Goal: Task Accomplishment & Management: Manage account settings

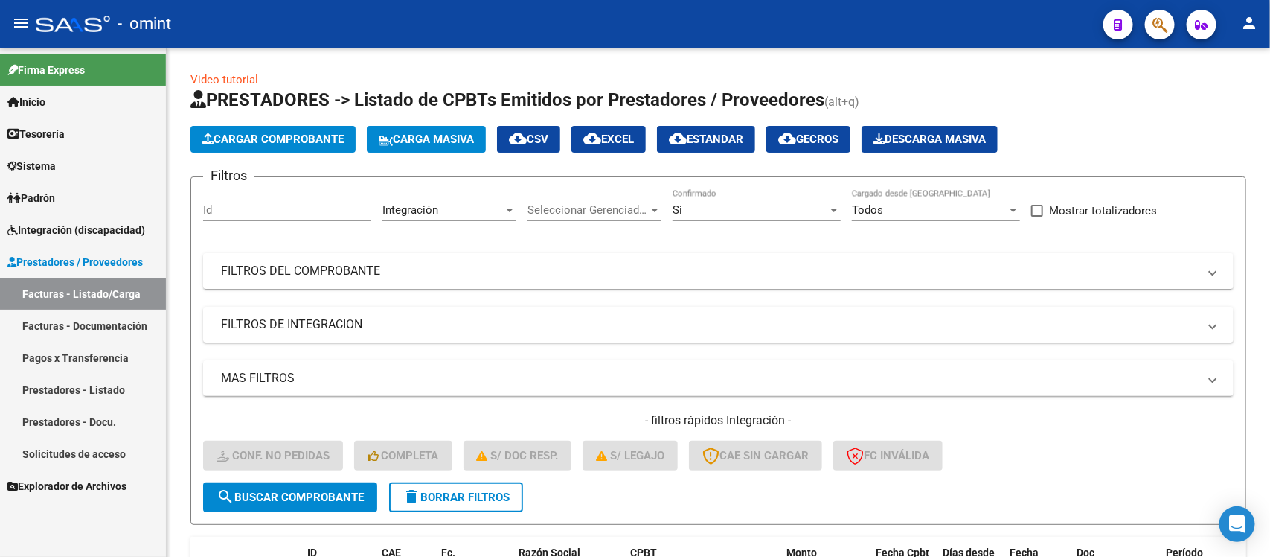
scroll to position [324, 0]
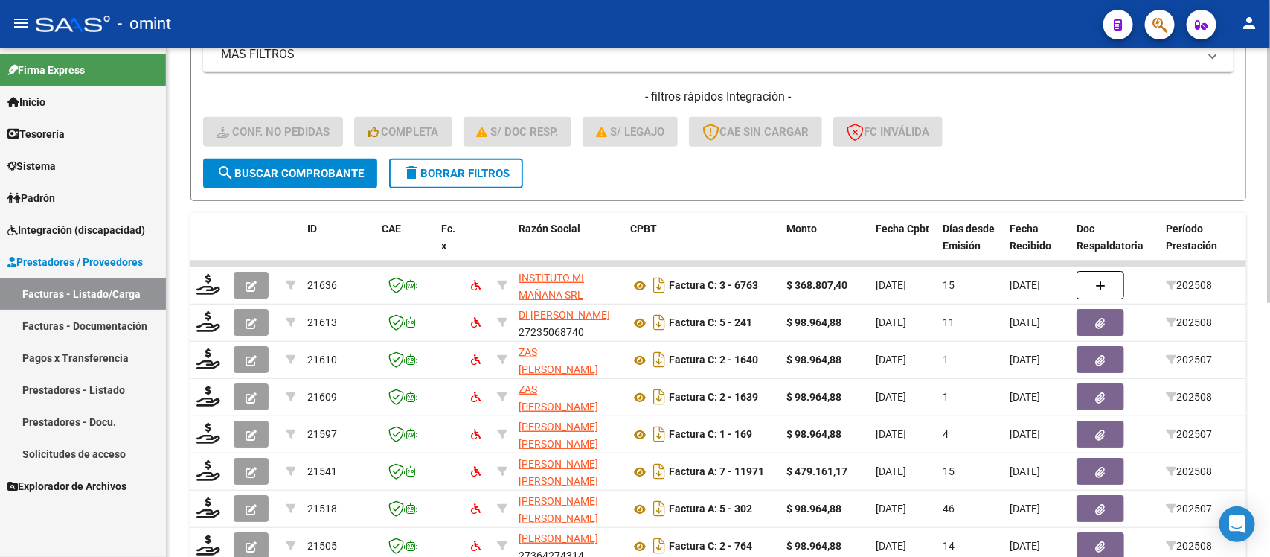
click at [476, 176] on span "delete Borrar Filtros" at bounding box center [456, 173] width 107 height 13
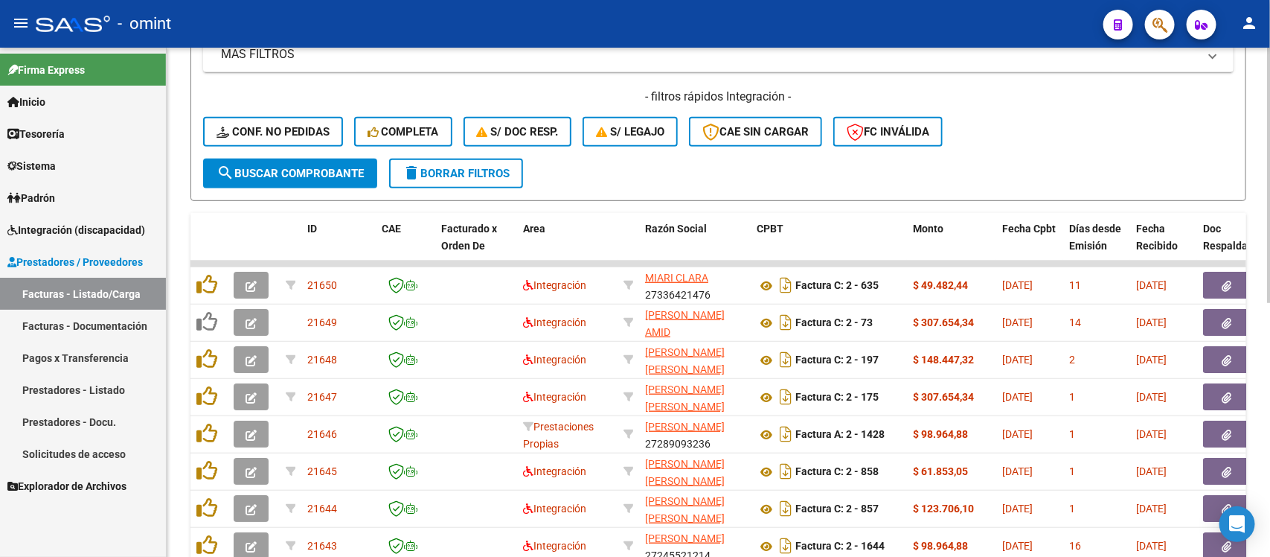
scroll to position [45, 0]
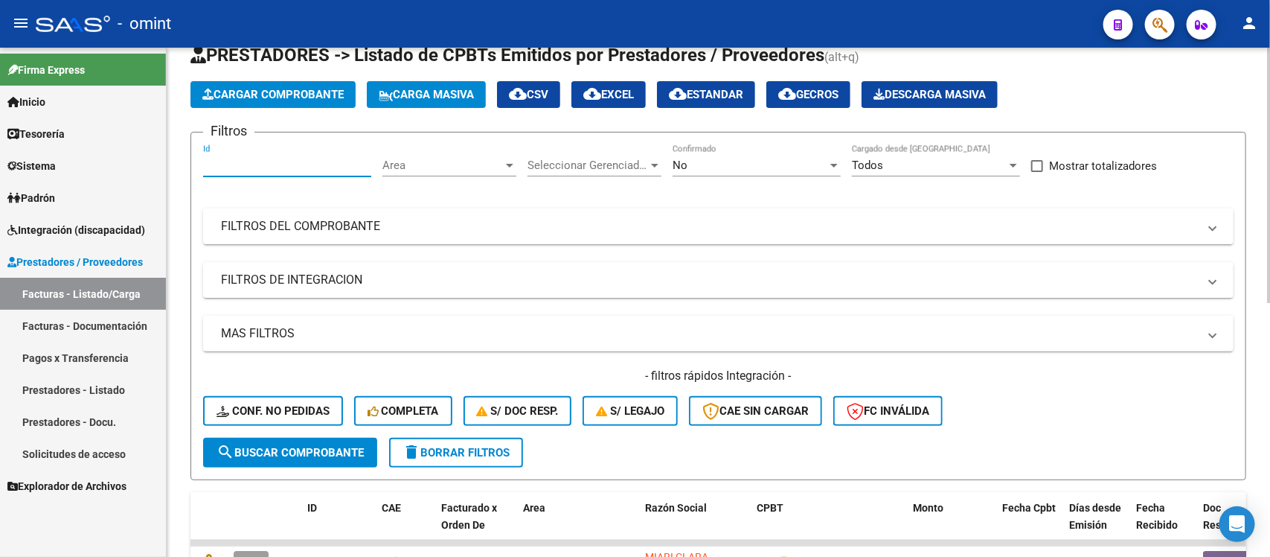
click at [263, 165] on input "Id" at bounding box center [287, 164] width 168 height 13
paste input "20128"
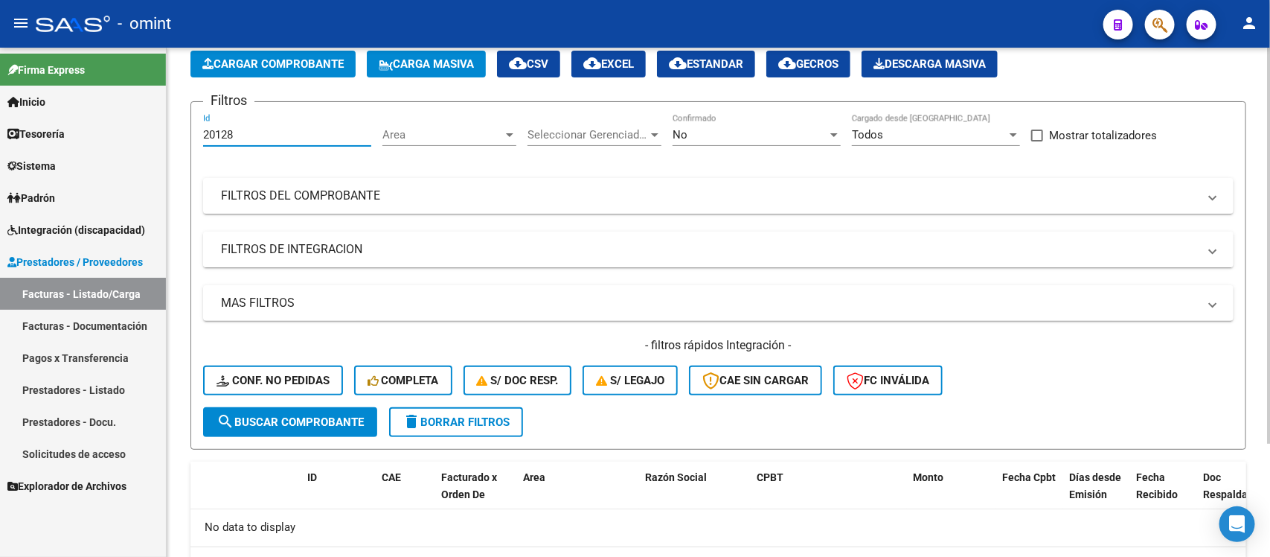
scroll to position [0, 0]
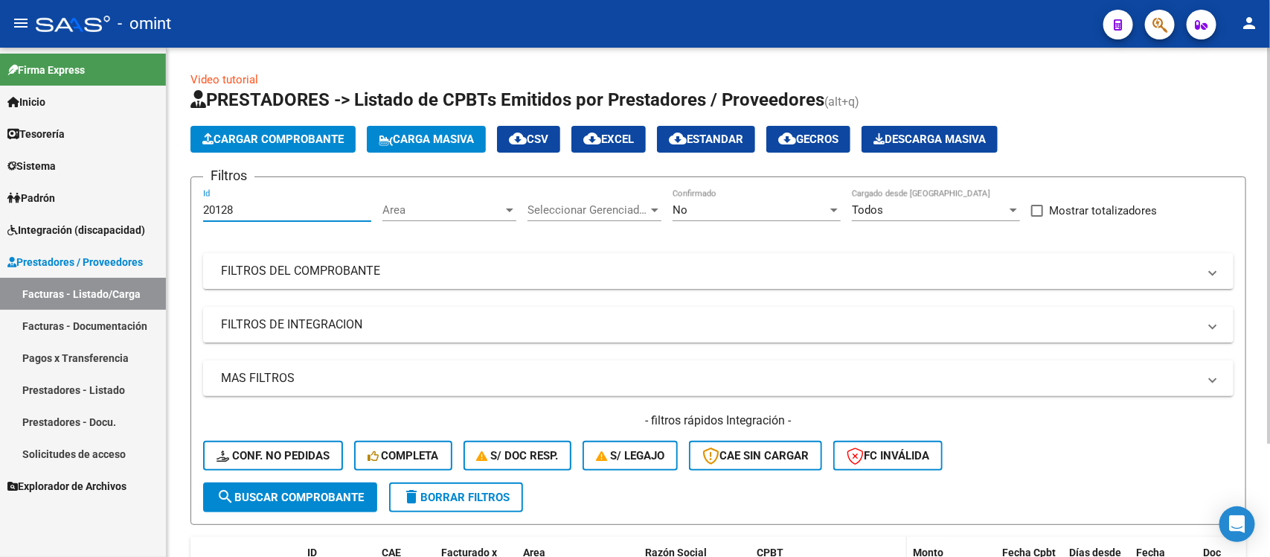
type input "20128"
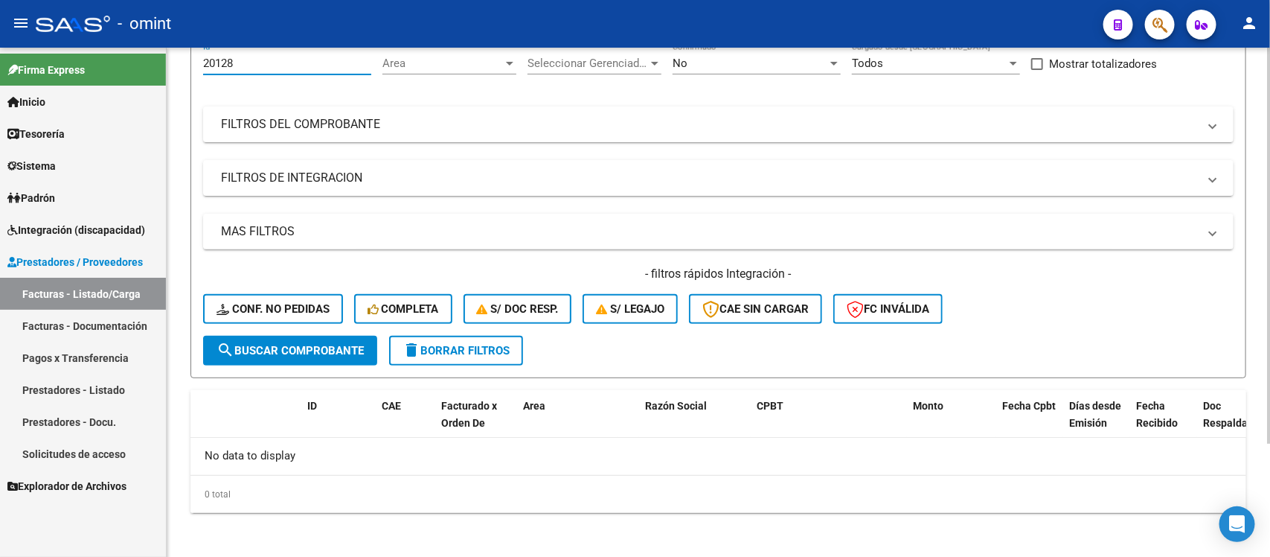
click at [502, 345] on span "delete Borrar Filtros" at bounding box center [456, 350] width 107 height 13
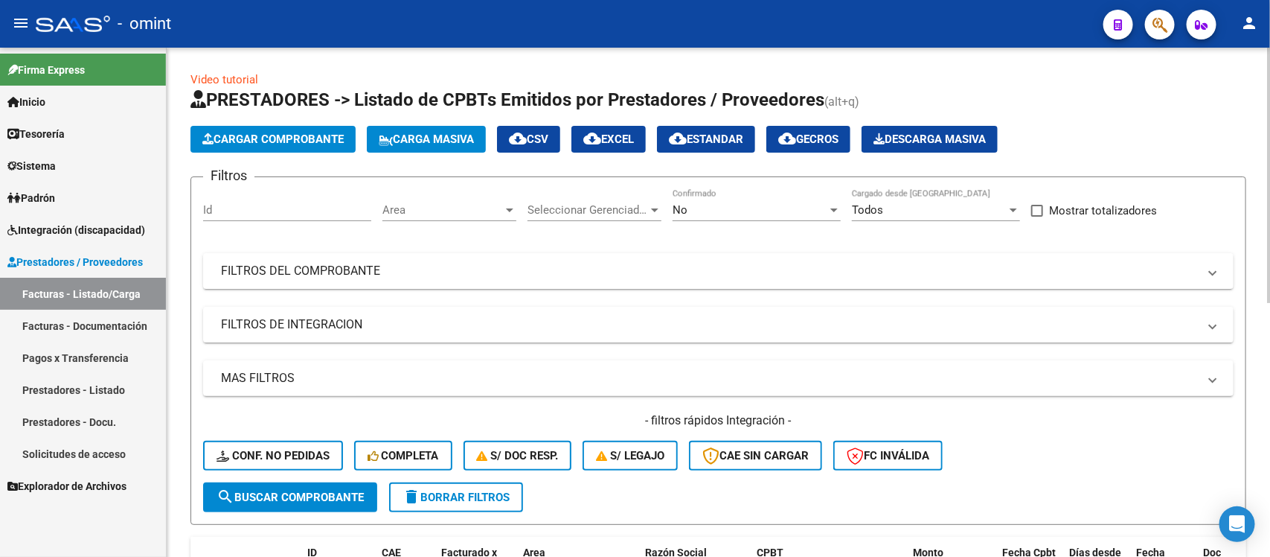
click at [257, 201] on div "Id" at bounding box center [287, 205] width 168 height 32
paste input "20128"
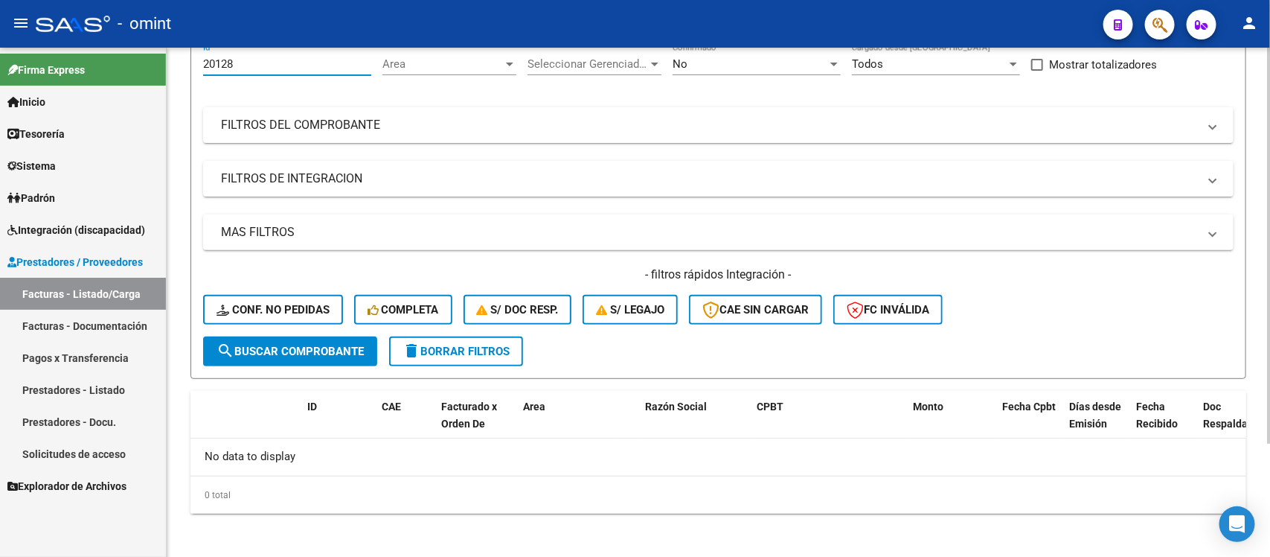
scroll to position [147, 0]
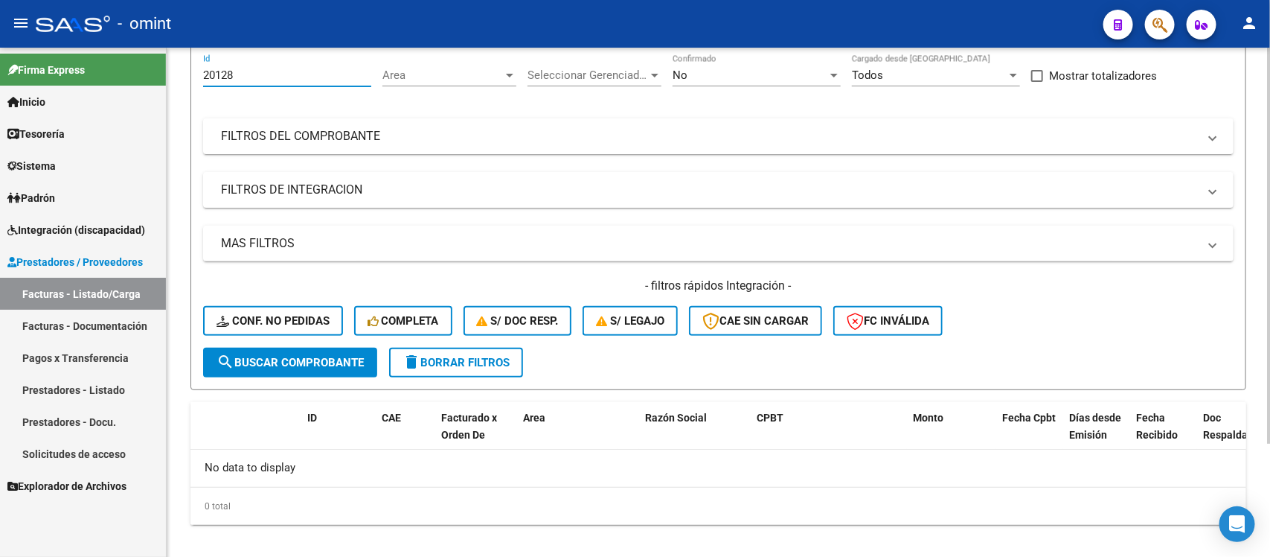
drag, startPoint x: 239, startPoint y: 58, endPoint x: 202, endPoint y: 73, distance: 40.1
click at [202, 73] on form "Filtros 20128 Id Area Area Seleccionar Gerenciador Seleccionar Gerenciador No C…" at bounding box center [718, 216] width 1056 height 348
paste input "18632"
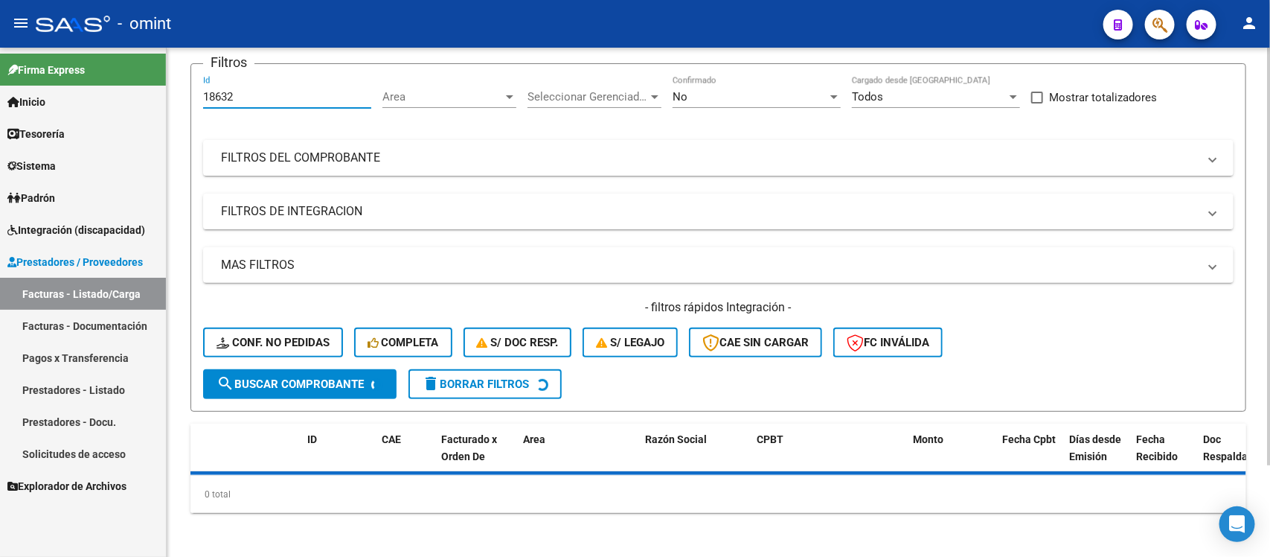
scroll to position [135, 0]
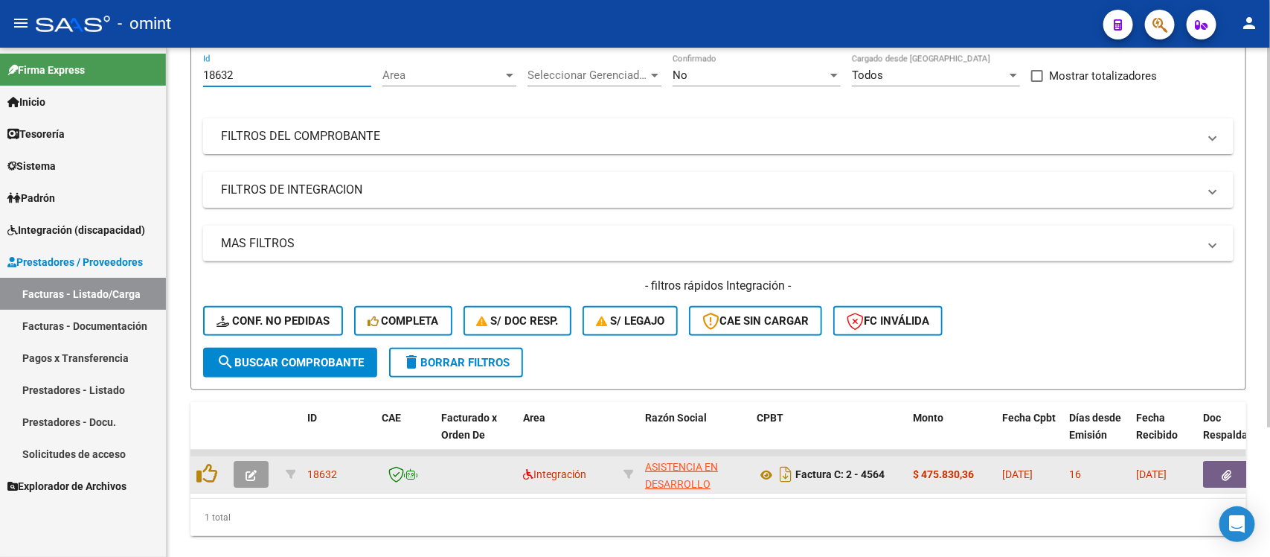
type input "18632"
click at [246, 475] on icon "button" at bounding box center [251, 475] width 11 height 11
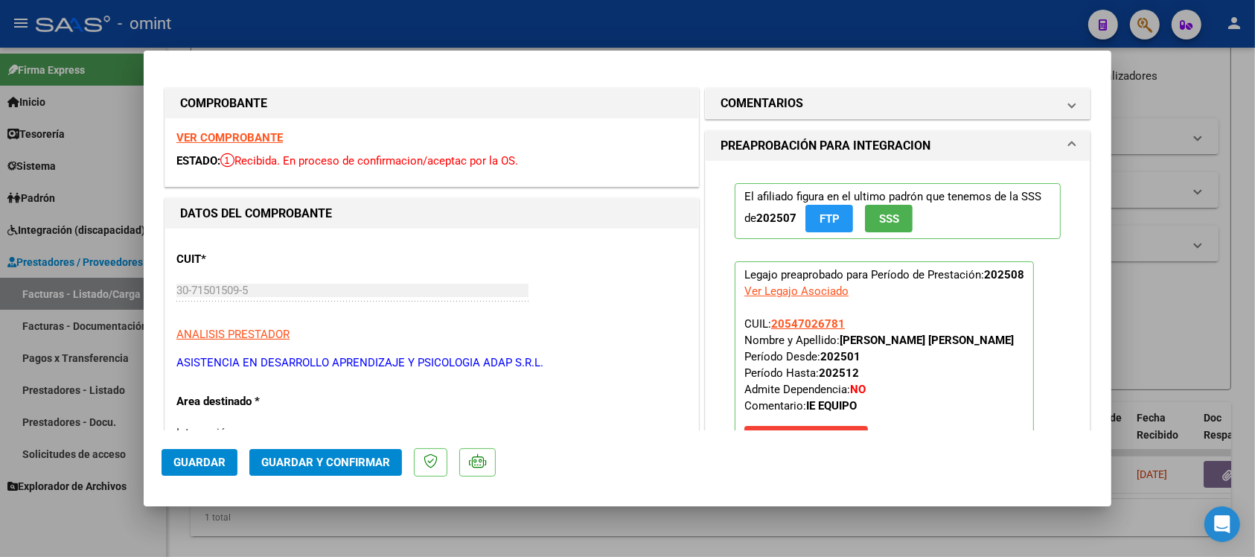
click at [246, 131] on strong "VER COMPROBANTE" at bounding box center [229, 137] width 106 height 13
click at [377, 473] on button "Guardar y Confirmar" at bounding box center [325, 462] width 153 height 27
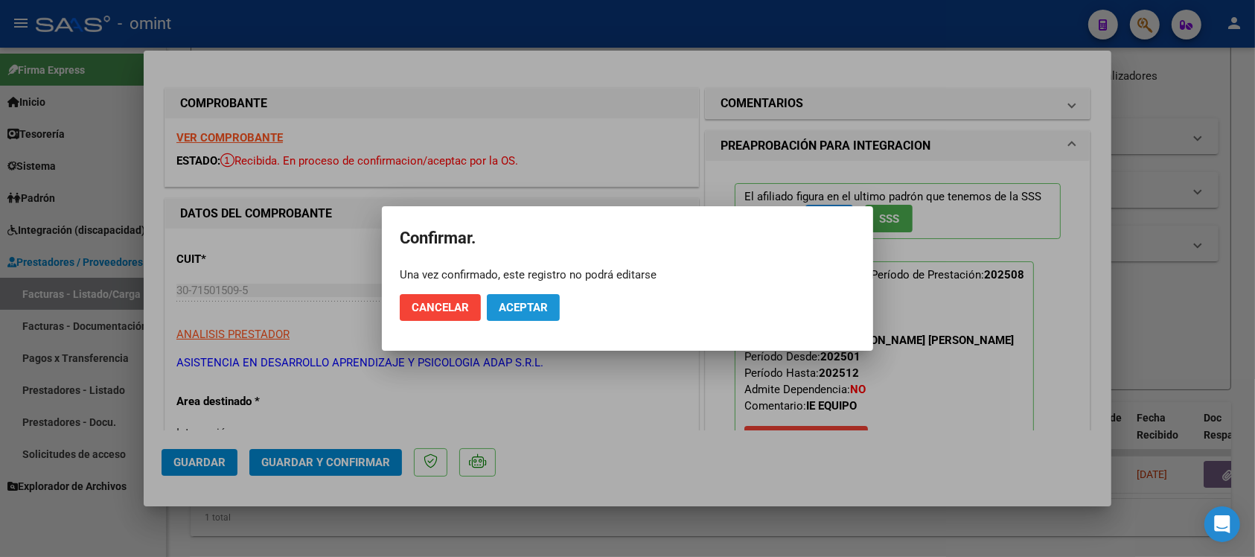
click at [519, 313] on span "Aceptar" at bounding box center [523, 307] width 49 height 13
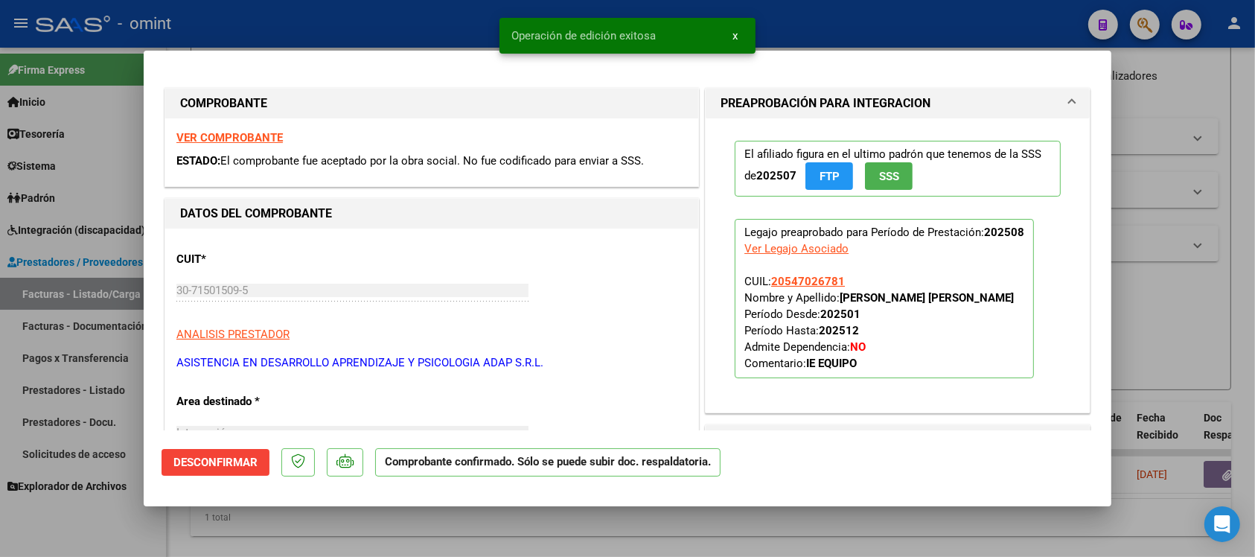
click at [436, 19] on div at bounding box center [627, 278] width 1255 height 557
type input "$ 0,00"
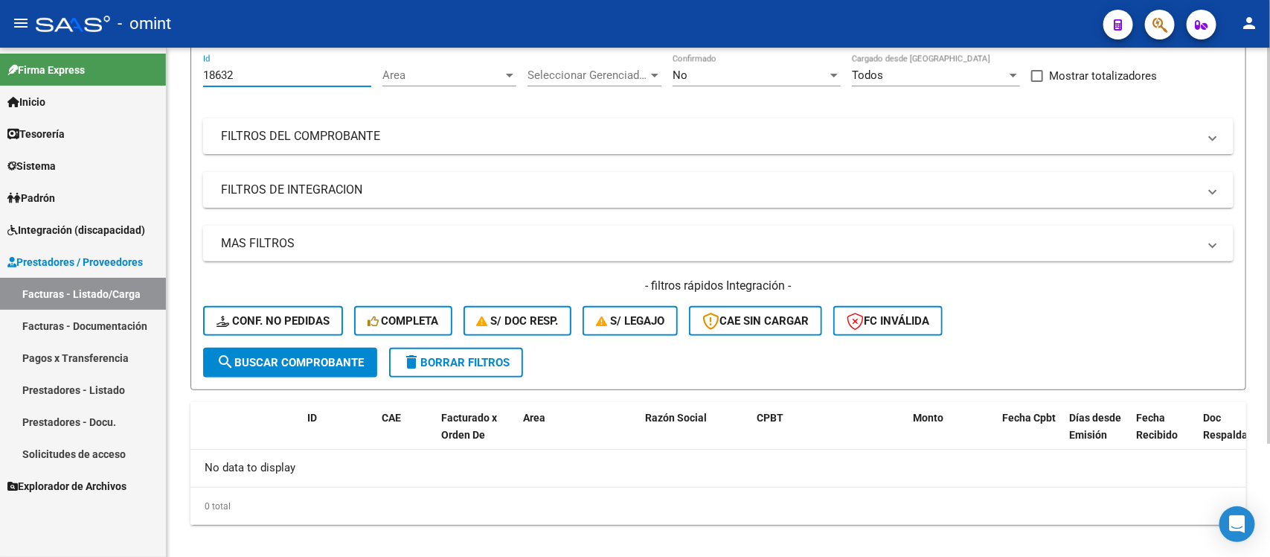
drag, startPoint x: 243, startPoint y: 74, endPoint x: 194, endPoint y: 89, distance: 51.3
click at [194, 89] on form "Filtros 18632 Id Area Area Seleccionar Gerenciador Seleccionar Gerenciador No C…" at bounding box center [718, 216] width 1056 height 348
paste input "20127"
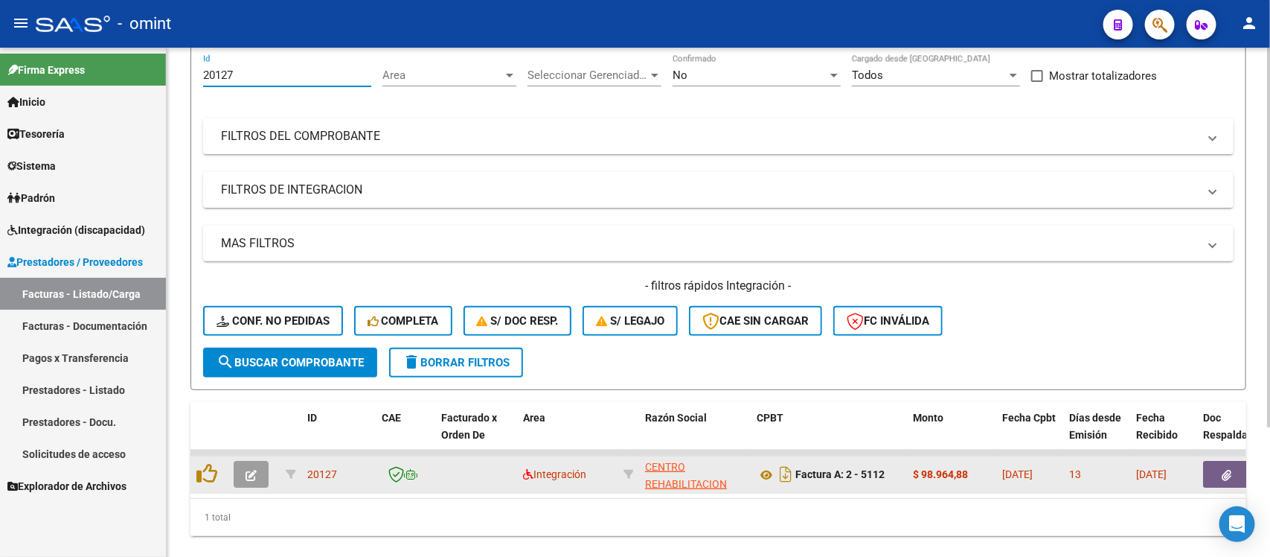
type input "20127"
click at [259, 473] on button "button" at bounding box center [251, 474] width 35 height 27
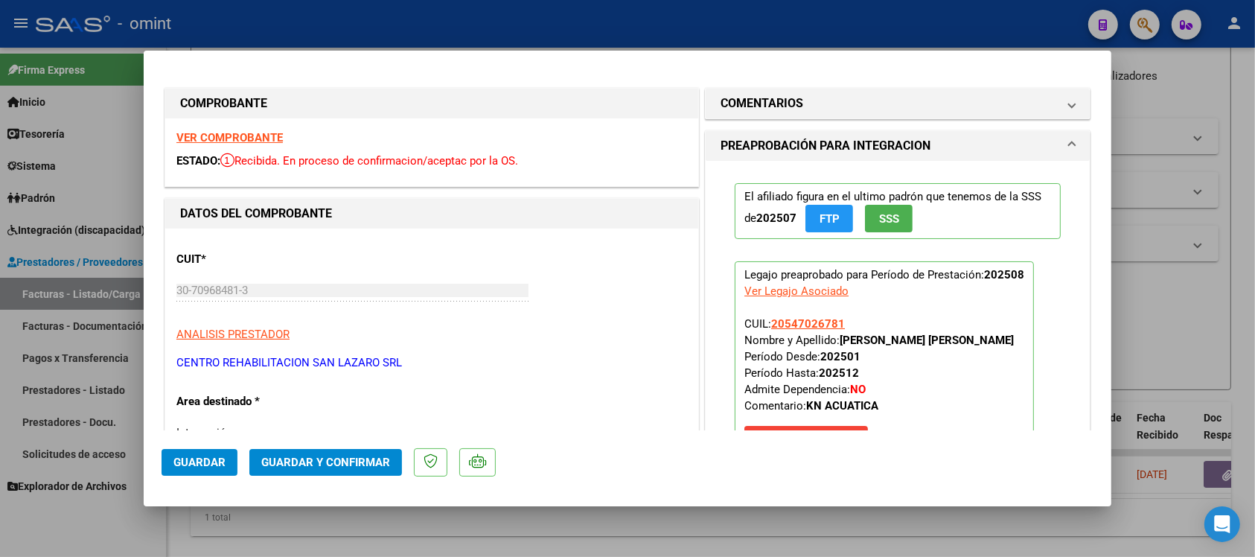
click at [273, 138] on strong "VER COMPROBANTE" at bounding box center [229, 137] width 106 height 13
click at [363, 463] on span "Guardar y Confirmar" at bounding box center [325, 461] width 129 height 13
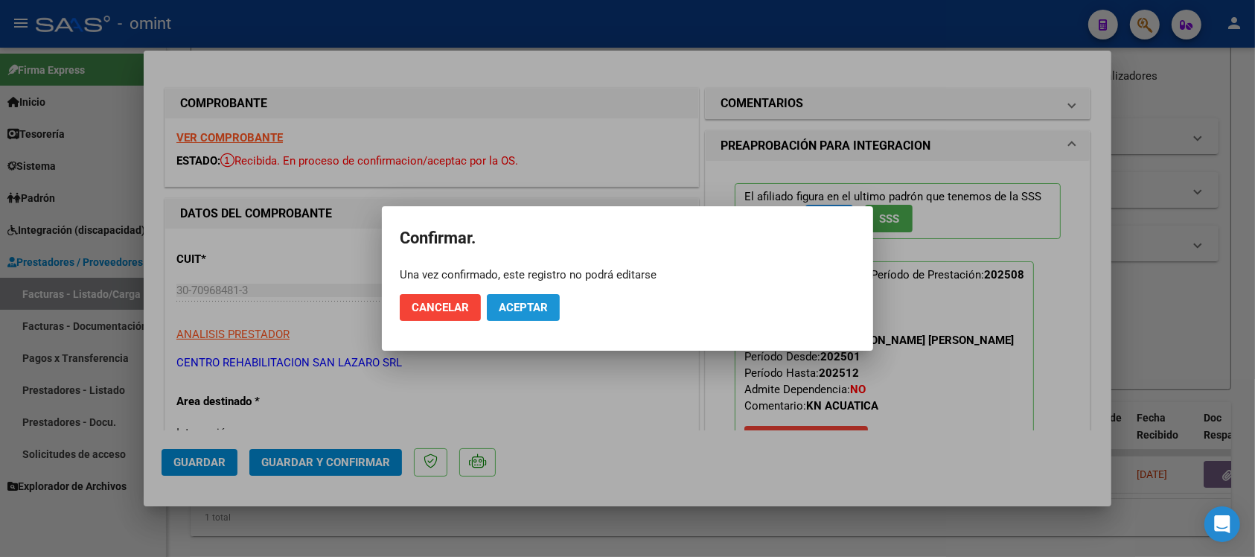
click at [554, 300] on button "Aceptar" at bounding box center [523, 307] width 73 height 27
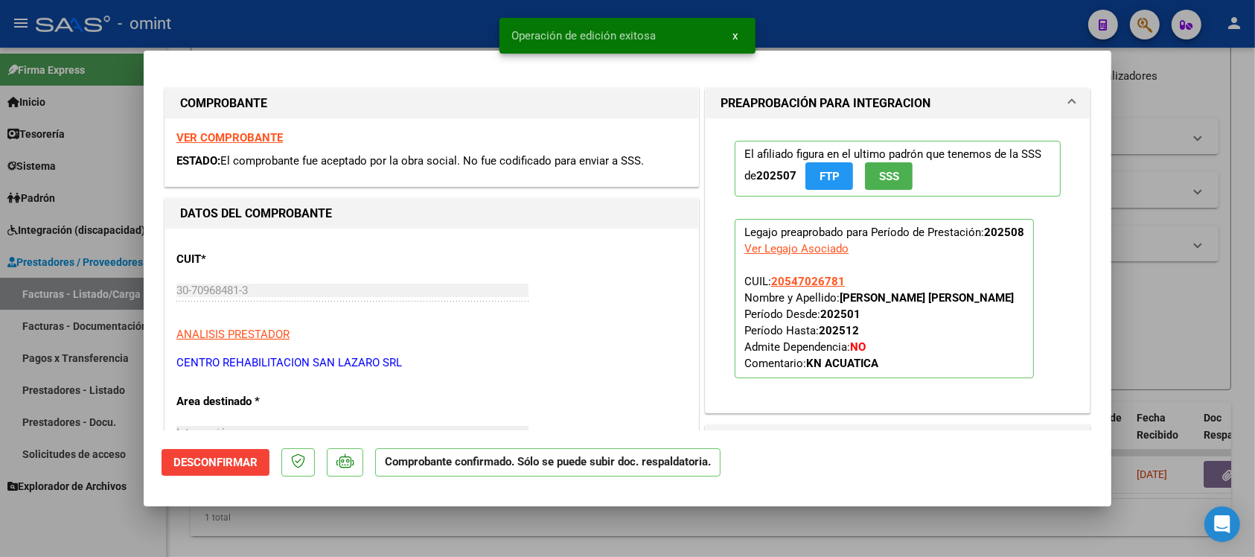
click at [978, 295] on p "Legajo preaprobado para Período de Prestación: 202508 Ver Legajo Asociado CUIL:…" at bounding box center [883, 298] width 299 height 159
drag, startPoint x: 848, startPoint y: 277, endPoint x: 765, endPoint y: 283, distance: 83.6
click at [765, 283] on p "Legajo preaprobado para Período de Prestación: 202508 Ver Legajo Asociado CUIL:…" at bounding box center [883, 298] width 299 height 159
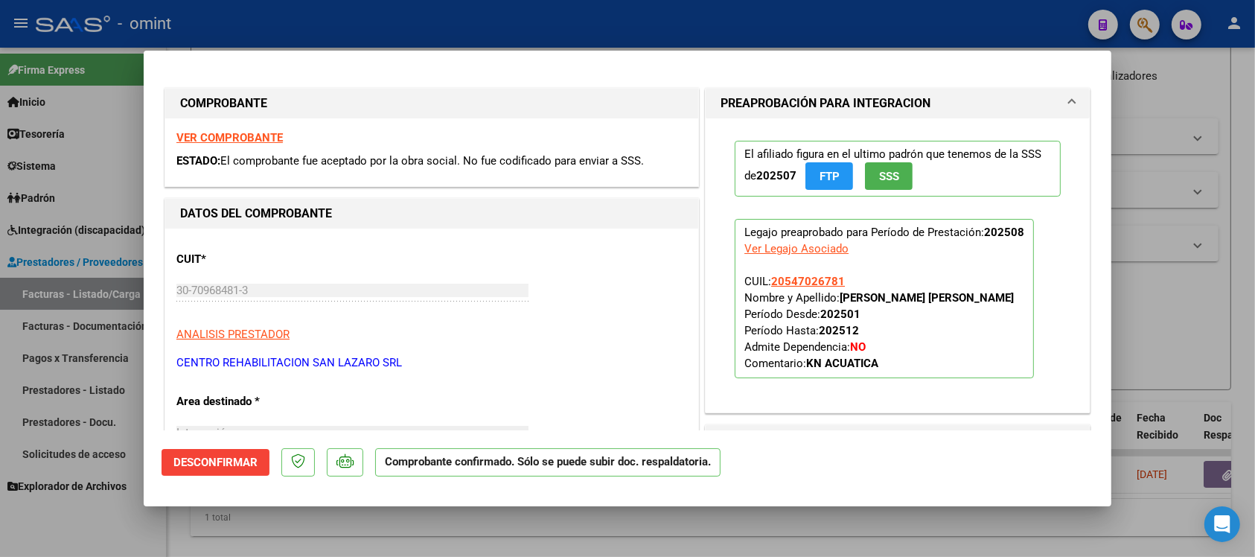
copy span "20547026781"
click at [552, 25] on div at bounding box center [627, 278] width 1255 height 557
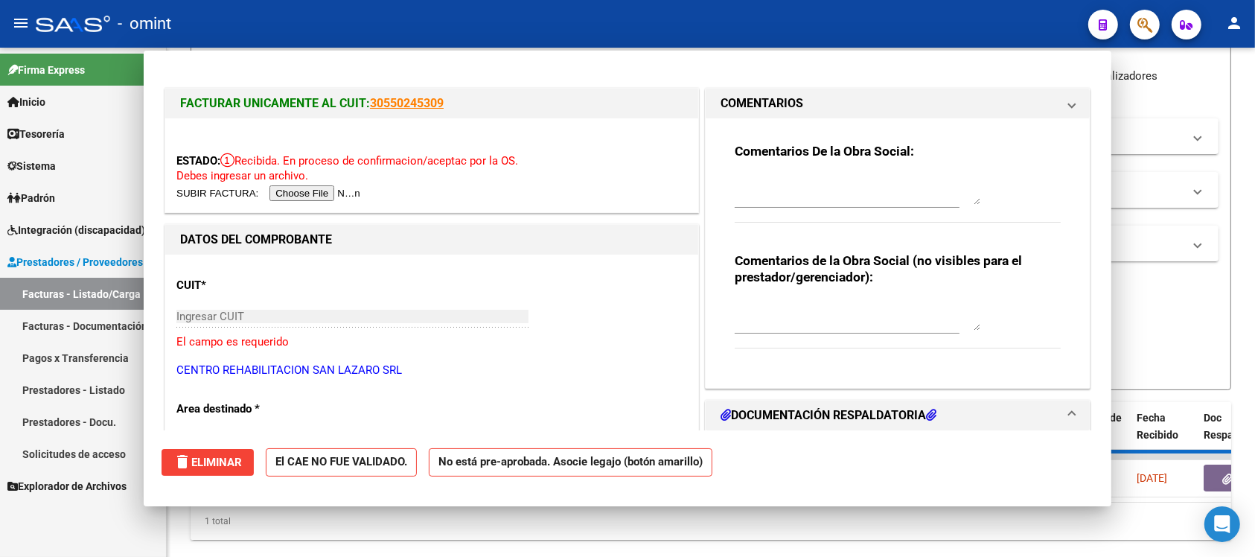
type input "$ 0,00"
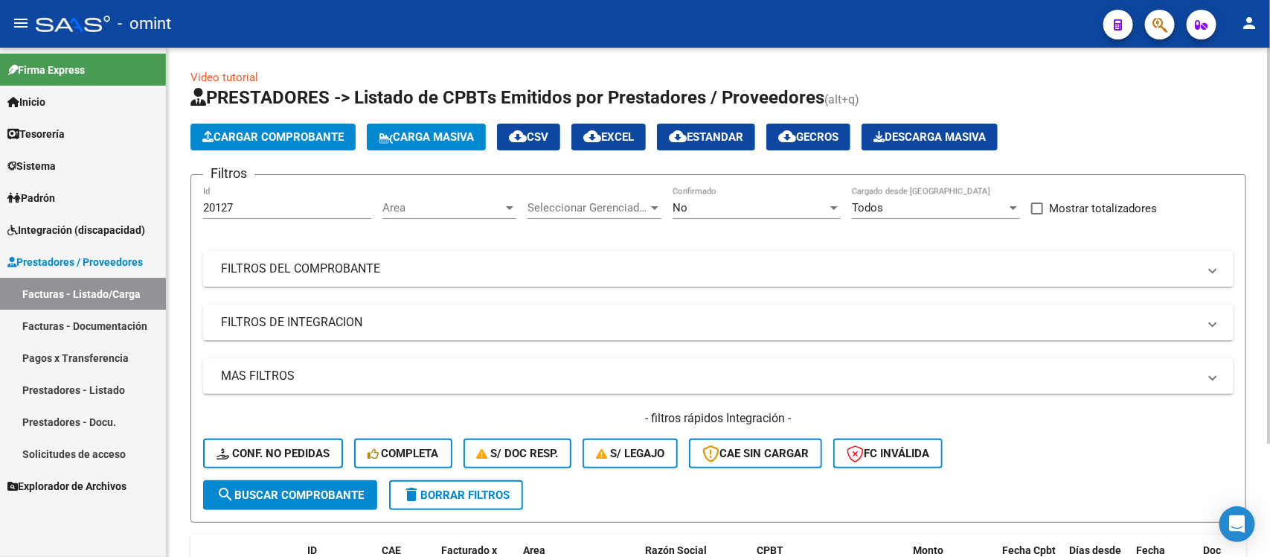
scroll to position [0, 0]
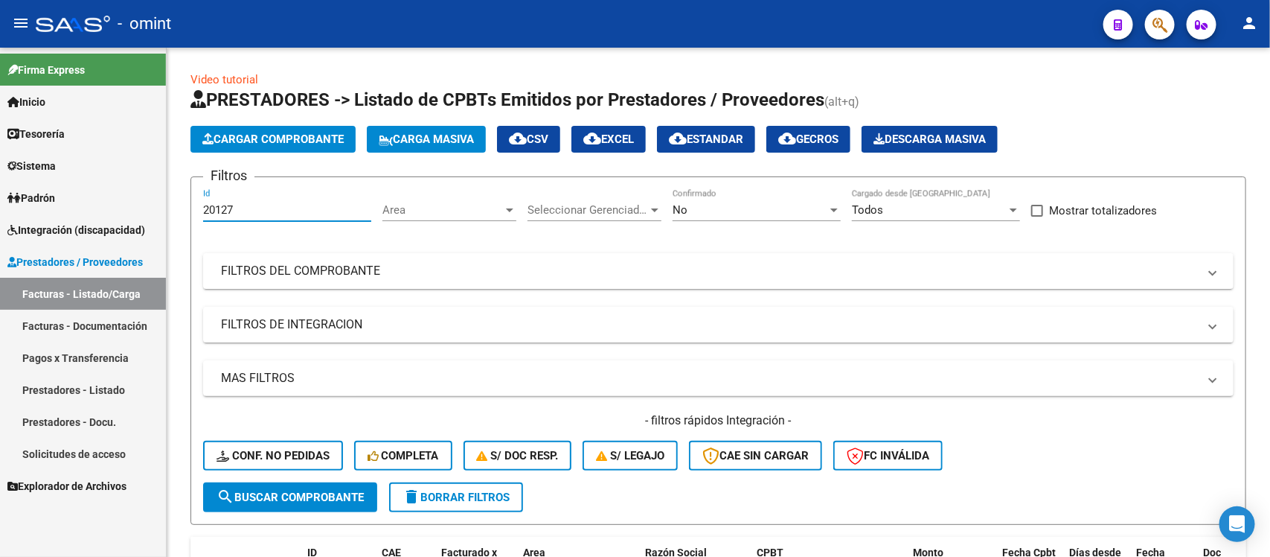
drag, startPoint x: 248, startPoint y: 207, endPoint x: 164, endPoint y: 233, distance: 88.0
click at [164, 232] on mat-sidenav-container "Firma Express Inicio Calendario SSS Instructivos Contacto OS Tesorería Extracto…" at bounding box center [635, 302] width 1270 height 509
paste input "1359"
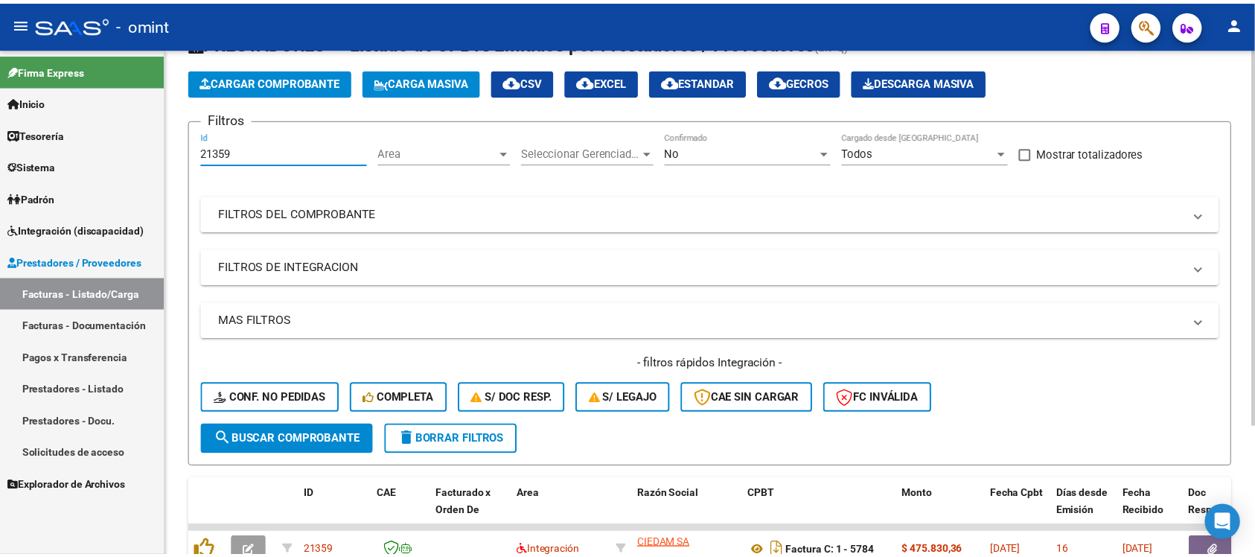
scroll to position [175, 0]
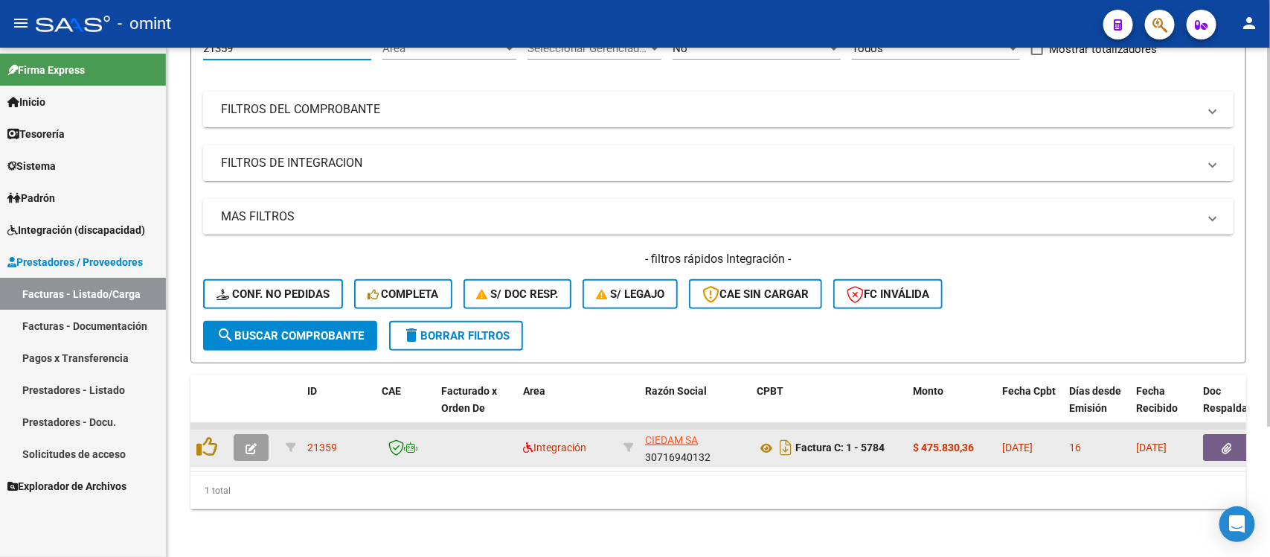
type input "21359"
click at [258, 434] on button "button" at bounding box center [251, 447] width 35 height 27
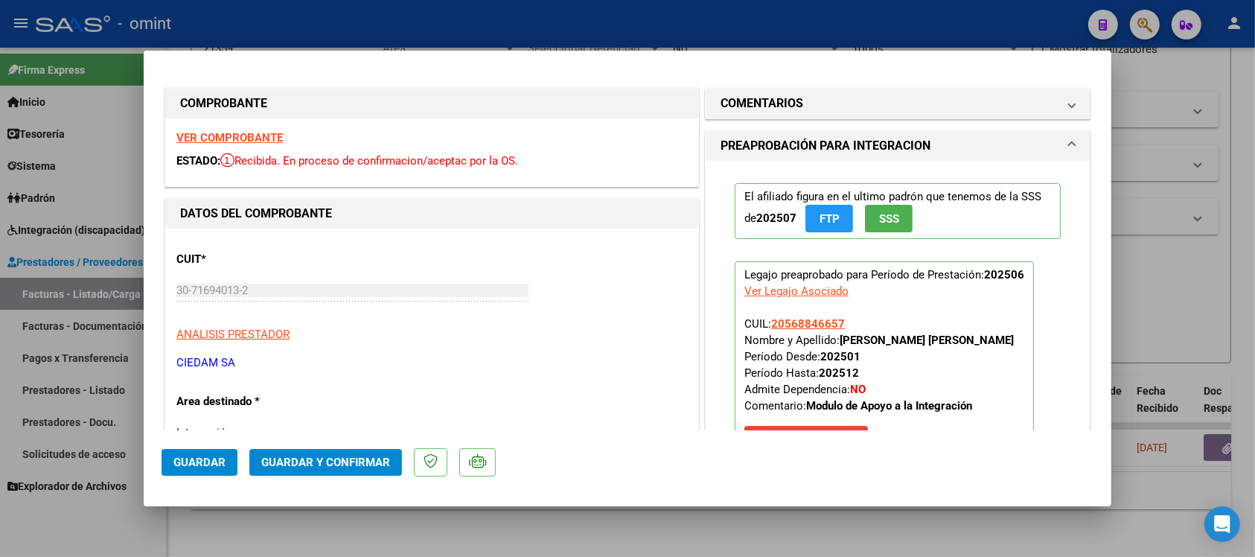
click at [255, 138] on strong "VER COMPROBANTE" at bounding box center [229, 137] width 106 height 13
click at [380, 459] on span "Guardar y Confirmar" at bounding box center [325, 461] width 129 height 13
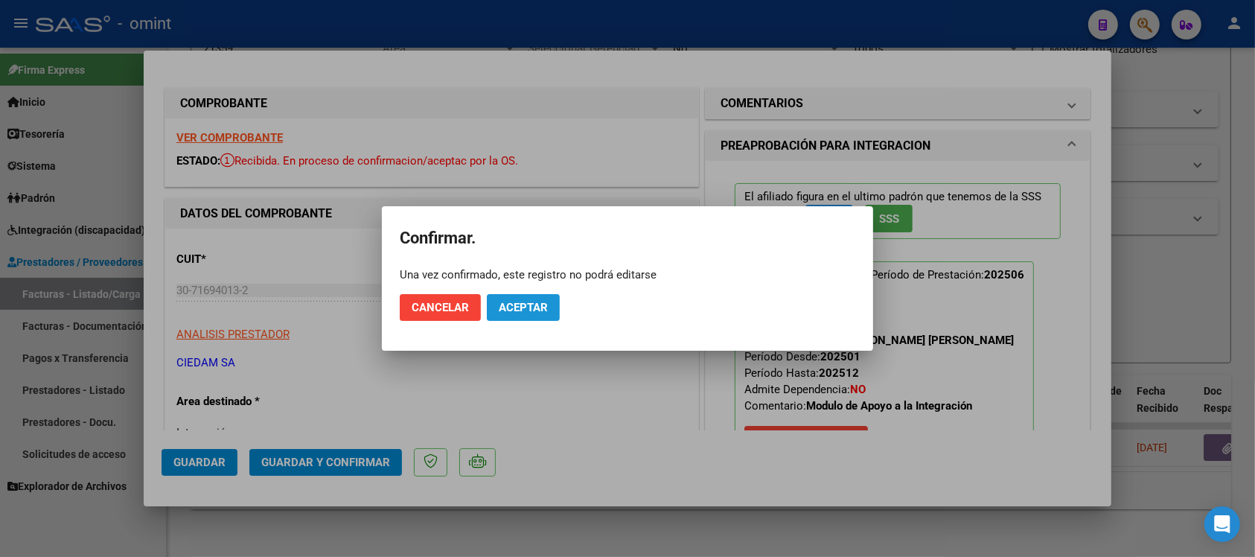
click at [499, 314] on button "Aceptar" at bounding box center [523, 307] width 73 height 27
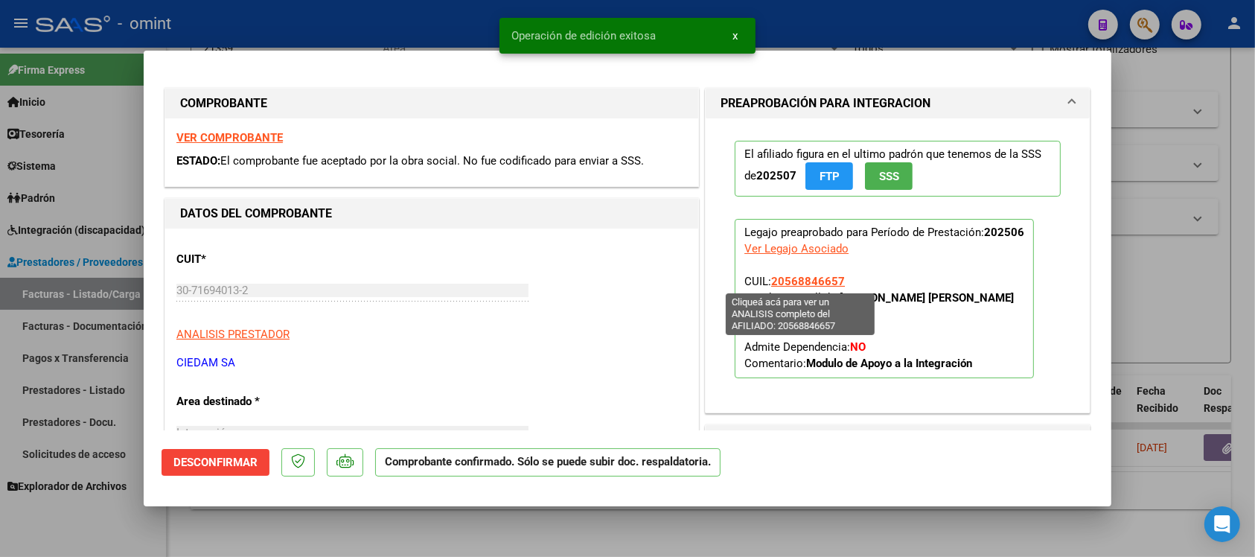
drag, startPoint x: 841, startPoint y: 281, endPoint x: 763, endPoint y: 283, distance: 77.4
click at [763, 283] on p "Legajo preaprobado para Período de Prestación: 202506 Ver Legajo Asociado CUIL:…" at bounding box center [883, 298] width 299 height 159
copy span "20568846657"
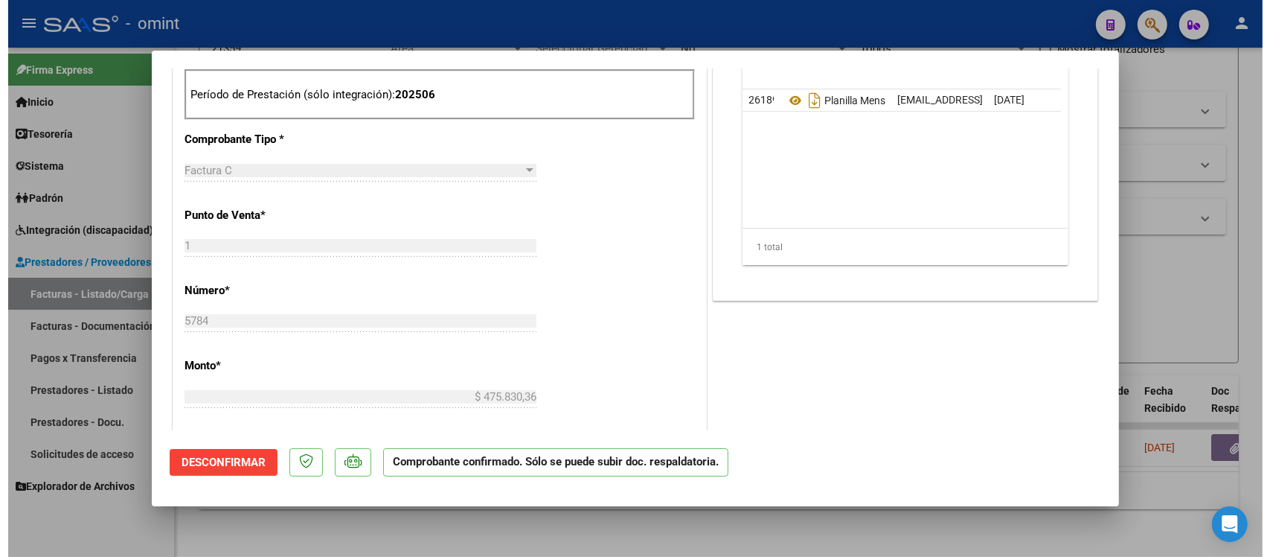
scroll to position [465, 0]
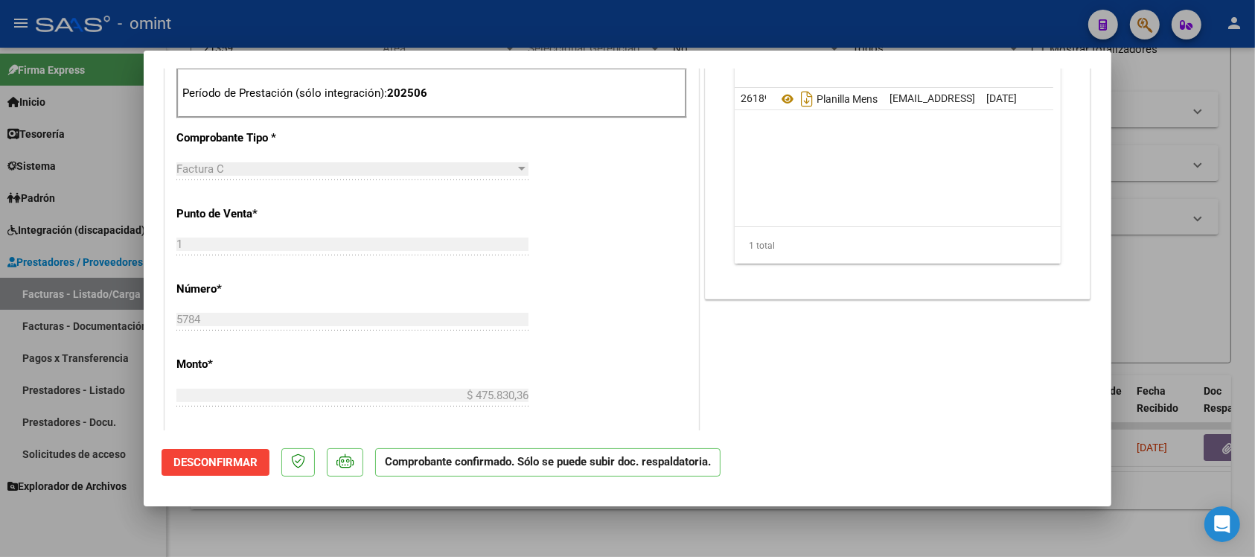
click at [487, 25] on div at bounding box center [627, 278] width 1255 height 557
type input "$ 0,00"
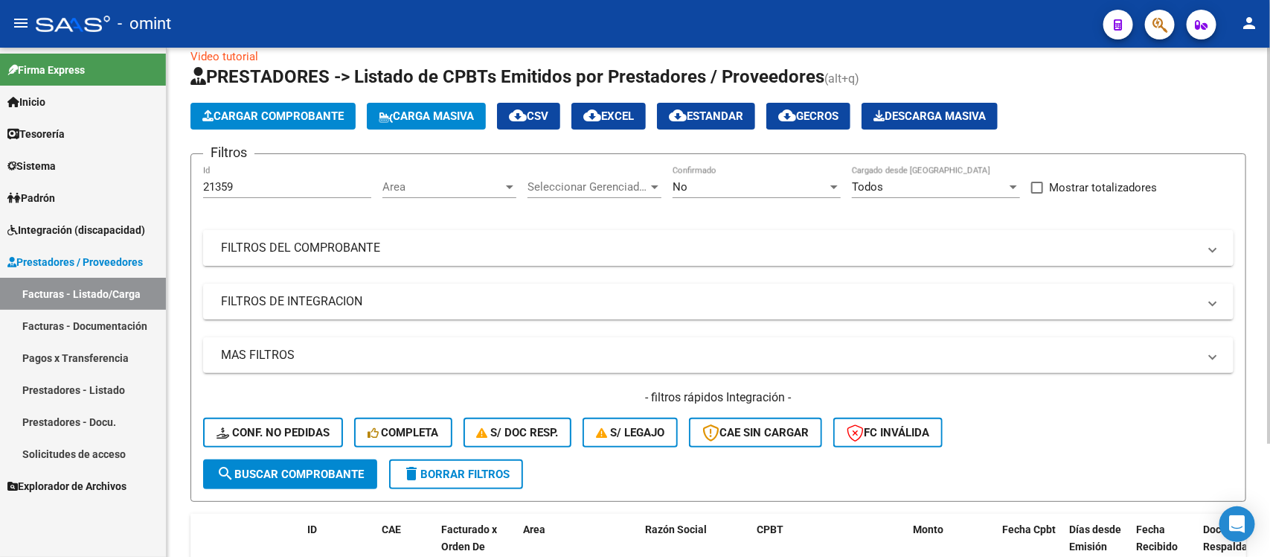
scroll to position [0, 0]
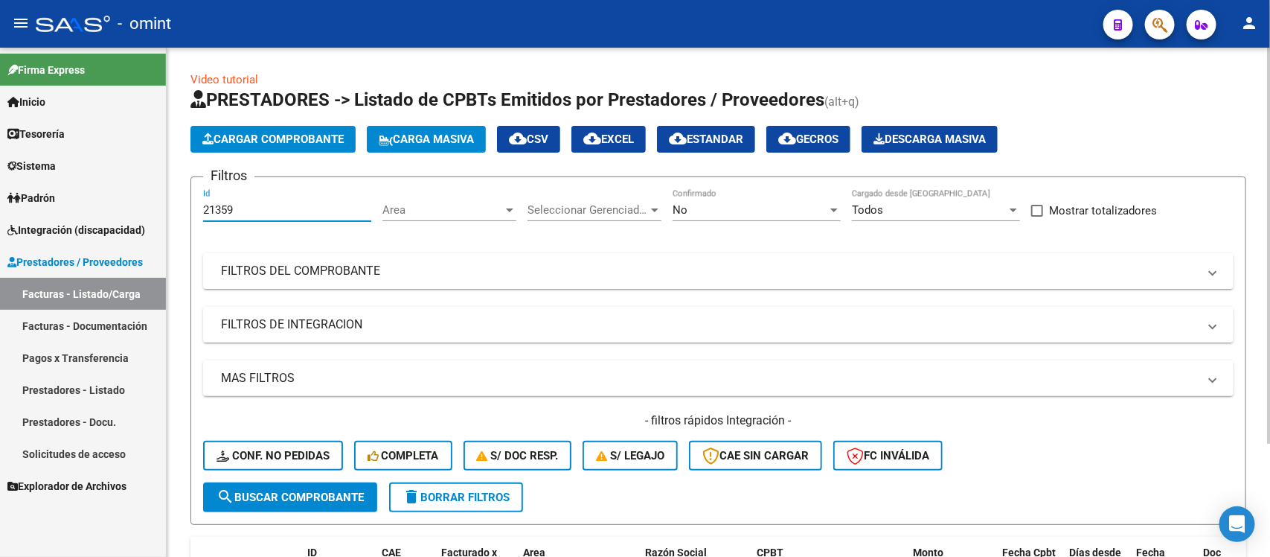
drag, startPoint x: 243, startPoint y: 208, endPoint x: 177, endPoint y: 222, distance: 67.6
click at [177, 222] on div "Video tutorial PRESTADORES -> Listado de CPBTs Emitidos por Prestadores / Prove…" at bounding box center [718, 377] width 1103 height 659
paste input "19016"
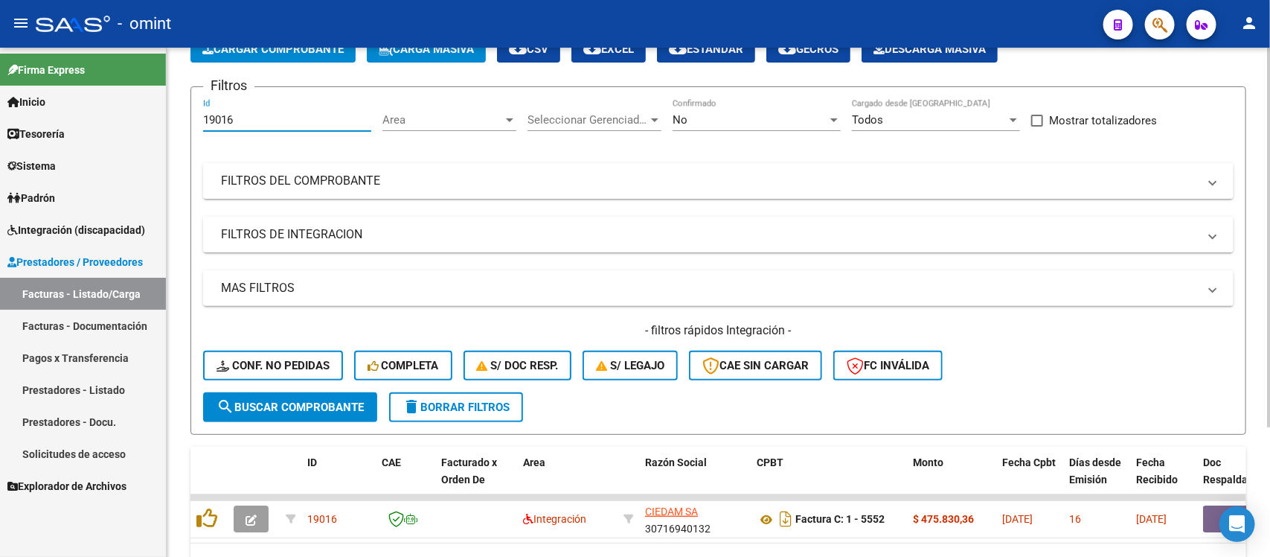
scroll to position [175, 0]
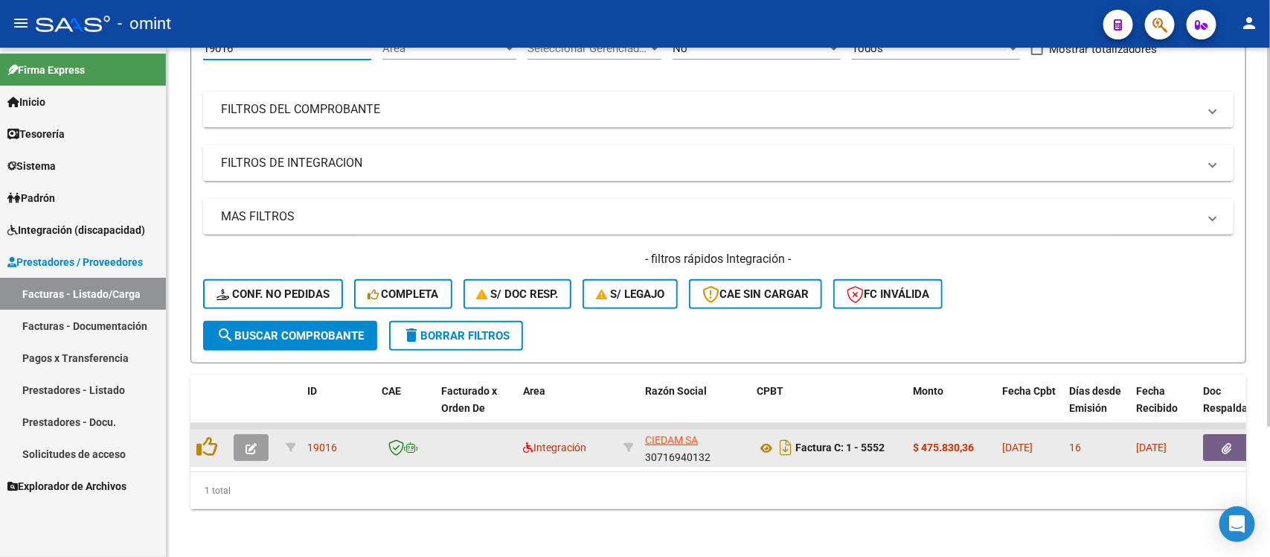
type input "19016"
click at [240, 437] on button "button" at bounding box center [251, 447] width 35 height 27
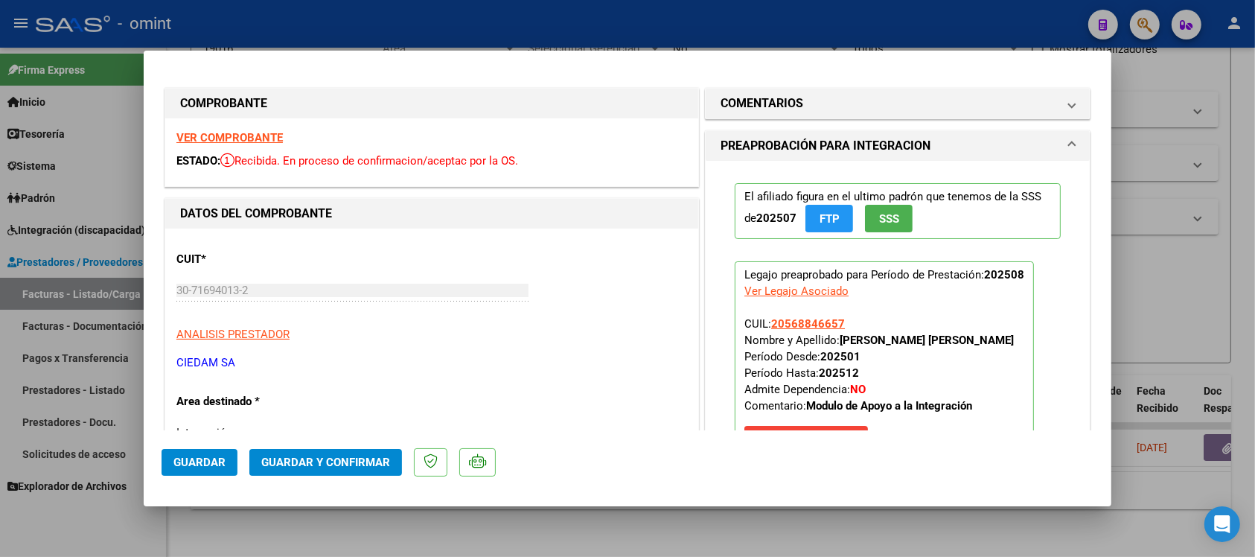
click at [272, 135] on strong "VER COMPROBANTE" at bounding box center [229, 137] width 106 height 13
click at [345, 449] on button "Guardar y Confirmar" at bounding box center [325, 462] width 153 height 27
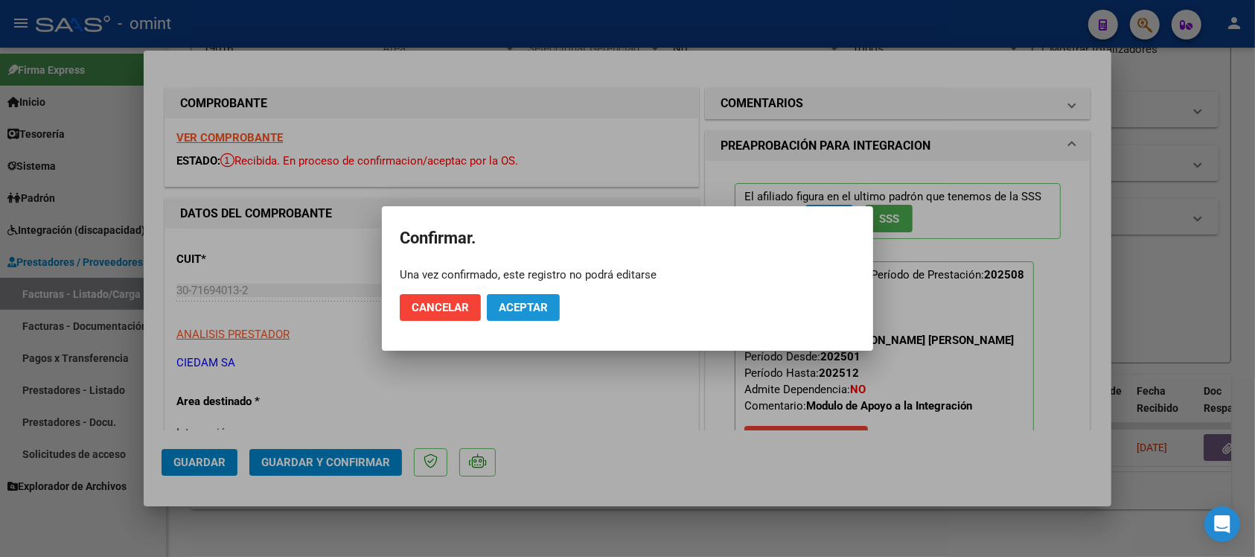
click at [513, 303] on span "Aceptar" at bounding box center [523, 307] width 49 height 13
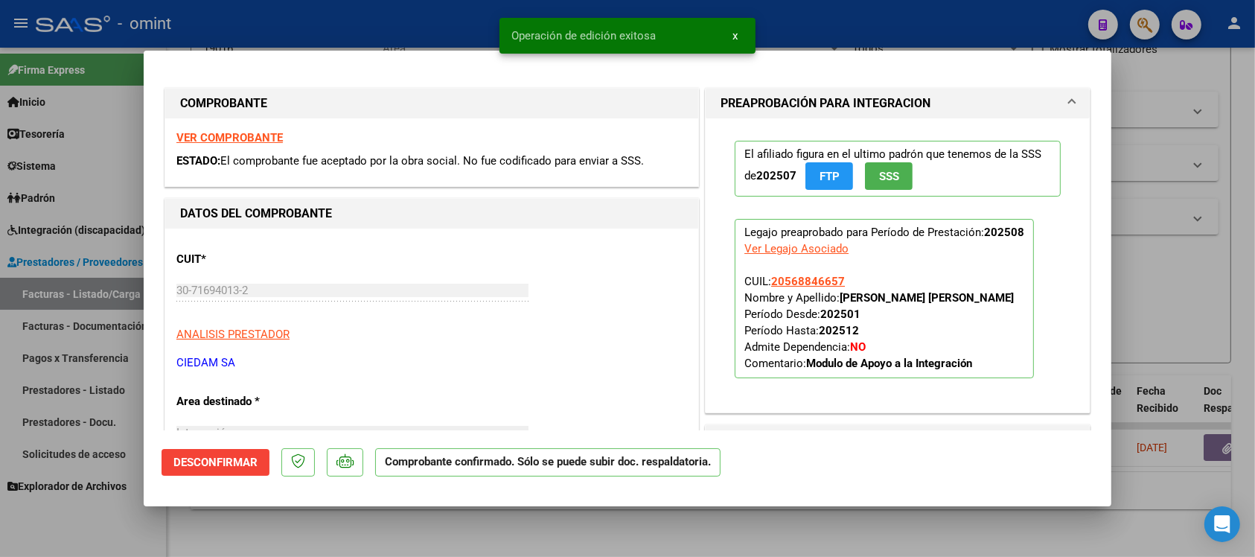
click at [306, 28] on div at bounding box center [627, 278] width 1255 height 557
type input "$ 0,00"
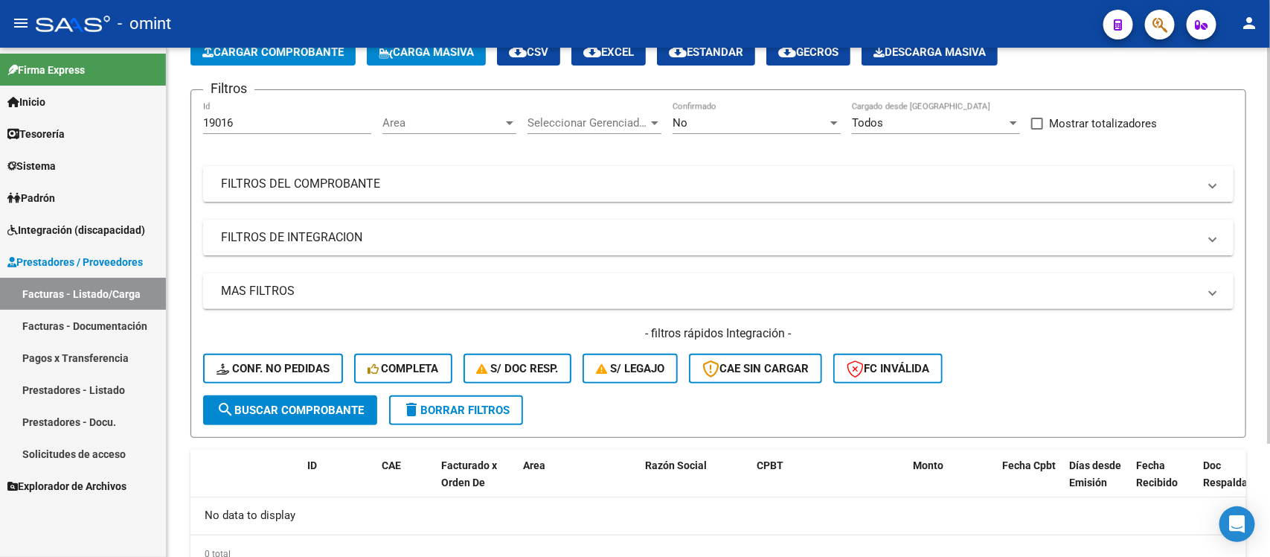
scroll to position [0, 0]
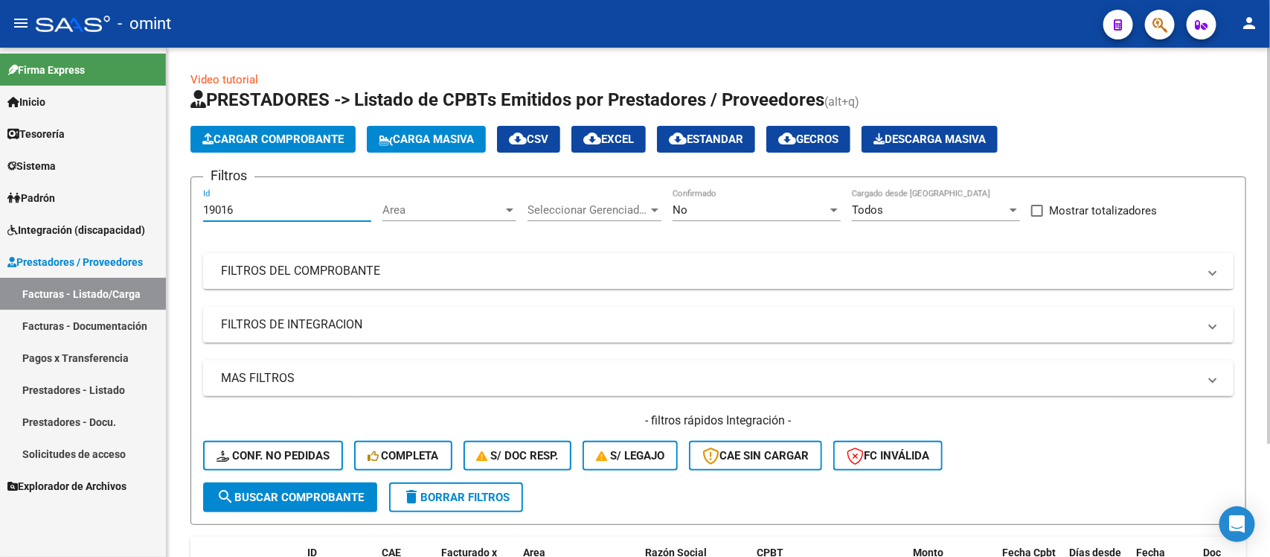
drag, startPoint x: 301, startPoint y: 212, endPoint x: 197, endPoint y: 223, distance: 104.8
click at [197, 223] on form "Filtros 19016 Id Area Area Seleccionar Gerenciador Seleccionar Gerenciador No C…" at bounding box center [718, 350] width 1056 height 348
paste input "90"
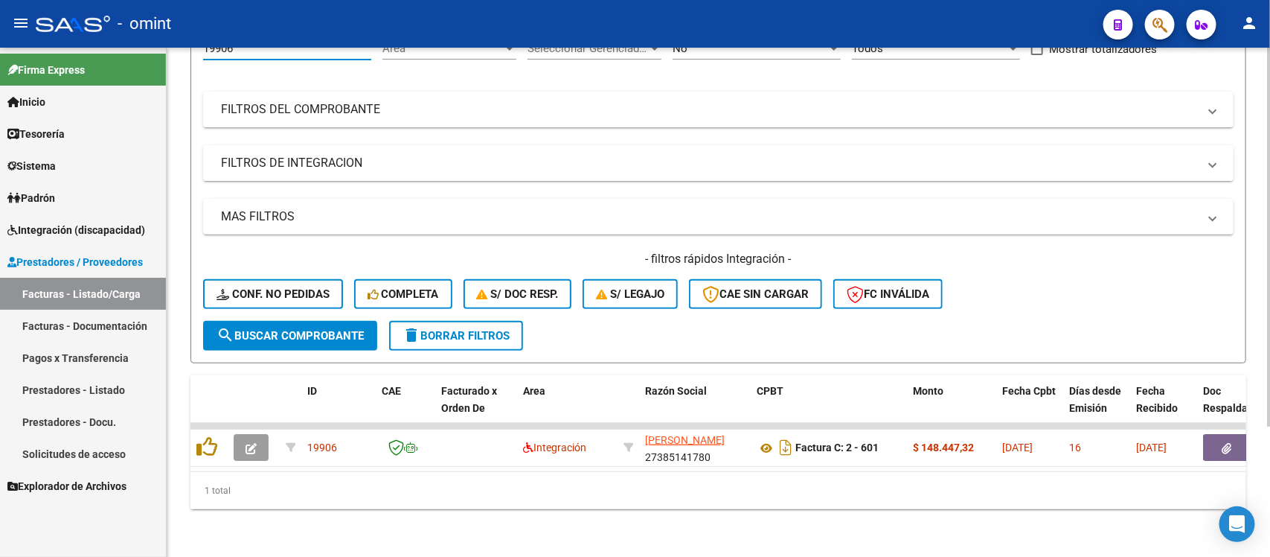
scroll to position [175, 0]
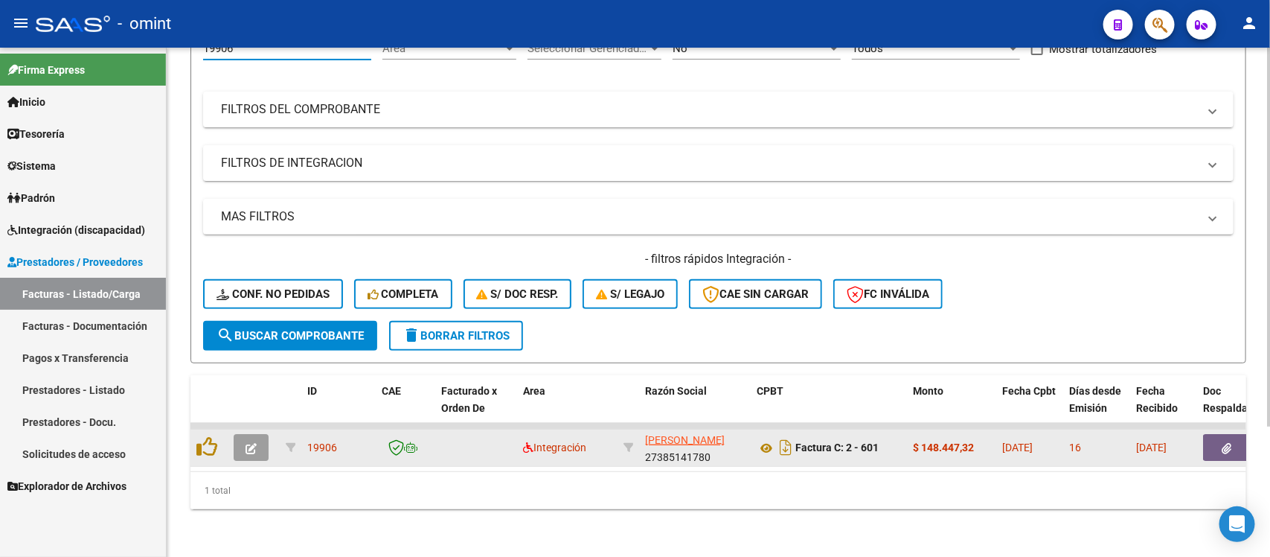
type input "19906"
click at [254, 443] on icon "button" at bounding box center [251, 448] width 11 height 11
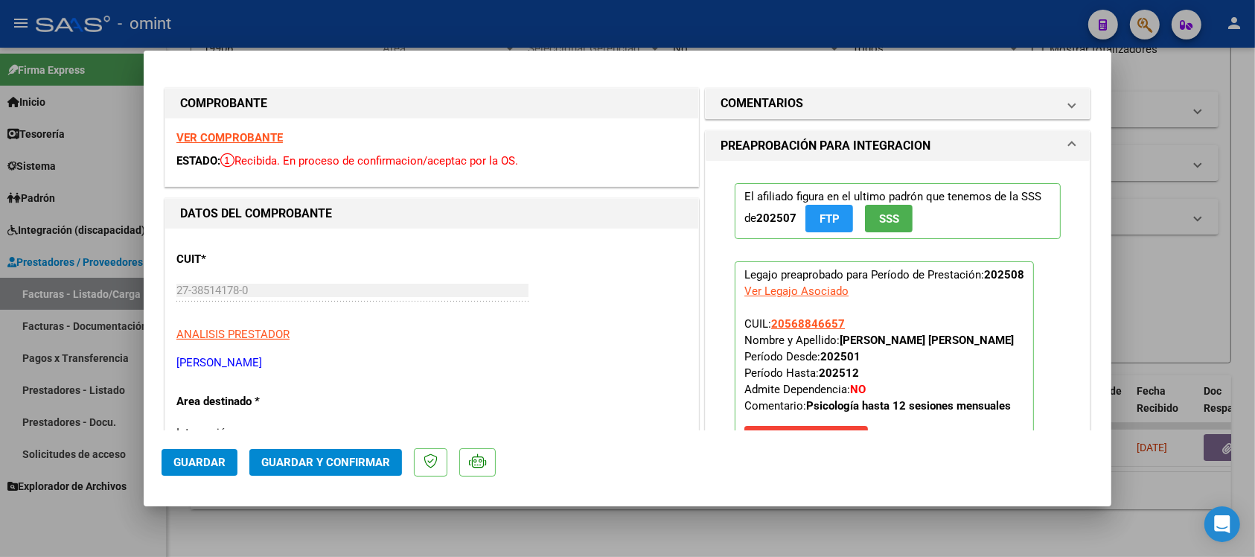
click at [269, 134] on strong "VER COMPROBANTE" at bounding box center [229, 137] width 106 height 13
click at [307, 455] on span "Guardar y Confirmar" at bounding box center [325, 461] width 129 height 13
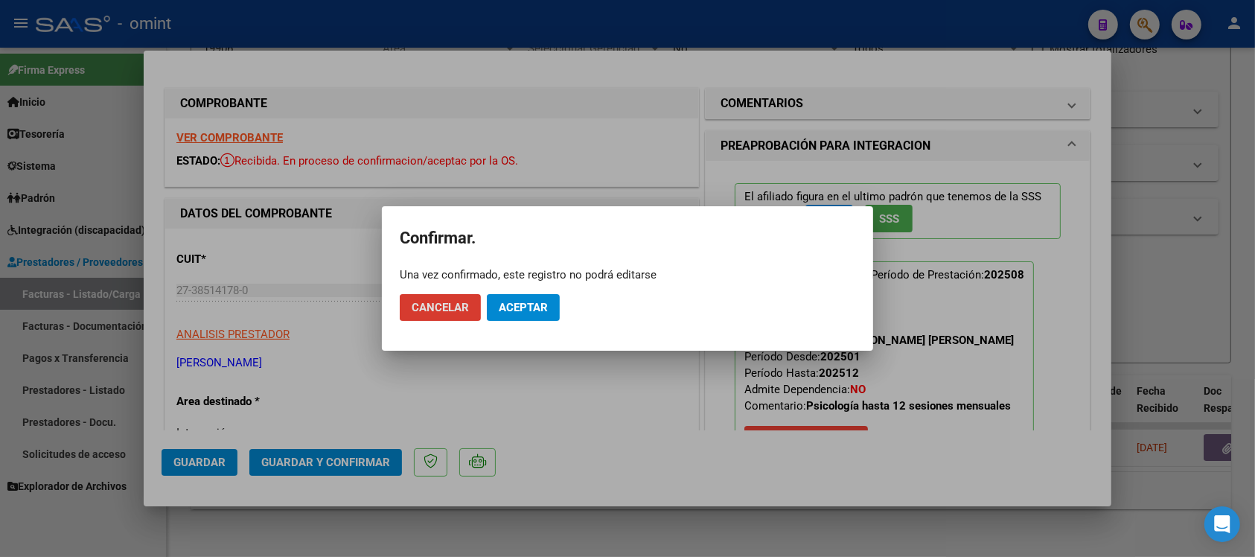
click at [522, 307] on span "Aceptar" at bounding box center [523, 307] width 49 height 13
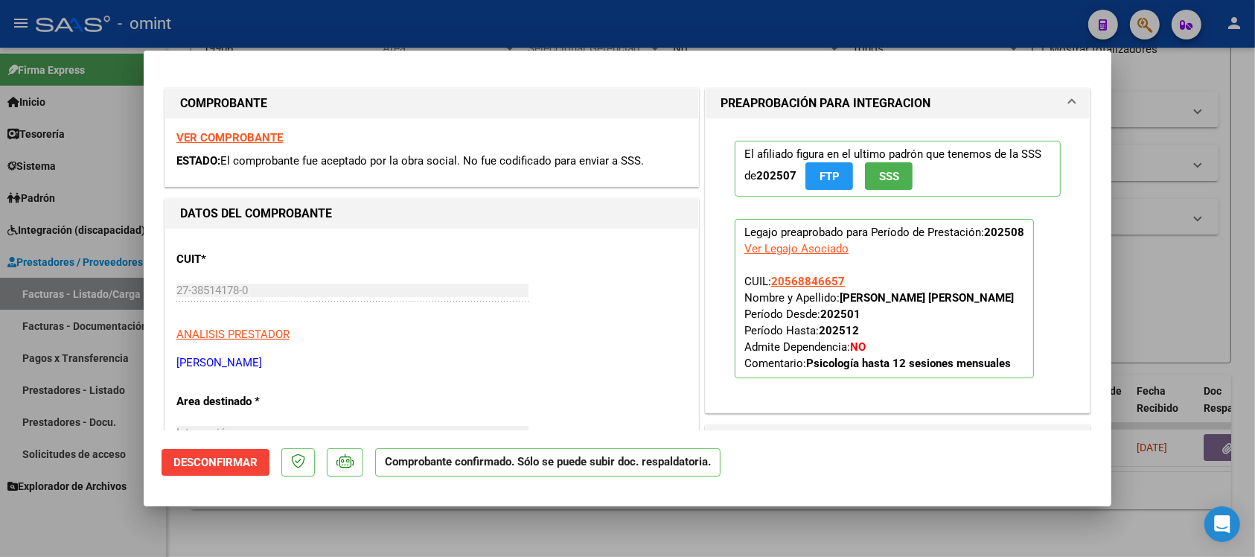
click at [454, 15] on div at bounding box center [627, 278] width 1255 height 557
type input "$ 0,00"
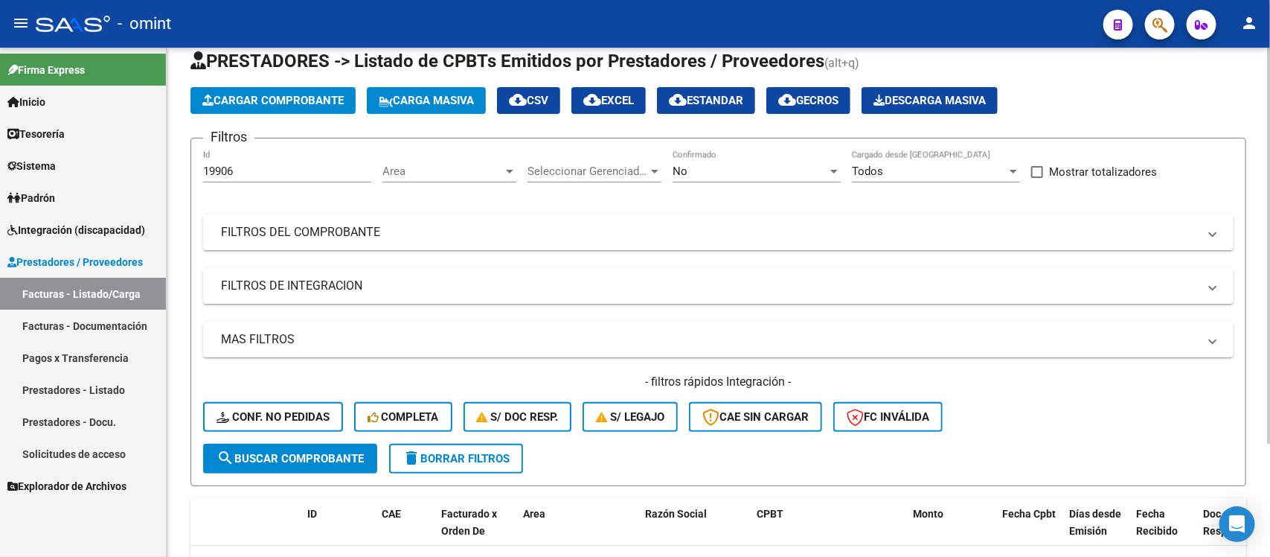
scroll to position [0, 0]
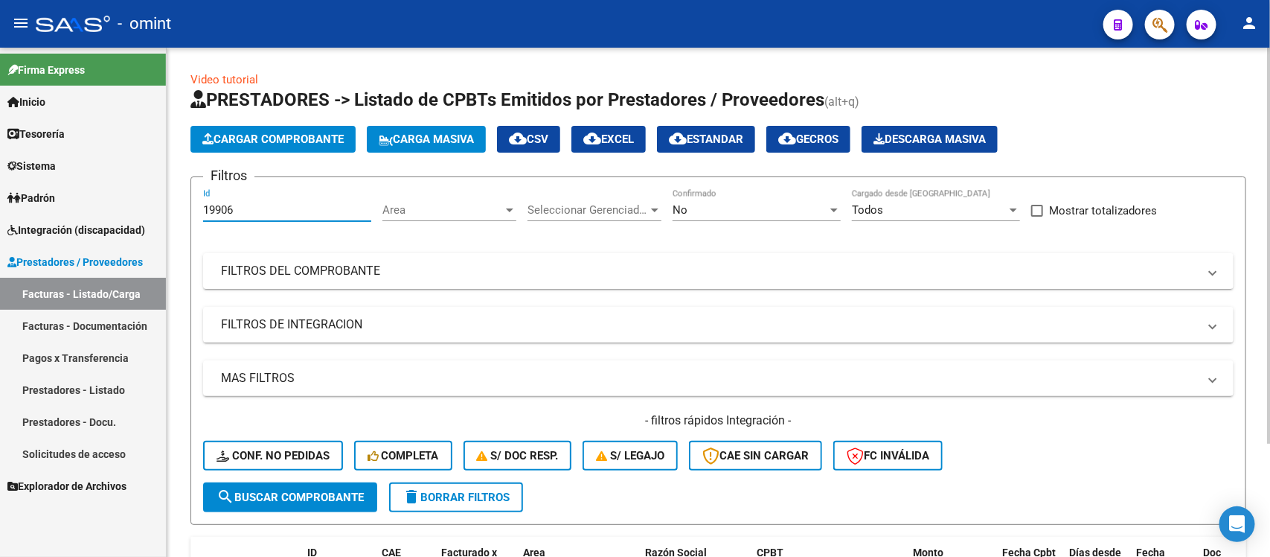
drag, startPoint x: 261, startPoint y: 209, endPoint x: 199, endPoint y: 203, distance: 62.8
click at [199, 203] on form "Filtros 19906 Id Area Area Seleccionar Gerenciador Seleccionar Gerenciador No C…" at bounding box center [718, 350] width 1056 height 348
paste input "5"
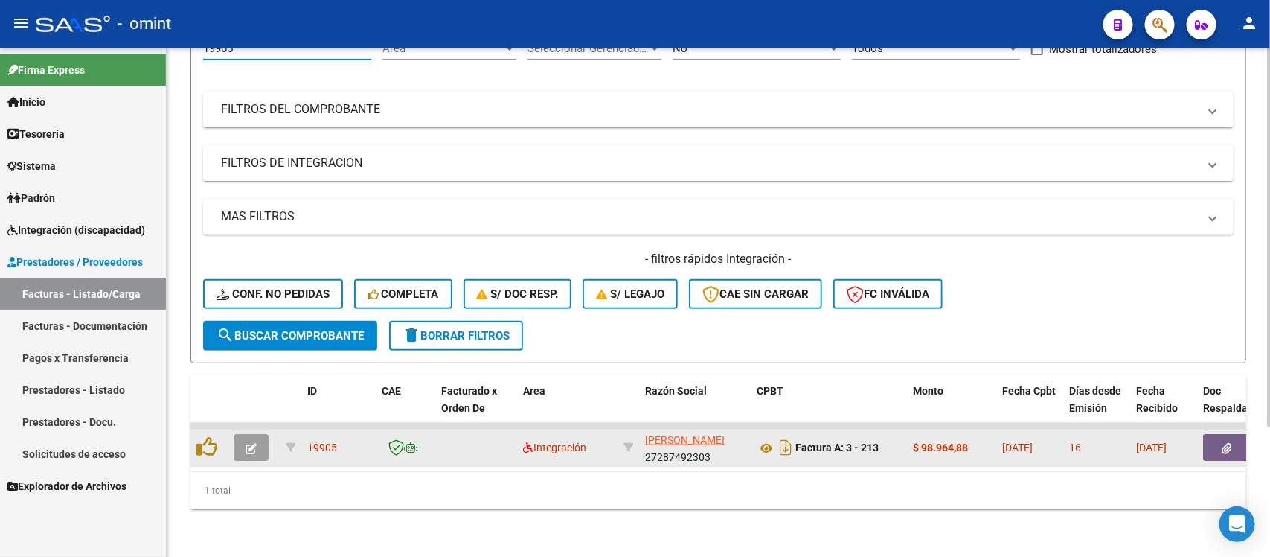
type input "19905"
click at [257, 434] on button "button" at bounding box center [251, 447] width 35 height 27
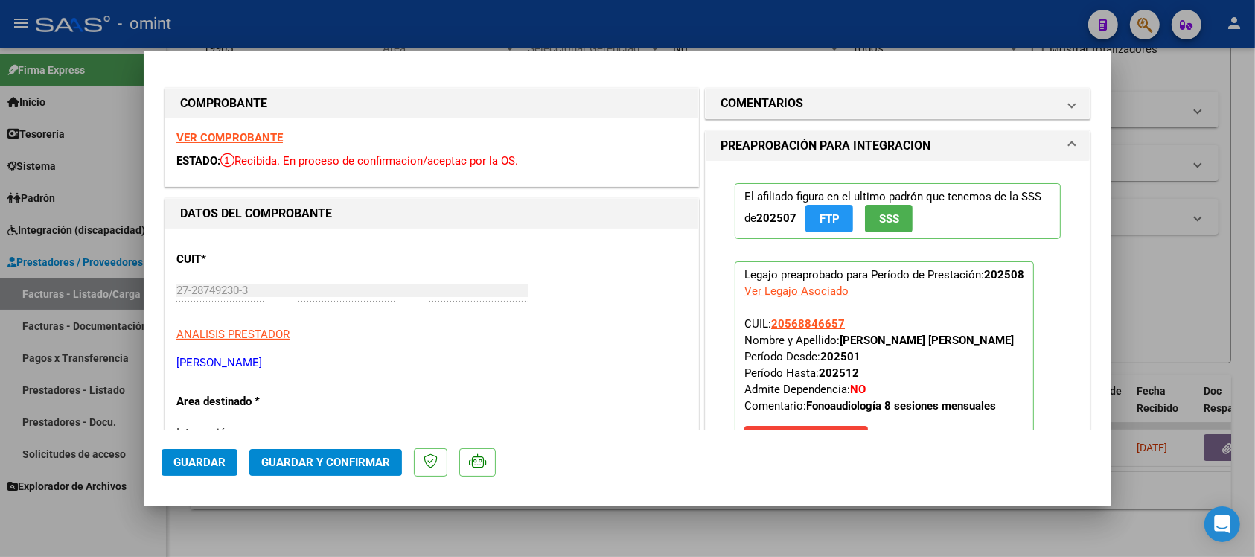
click at [248, 135] on strong "VER COMPROBANTE" at bounding box center [229, 137] width 106 height 13
click at [358, 463] on span "Guardar y Confirmar" at bounding box center [325, 461] width 129 height 13
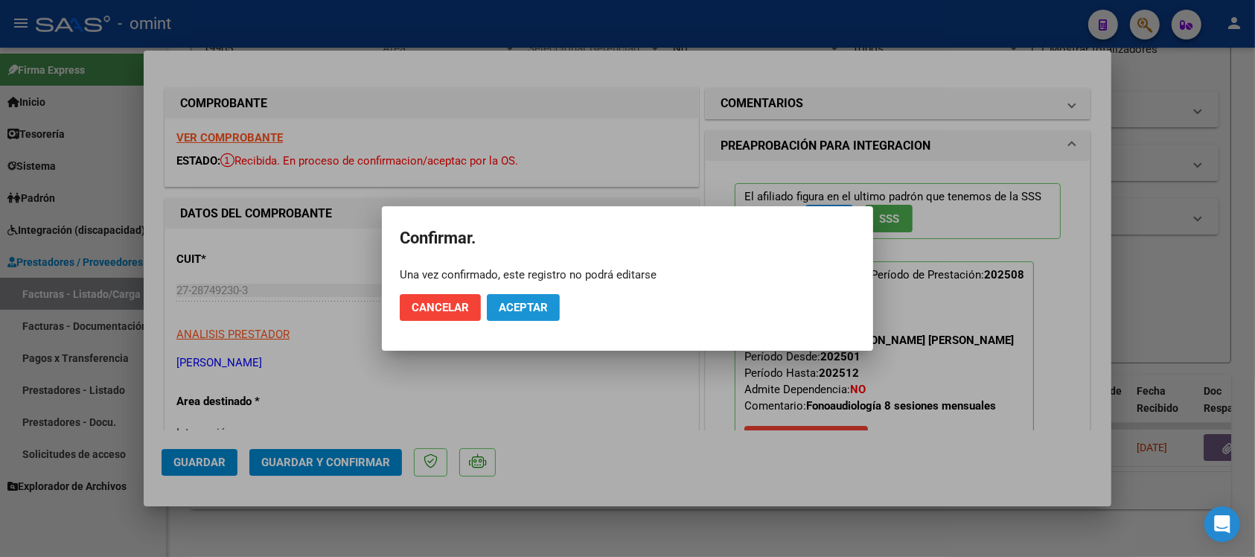
click at [526, 294] on button "Aceptar" at bounding box center [523, 307] width 73 height 27
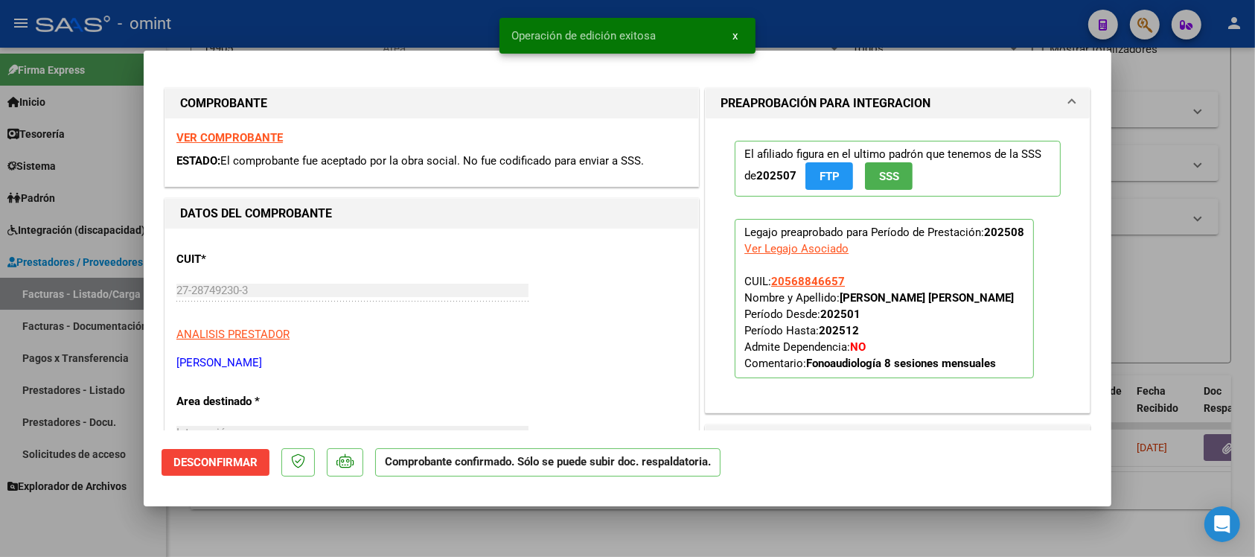
click at [432, 32] on div at bounding box center [627, 278] width 1255 height 557
type input "$ 0,00"
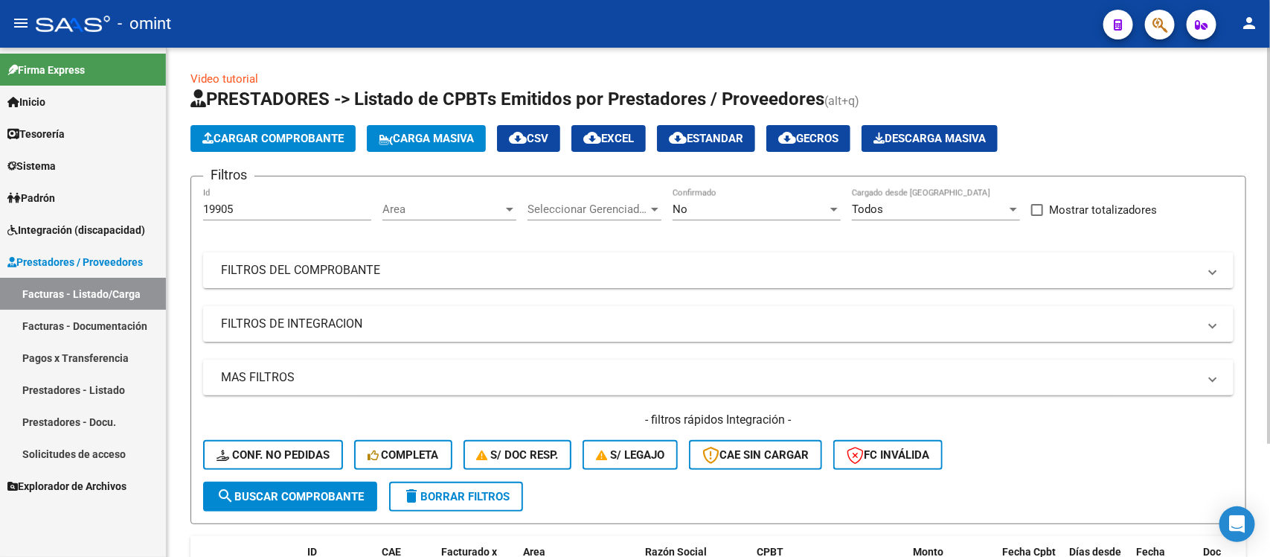
scroll to position [0, 0]
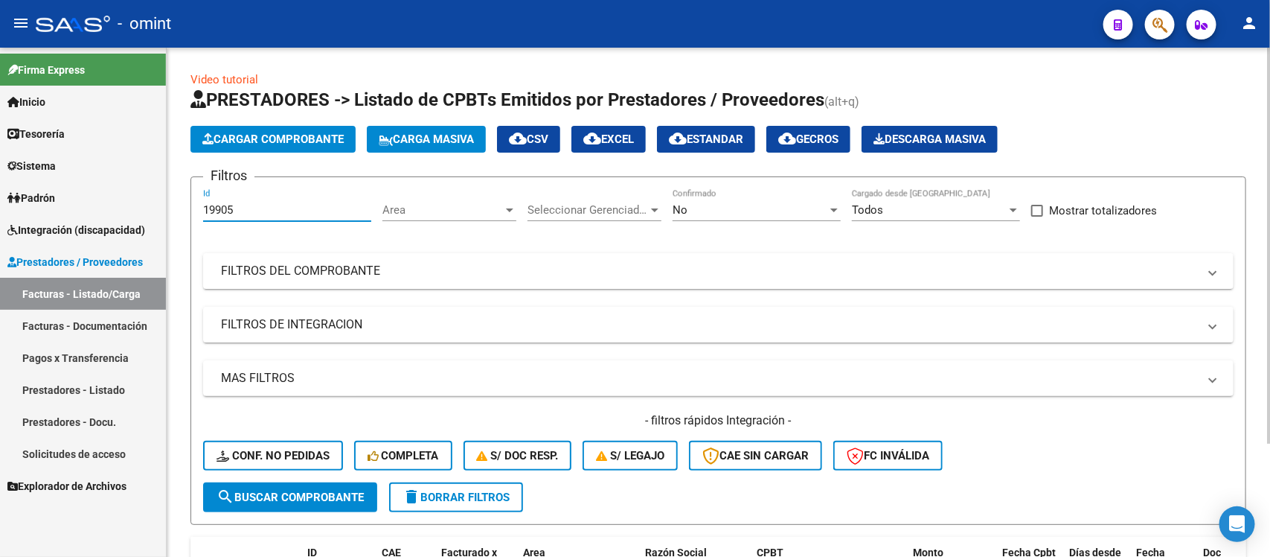
drag, startPoint x: 214, startPoint y: 212, endPoint x: 175, endPoint y: 212, distance: 38.7
click at [175, 212] on div "Video tutorial PRESTADORES -> Listado de CPBTs Emitidos por Prestadores / Prove…" at bounding box center [718, 377] width 1103 height 659
paste input "8580"
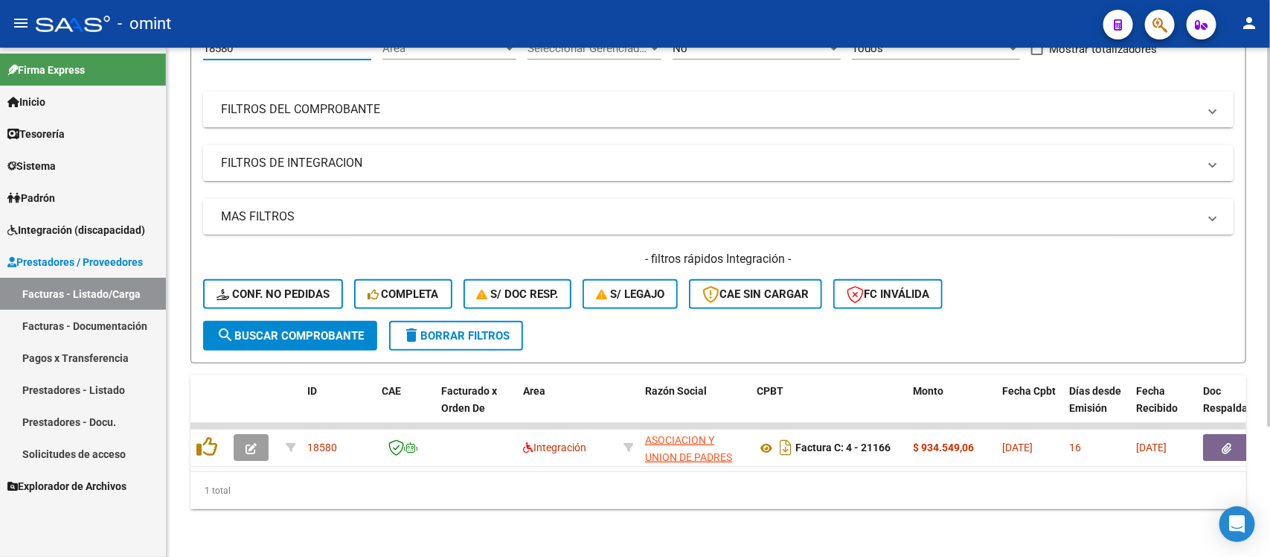
scroll to position [175, 0]
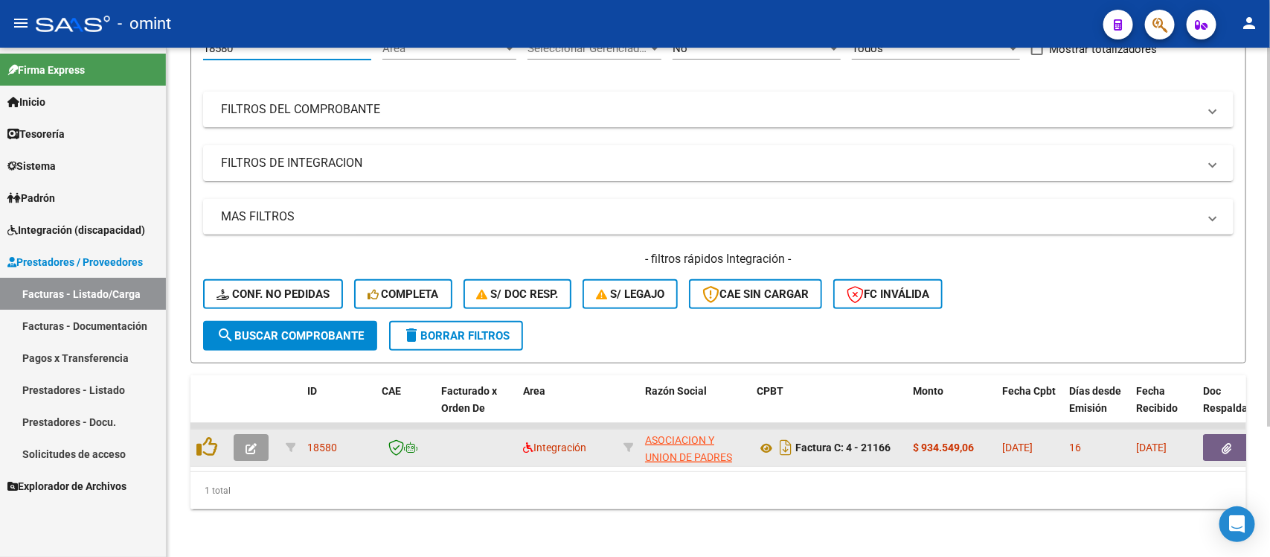
type input "18580"
click at [240, 434] on button "button" at bounding box center [251, 447] width 35 height 27
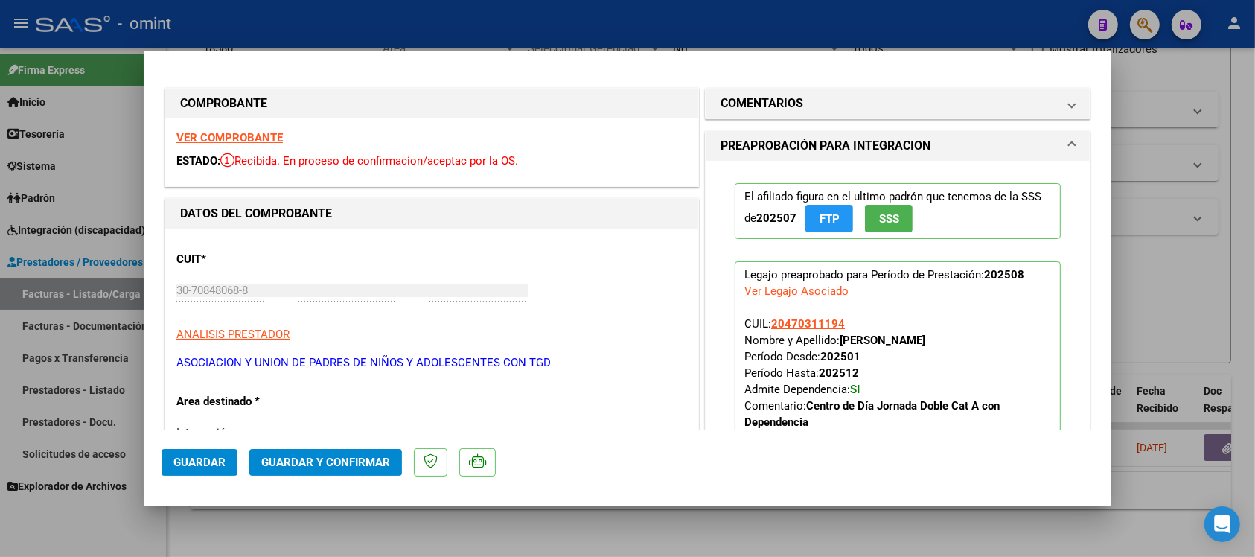
click at [269, 135] on strong "VER COMPROBANTE" at bounding box center [229, 137] width 106 height 13
click at [359, 472] on button "Guardar y Confirmar" at bounding box center [325, 462] width 153 height 27
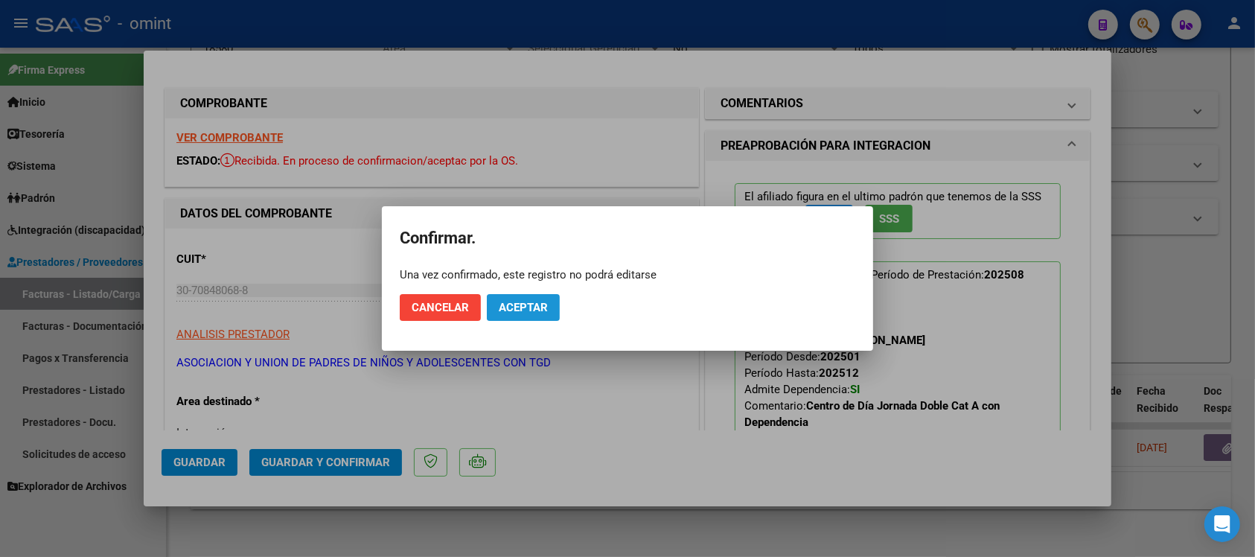
click at [500, 313] on span "Aceptar" at bounding box center [523, 307] width 49 height 13
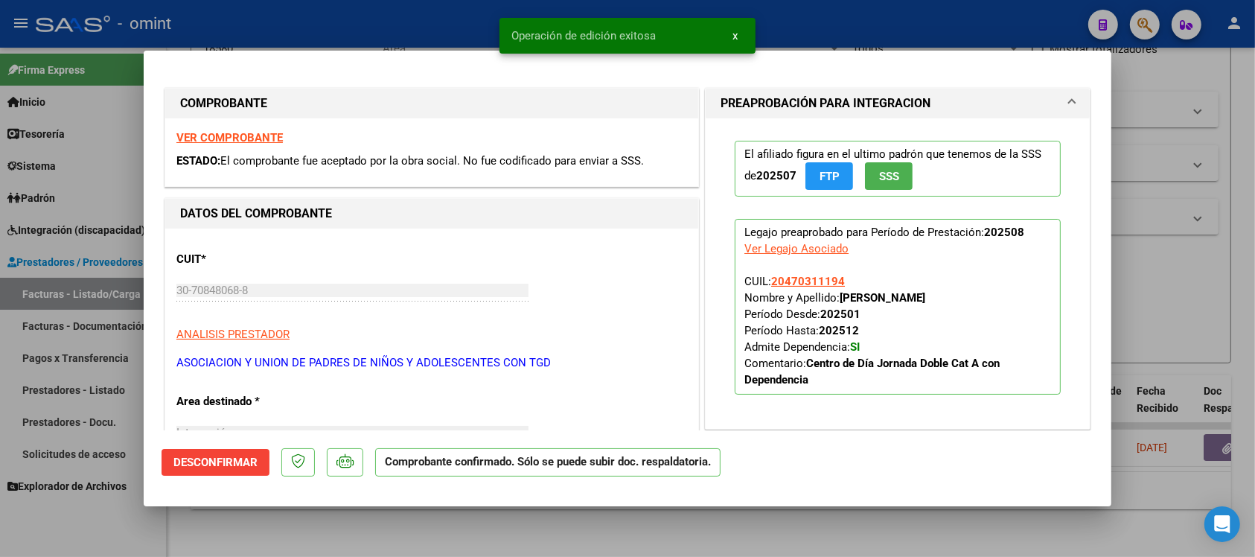
click at [437, 13] on div at bounding box center [627, 278] width 1255 height 557
type input "$ 0,00"
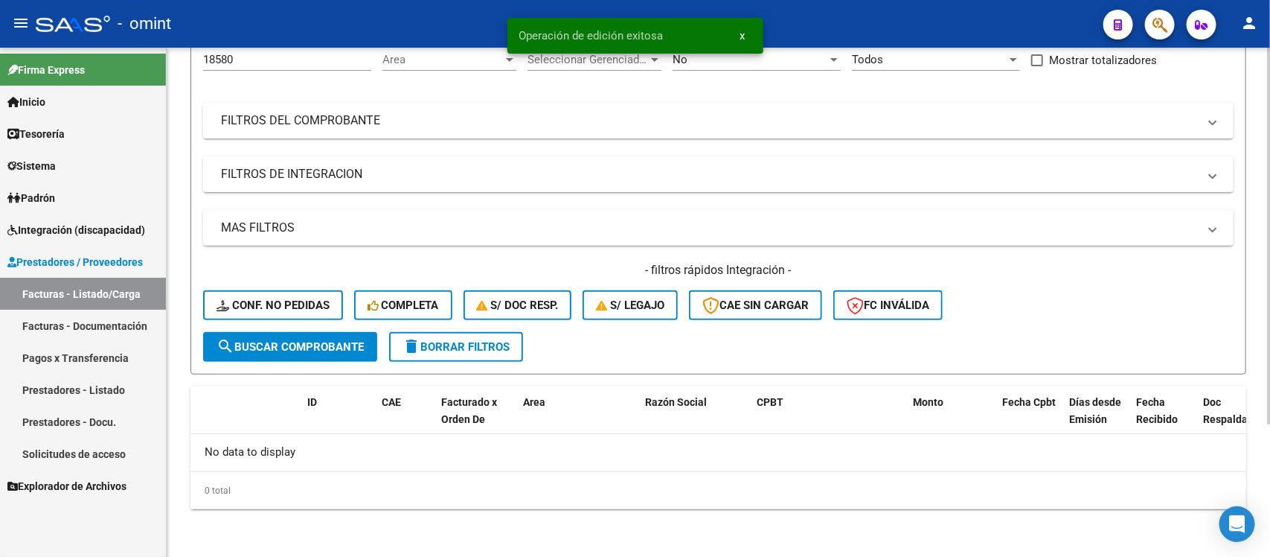
scroll to position [147, 0]
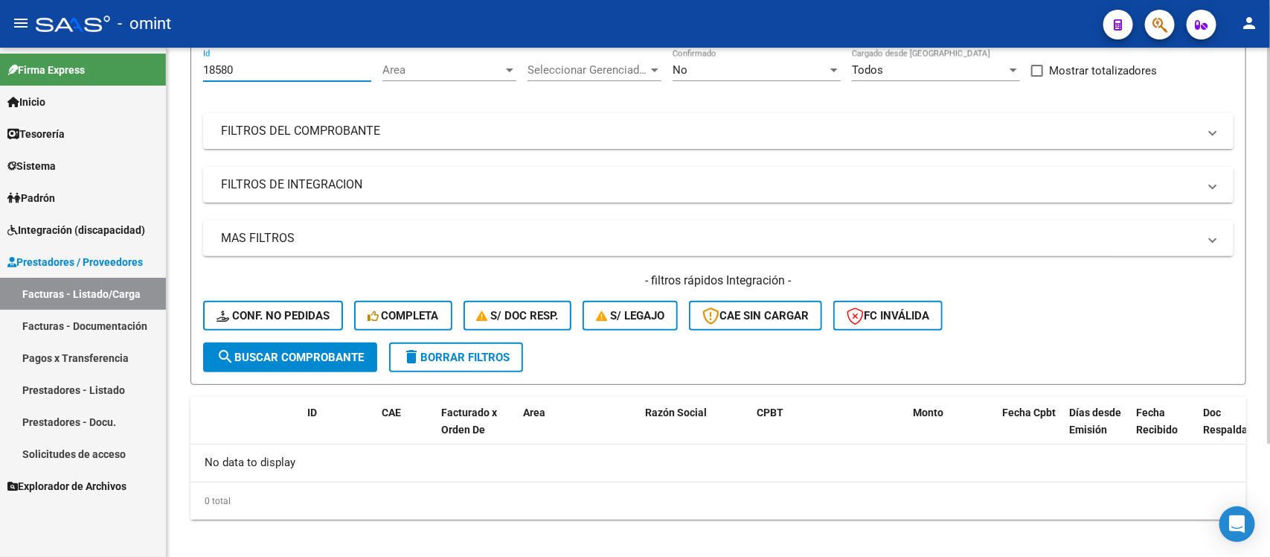
drag, startPoint x: 254, startPoint y: 58, endPoint x: 176, endPoint y: 68, distance: 78.1
click at [176, 68] on div "Video tutorial PRESTADORES -> Listado de CPBTs Emitidos por Prestadores / Prove…" at bounding box center [718, 237] width 1103 height 659
paste input "20795"
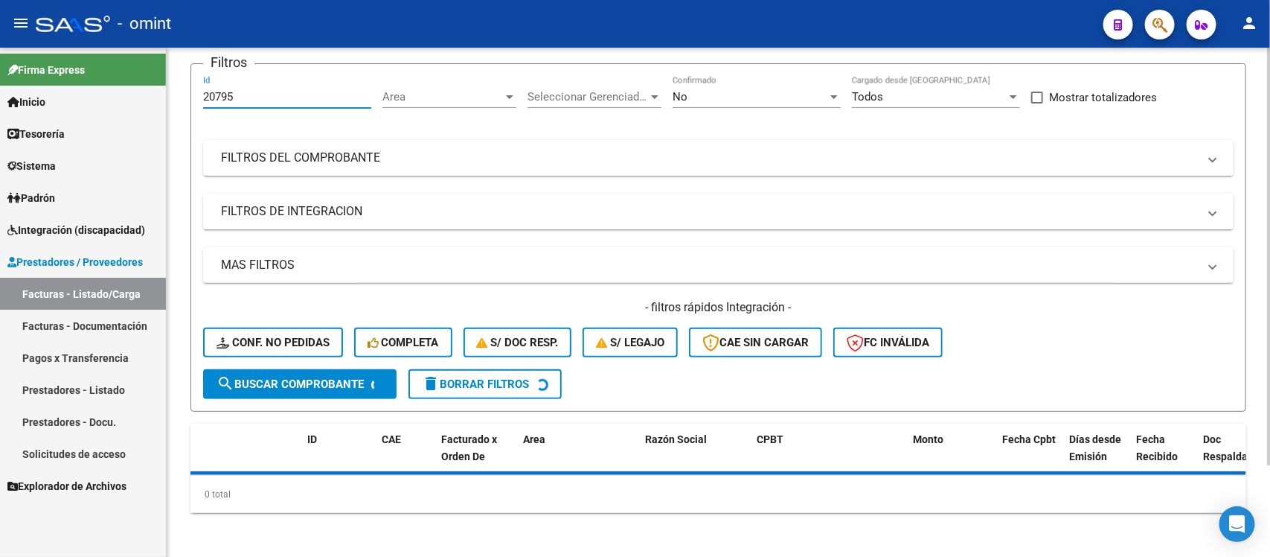
scroll to position [140, 0]
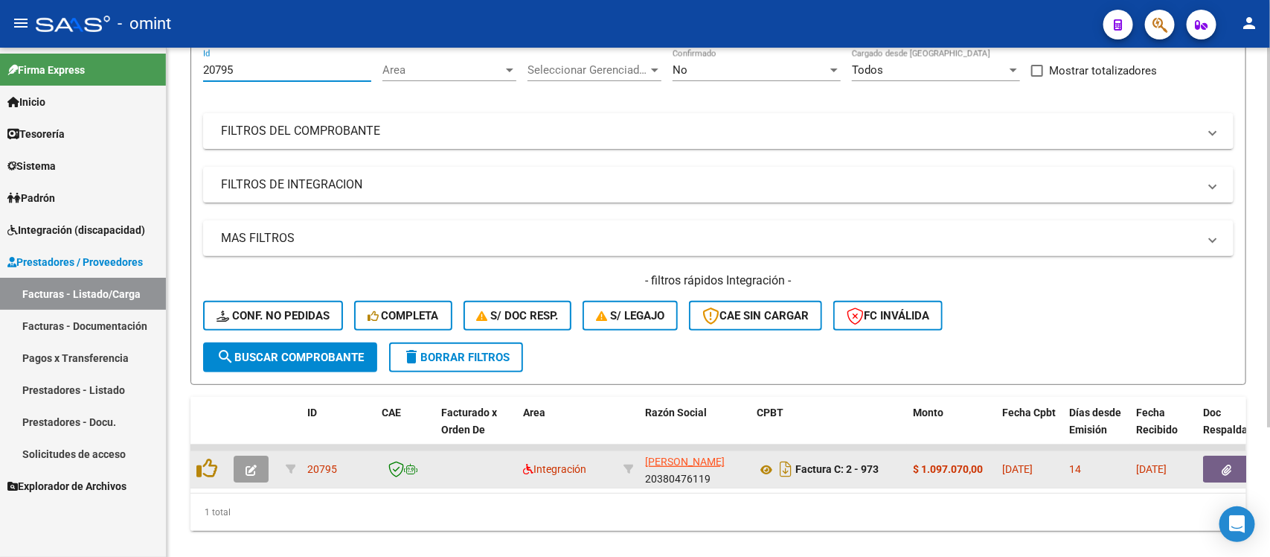
type input "20795"
click at [243, 456] on button "button" at bounding box center [251, 468] width 35 height 27
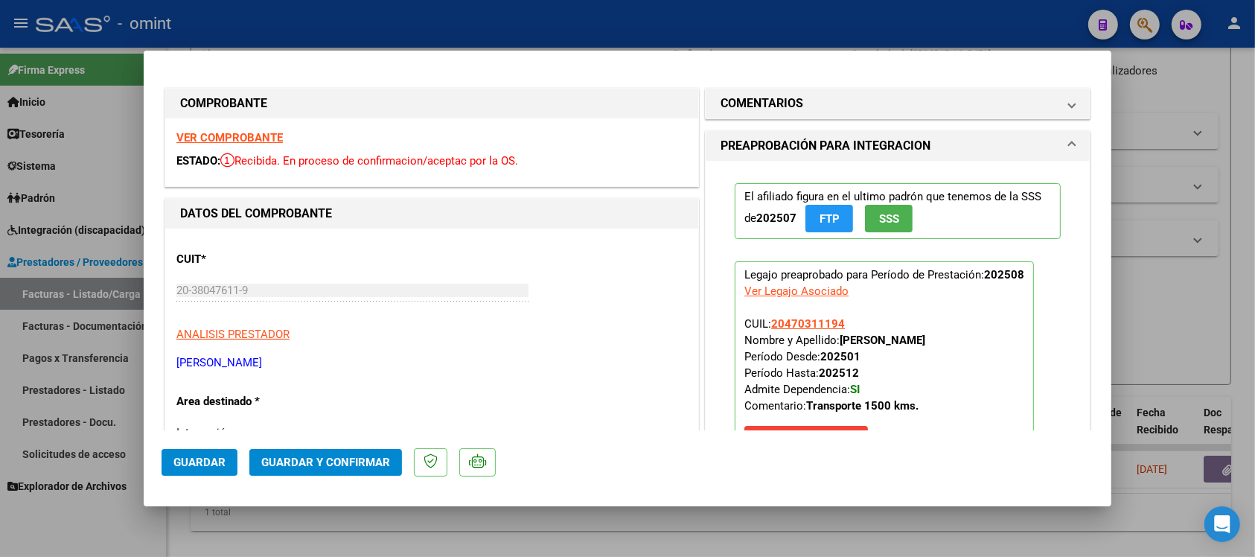
click at [243, 141] on strong "VER COMPROBANTE" at bounding box center [229, 137] width 106 height 13
click at [381, 465] on span "Guardar y Confirmar" at bounding box center [325, 461] width 129 height 13
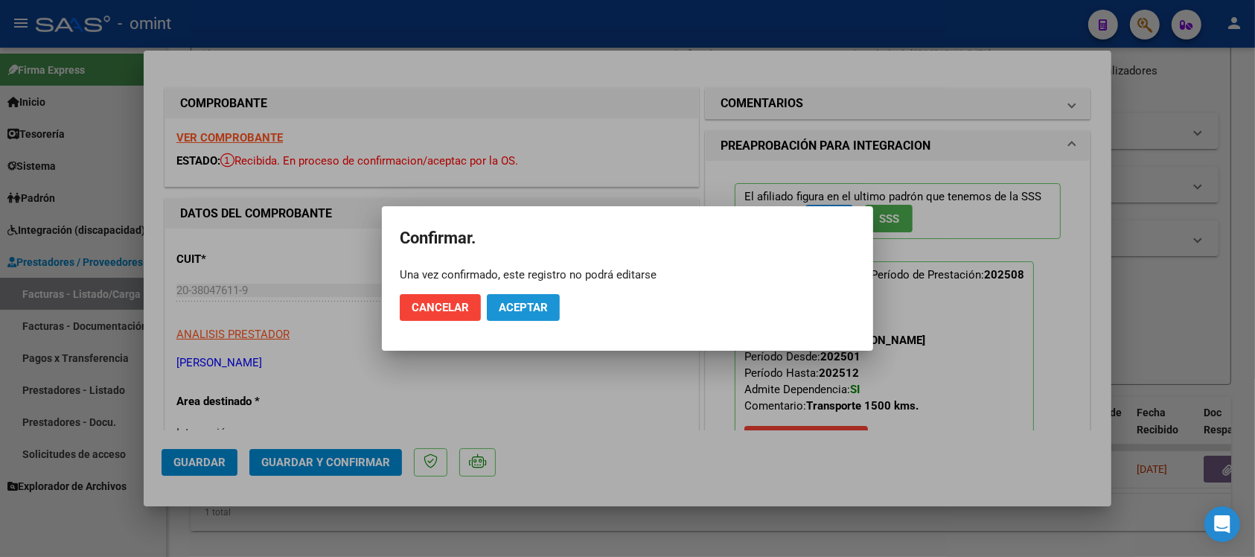
click at [536, 316] on button "Aceptar" at bounding box center [523, 307] width 73 height 27
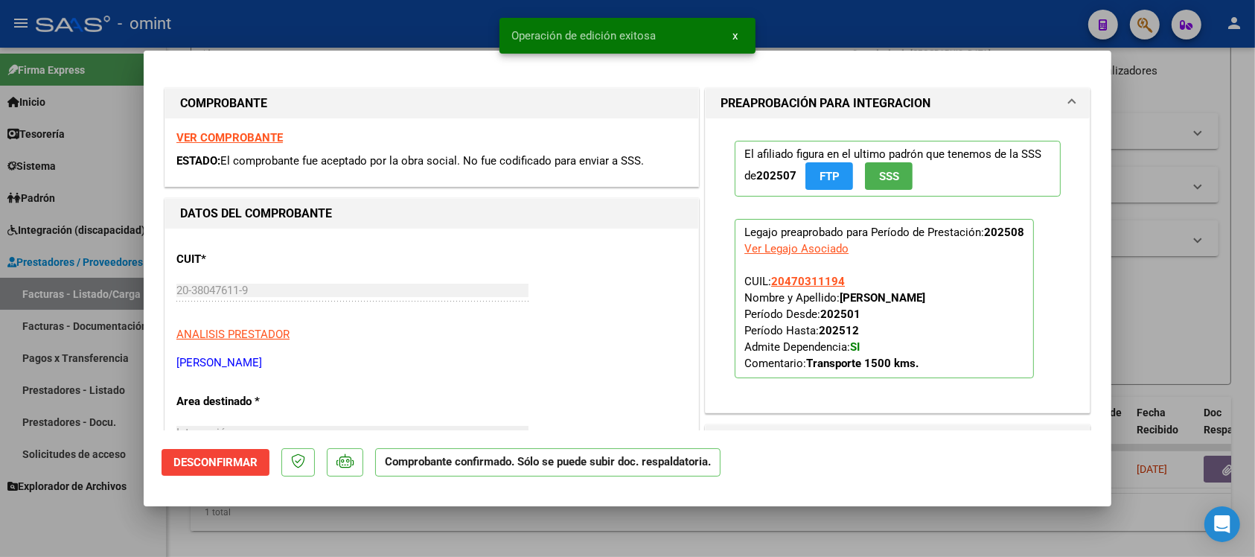
click at [324, 16] on div at bounding box center [627, 278] width 1255 height 557
type input "$ 0,00"
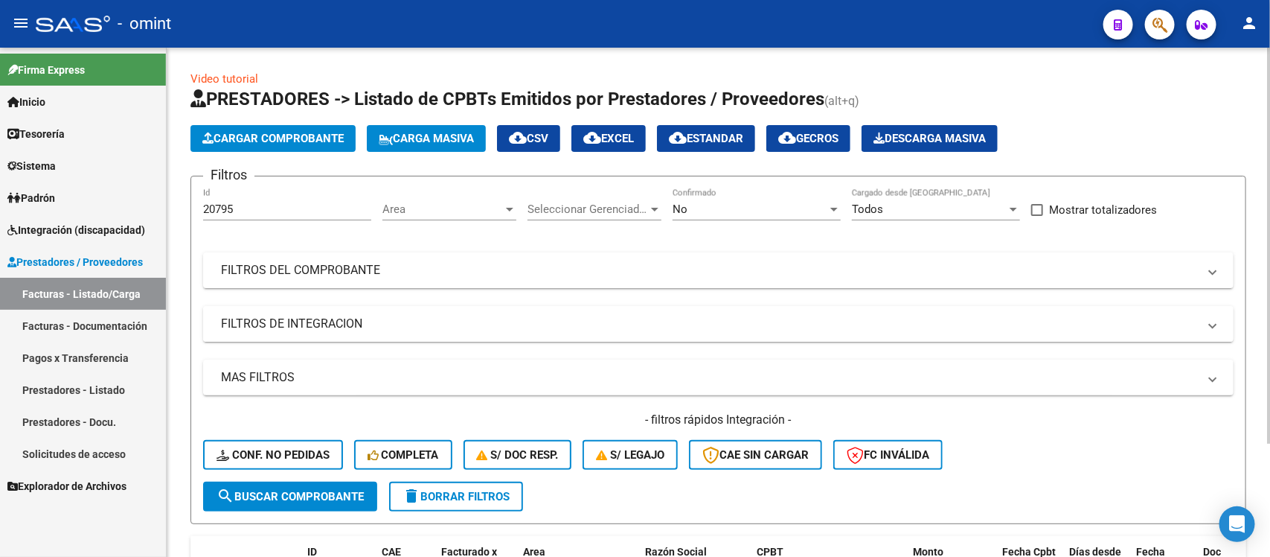
scroll to position [0, 0]
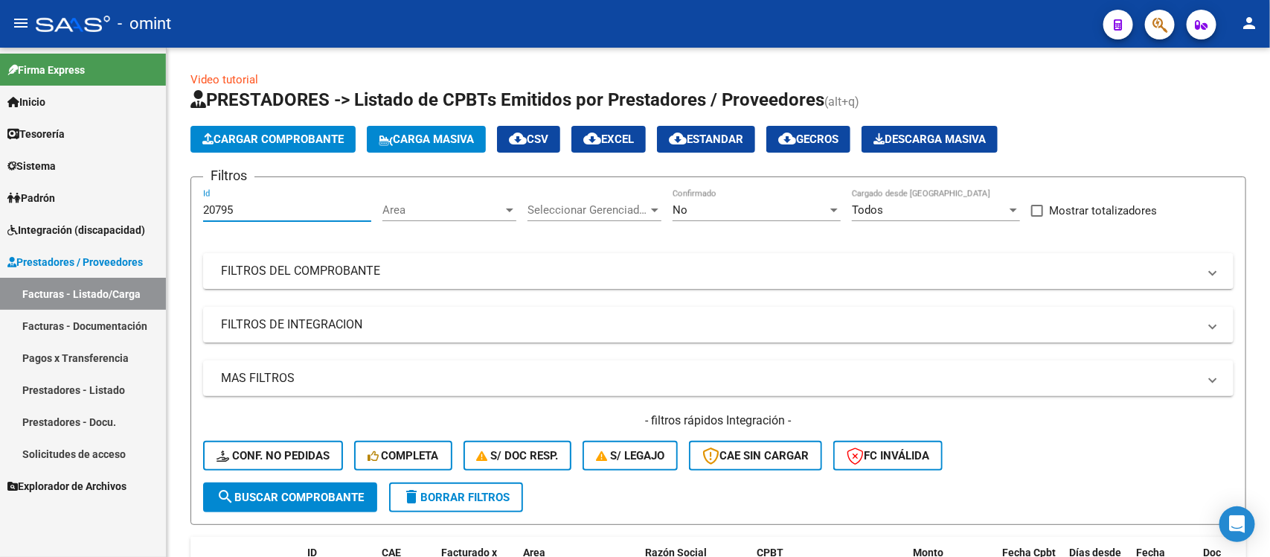
drag, startPoint x: 253, startPoint y: 203, endPoint x: 160, endPoint y: 218, distance: 94.2
click at [160, 218] on mat-sidenav-container "Firma Express Inicio Calendario SSS Instructivos Contacto OS Tesorería Extracto…" at bounding box center [635, 302] width 1270 height 509
paste input "983"
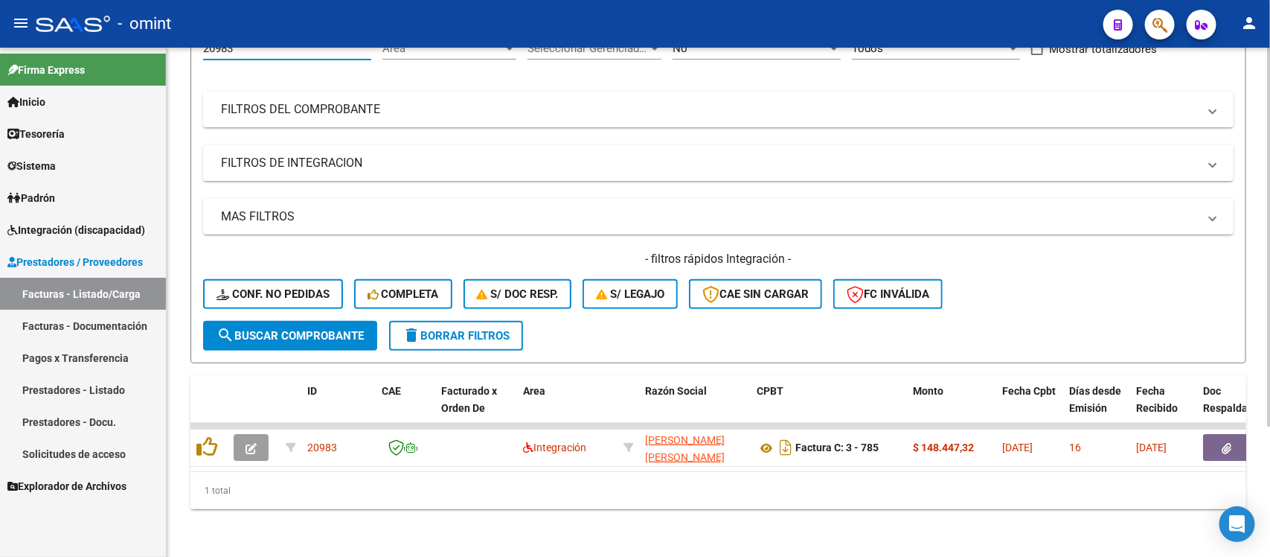
scroll to position [175, 0]
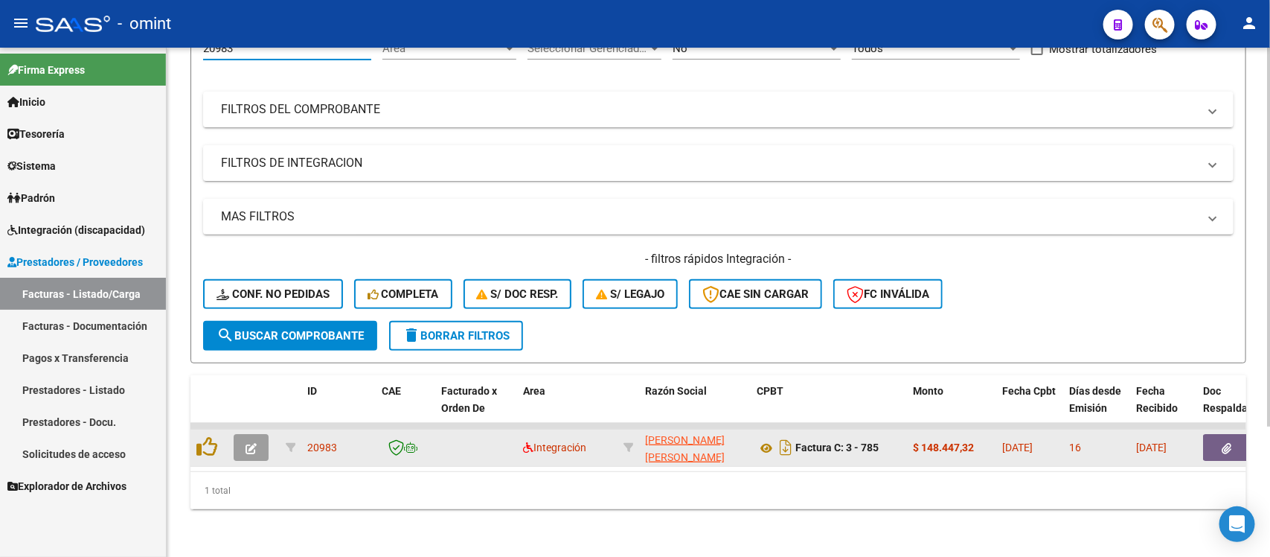
type input "20983"
click at [243, 441] on button "button" at bounding box center [251, 447] width 35 height 27
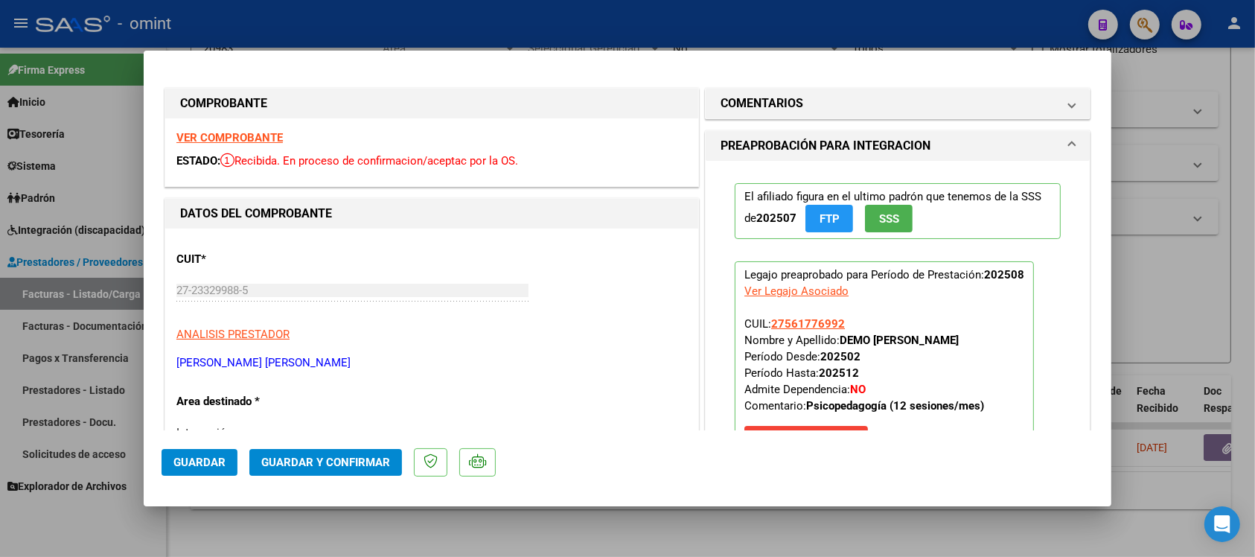
click at [265, 138] on strong "VER COMPROBANTE" at bounding box center [229, 137] width 106 height 13
click at [345, 474] on button "Guardar y Confirmar" at bounding box center [325, 462] width 153 height 27
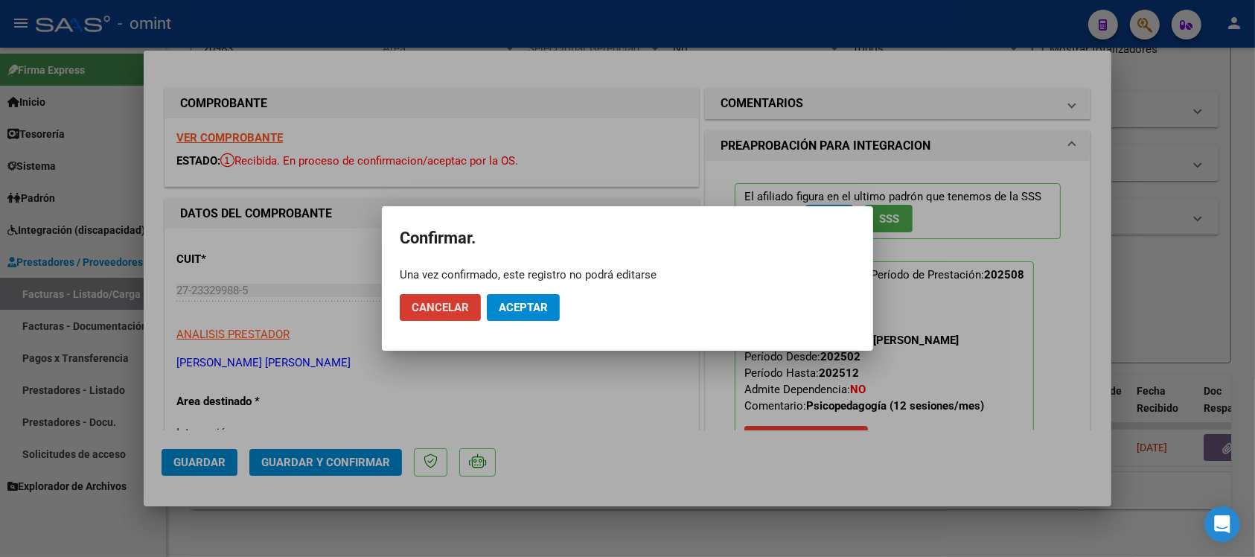
click at [518, 307] on span "Aceptar" at bounding box center [523, 307] width 49 height 13
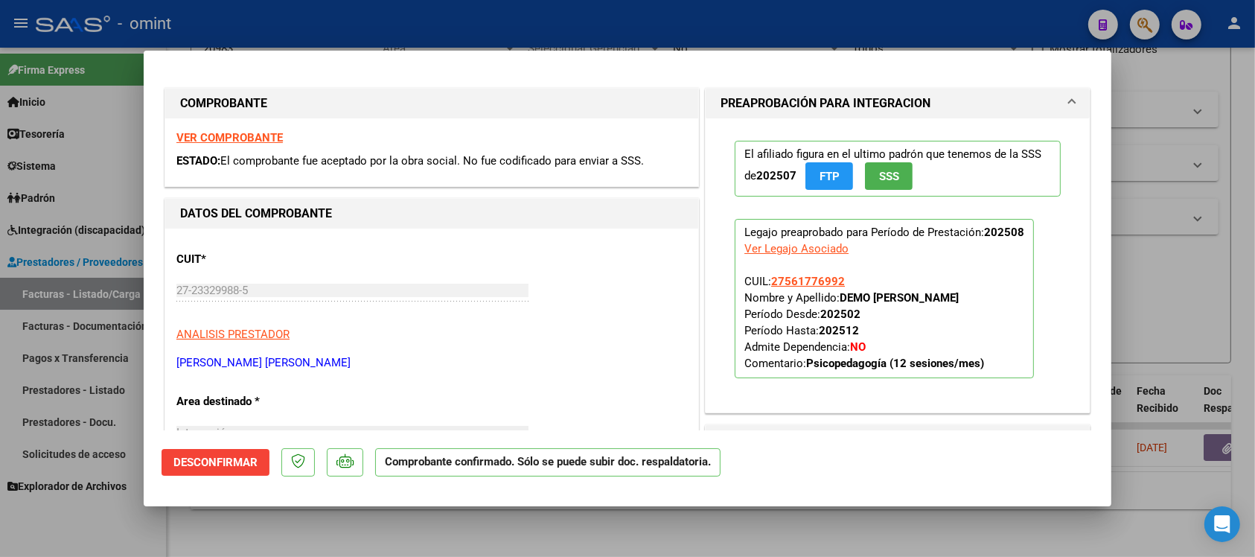
click at [497, 13] on div at bounding box center [627, 278] width 1255 height 557
type input "$ 0,00"
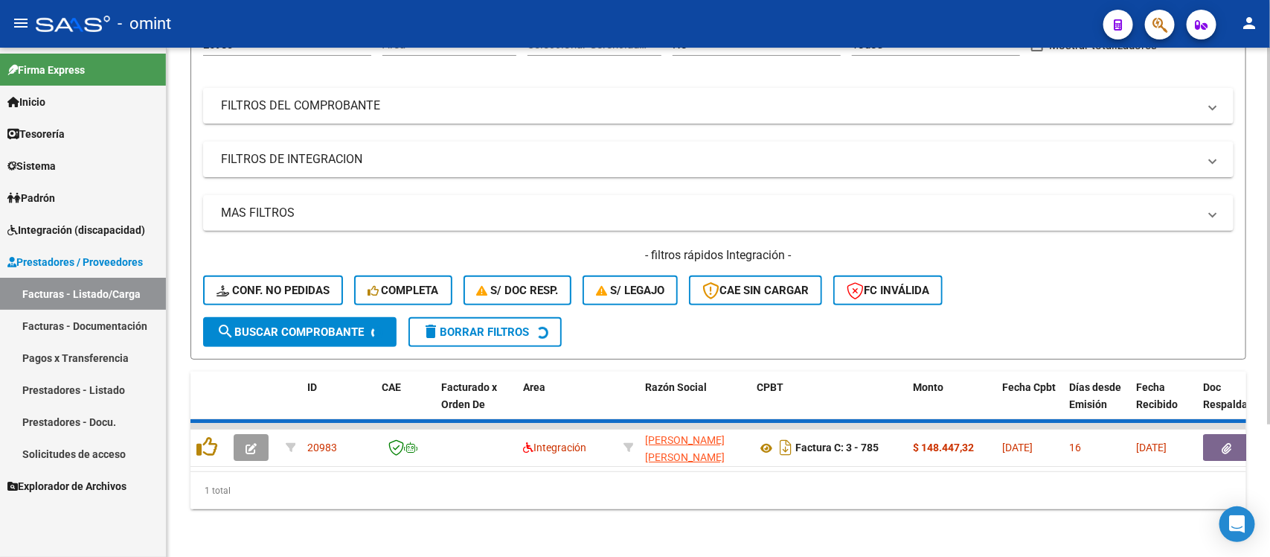
scroll to position [147, 0]
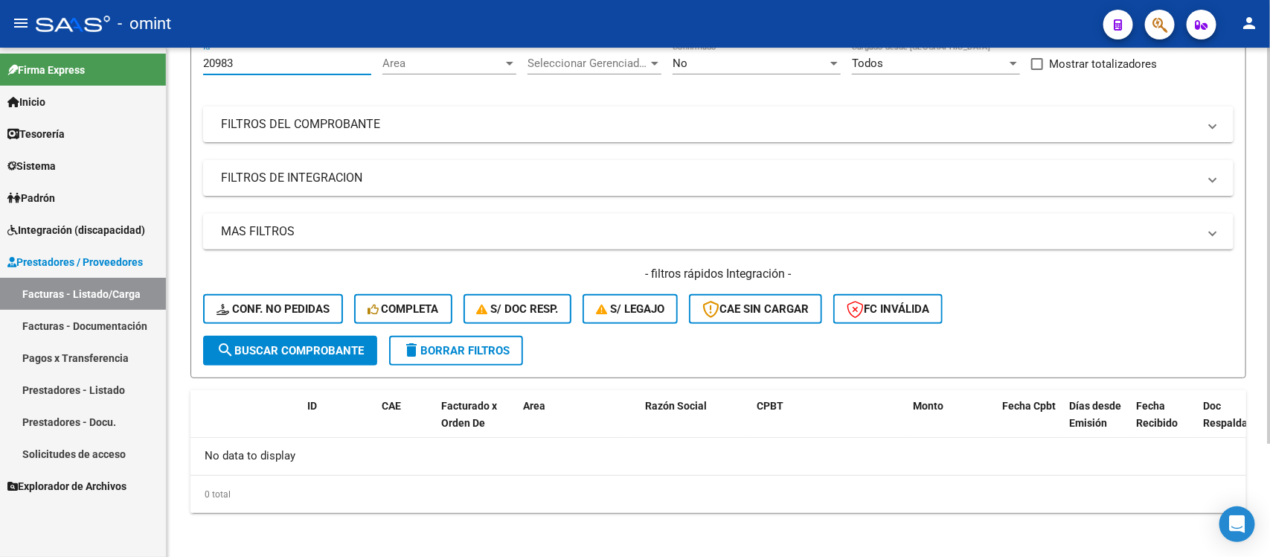
drag, startPoint x: 254, startPoint y: 65, endPoint x: 192, endPoint y: 74, distance: 63.1
click at [192, 74] on form "Filtros 20983 Id Area Area Seleccionar Gerenciador Seleccionar Gerenciador No C…" at bounding box center [718, 204] width 1056 height 348
paste input "1016"
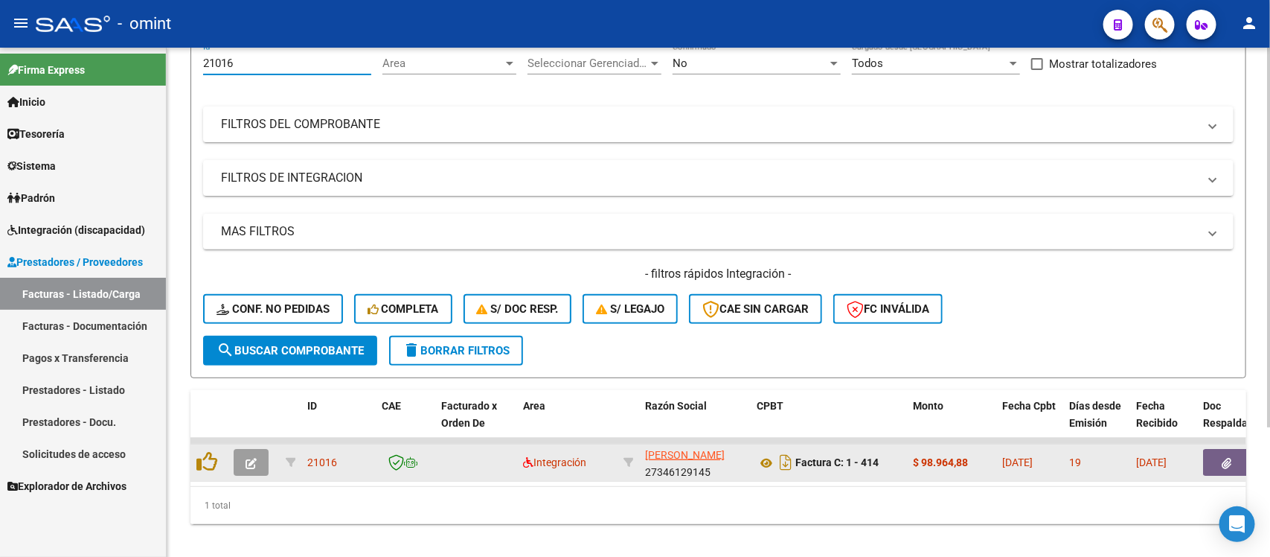
type input "21016"
click at [265, 456] on button "button" at bounding box center [251, 462] width 35 height 27
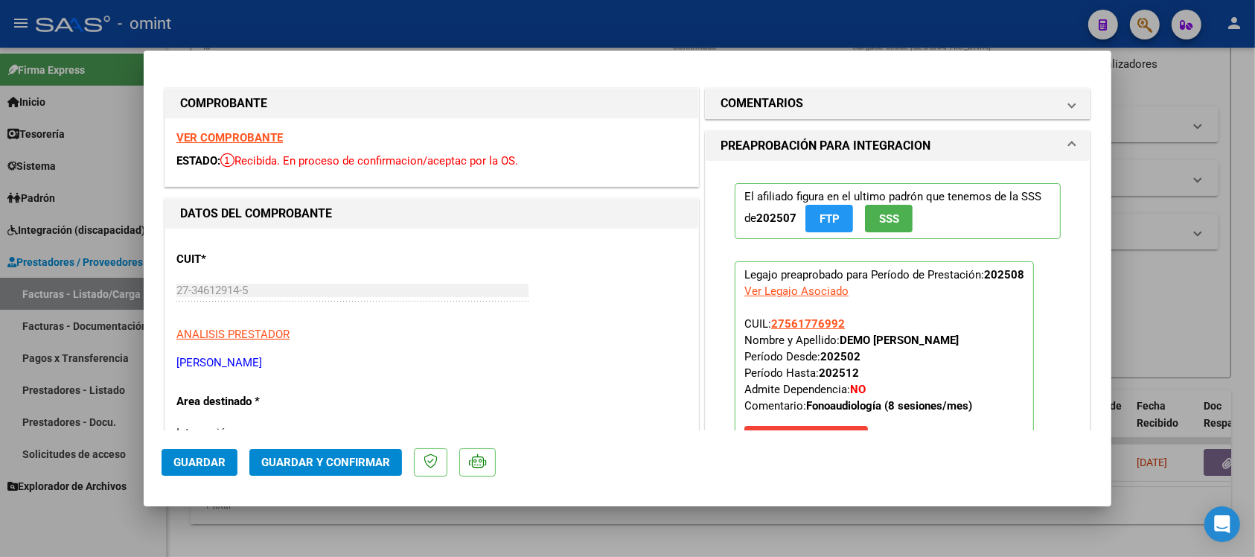
click at [242, 144] on strong "VER COMPROBANTE" at bounding box center [229, 137] width 106 height 13
click at [351, 467] on span "Guardar y Confirmar" at bounding box center [325, 461] width 129 height 13
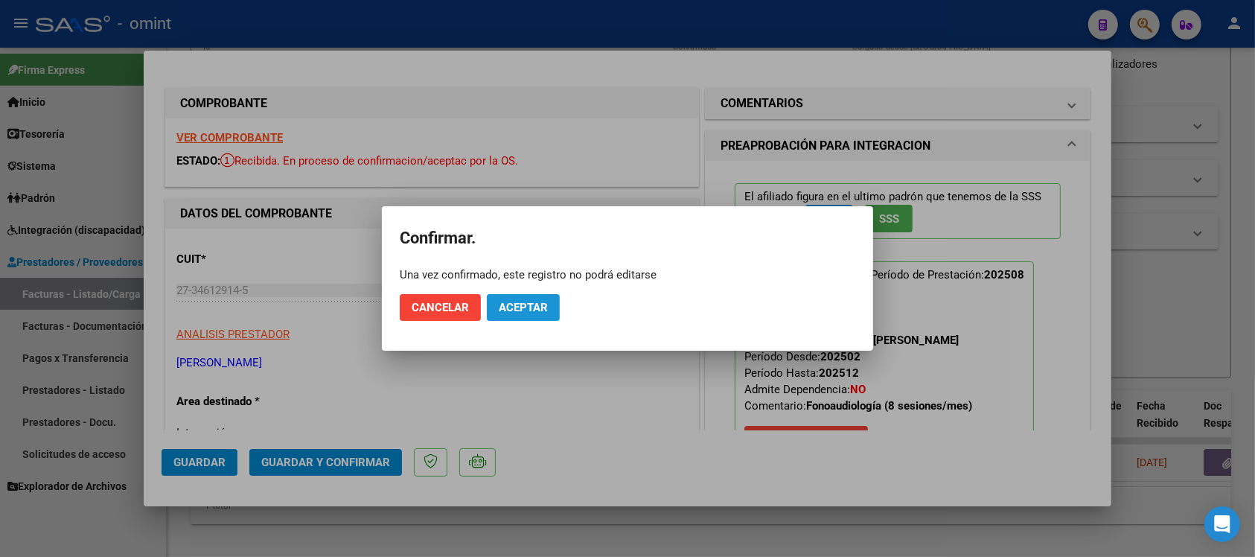
click at [515, 314] on button "Aceptar" at bounding box center [523, 307] width 73 height 27
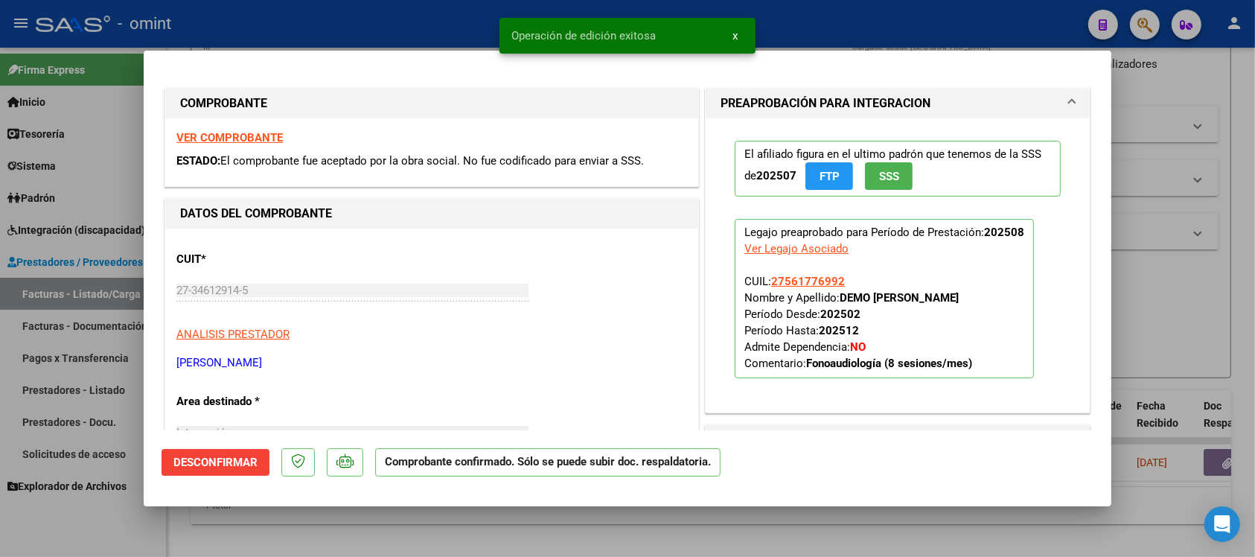
drag, startPoint x: 341, startPoint y: 28, endPoint x: 398, endPoint y: 263, distance: 241.3
click at [342, 28] on div at bounding box center [627, 278] width 1255 height 557
type input "$ 0,00"
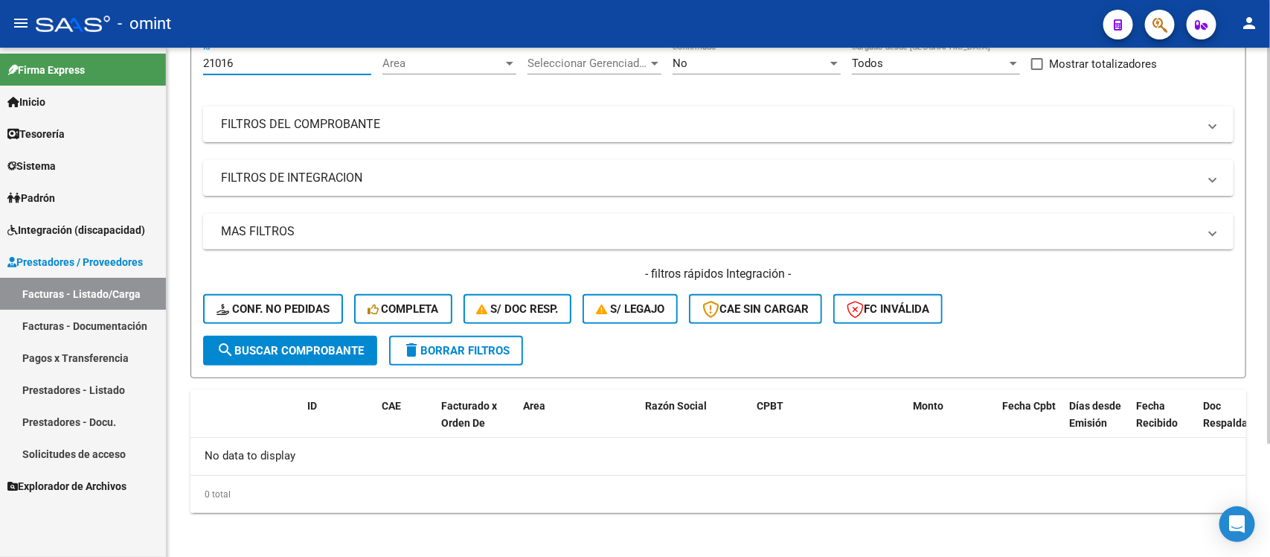
drag, startPoint x: 287, startPoint y: 58, endPoint x: 190, endPoint y: 71, distance: 97.7
click at [190, 71] on form "Filtros 21016 Id Area Area Seleccionar Gerenciador Seleccionar Gerenciador No C…" at bounding box center [718, 204] width 1056 height 348
paste input "19341"
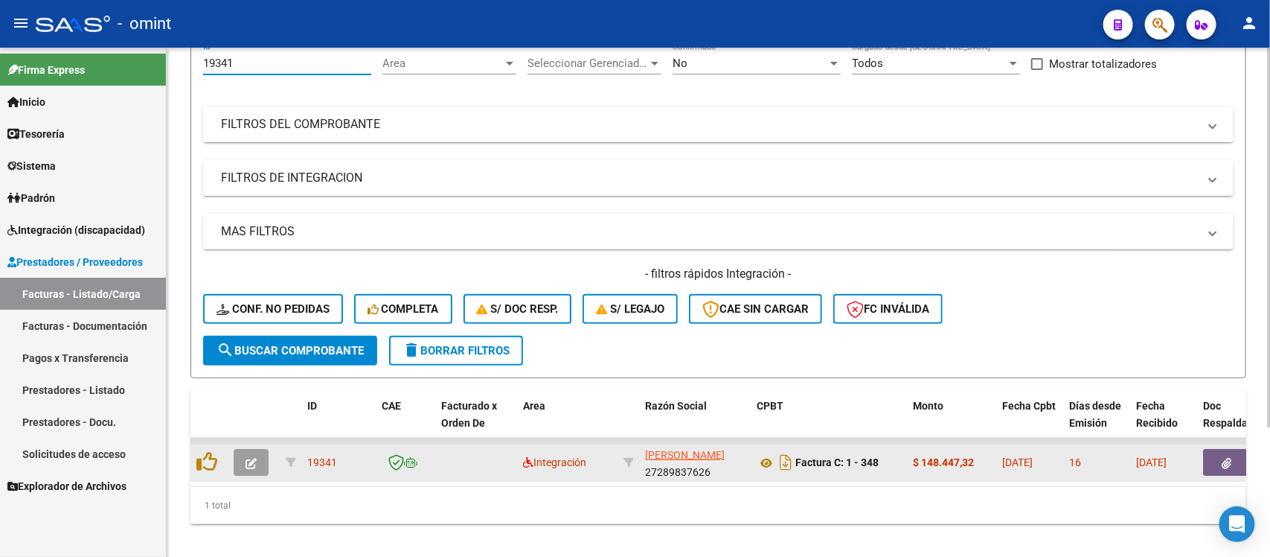
type input "19341"
click at [251, 463] on icon "button" at bounding box center [251, 463] width 11 height 11
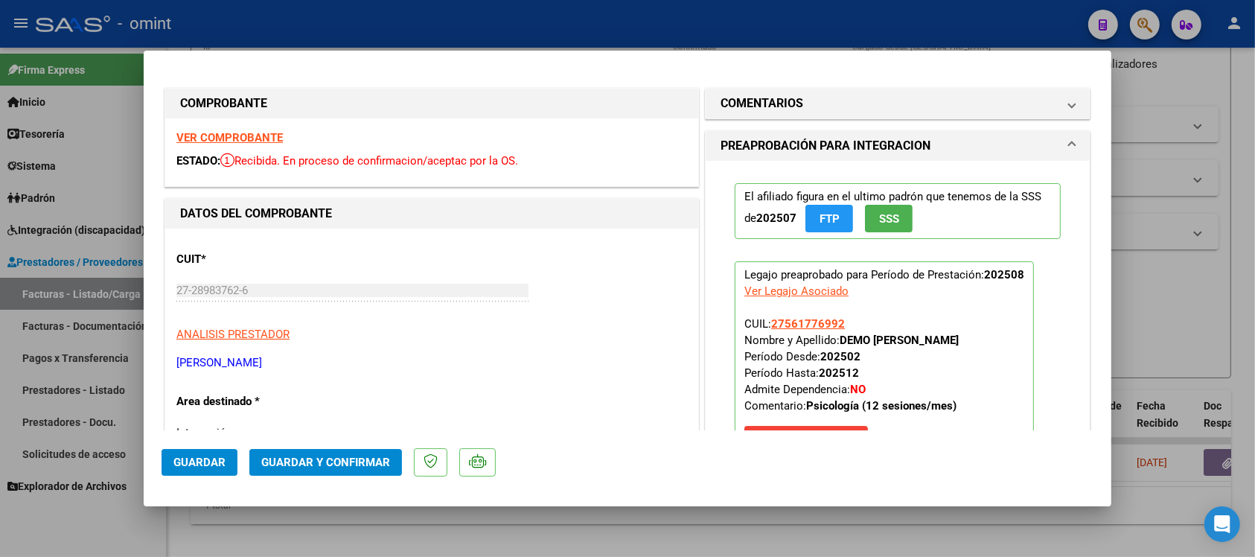
click at [225, 140] on strong "VER COMPROBANTE" at bounding box center [229, 137] width 106 height 13
click at [340, 458] on span "Guardar y Confirmar" at bounding box center [325, 461] width 129 height 13
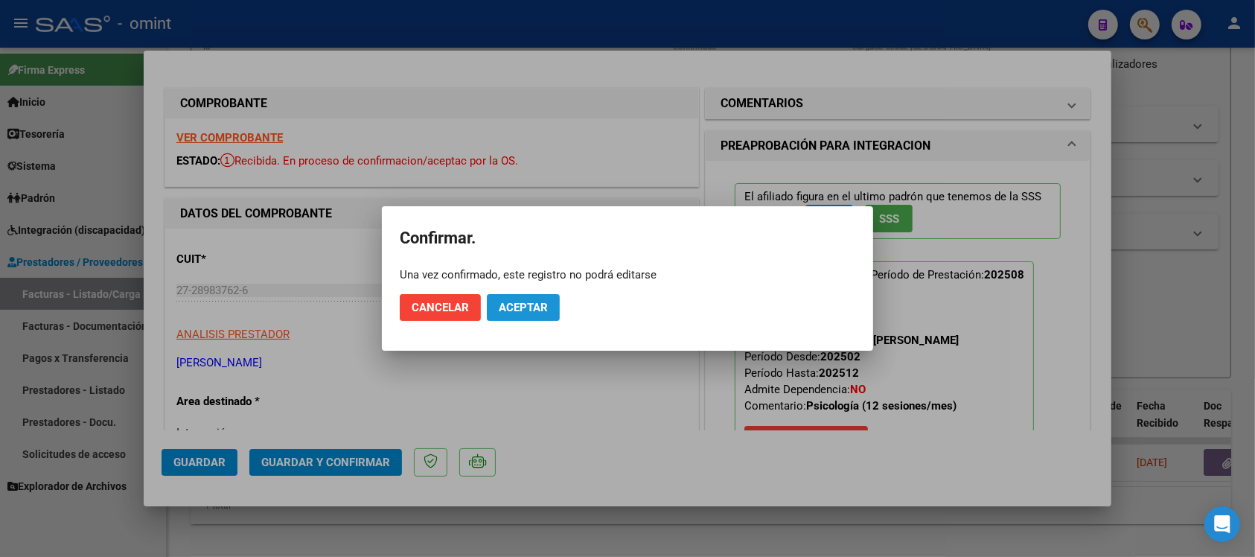
click at [527, 307] on span "Aceptar" at bounding box center [523, 307] width 49 height 13
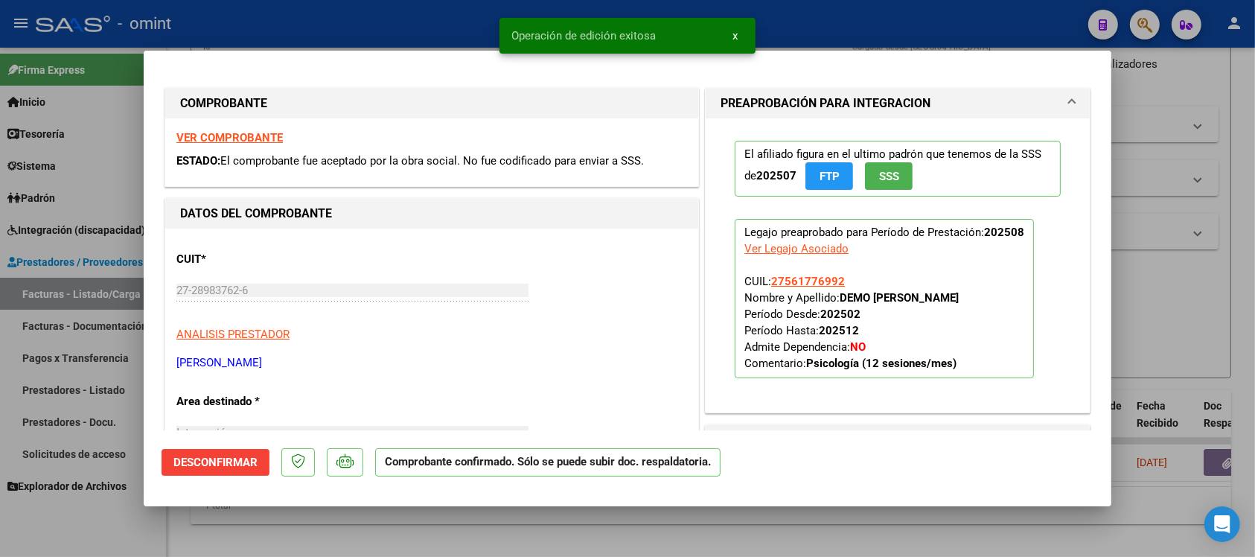
click at [424, 21] on div at bounding box center [627, 278] width 1255 height 557
type input "$ 0,00"
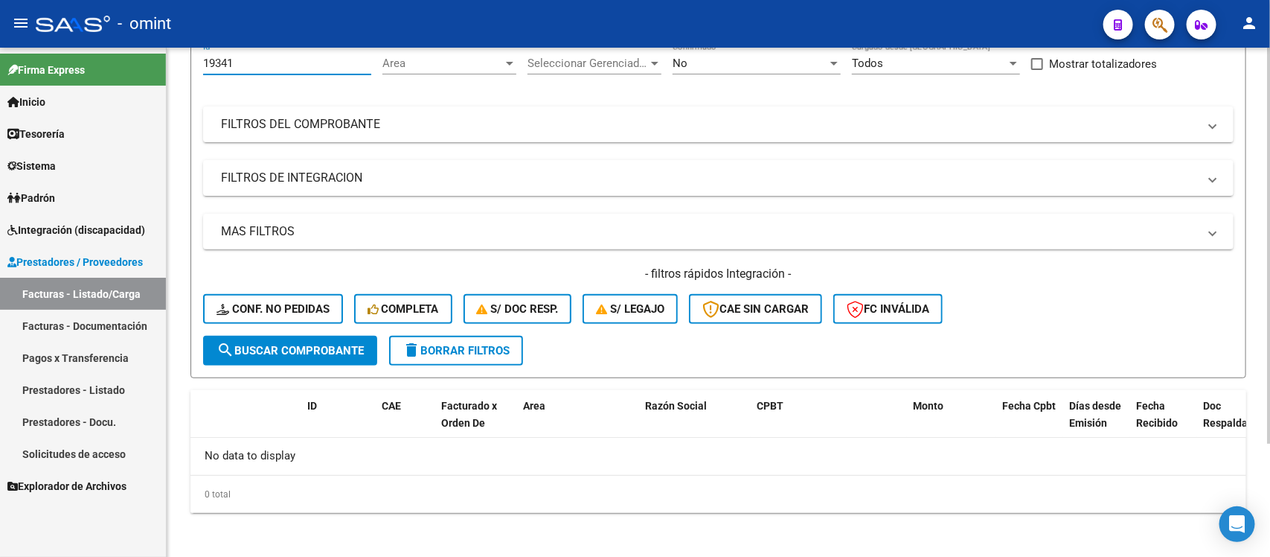
drag, startPoint x: 244, startPoint y: 68, endPoint x: 194, endPoint y: 76, distance: 50.4
click at [194, 76] on form "Filtros 19341 Id Area Area Seleccionar Gerenciador Seleccionar Gerenciador No C…" at bounding box center [718, 204] width 1056 height 348
paste input "8280"
drag, startPoint x: 251, startPoint y: 65, endPoint x: 182, endPoint y: 74, distance: 69.8
click at [182, 74] on div "Video tutorial PRESTADORES -> Listado de CPBTs Emitidos por Prestadores / Prove…" at bounding box center [718, 230] width 1103 height 659
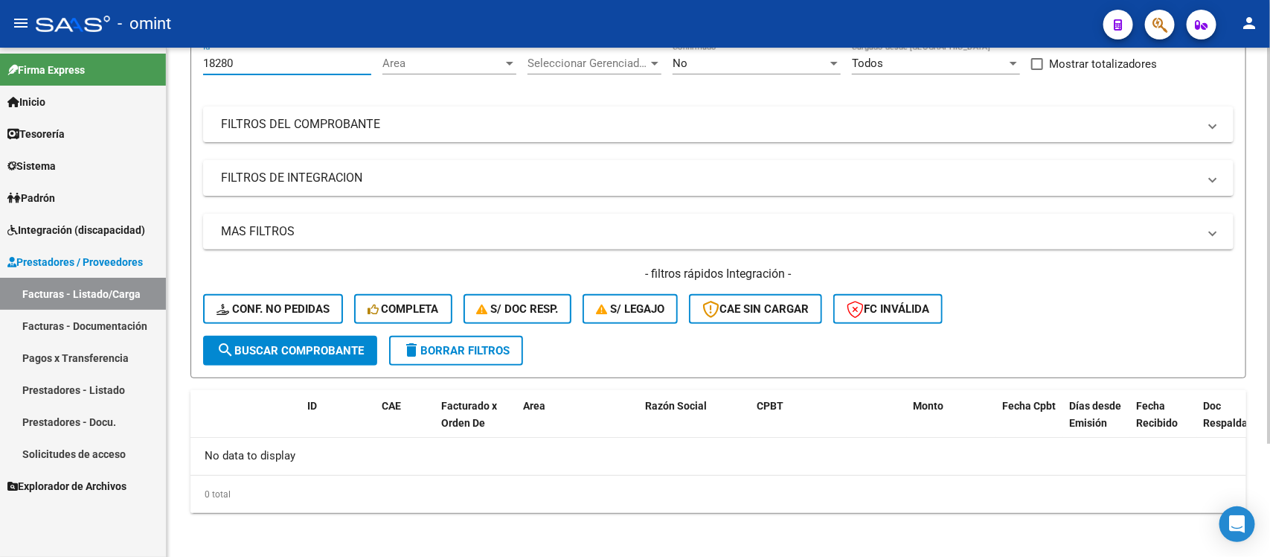
paste input "20333"
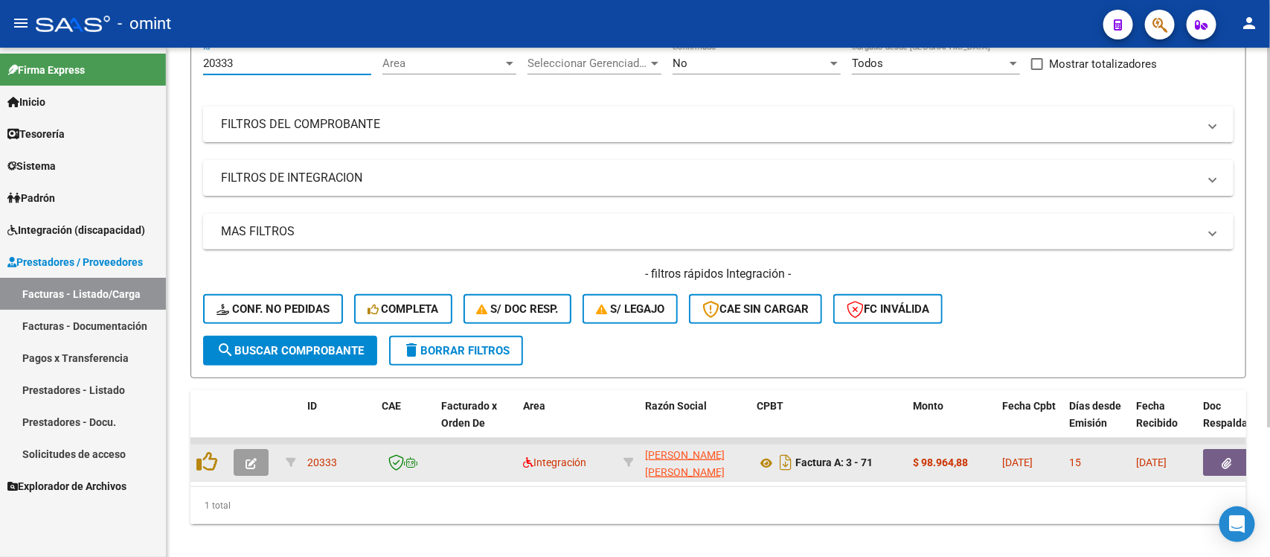
type input "20333"
click at [247, 458] on icon "button" at bounding box center [251, 463] width 11 height 11
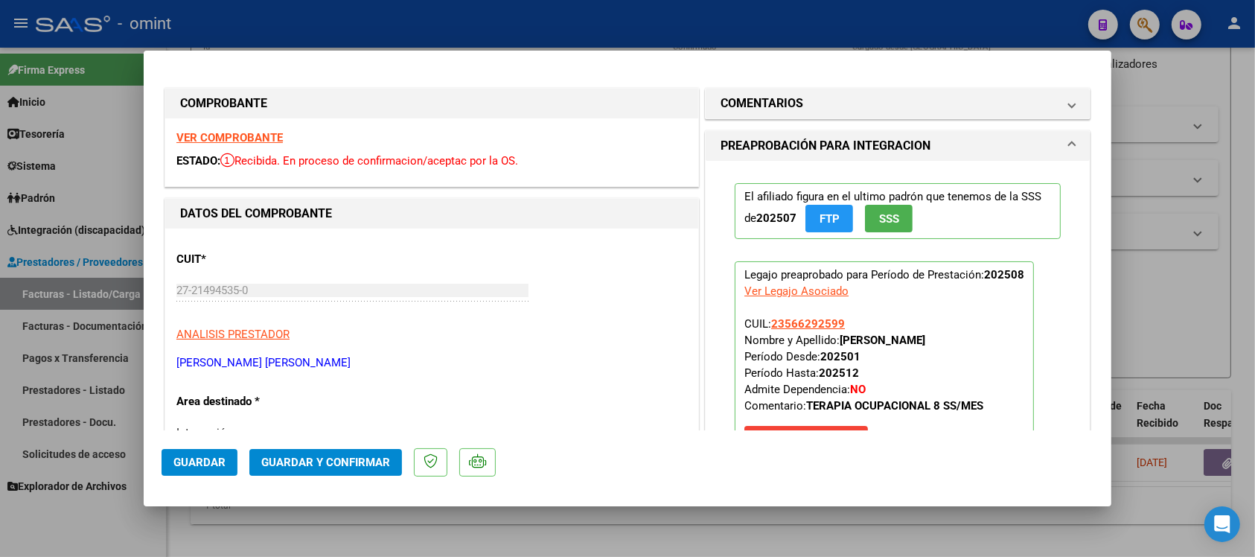
click at [264, 132] on strong "VER COMPROBANTE" at bounding box center [229, 137] width 106 height 13
click at [329, 449] on button "Guardar y Confirmar" at bounding box center [325, 462] width 153 height 27
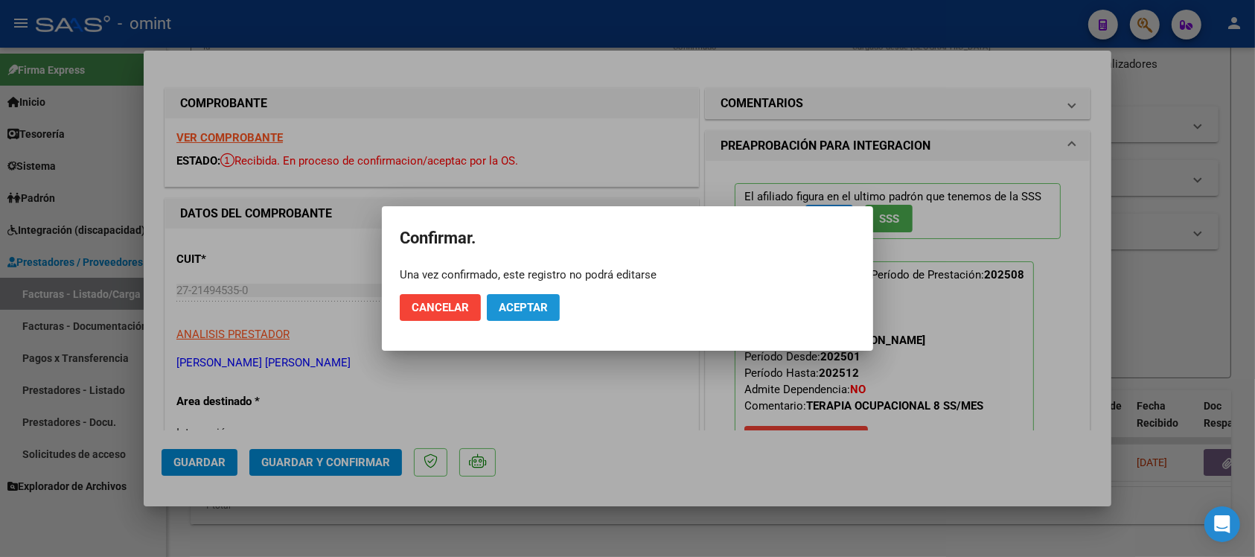
click at [519, 311] on span "Aceptar" at bounding box center [523, 307] width 49 height 13
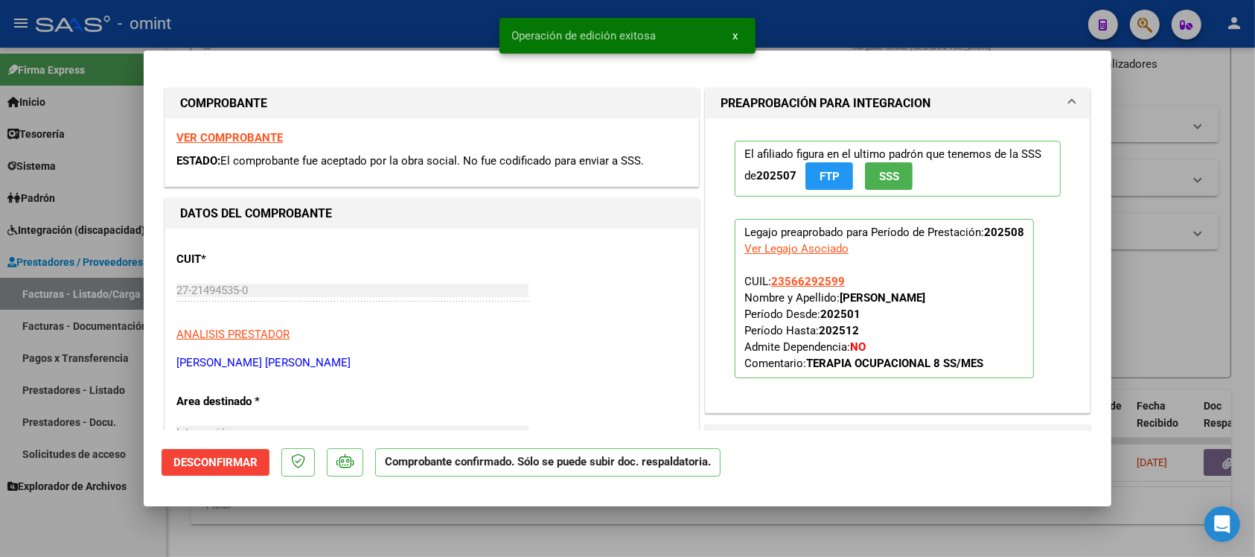
click at [432, 13] on div at bounding box center [627, 278] width 1255 height 557
type input "$ 0,00"
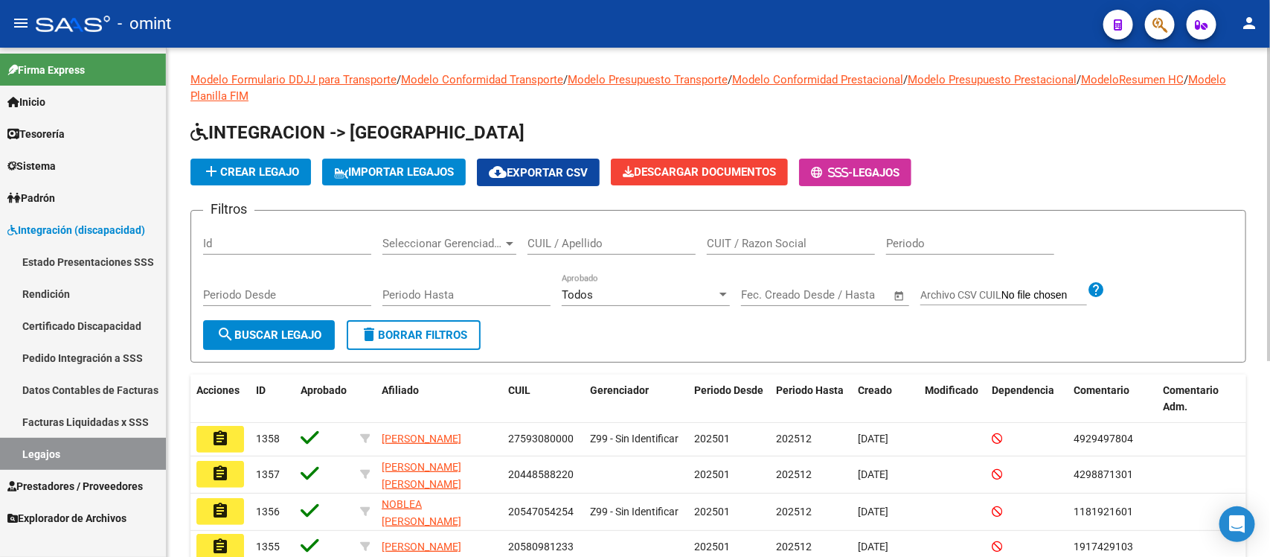
click at [625, 243] on input "CUIL / Apellido" at bounding box center [612, 243] width 168 height 13
paste input "20547026781"
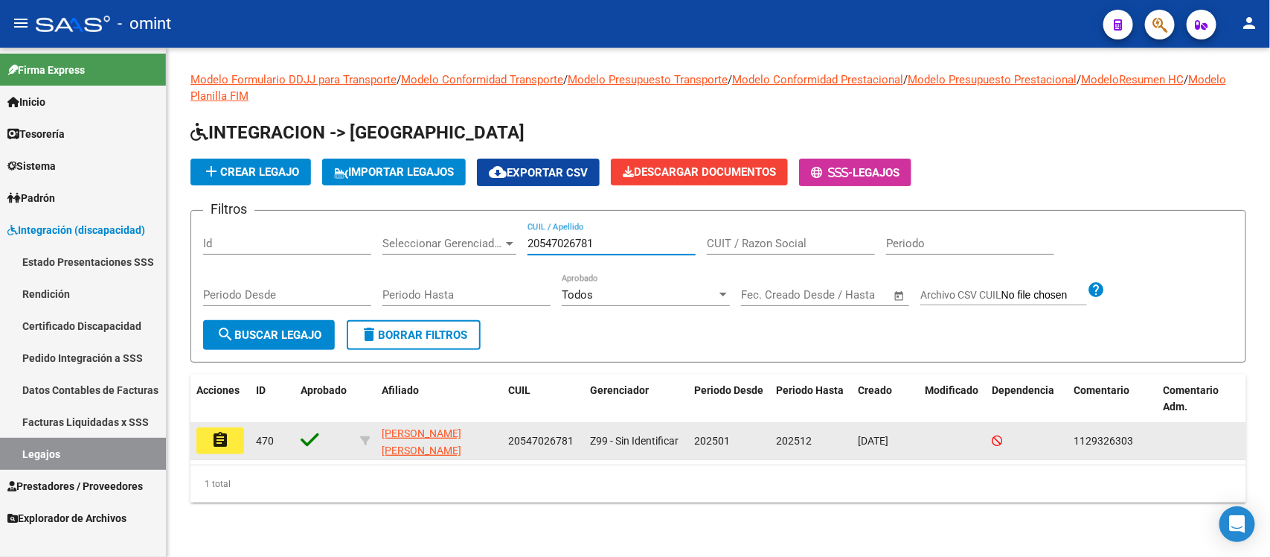
type input "20547026781"
click at [228, 432] on mat-icon "assignment" at bounding box center [220, 440] width 18 height 18
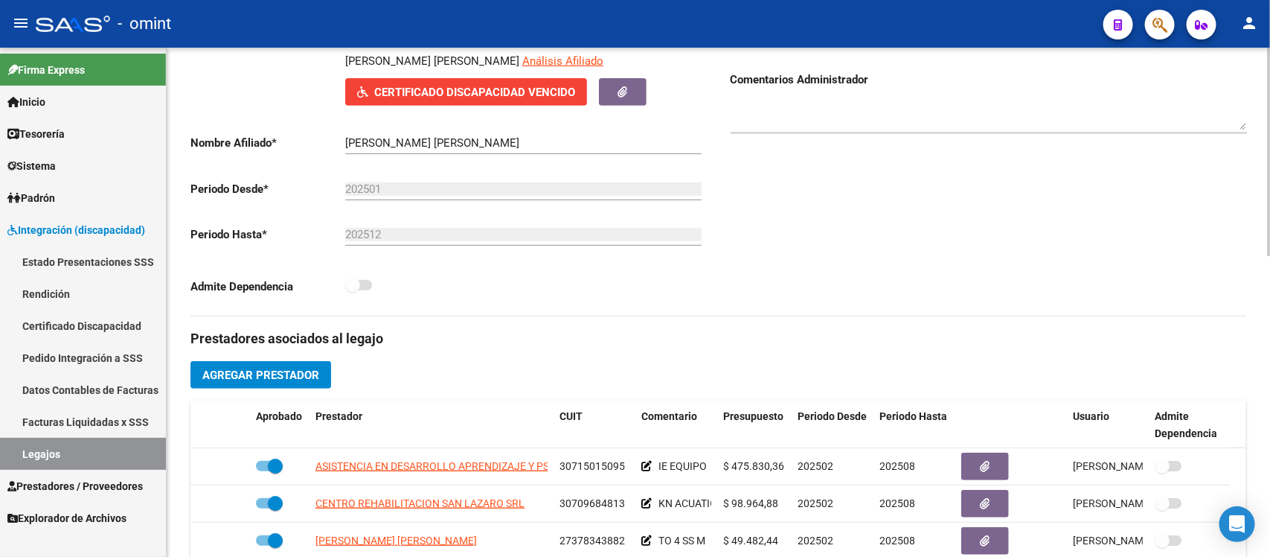
scroll to position [465, 0]
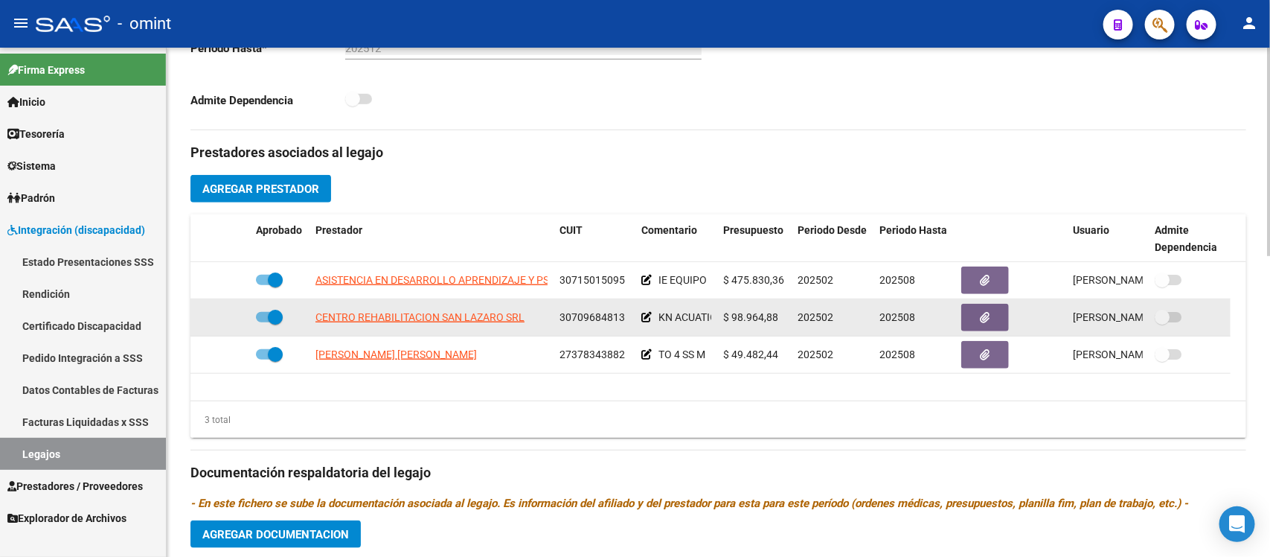
click at [641, 315] on icon at bounding box center [646, 317] width 10 height 10
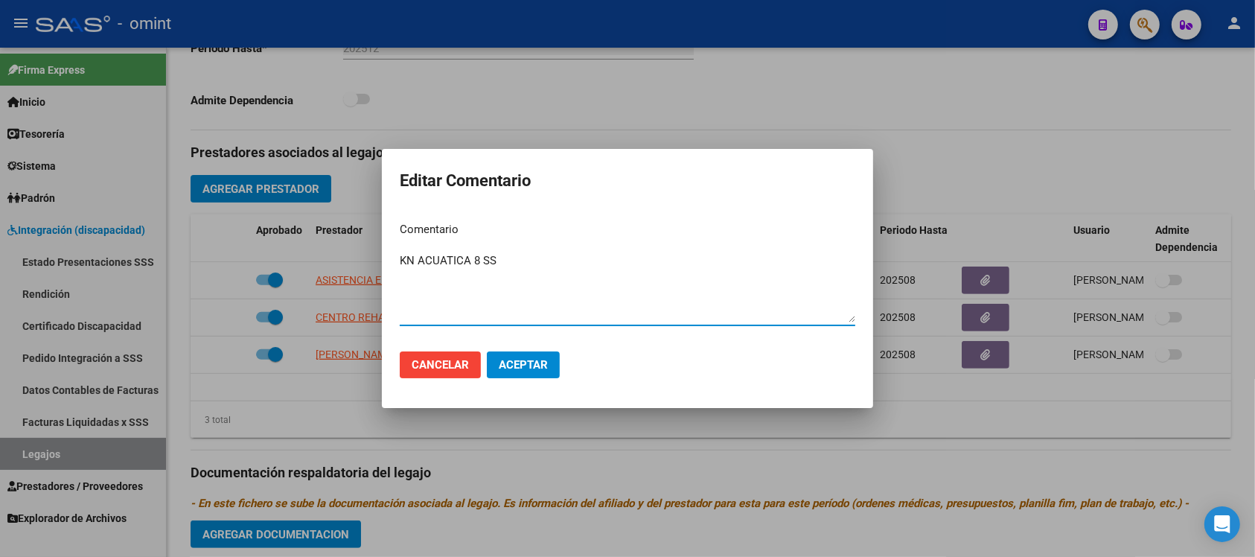
type textarea "KN ACUATICA 8 SS"
click at [521, 353] on button "Aceptar" at bounding box center [523, 364] width 73 height 27
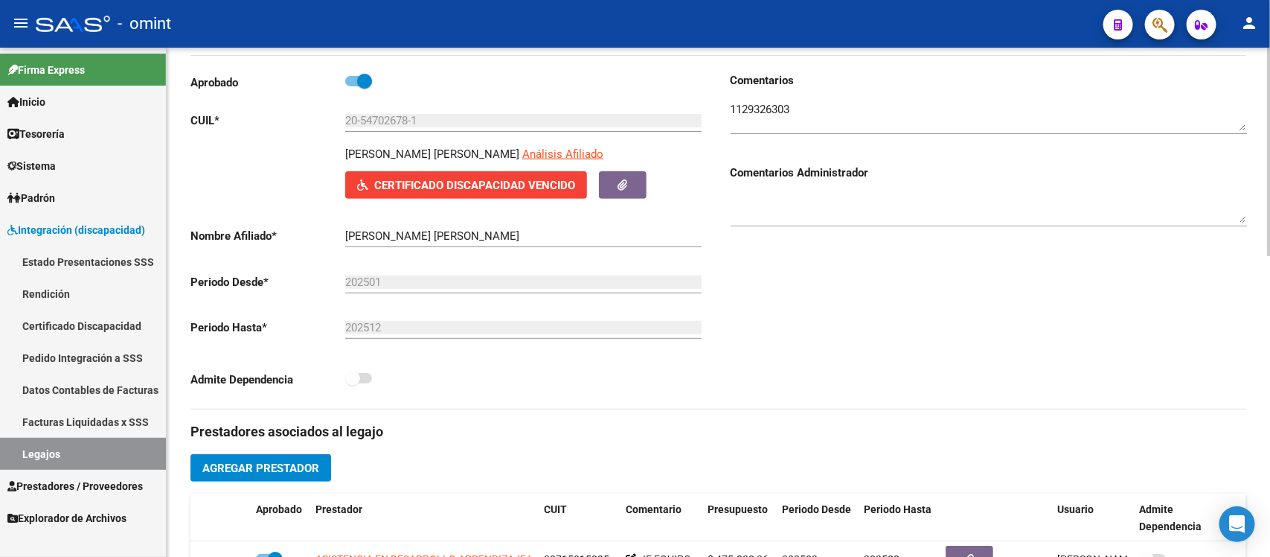
scroll to position [0, 0]
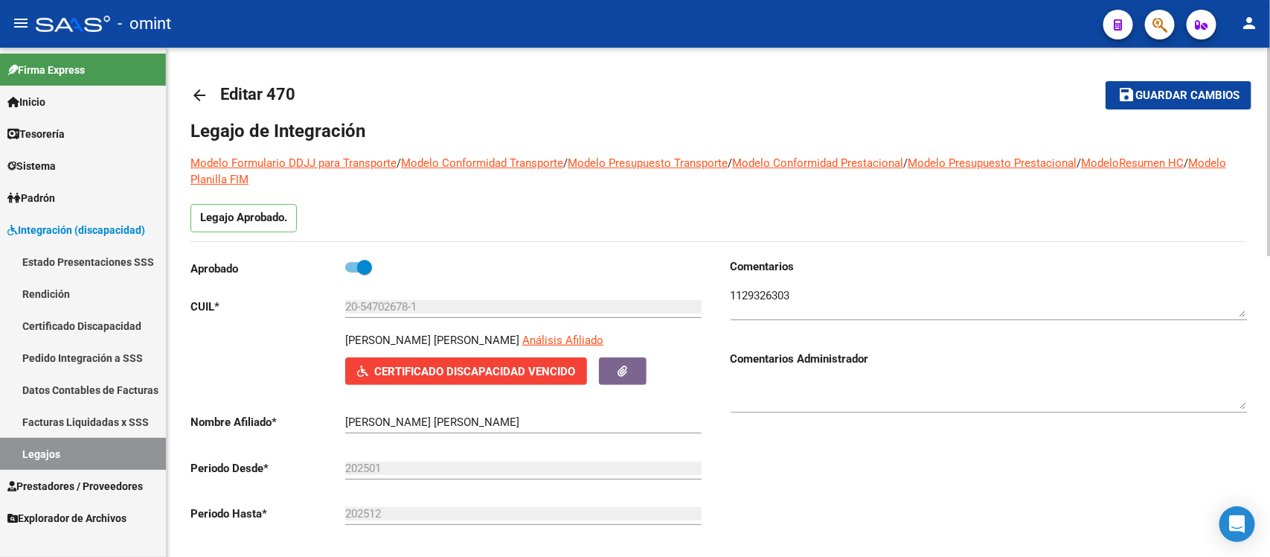
click at [193, 98] on mat-icon "arrow_back" at bounding box center [199, 95] width 18 height 18
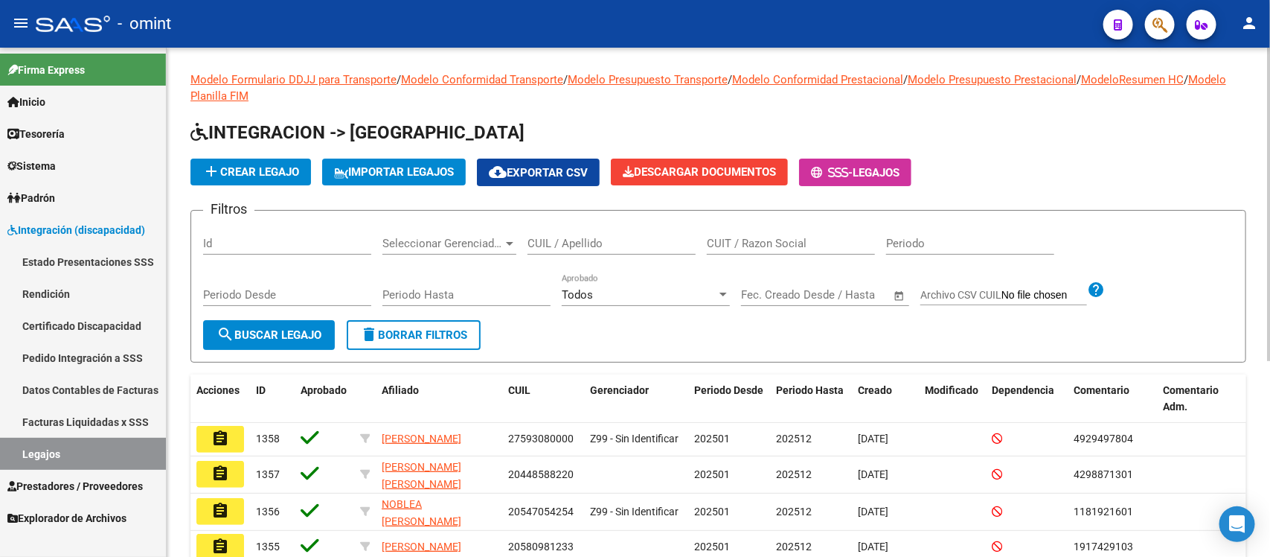
click at [574, 233] on div "CUIL / Apellido" at bounding box center [612, 238] width 168 height 32
paste input "20568846657"
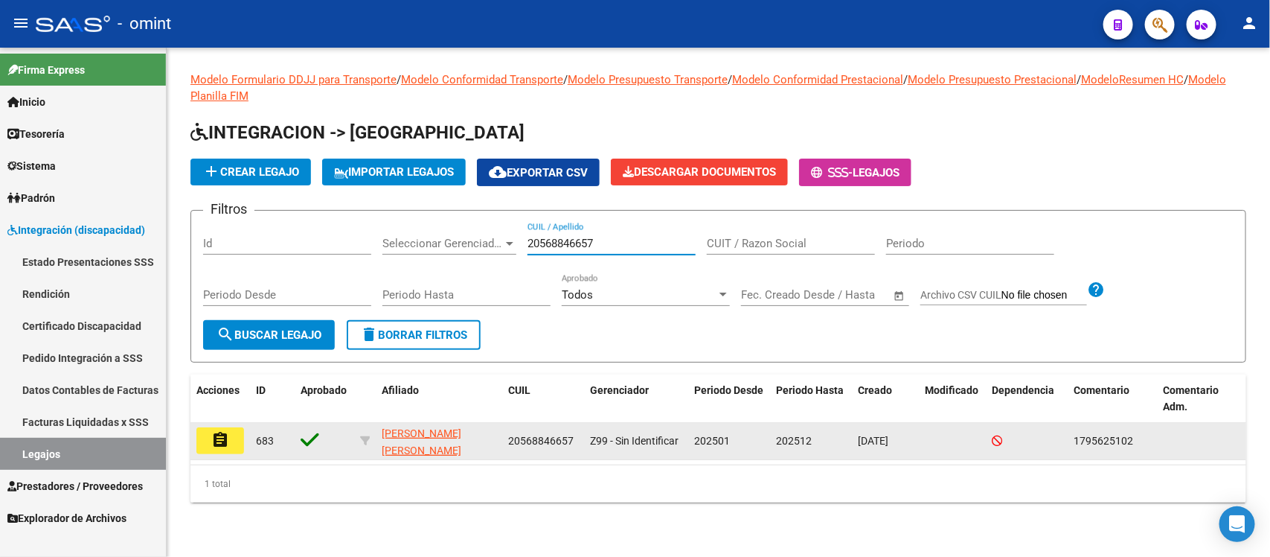
type input "20568846657"
click at [208, 452] on datatable-body-cell "assignment" at bounding box center [220, 441] width 60 height 36
click at [220, 439] on mat-icon "assignment" at bounding box center [220, 440] width 18 height 18
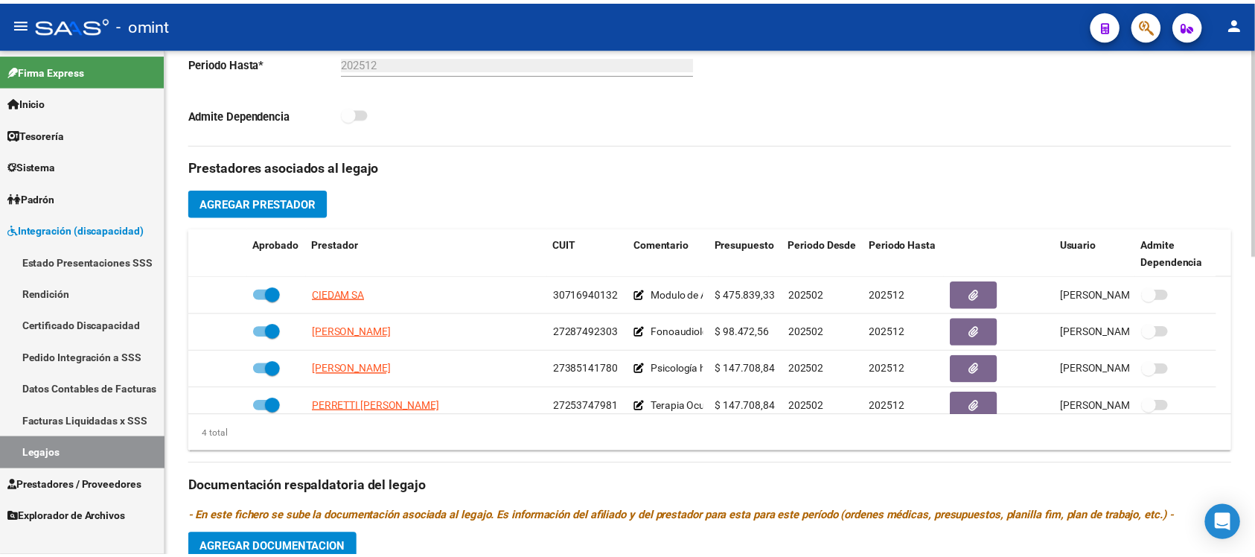
scroll to position [465, 0]
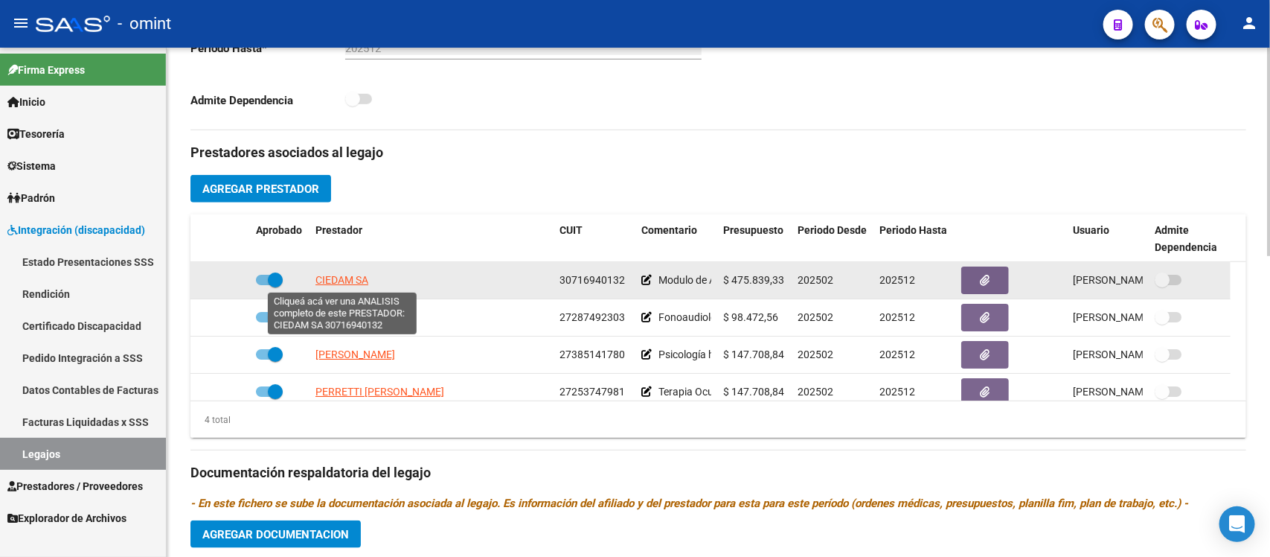
click at [339, 284] on span "CIEDAM SA" at bounding box center [341, 280] width 53 height 12
type textarea "30716940132"
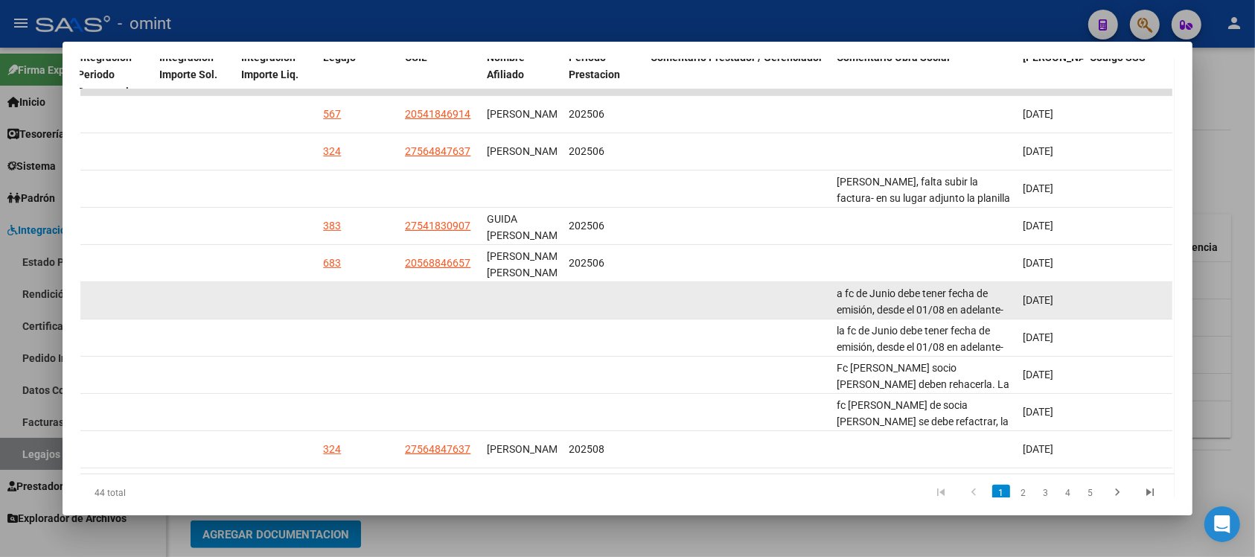
scroll to position [376, 0]
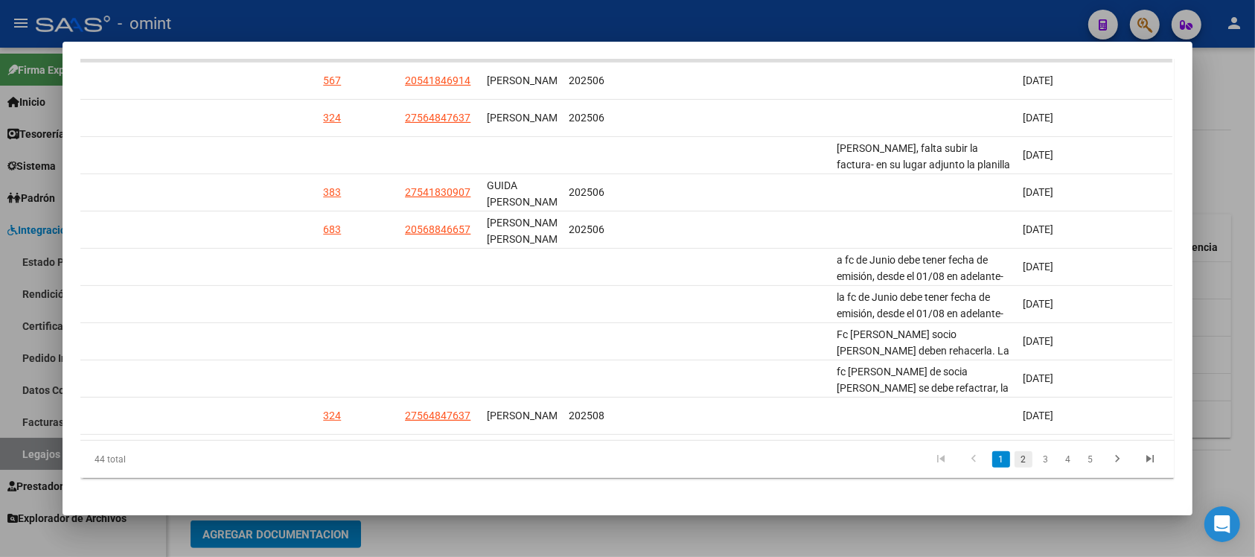
click at [1017, 467] on link "2" at bounding box center [1023, 459] width 18 height 16
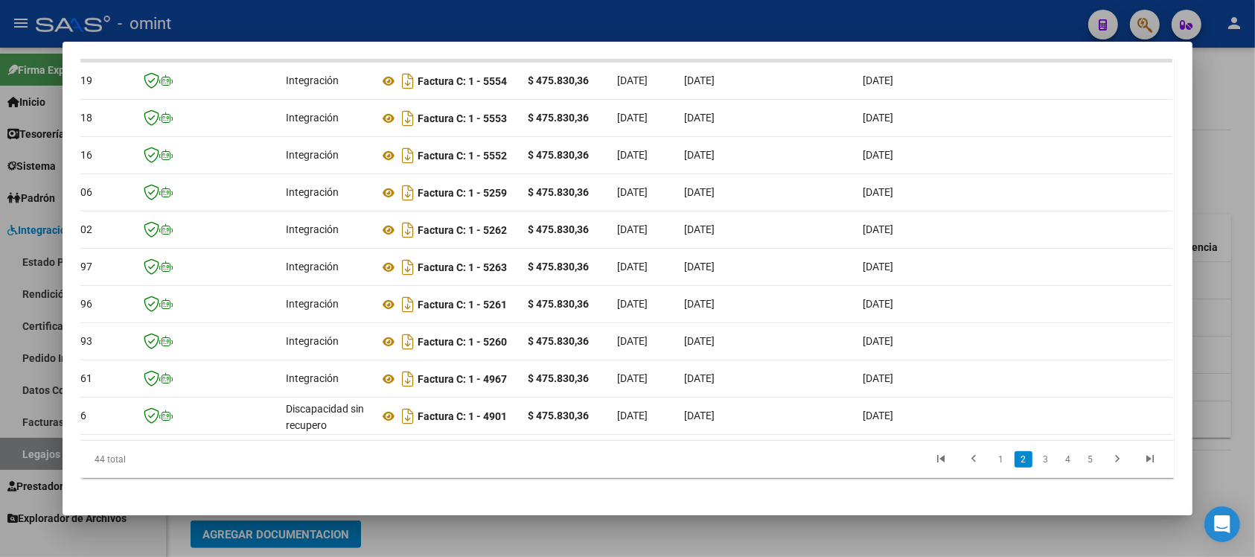
scroll to position [0, 0]
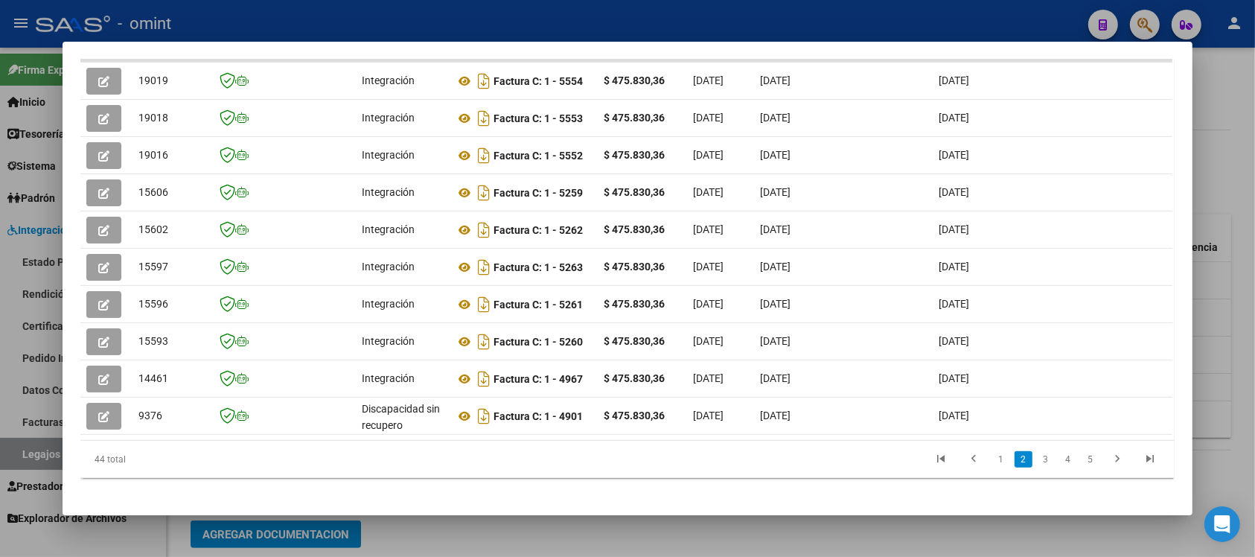
click at [356, 22] on div at bounding box center [627, 278] width 1255 height 557
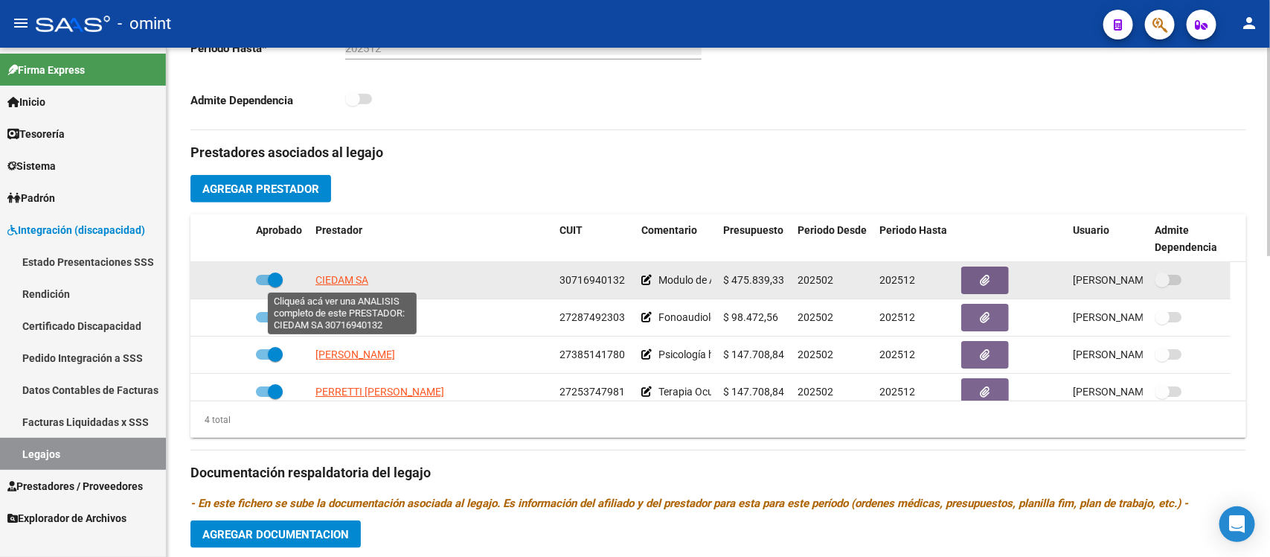
click at [330, 276] on span "CIEDAM SA" at bounding box center [341, 280] width 53 height 12
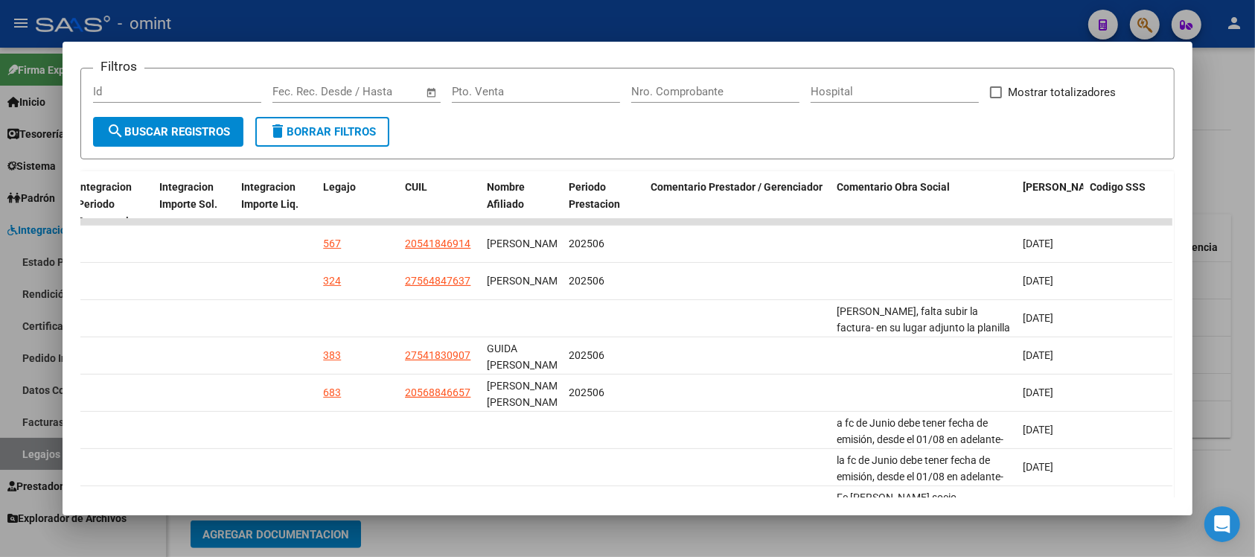
scroll to position [399, 0]
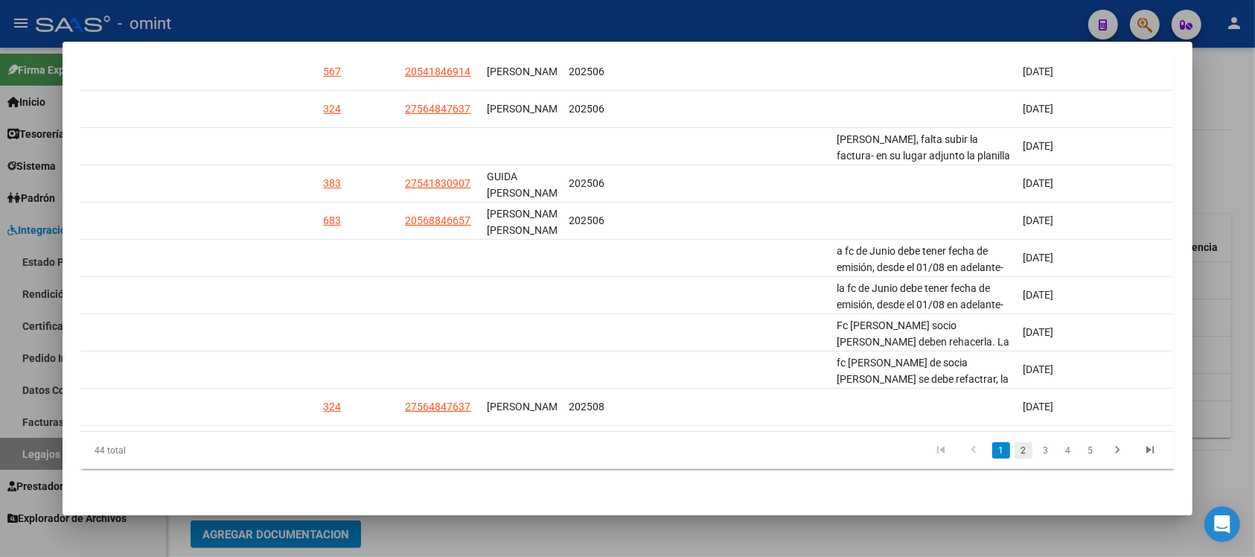
click at [1019, 454] on link "2" at bounding box center [1023, 450] width 18 height 16
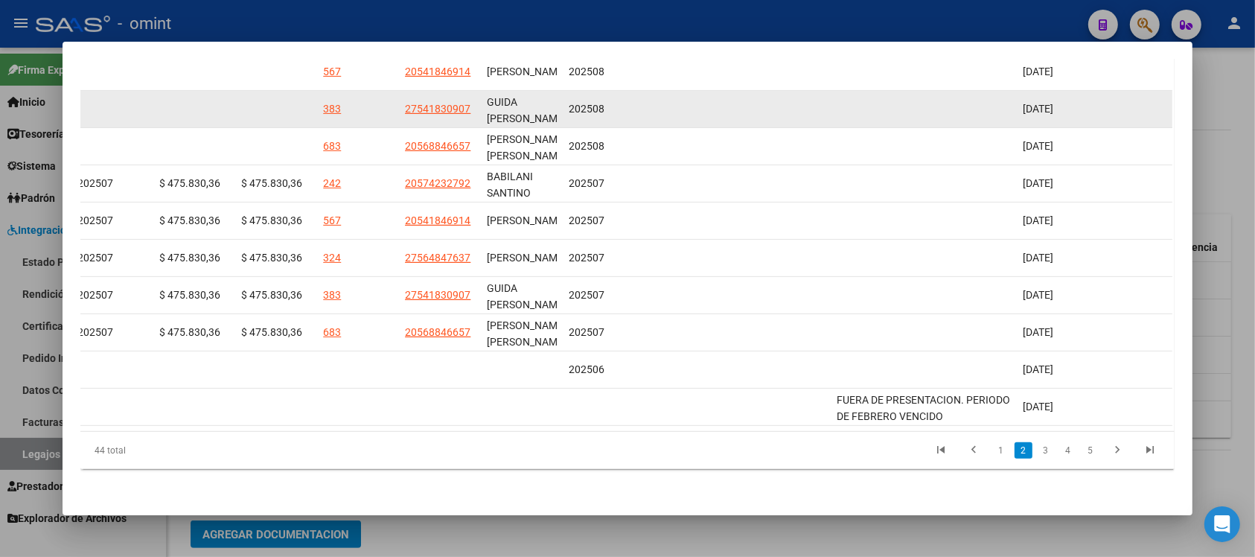
scroll to position [395, 0]
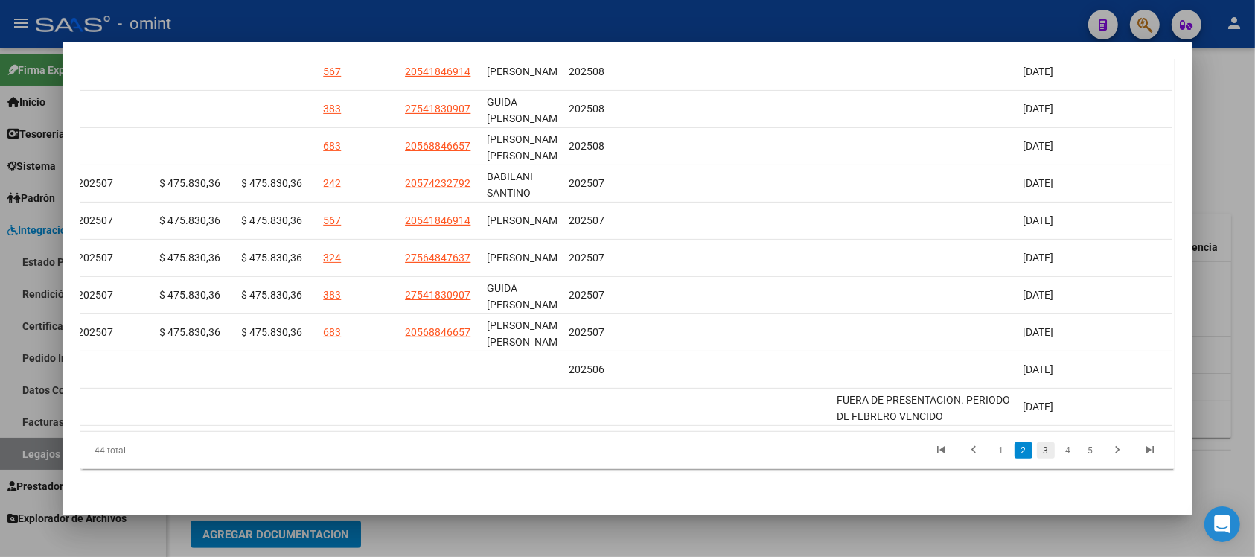
click at [1037, 455] on link "3" at bounding box center [1046, 450] width 18 height 16
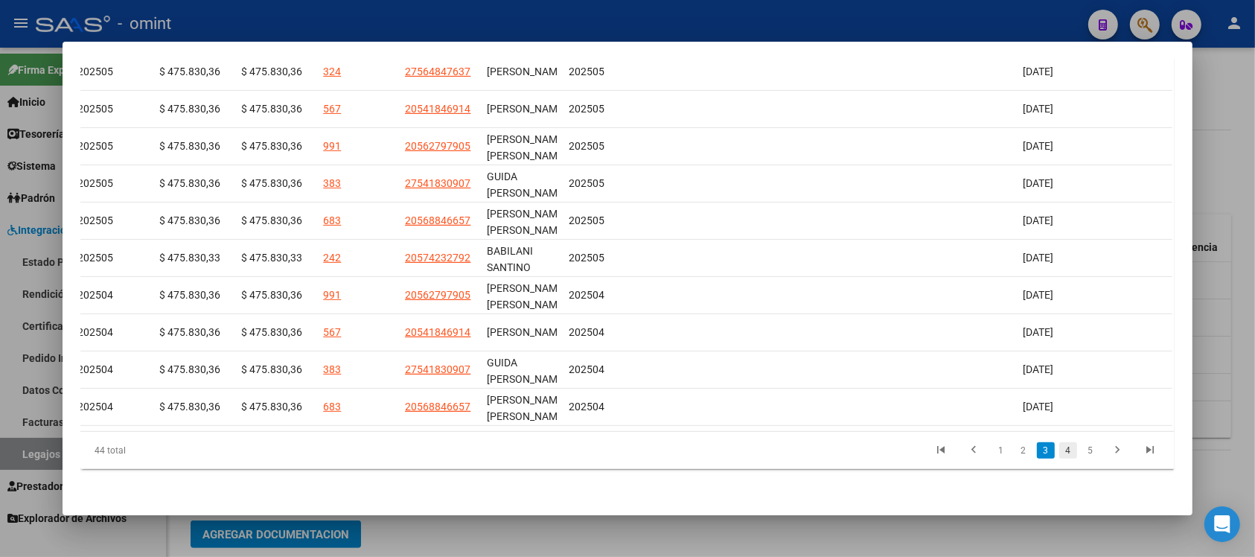
click at [1059, 455] on link "4" at bounding box center [1068, 450] width 18 height 16
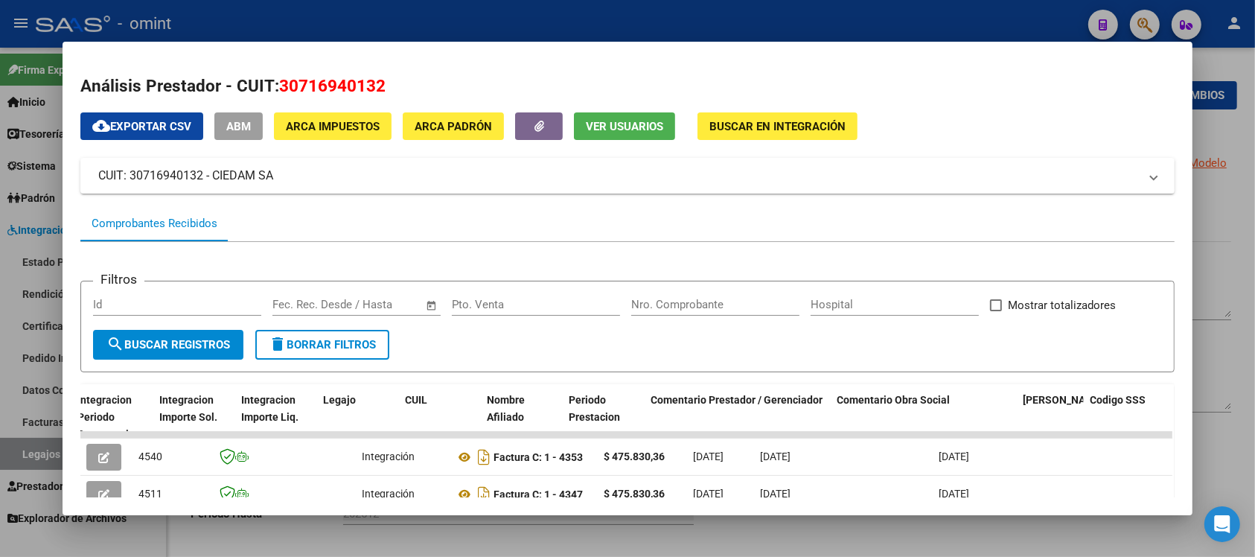
click at [377, 21] on div at bounding box center [627, 278] width 1255 height 557
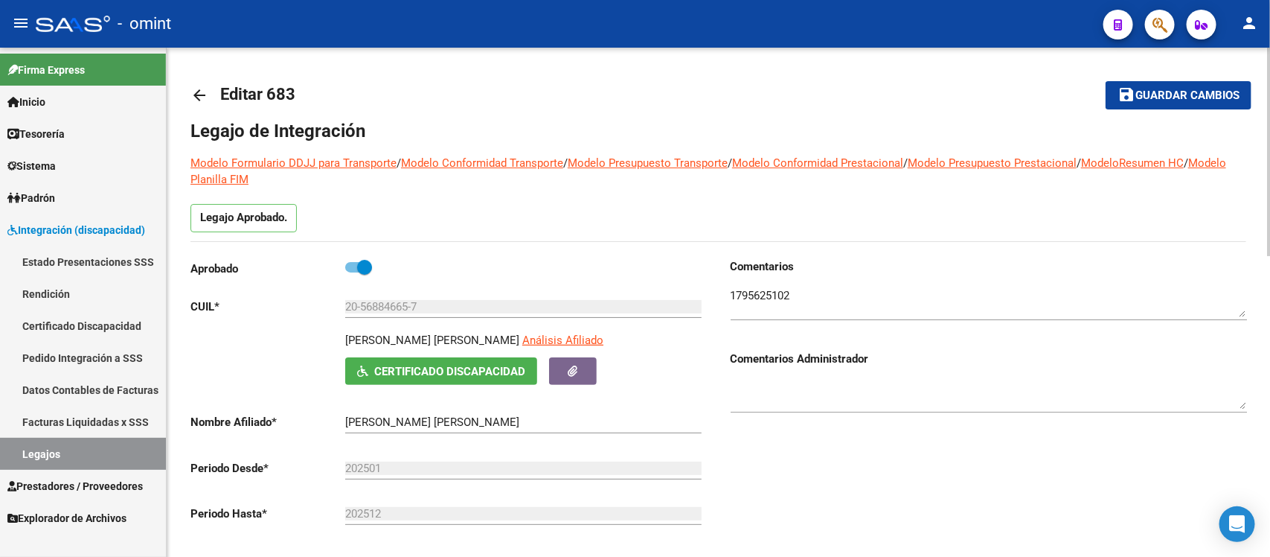
click at [194, 100] on mat-icon "arrow_back" at bounding box center [199, 95] width 18 height 18
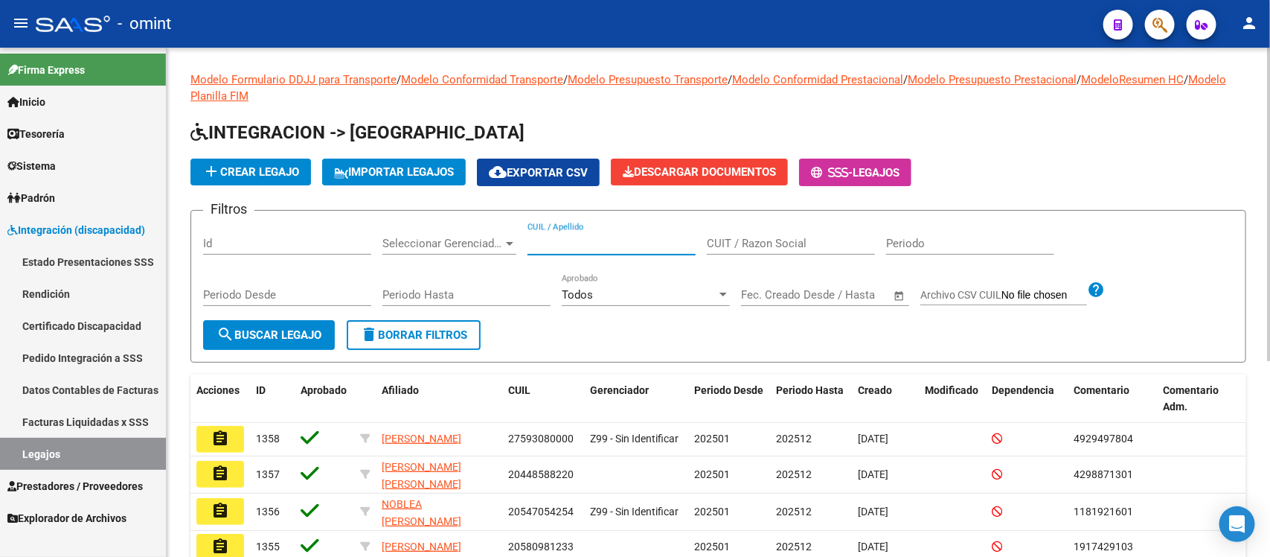
click at [622, 240] on input "CUIL / Apellido" at bounding box center [612, 243] width 168 height 13
paste input "55953882"
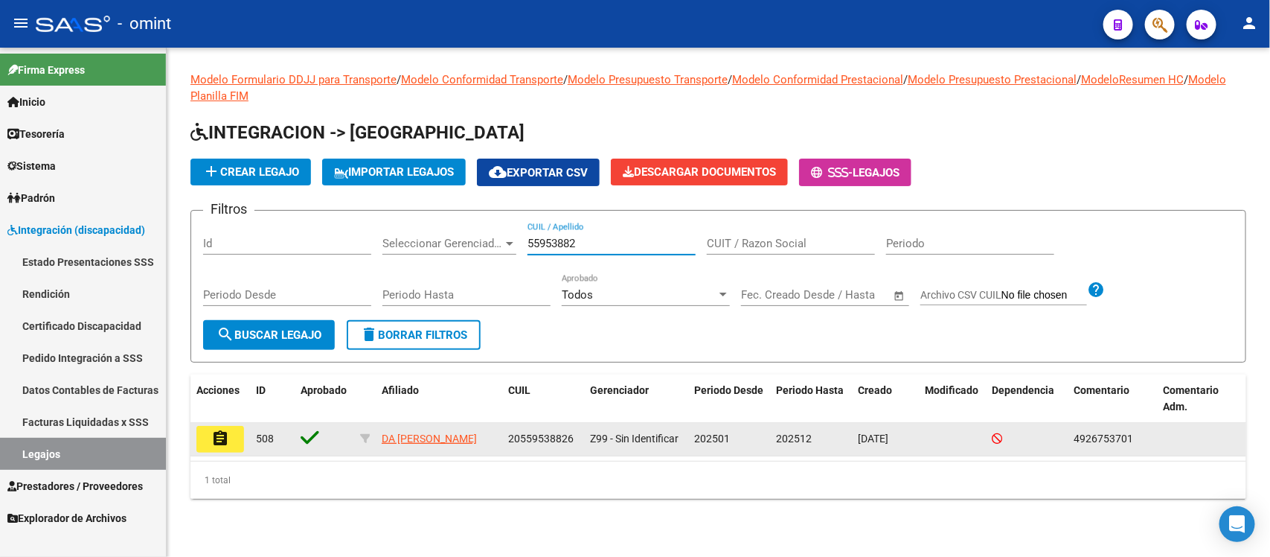
type input "55953882"
click at [235, 432] on button "assignment" at bounding box center [220, 439] width 48 height 27
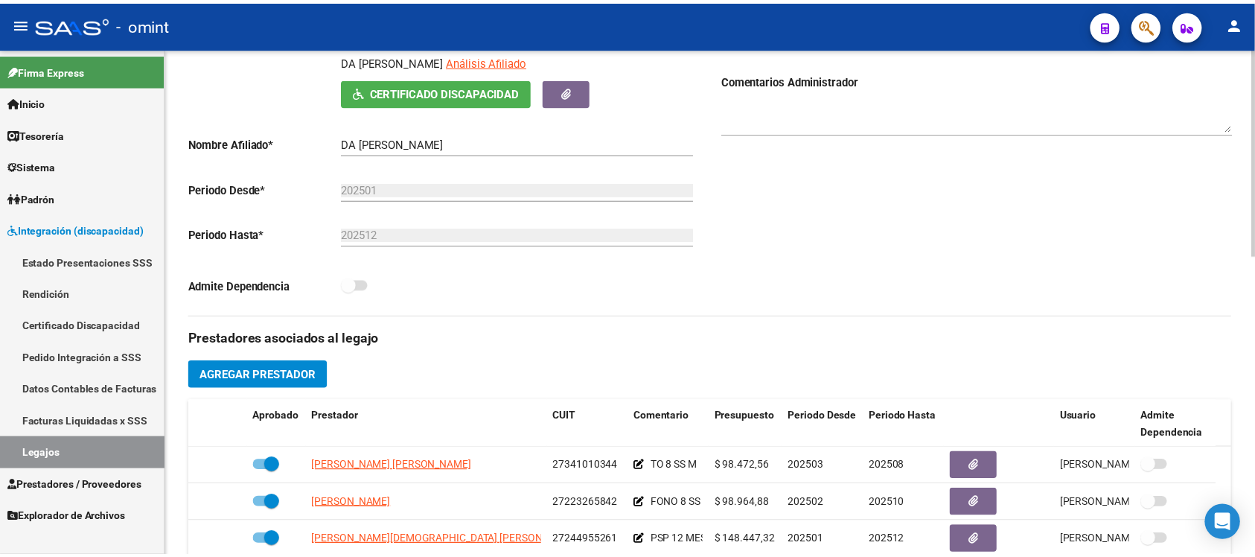
scroll to position [465, 0]
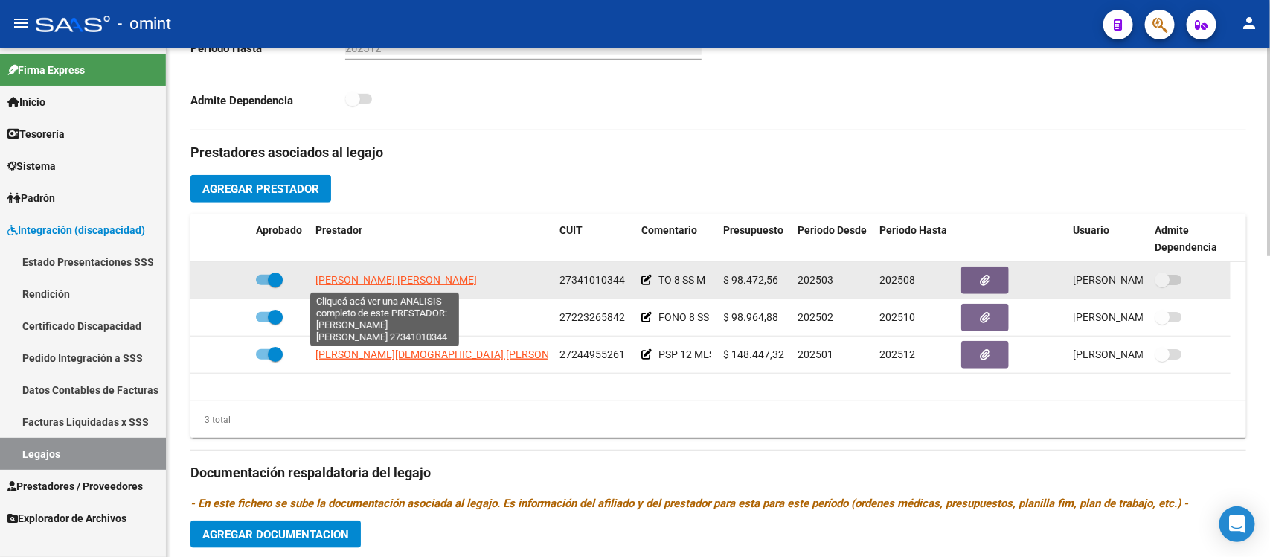
click at [429, 280] on span "DEL PINO JULIANA CANDELA" at bounding box center [395, 280] width 161 height 12
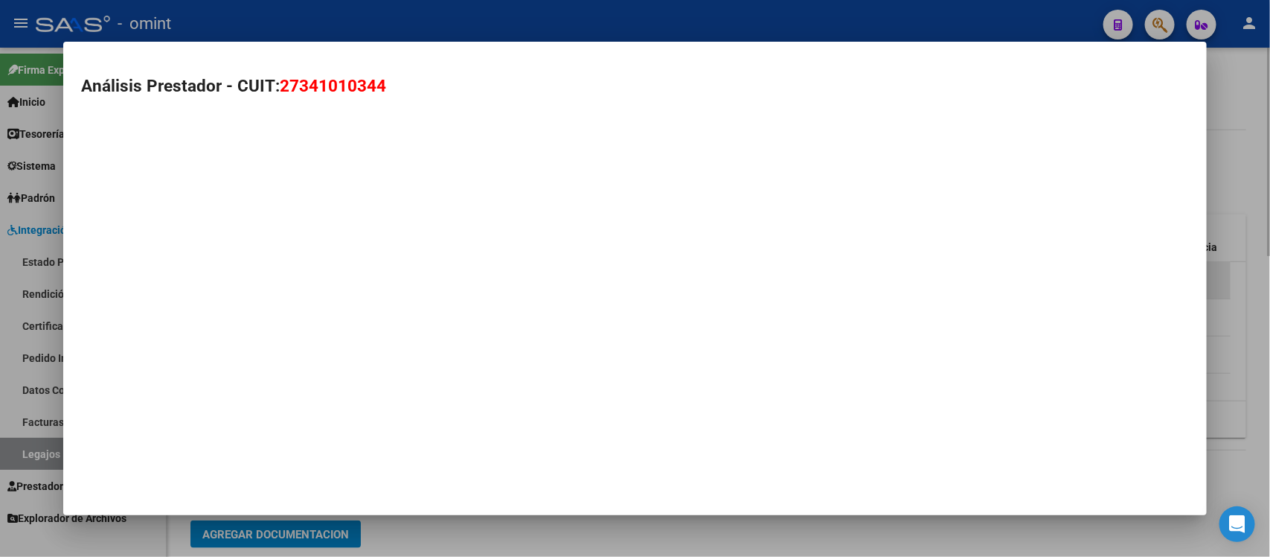
type textarea "27341010344"
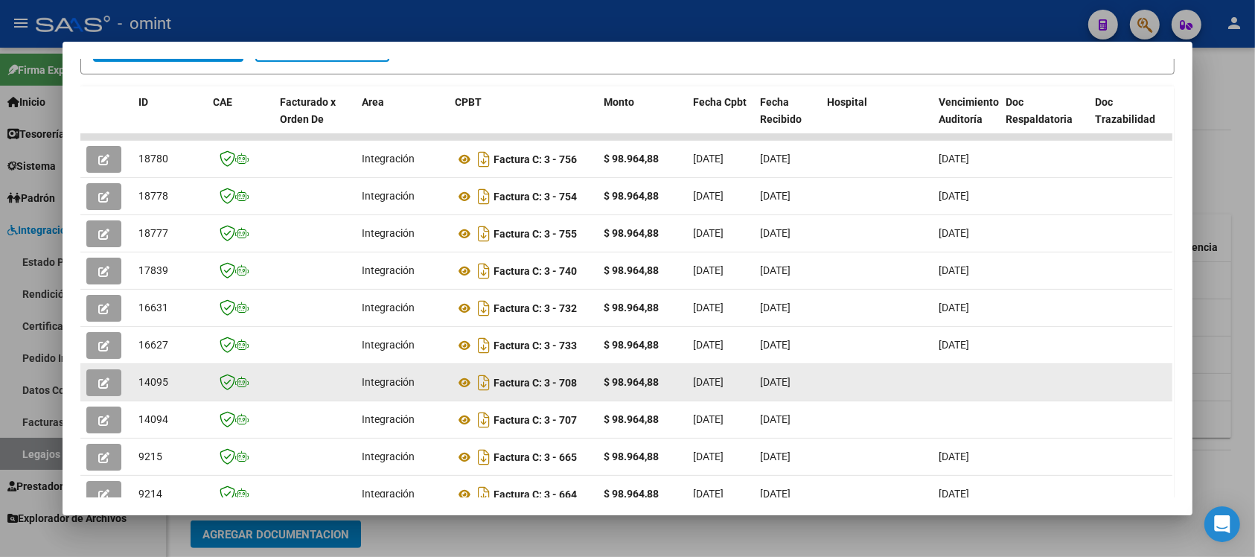
scroll to position [190, 0]
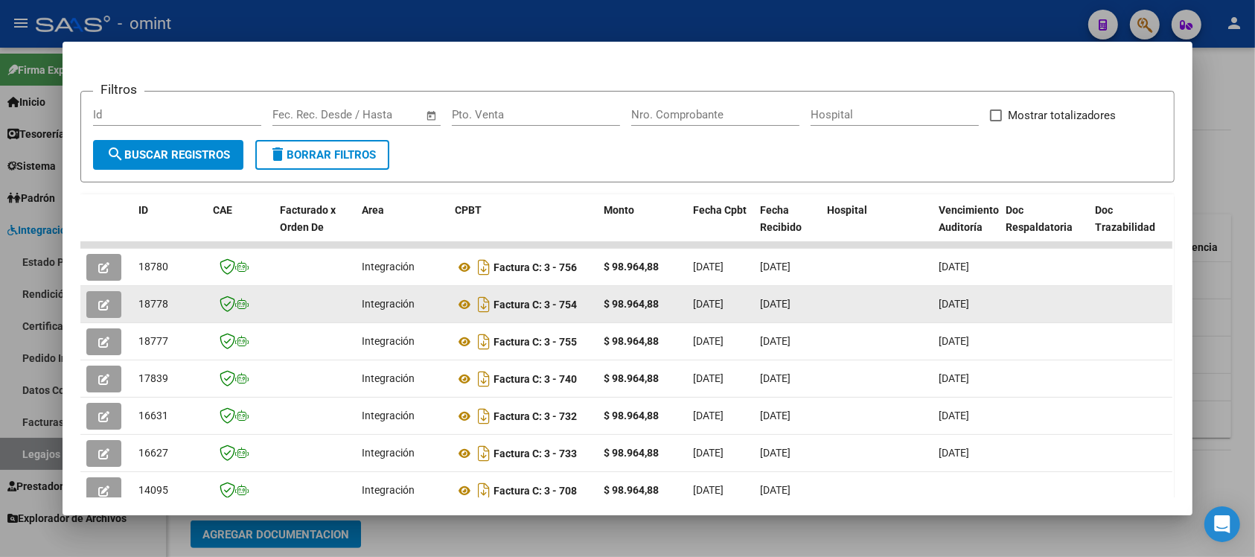
click at [98, 299] on icon "button" at bounding box center [103, 304] width 11 height 11
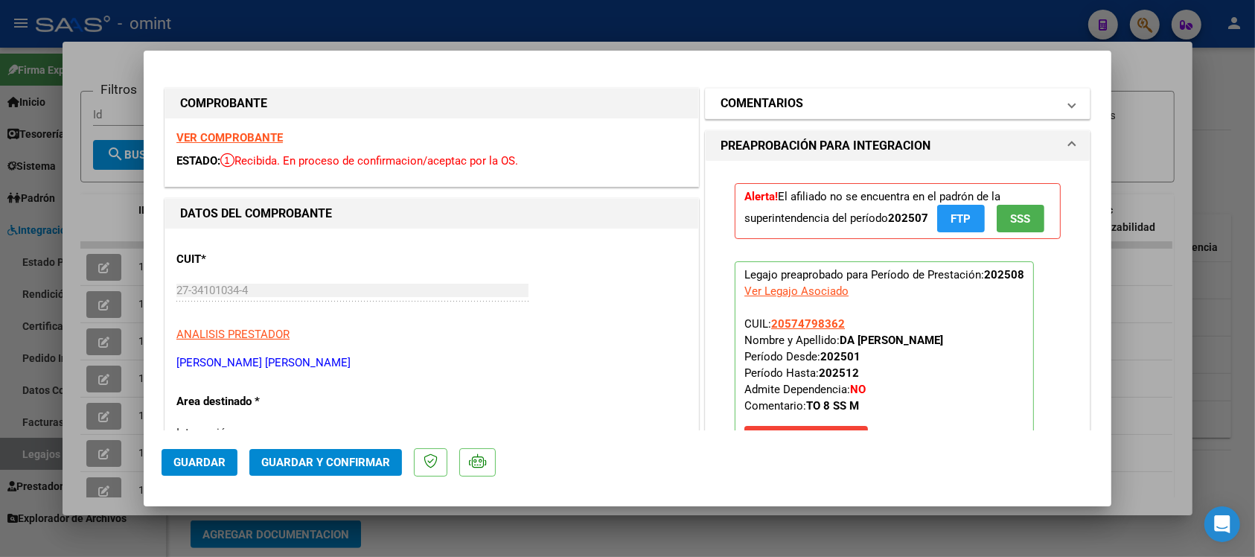
click at [775, 112] on h1 "COMENTARIOS" at bounding box center [761, 103] width 83 height 18
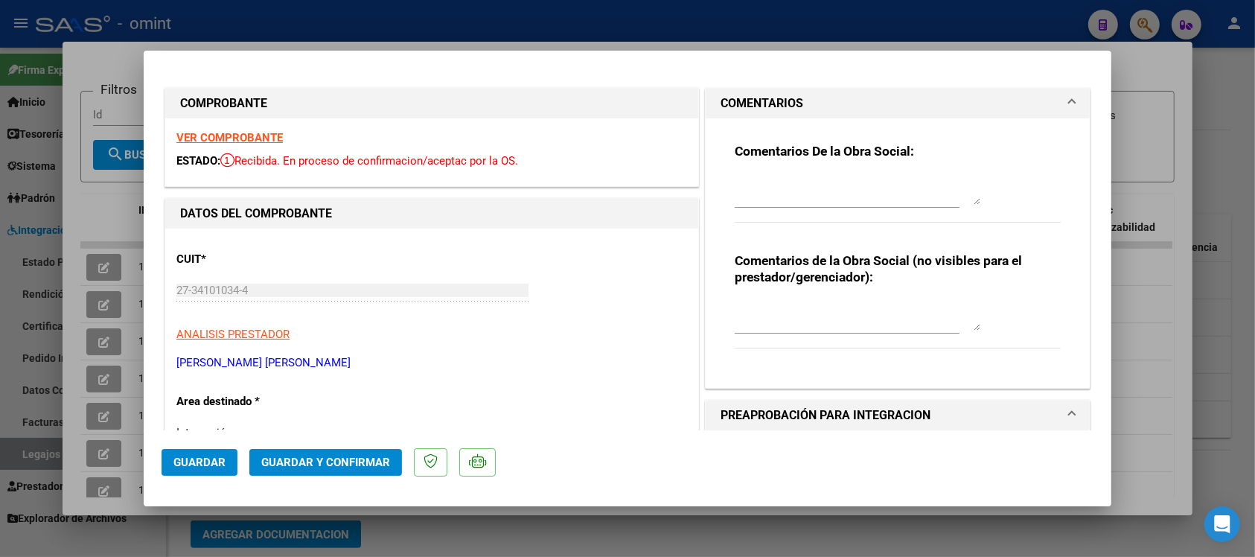
click at [638, 363] on p "DEL PINO JULIANA CANDELA" at bounding box center [431, 362] width 510 height 17
click at [807, 183] on textarea at bounding box center [857, 190] width 246 height 30
paste textarea "El socio no tiene como obra social OMINT SA. Debe gestionar su factura desde la…"
drag, startPoint x: 946, startPoint y: 176, endPoint x: 767, endPoint y: 175, distance: 179.3
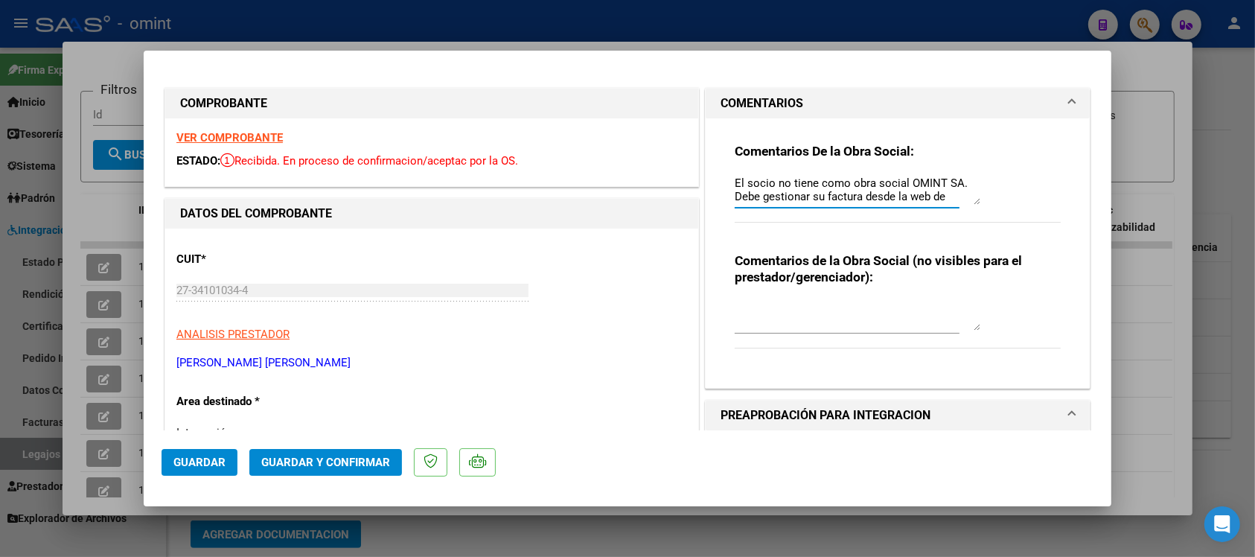
click at [767, 175] on textarea "El socio no tiene como obra social OMINT SA. Debe gestionar su factura desde la…" at bounding box center [857, 190] width 246 height 30
click at [865, 199] on textarea "El socio se encuentra de baja en la SSS. Debe gestionar su factura desde la web…" at bounding box center [857, 190] width 246 height 30
drag, startPoint x: 727, startPoint y: 185, endPoint x: 856, endPoint y: 220, distance: 134.1
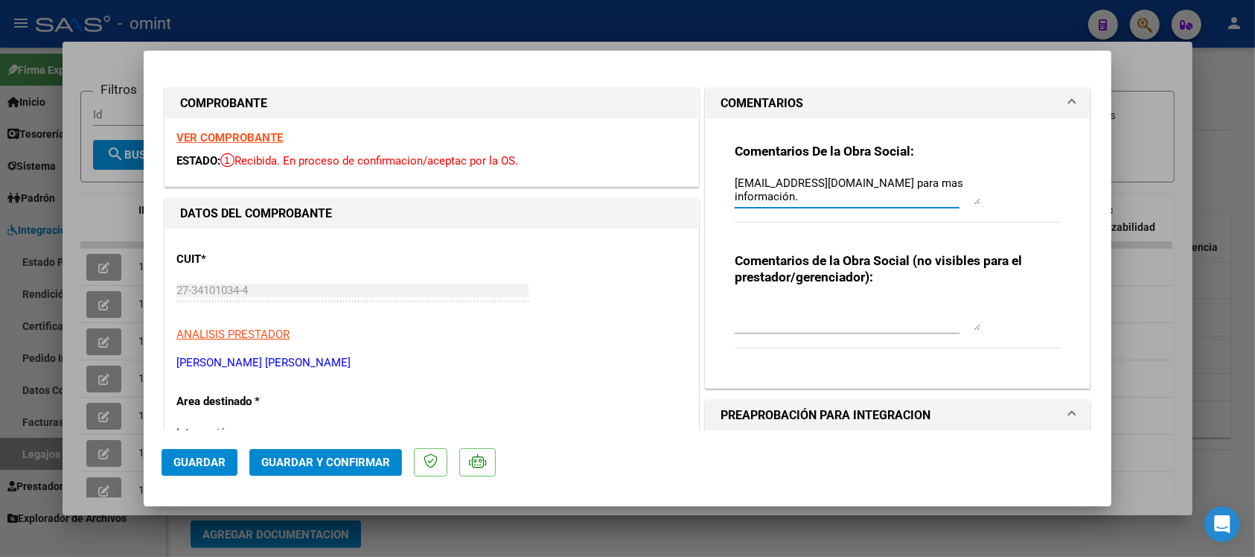
click at [856, 220] on div "El socio se encuentra de baja en la SSS. Debe gestionar su factura desde la web…" at bounding box center [846, 197] width 225 height 50
type textarea "El socio se encuentra de baja en la SSS. Debe gestionar su factura desde la web…"
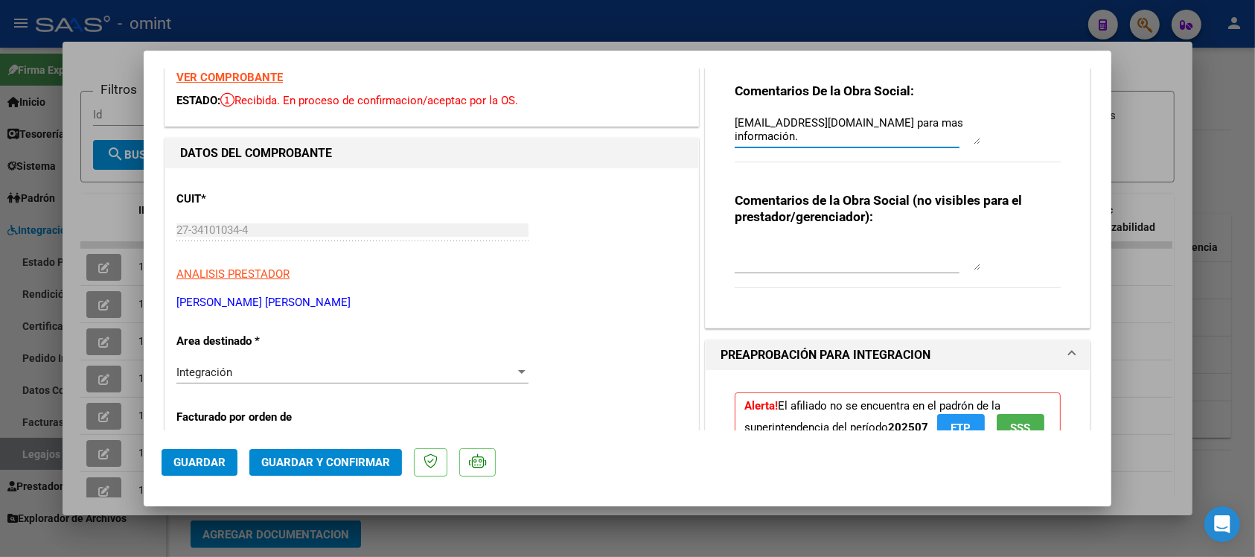
scroll to position [93, 0]
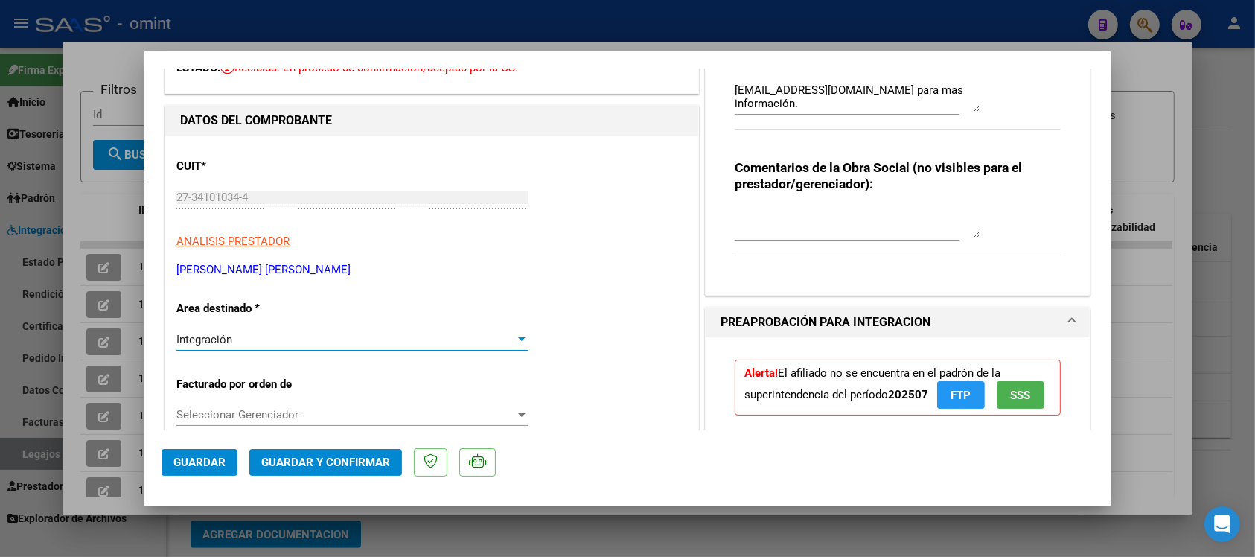
click at [269, 341] on div "Integración" at bounding box center [345, 339] width 339 height 13
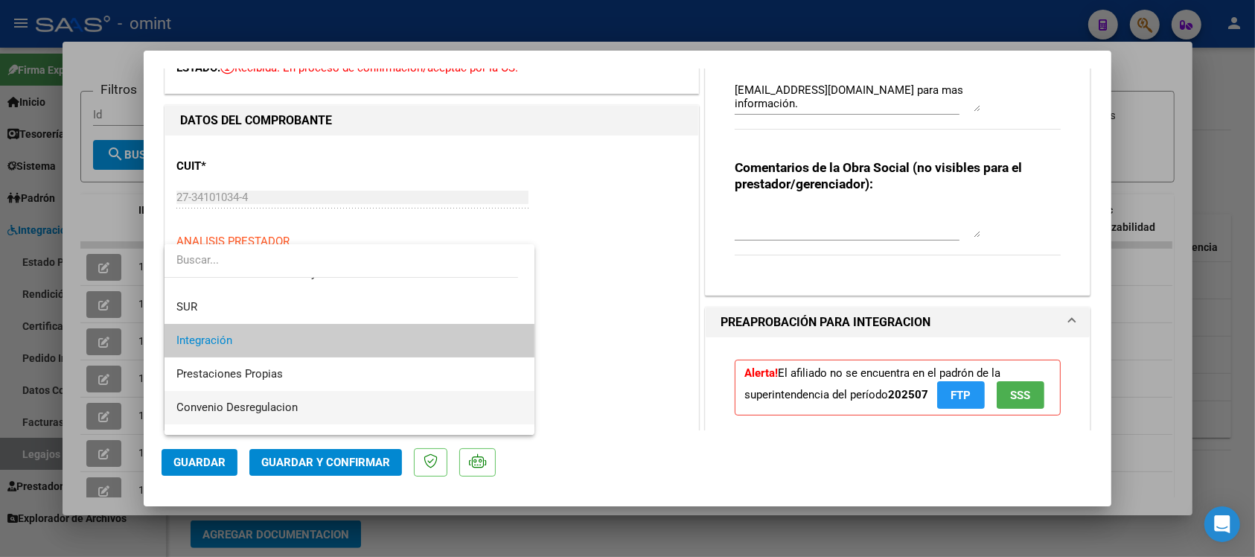
scroll to position [144, 0]
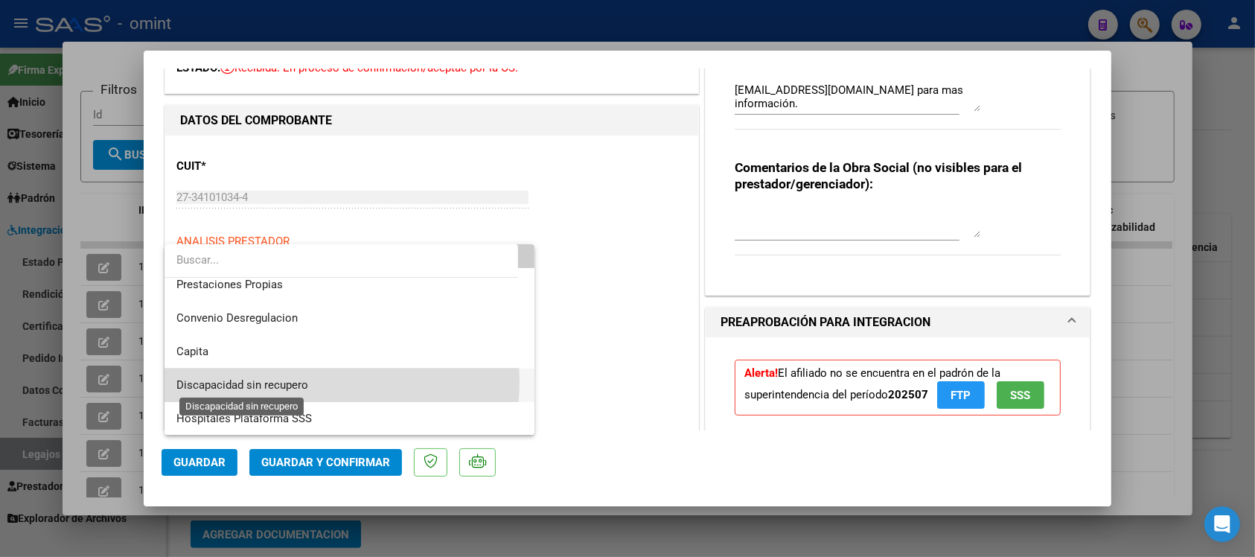
click at [285, 380] on span "Discapacidad sin recupero" at bounding box center [242, 384] width 132 height 13
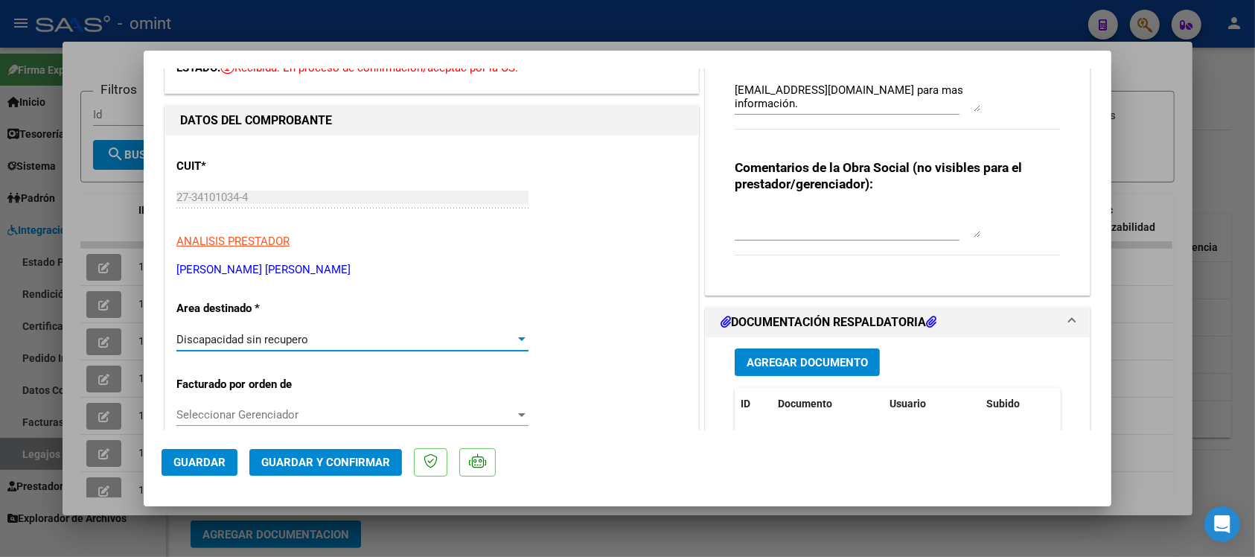
click at [314, 464] on span "Guardar y Confirmar" at bounding box center [325, 461] width 129 height 13
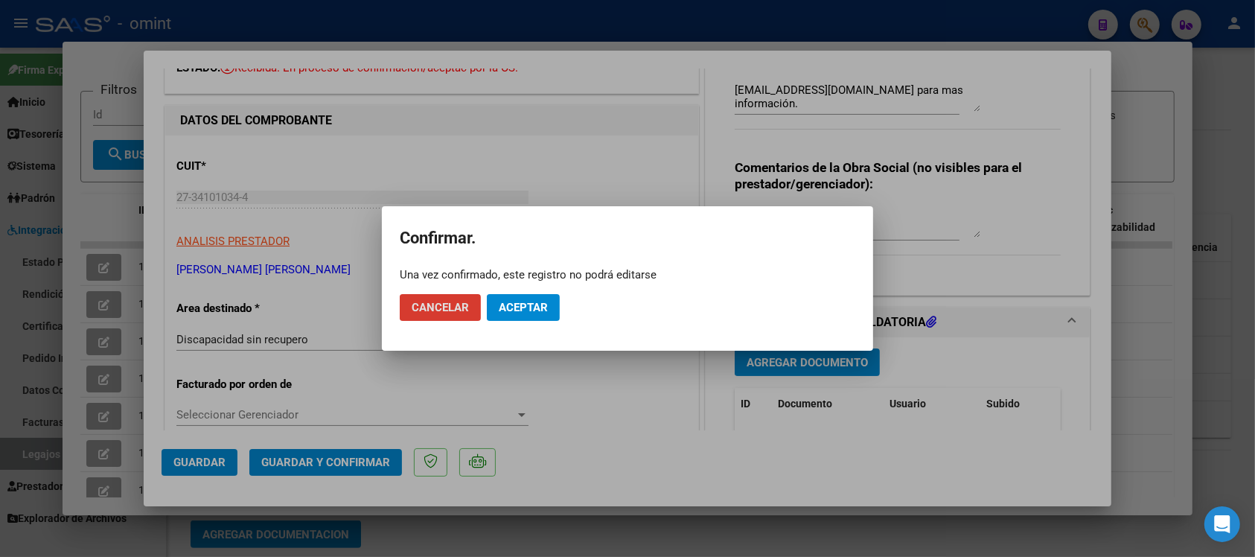
click at [531, 301] on span "Aceptar" at bounding box center [523, 307] width 49 height 13
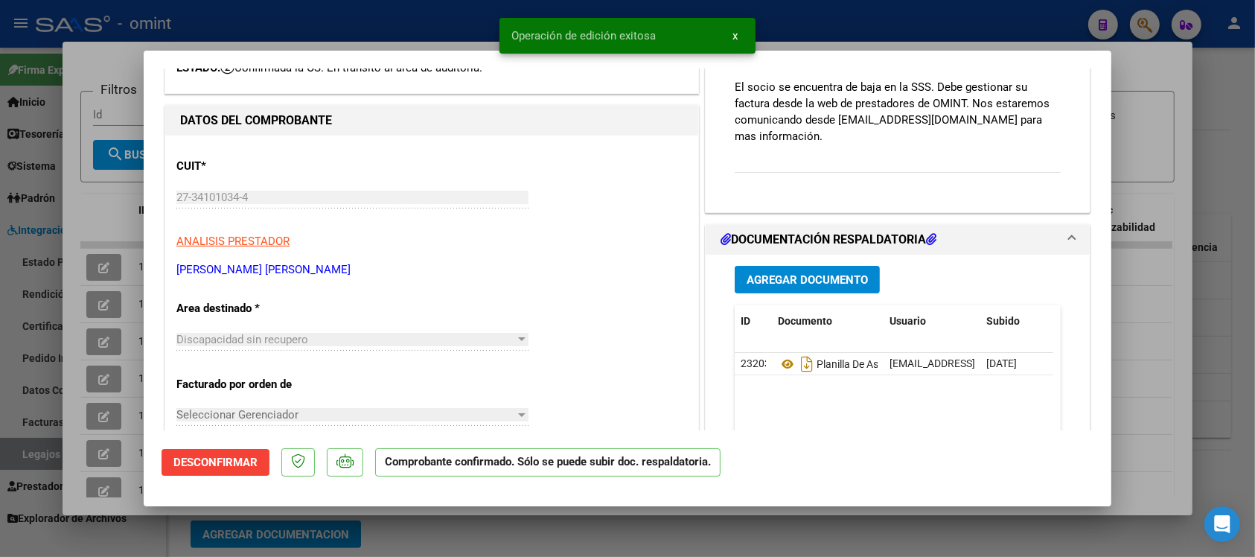
click at [462, 11] on div at bounding box center [627, 278] width 1255 height 557
type input "$ 0,00"
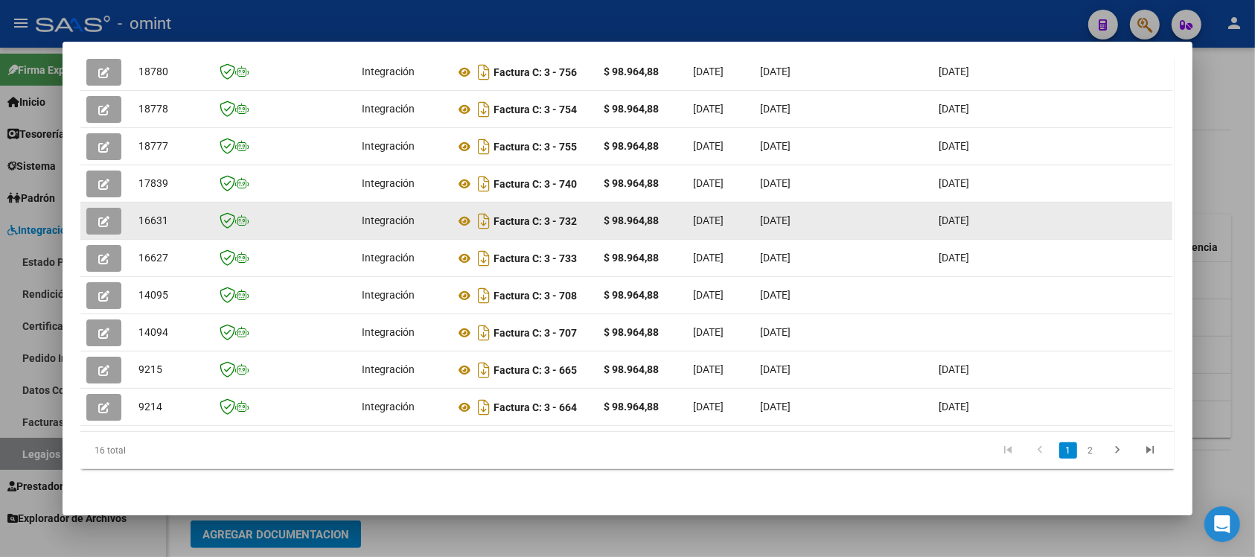
scroll to position [306, 0]
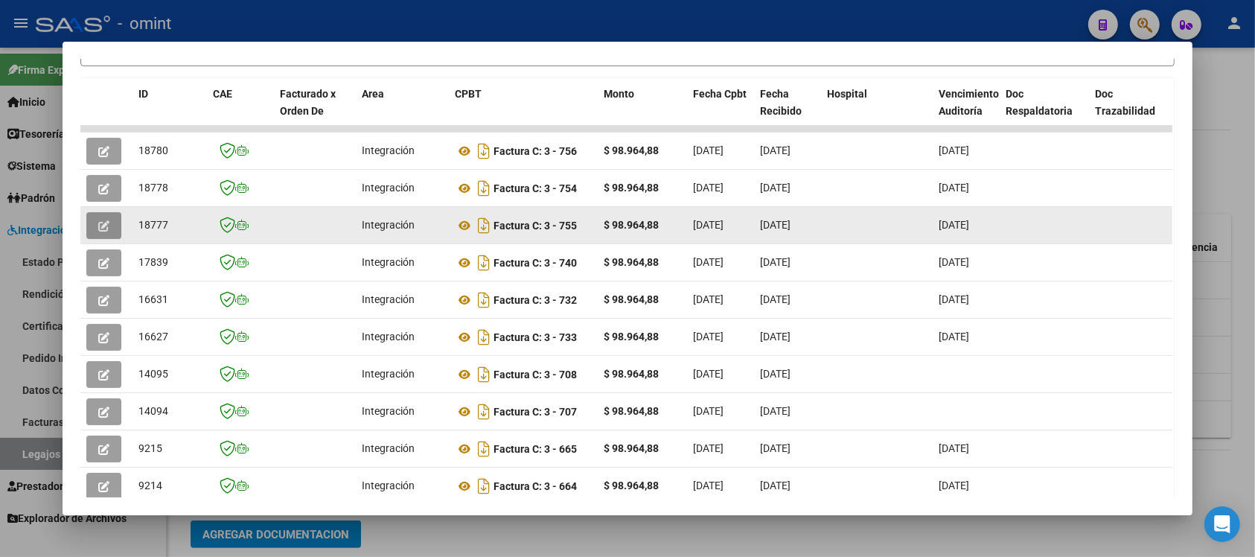
click at [98, 220] on icon "button" at bounding box center [103, 225] width 11 height 11
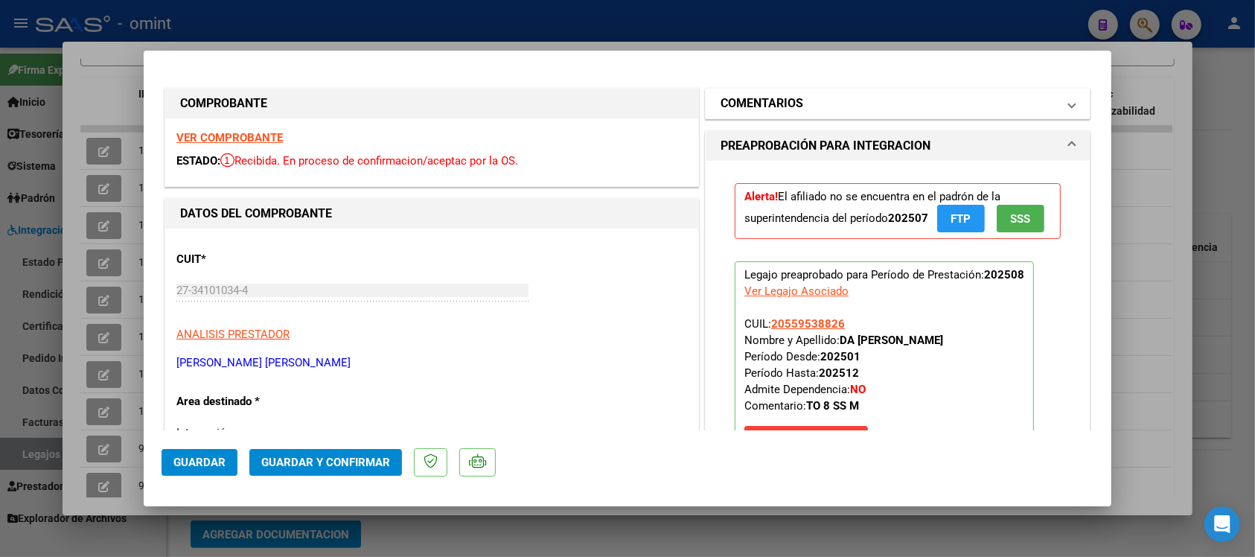
click at [832, 108] on mat-panel-title "COMENTARIOS" at bounding box center [888, 103] width 336 height 18
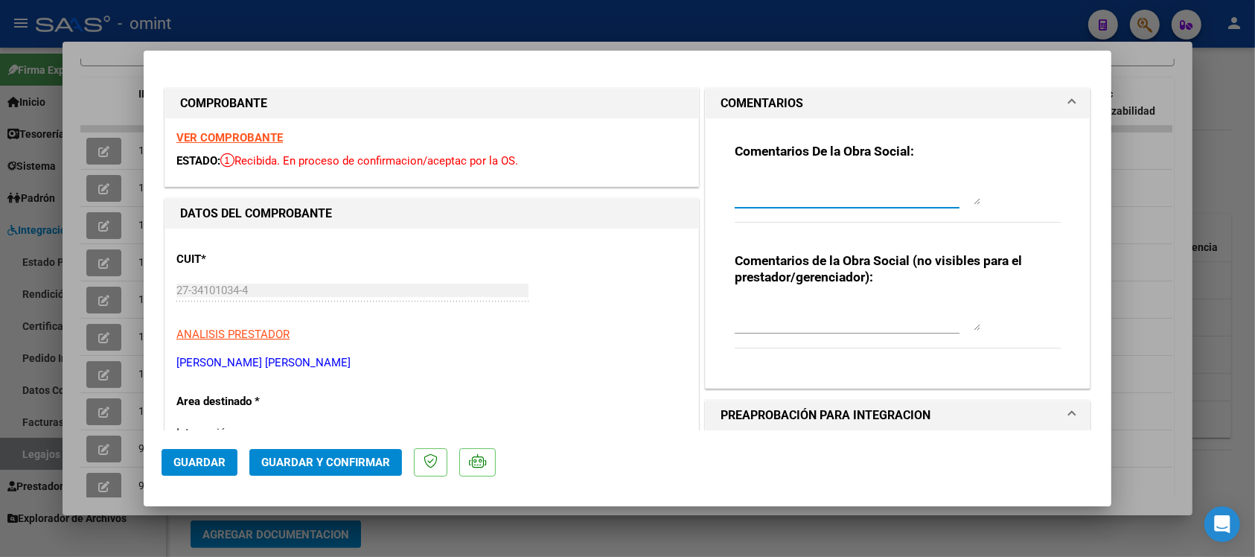
click at [818, 199] on textarea at bounding box center [857, 190] width 246 height 30
paste textarea "El socio se encuentra de baja en la SSS. Debe gestionar su factura desde la web…"
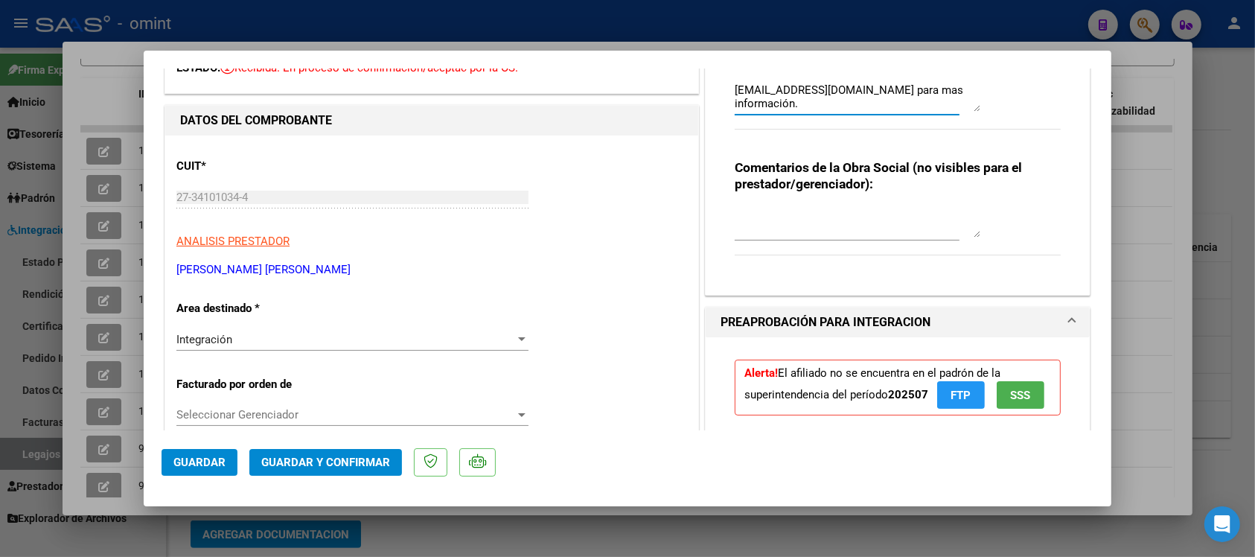
type textarea "El socio se encuentra de baja en la SSS. Debe gestionar su factura desde la web…"
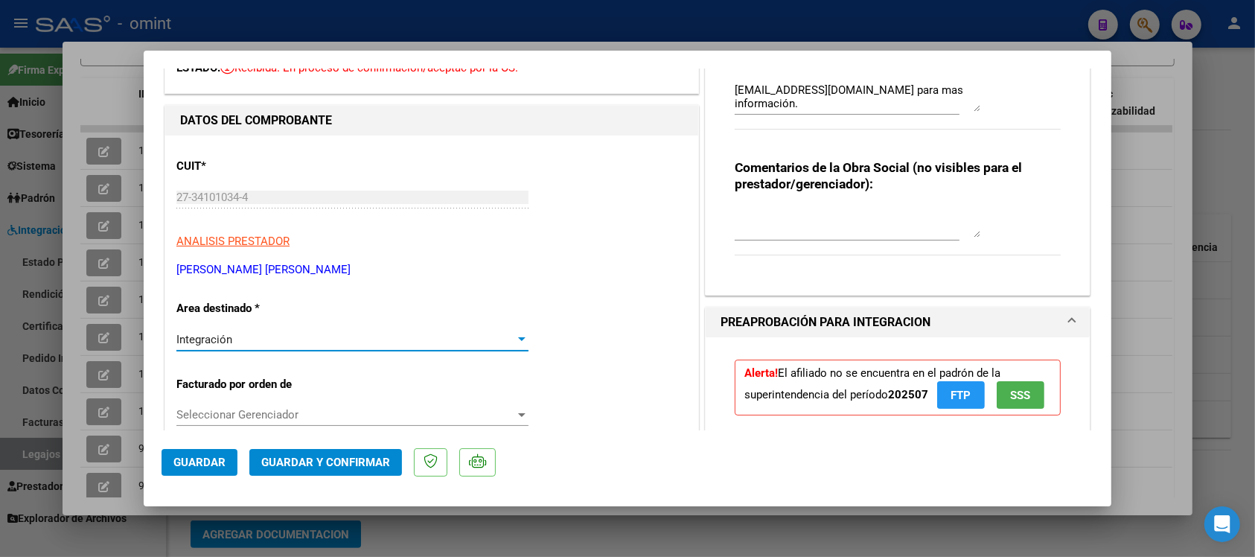
click at [262, 339] on div "Integración" at bounding box center [345, 339] width 339 height 13
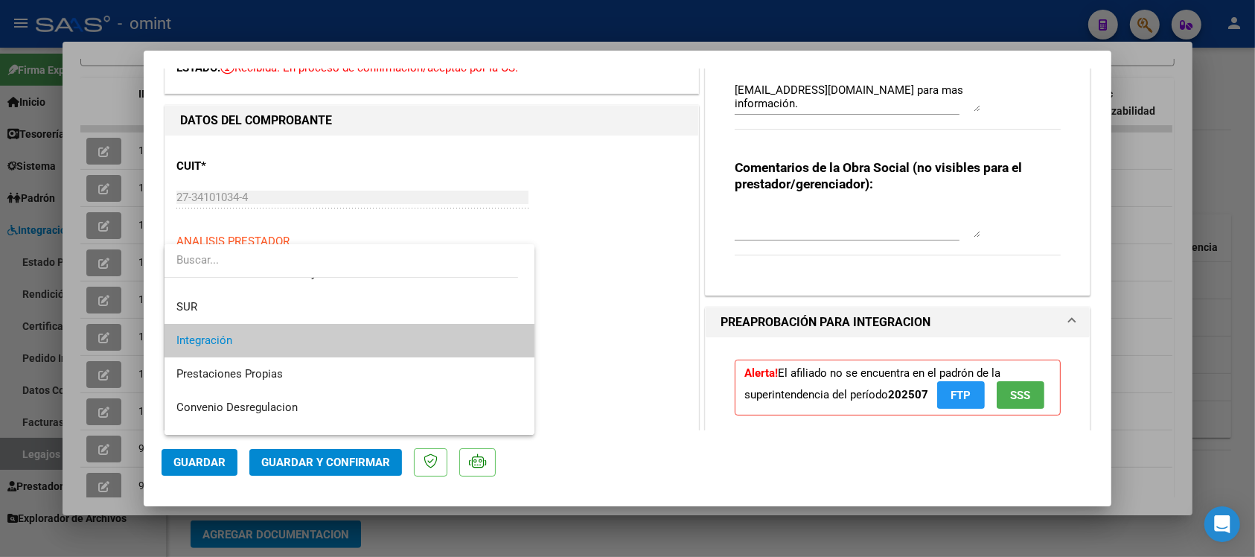
scroll to position [144, 0]
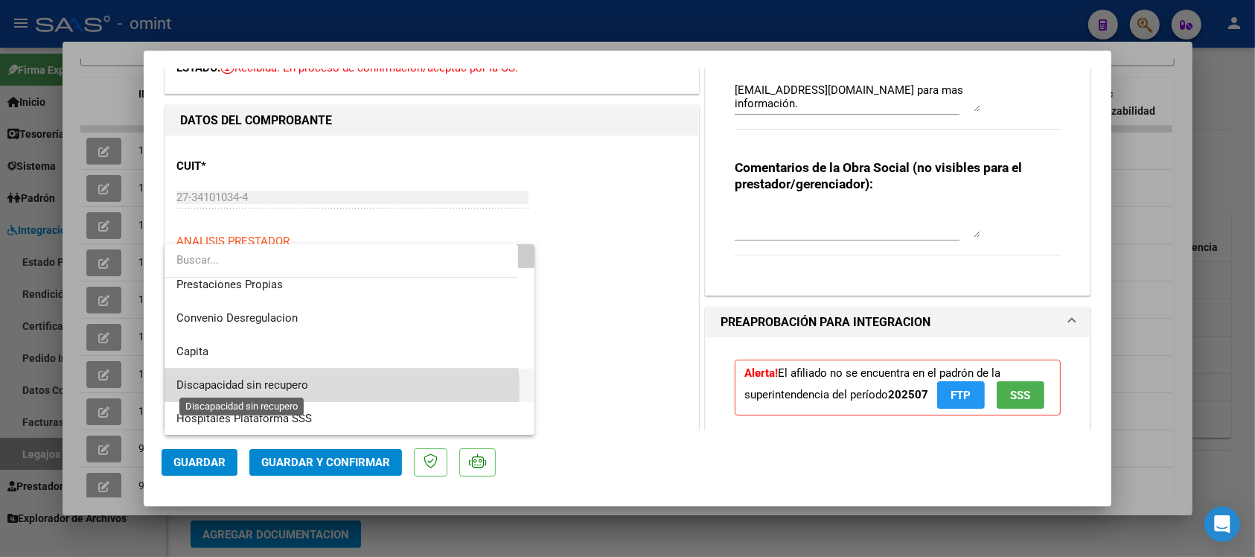
click at [301, 388] on span "Discapacidad sin recupero" at bounding box center [242, 384] width 132 height 13
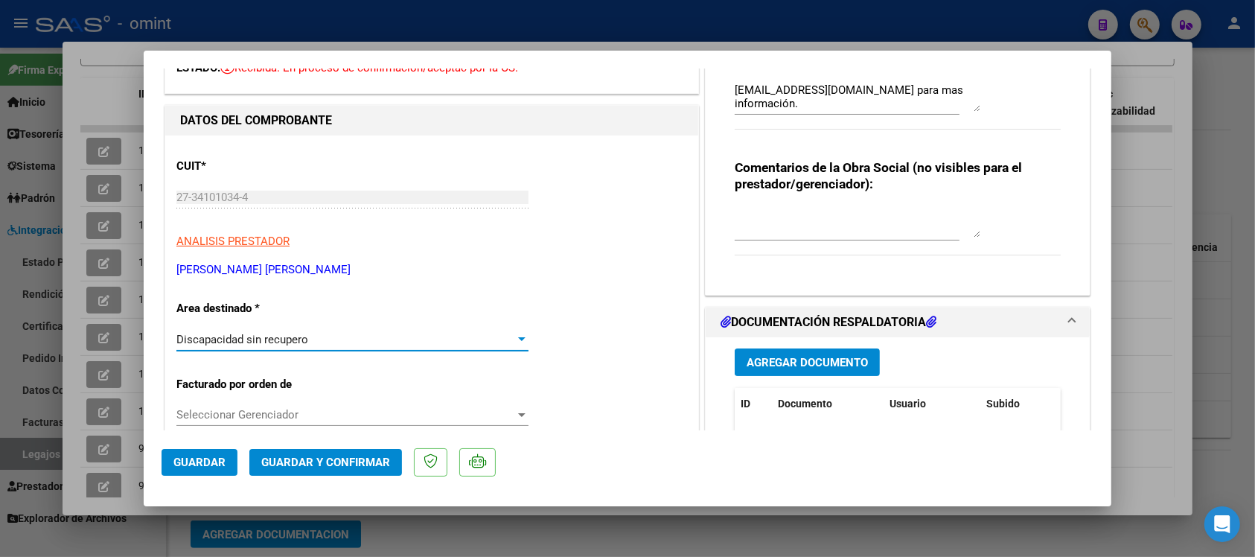
click at [295, 462] on span "Guardar y Confirmar" at bounding box center [325, 461] width 129 height 13
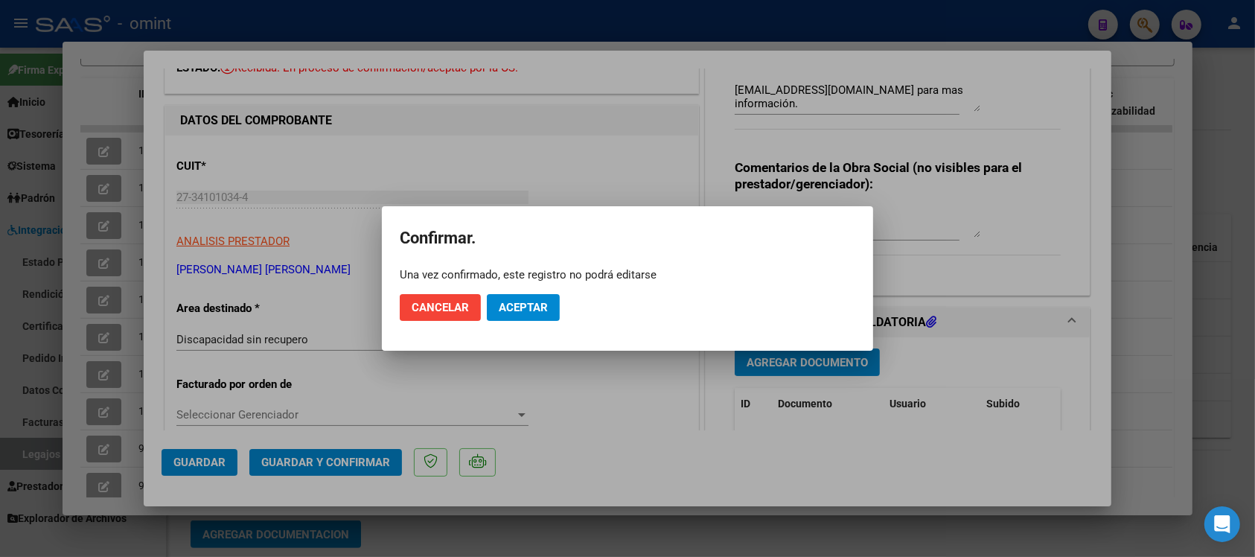
drag, startPoint x: 557, startPoint y: 292, endPoint x: 545, endPoint y: 301, distance: 14.8
click at [552, 294] on mat-dialog-actions "Cancelar Aceptar" at bounding box center [627, 307] width 455 height 51
click at [543, 302] on span "Aceptar" at bounding box center [523, 307] width 49 height 13
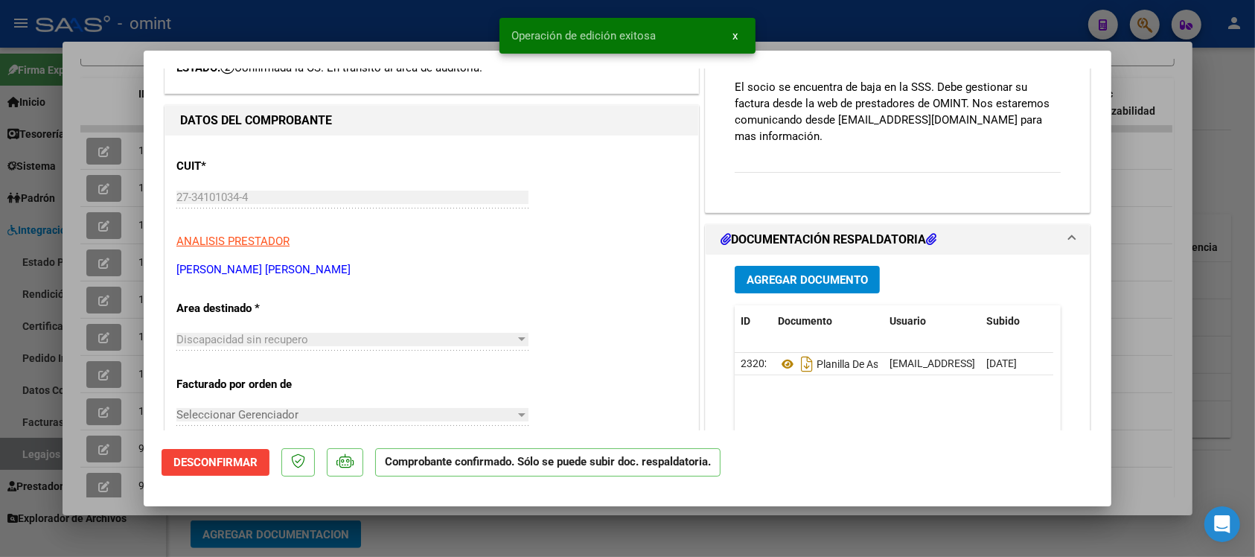
click at [446, 13] on div at bounding box center [627, 278] width 1255 height 557
type input "$ 0,00"
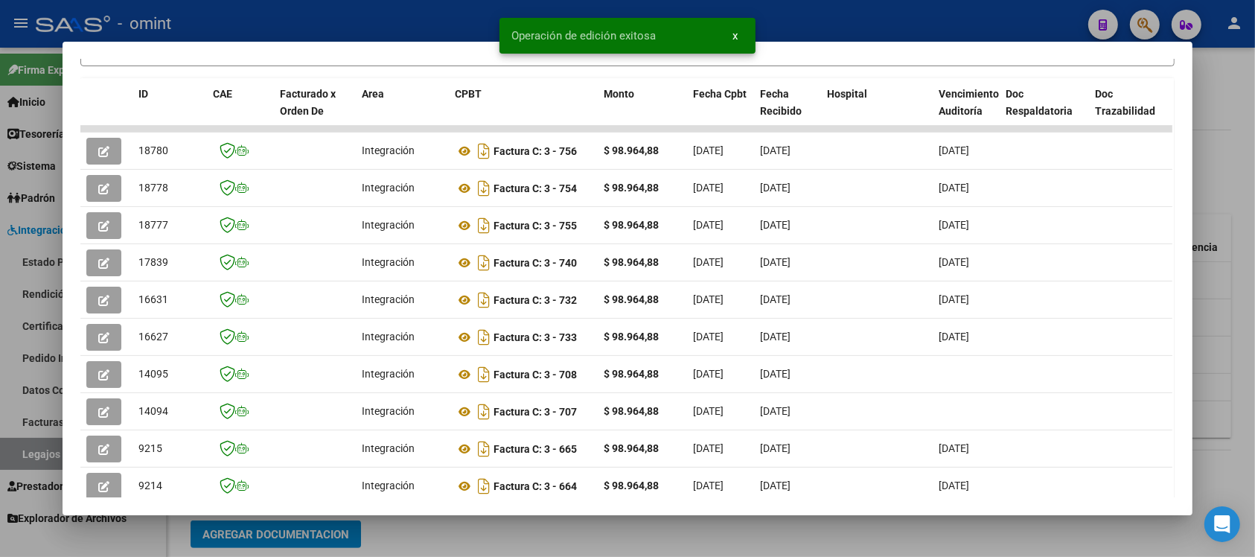
click at [446, 13] on div at bounding box center [627, 278] width 1255 height 557
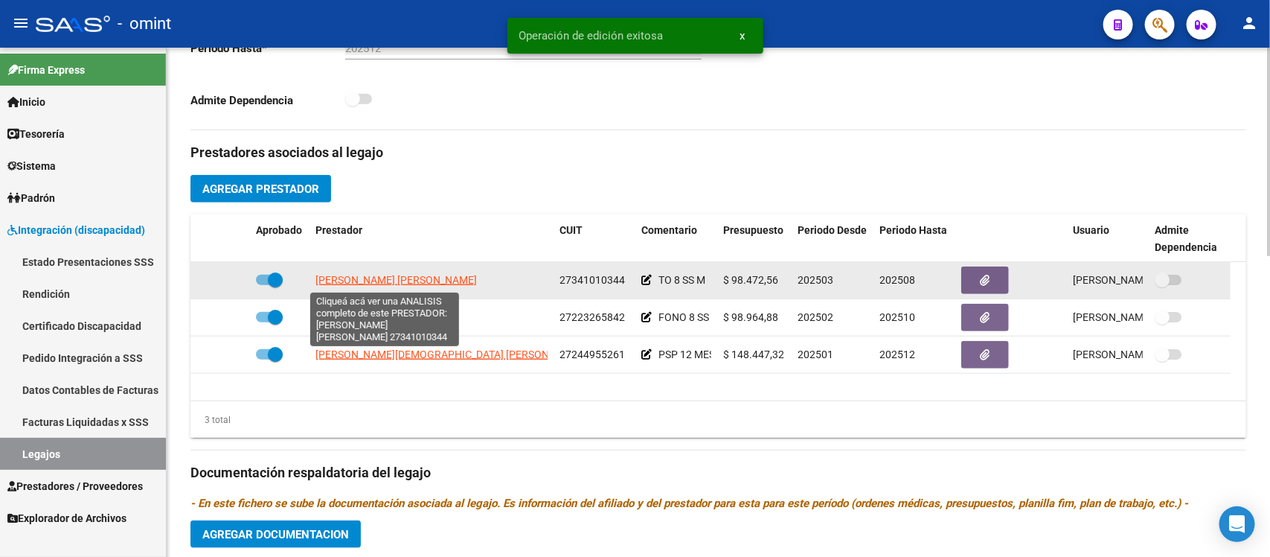
click at [404, 281] on span "DEL PINO JULIANA CANDELA" at bounding box center [395, 280] width 161 height 12
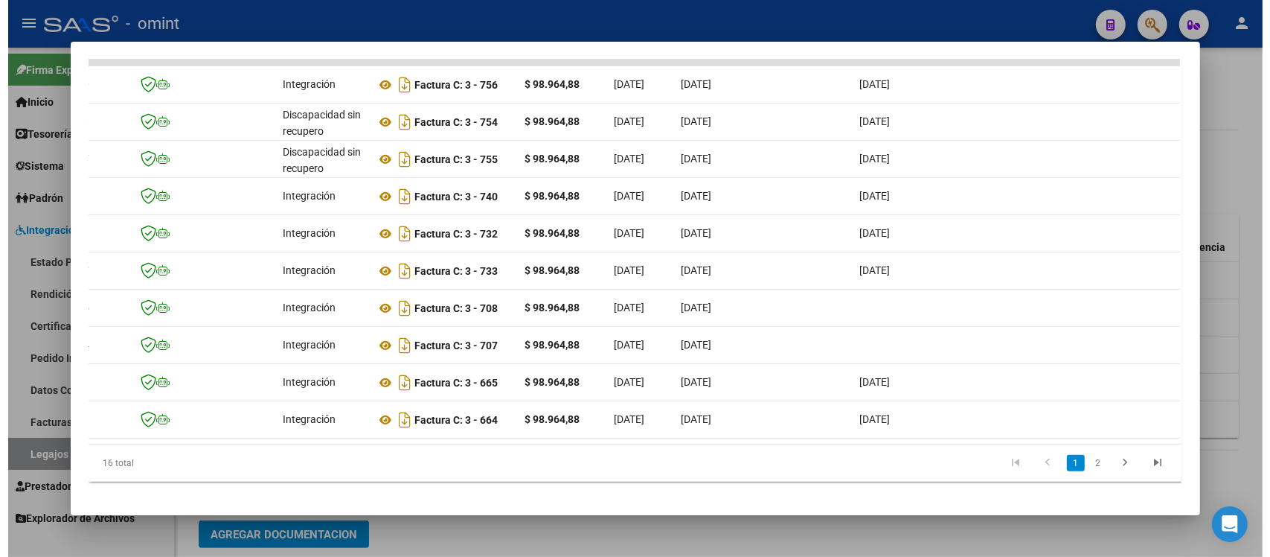
scroll to position [0, 42]
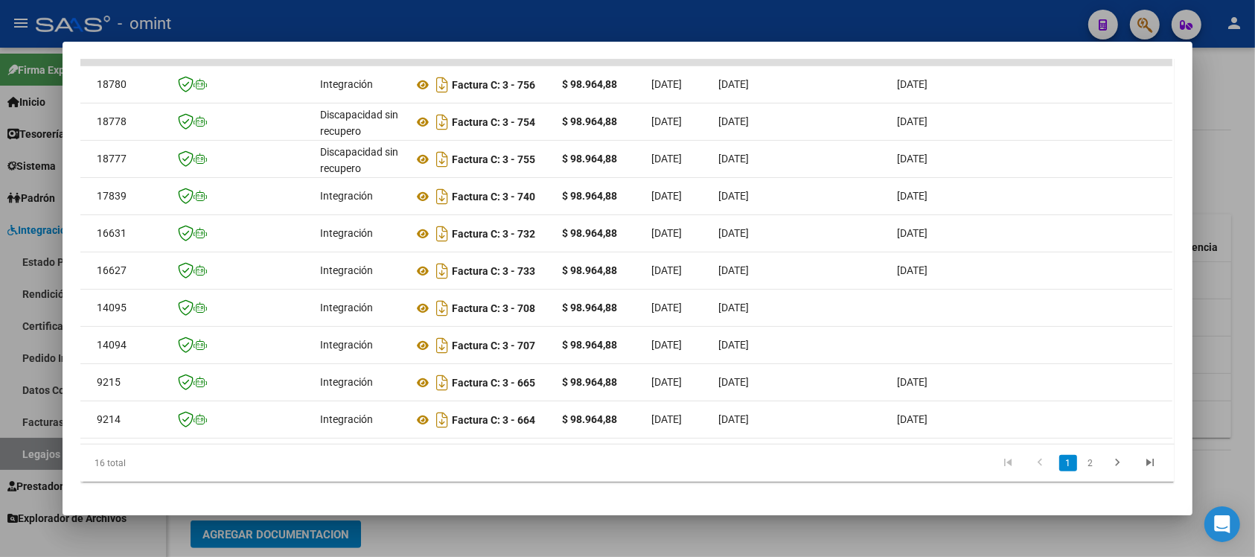
click at [476, 26] on div at bounding box center [627, 278] width 1255 height 557
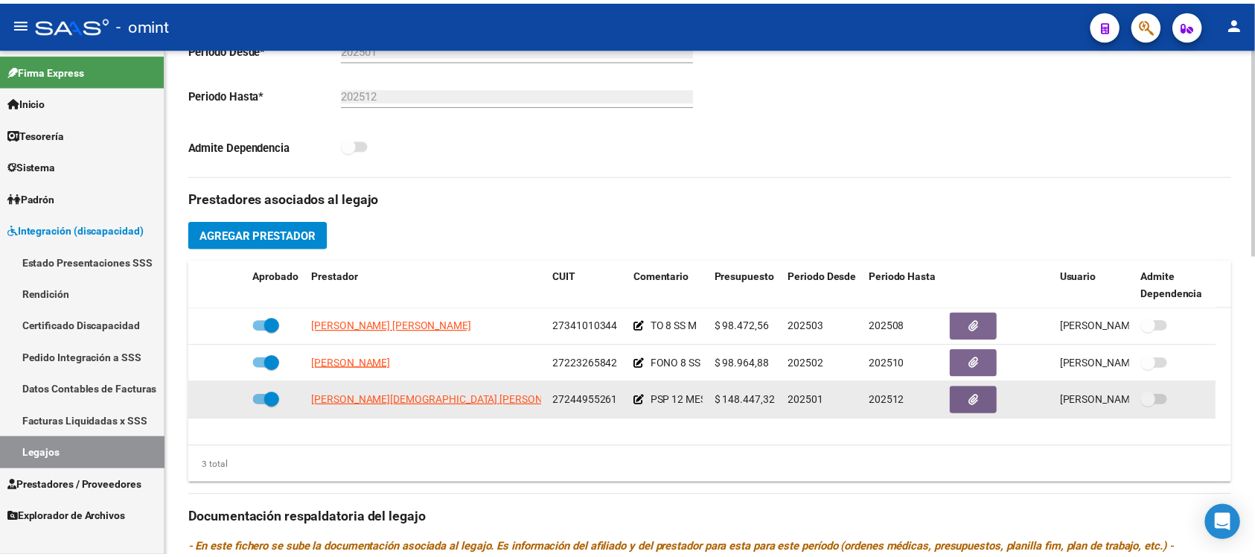
scroll to position [465, 0]
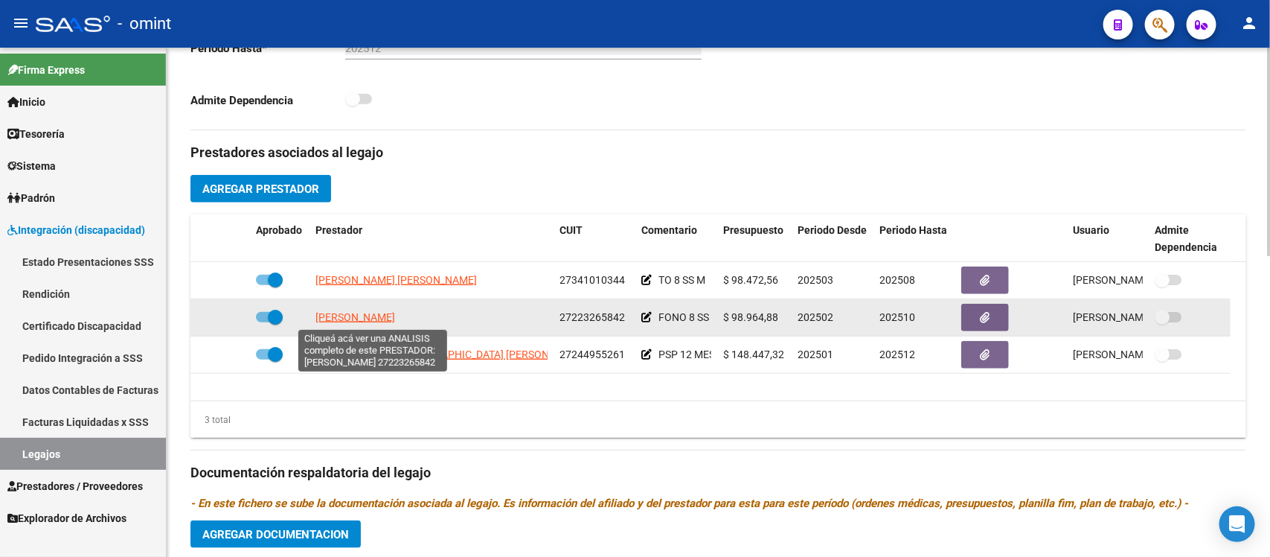
click at [391, 318] on span "PELLE MONICA ANDREA" at bounding box center [355, 317] width 80 height 12
type textarea "27223265842"
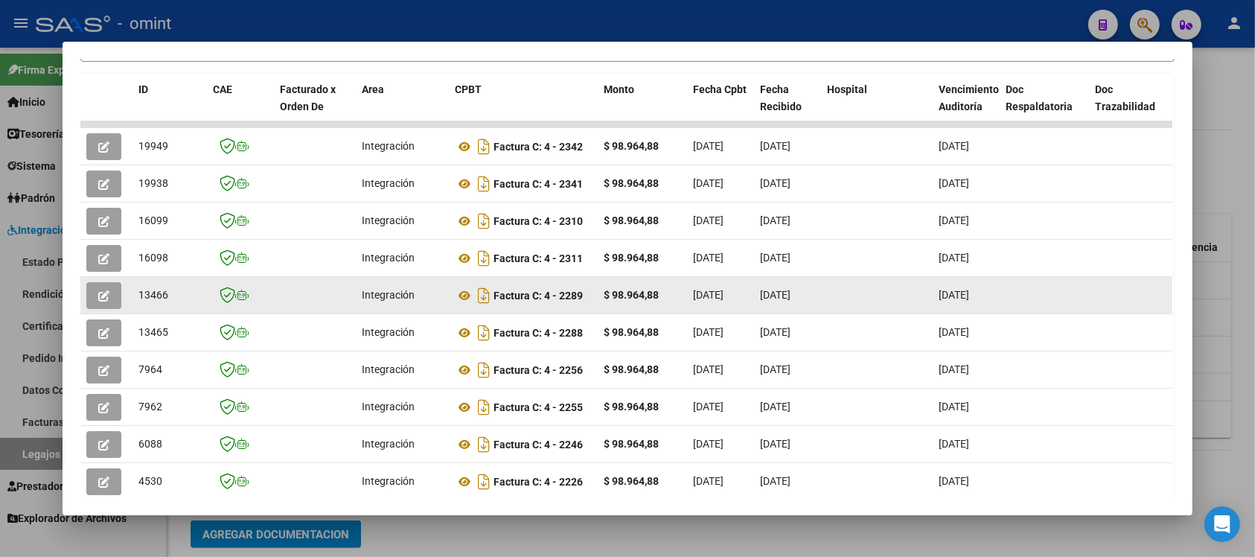
scroll to position [97, 0]
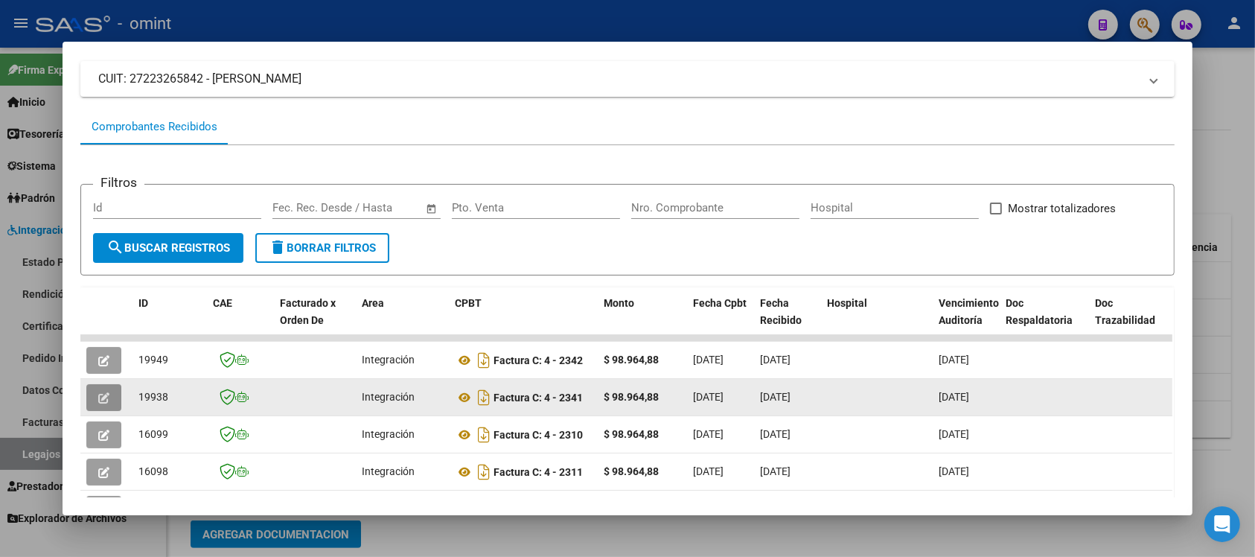
click at [104, 403] on button "button" at bounding box center [103, 397] width 35 height 27
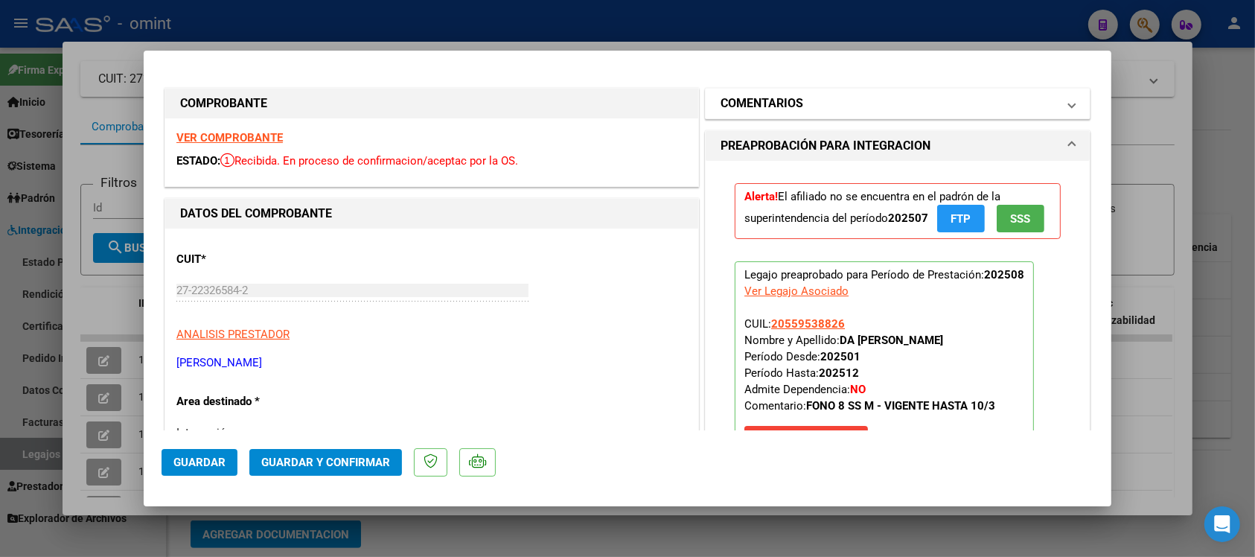
click at [733, 103] on h1 "COMENTARIOS" at bounding box center [761, 103] width 83 height 18
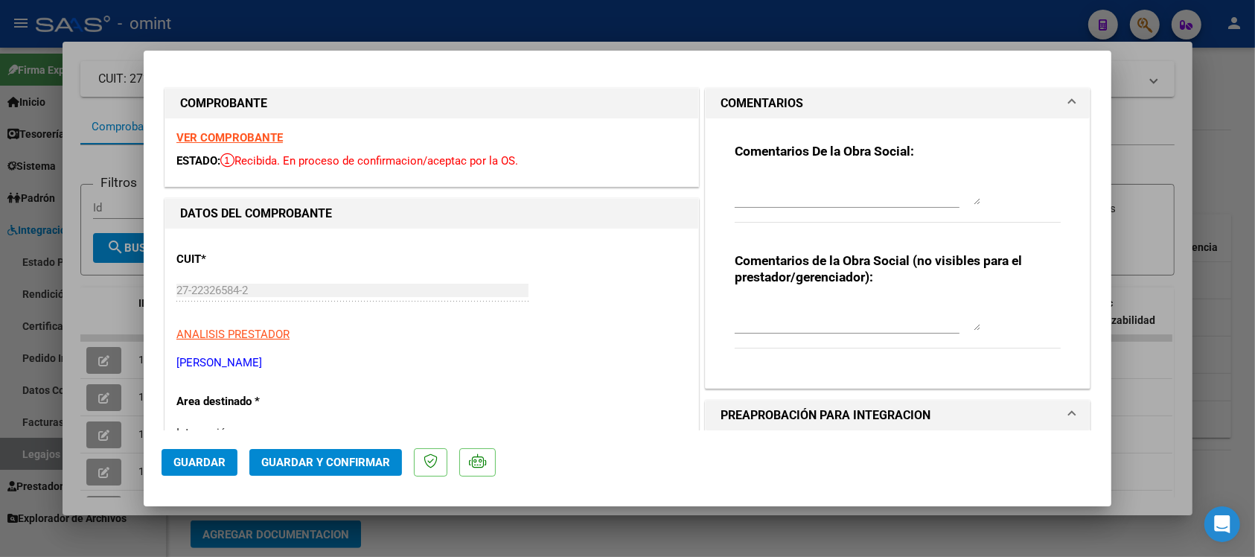
click at [790, 193] on textarea at bounding box center [857, 190] width 246 height 30
paste textarea "27223265842"
click at [616, 153] on div "ESTADO: Recibida. En proceso de confirmacion/aceptac por la OS." at bounding box center [431, 161] width 510 height 17
click at [685, 184] on div "VER COMPROBANTE ESTADO: Recibida. En proceso de confirmacion/aceptac por la OS." at bounding box center [431, 152] width 533 height 68
drag, startPoint x: 805, startPoint y: 182, endPoint x: 723, endPoint y: 184, distance: 81.9
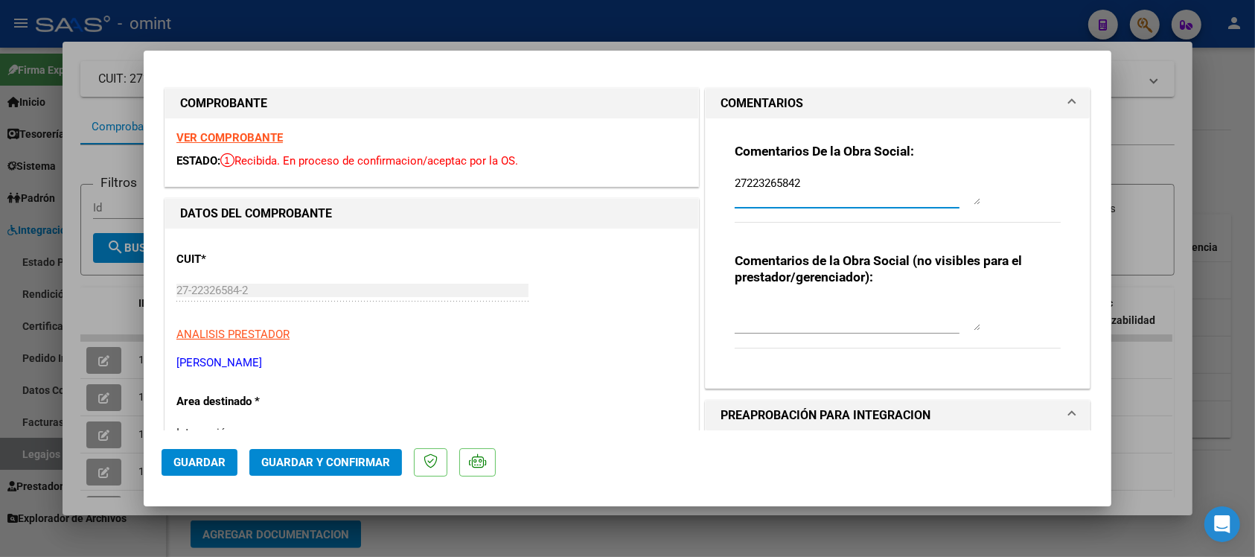
click at [723, 184] on div "Comentarios De la Obra Social: 27223265842 Comentarios de la Obra Social (no vi…" at bounding box center [897, 246] width 348 height 257
paste textarea "El socio se encuentra de baja en la SSS. Debe gestionar su factura desde la web…"
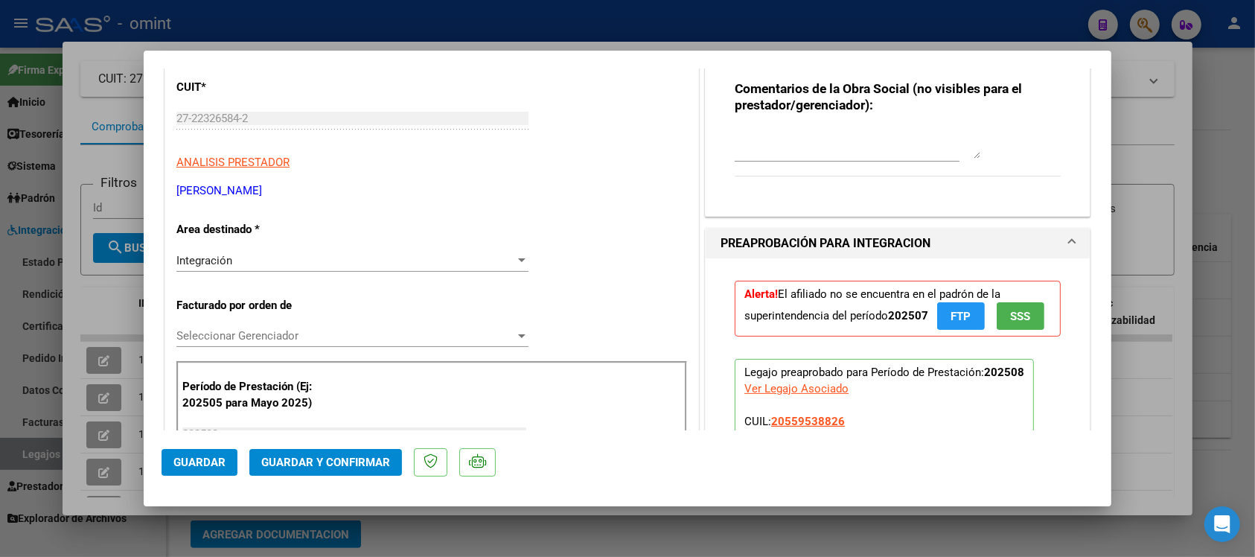
scroll to position [186, 0]
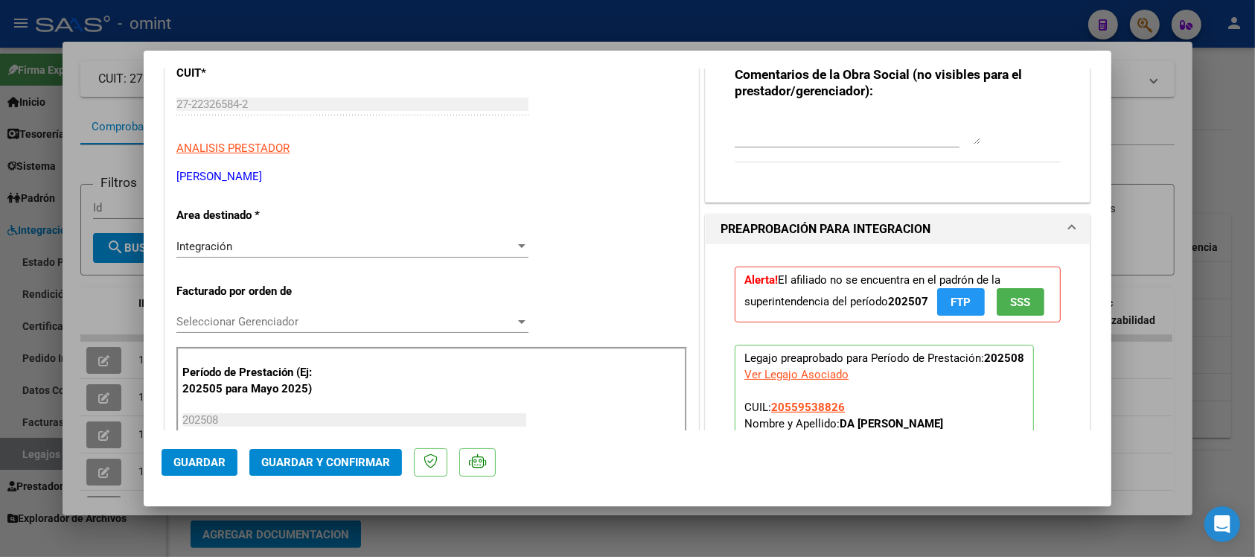
type textarea "El socio se encuentra de baja en la SSS. Debe gestionar su factura desde la web…"
click at [243, 246] on div "Integración" at bounding box center [345, 246] width 339 height 13
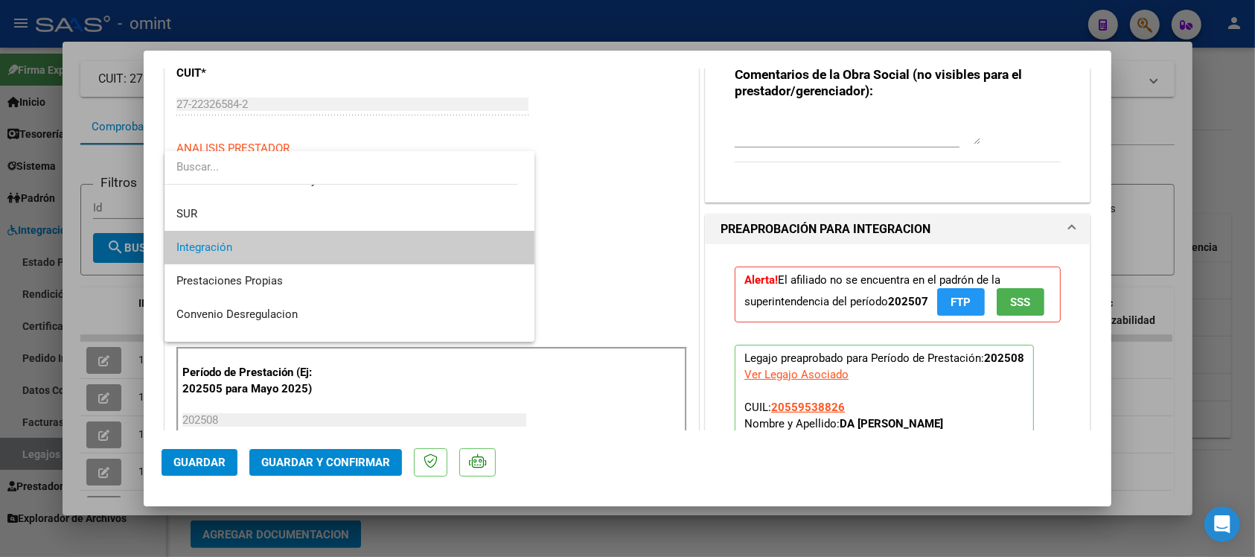
scroll to position [144, 0]
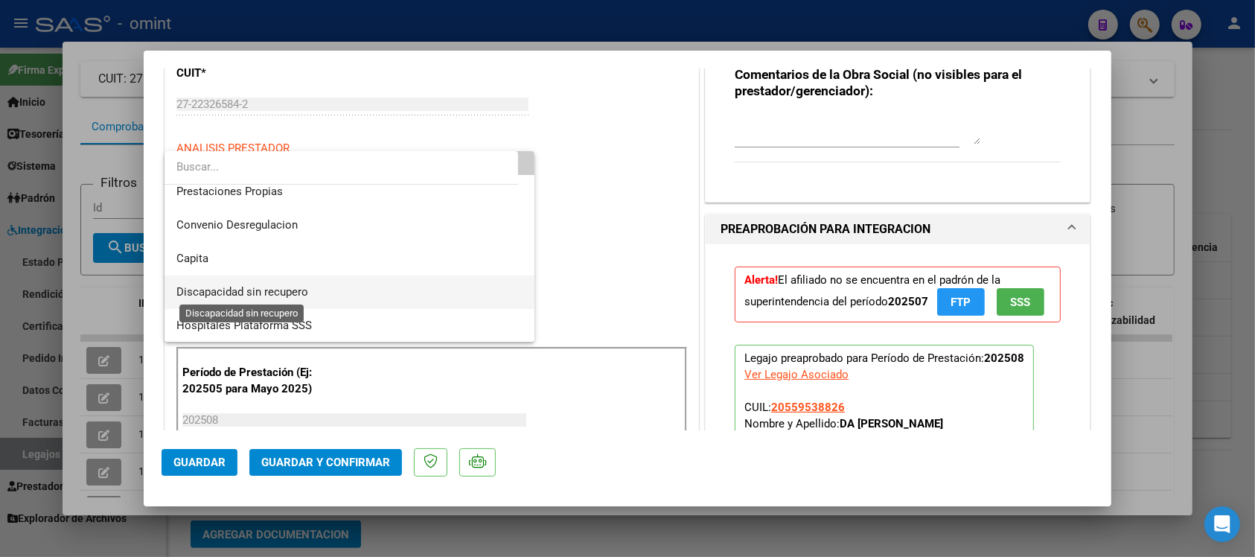
click at [289, 296] on span "Discapacidad sin recupero" at bounding box center [242, 291] width 132 height 13
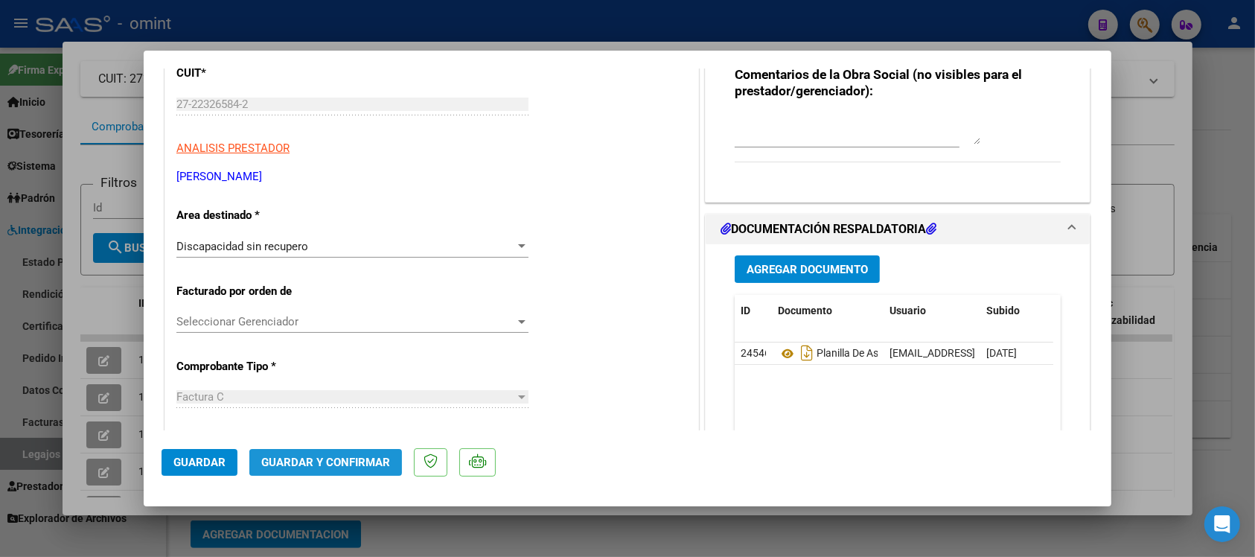
click at [365, 465] on span "Guardar y Confirmar" at bounding box center [325, 461] width 129 height 13
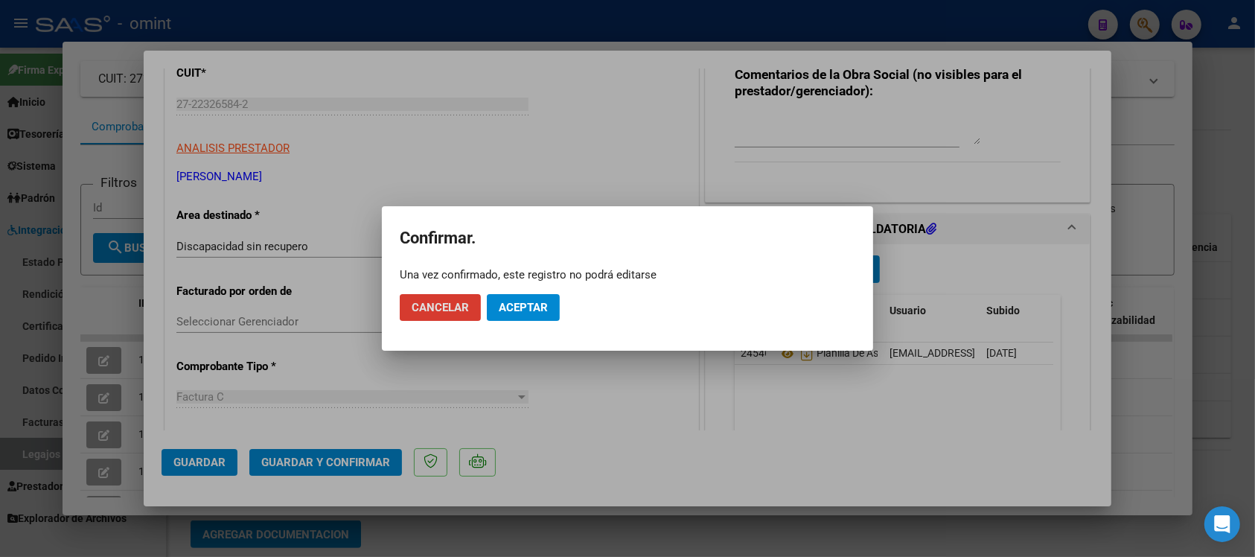
click at [530, 305] on span "Aceptar" at bounding box center [523, 307] width 49 height 13
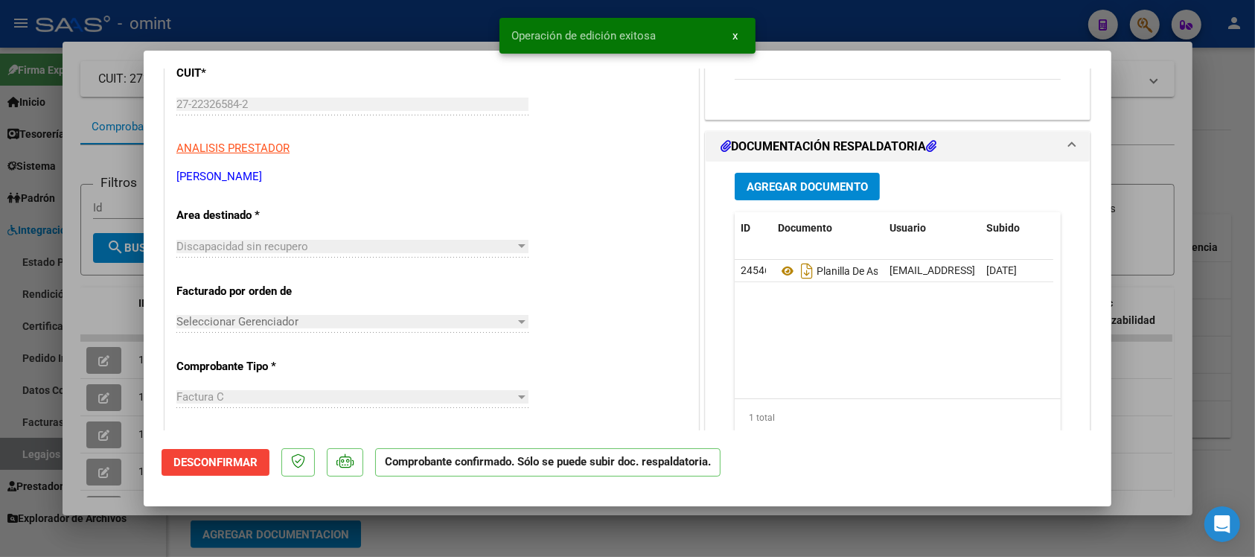
click at [456, 26] on div at bounding box center [627, 278] width 1255 height 557
type input "$ 0,00"
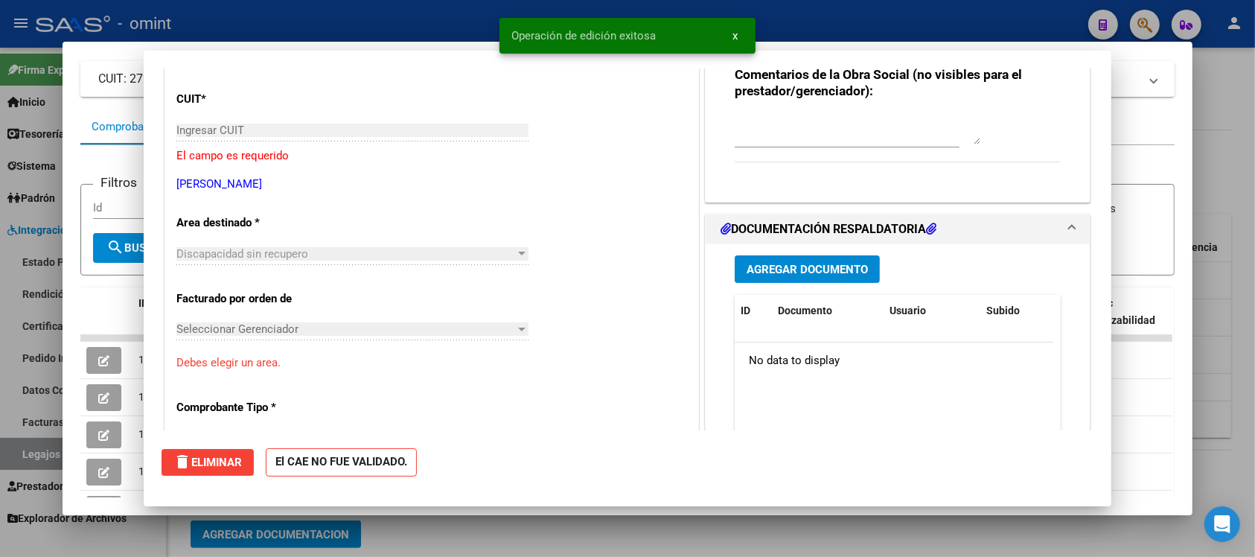
scroll to position [0, 0]
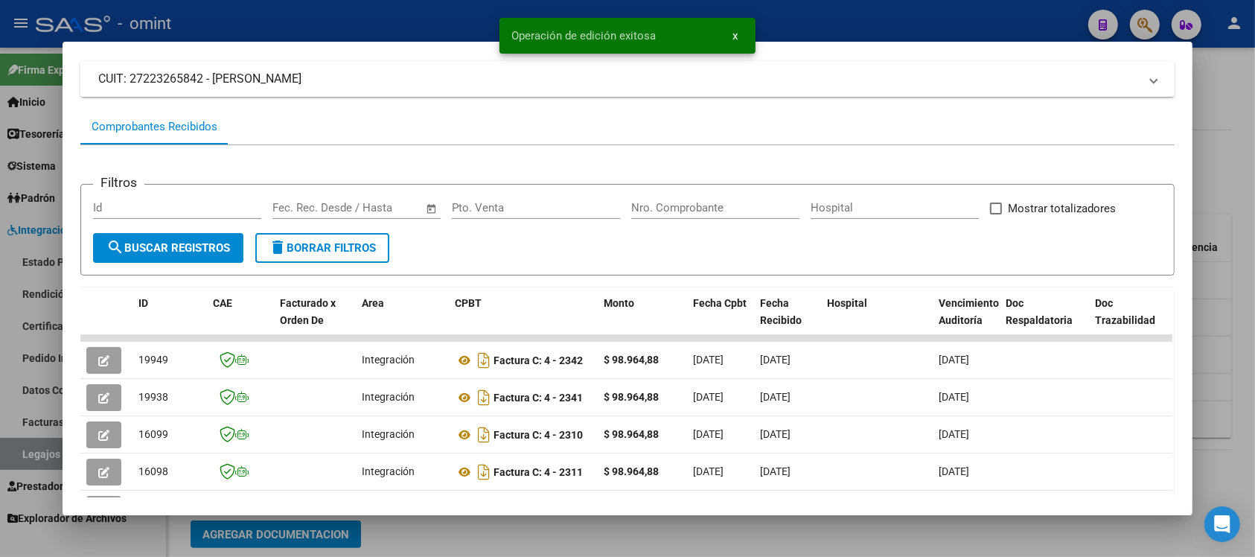
click at [452, 15] on div at bounding box center [627, 278] width 1255 height 557
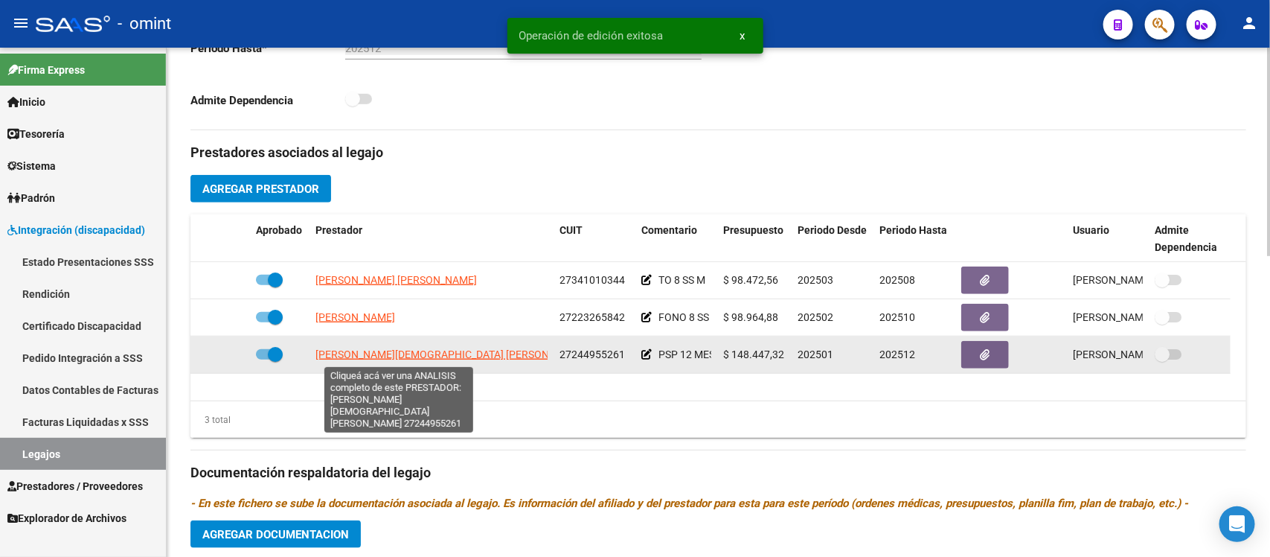
click at [363, 353] on span "CASAL LEZCANO GIMENA NATALIA" at bounding box center [450, 354] width 270 height 12
type textarea "27244955261"
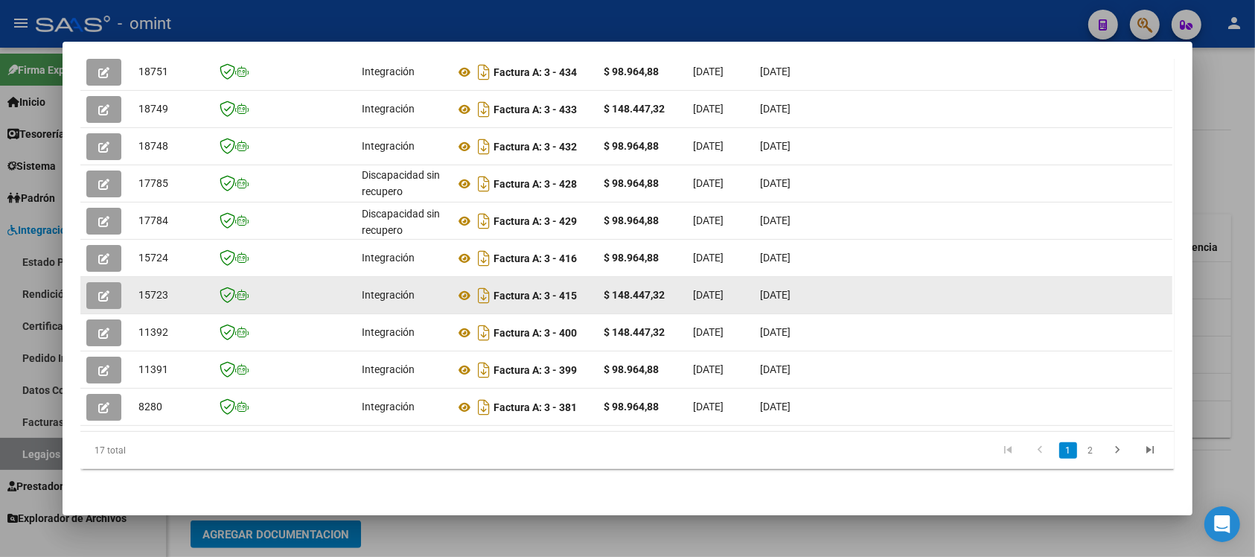
scroll to position [306, 0]
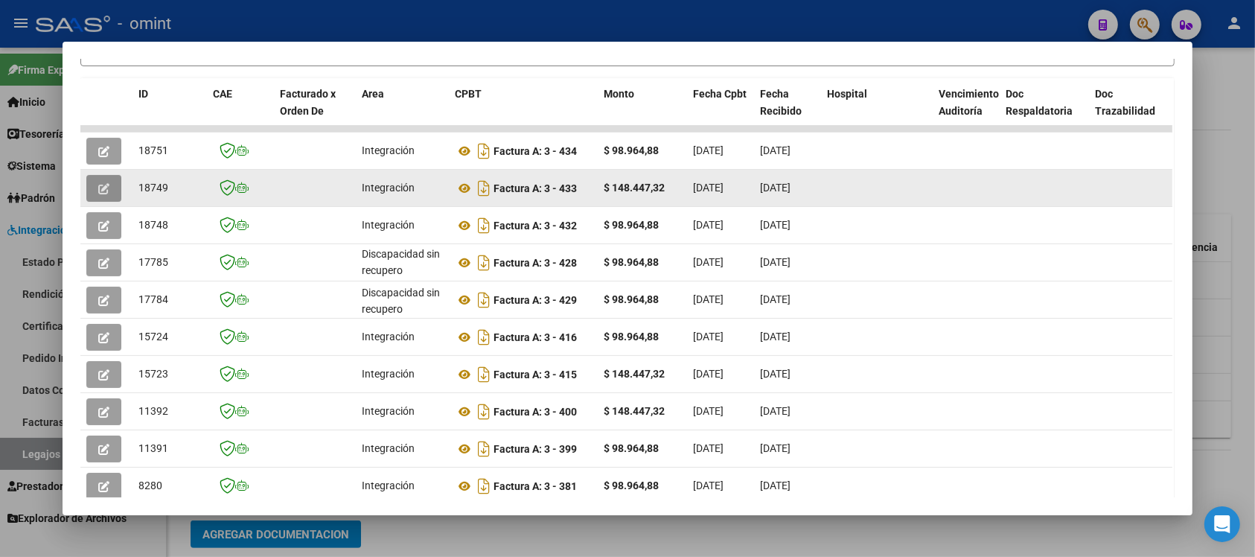
click at [94, 199] on button "button" at bounding box center [103, 188] width 35 height 27
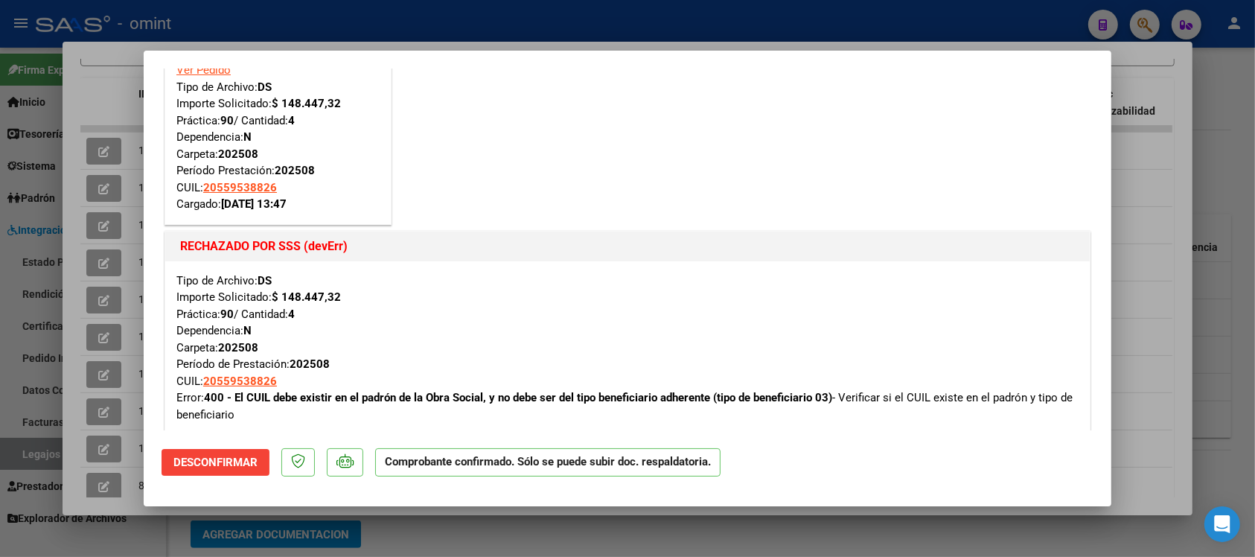
scroll to position [0, 0]
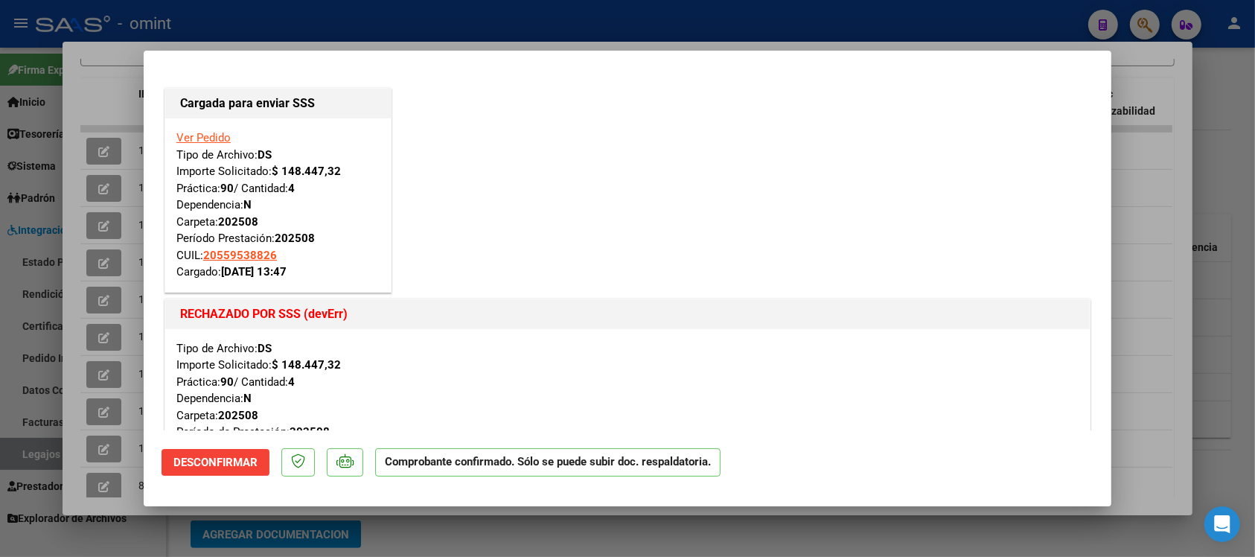
click at [482, 15] on div at bounding box center [627, 278] width 1255 height 557
type input "$ 0,00"
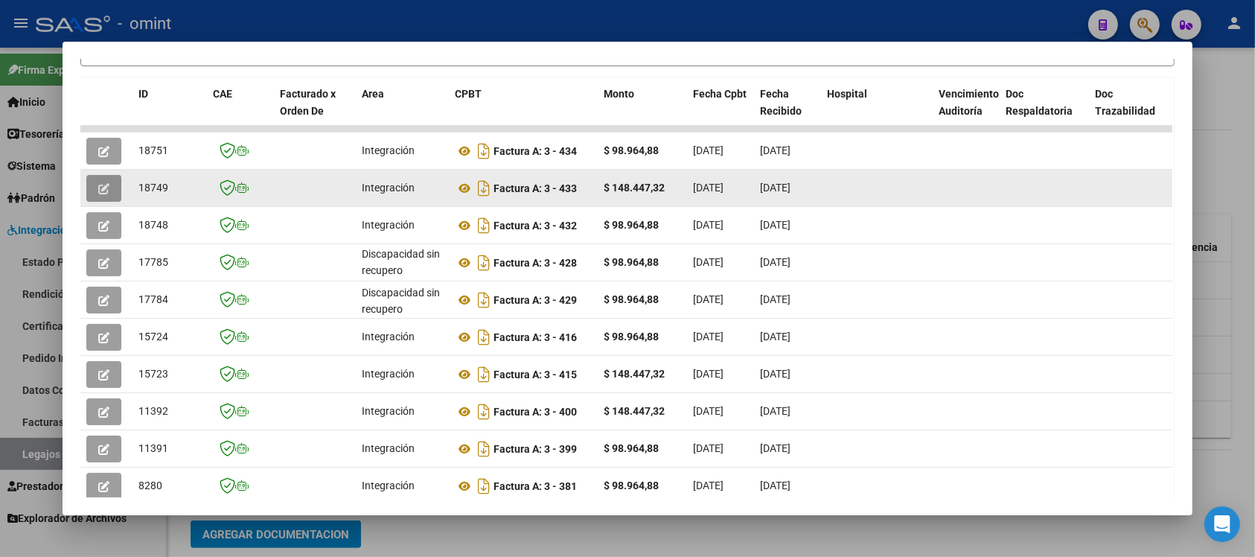
click at [98, 190] on icon "button" at bounding box center [103, 188] width 11 height 11
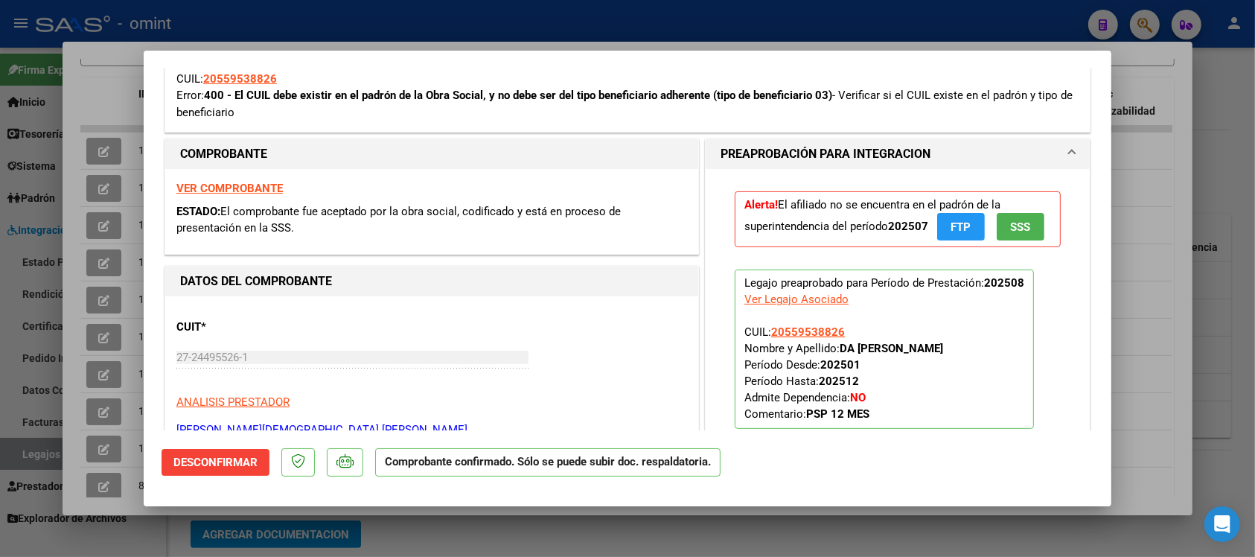
click at [800, 300] on mat-expansion-panel "PREAPROBACIÓN PARA INTEGRACION Alerta! El afiliado no se encuentra en el padrón…" at bounding box center [897, 300] width 385 height 325
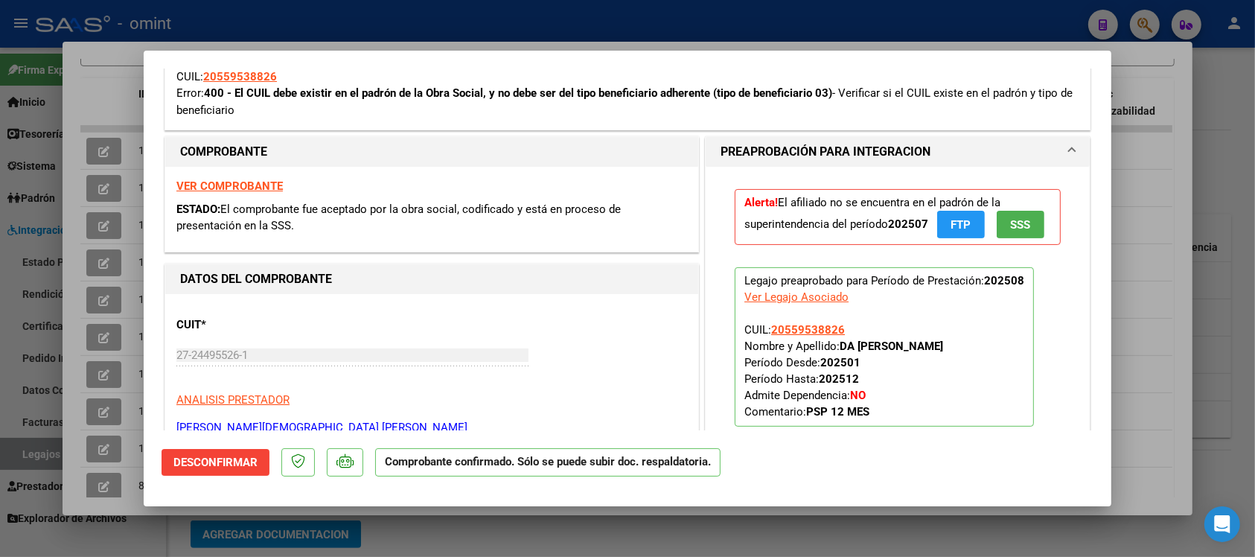
click at [707, 26] on div at bounding box center [627, 278] width 1255 height 557
type input "$ 0,00"
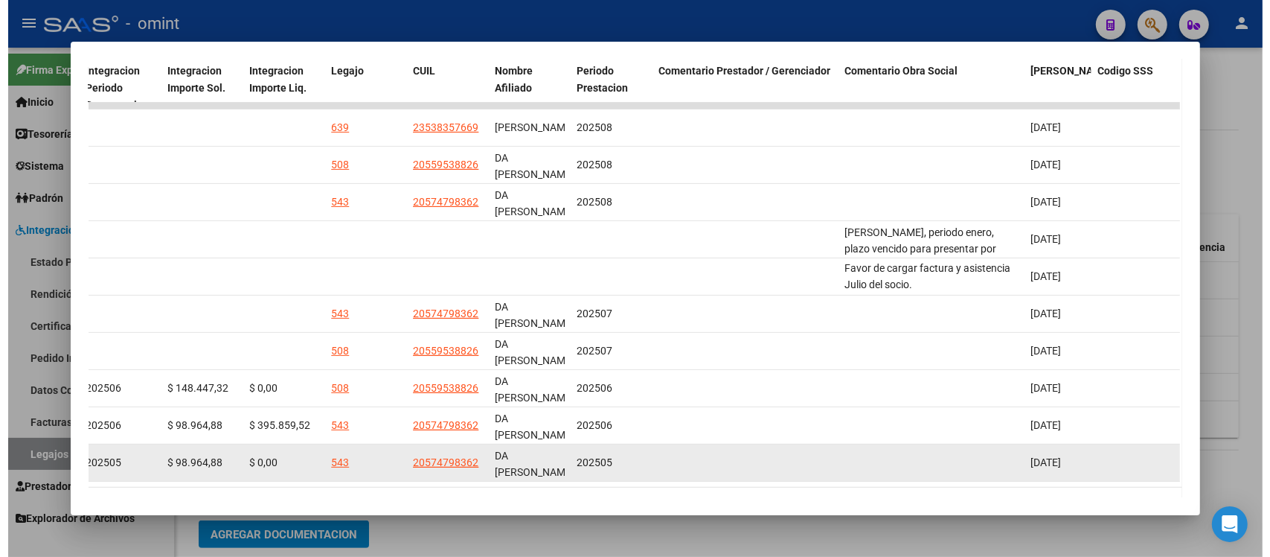
scroll to position [213, 0]
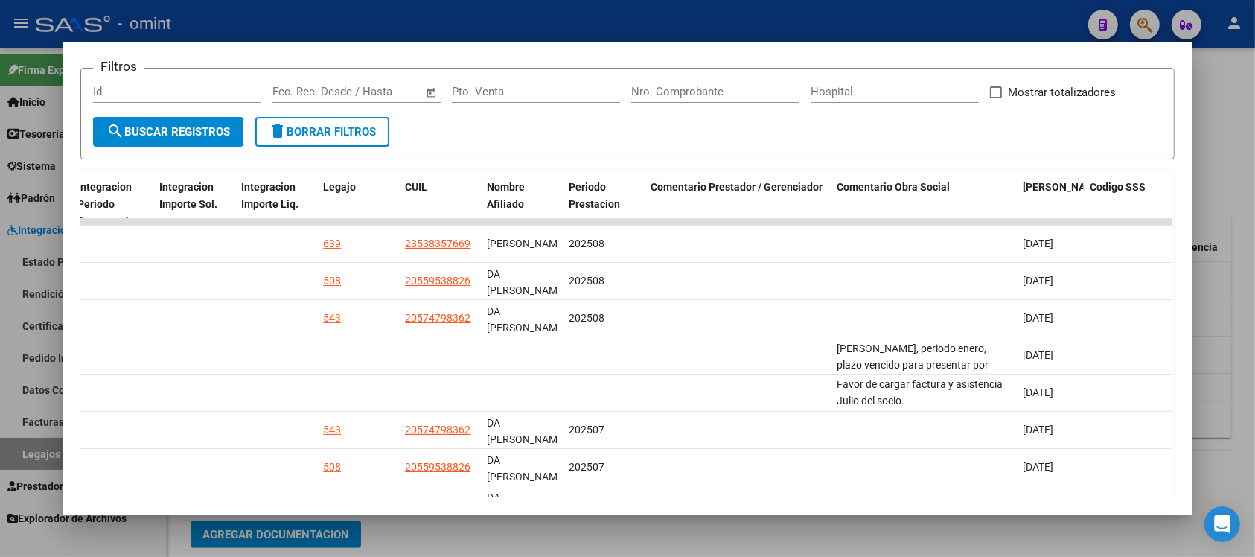
click at [701, 24] on div at bounding box center [627, 278] width 1255 height 557
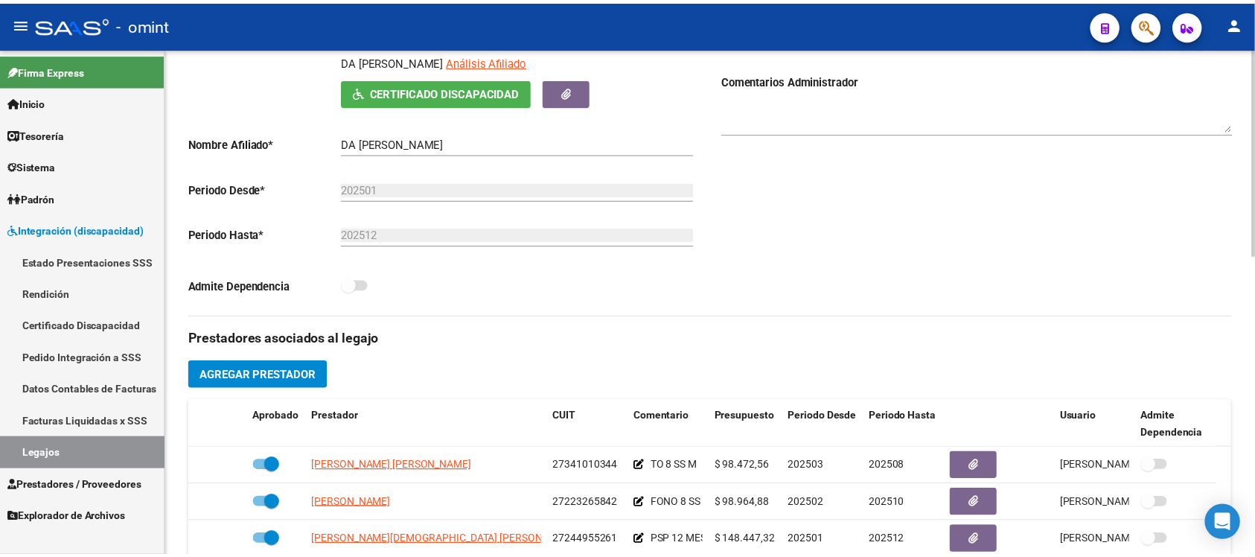
scroll to position [372, 0]
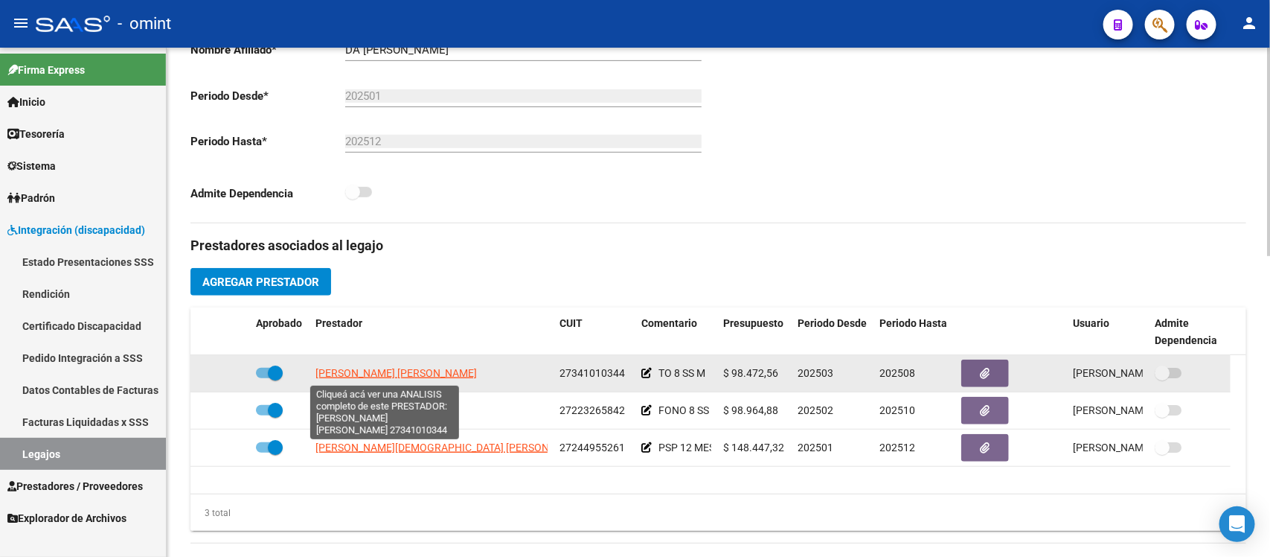
click at [409, 372] on span "DEL PINO JULIANA CANDELA" at bounding box center [395, 373] width 161 height 12
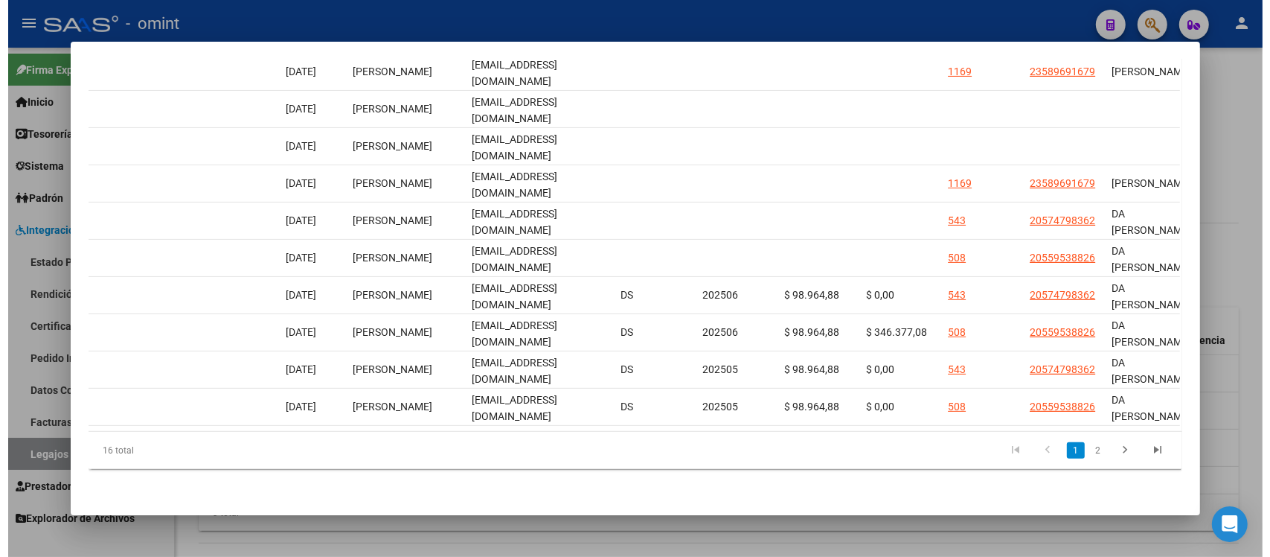
scroll to position [0, 1510]
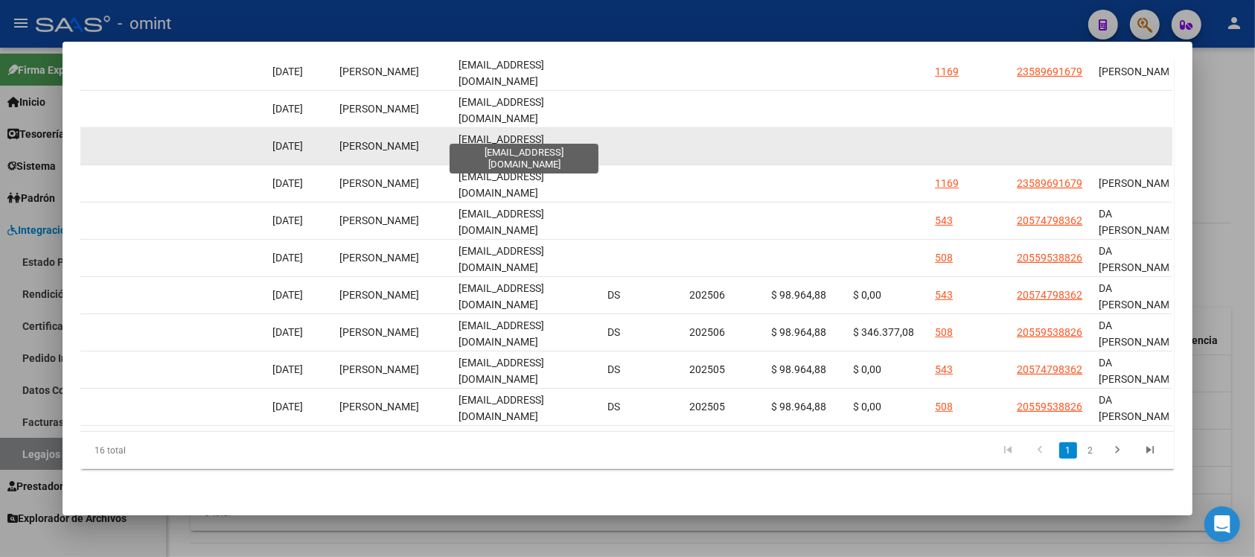
click at [542, 133] on span "julianadelpino@live.com" at bounding box center [501, 147] width 86 height 29
copy span "julianadelpino@live.com"
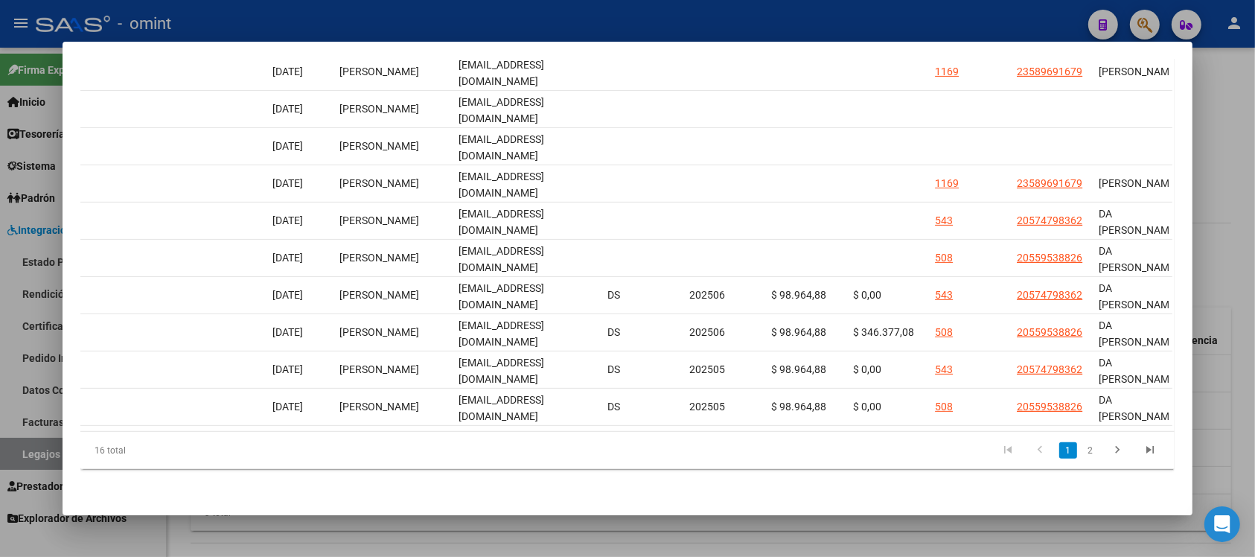
click at [632, 22] on div at bounding box center [627, 278] width 1255 height 557
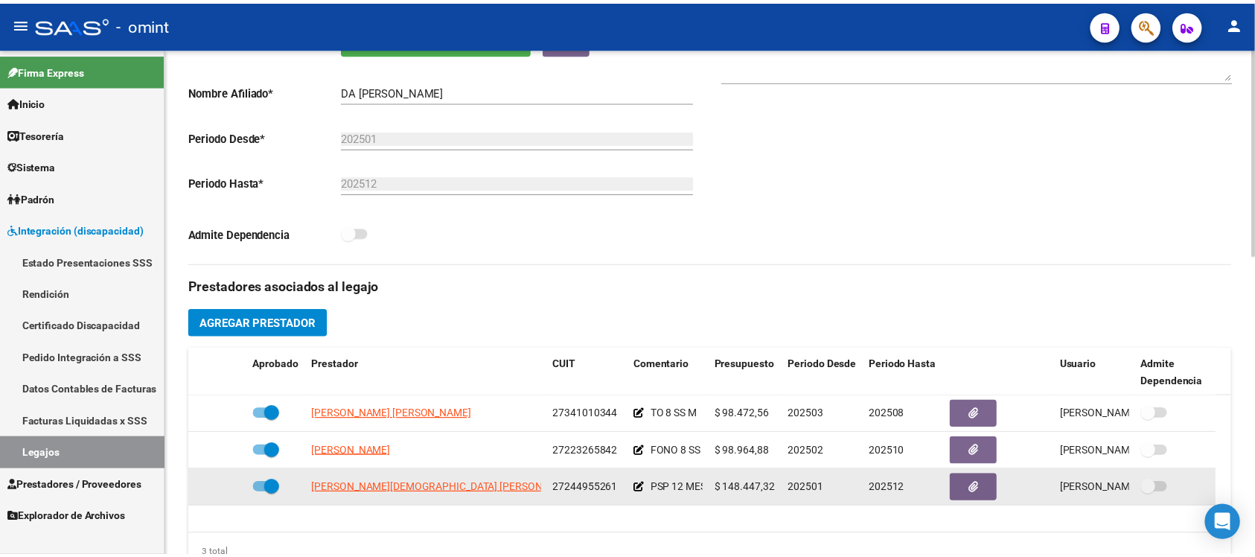
scroll to position [372, 0]
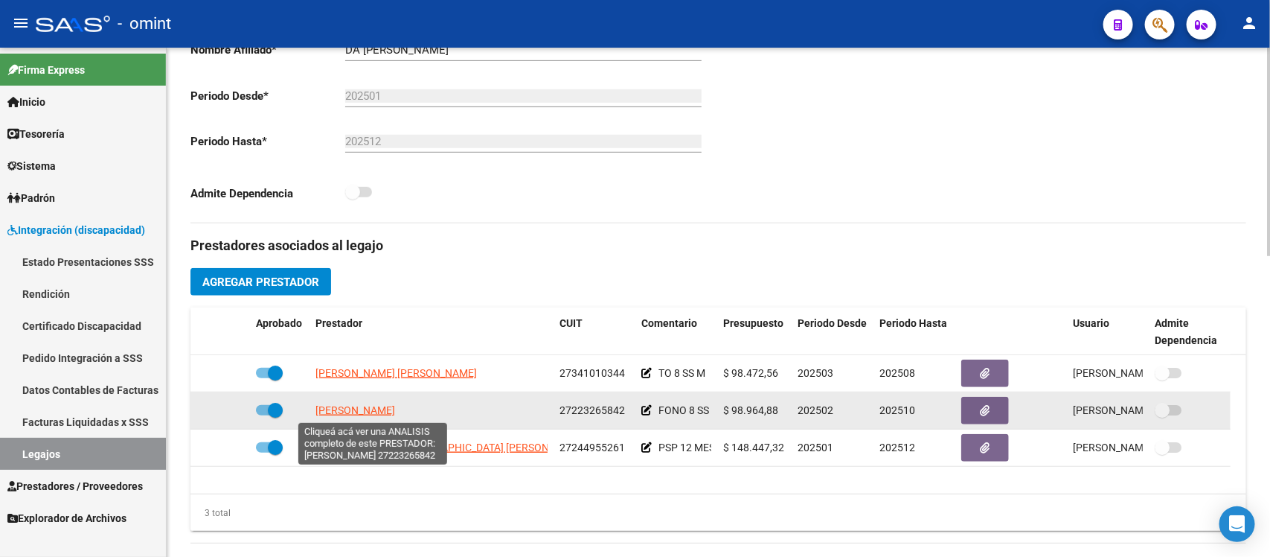
click at [391, 413] on span "PELLE MONICA ANDREA" at bounding box center [355, 410] width 80 height 12
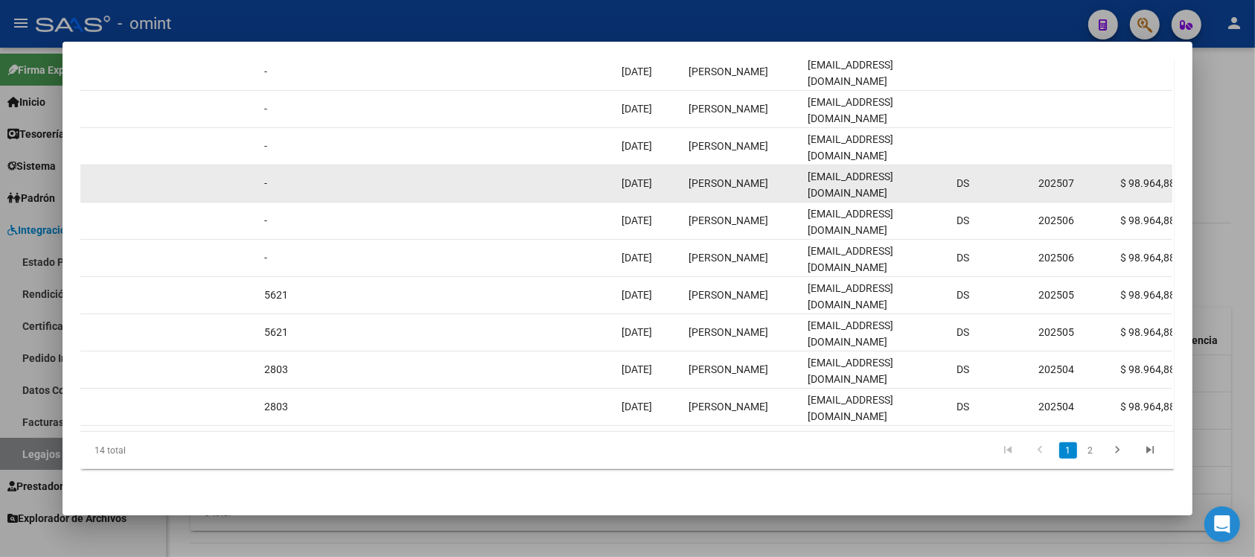
scroll to position [0, 1167]
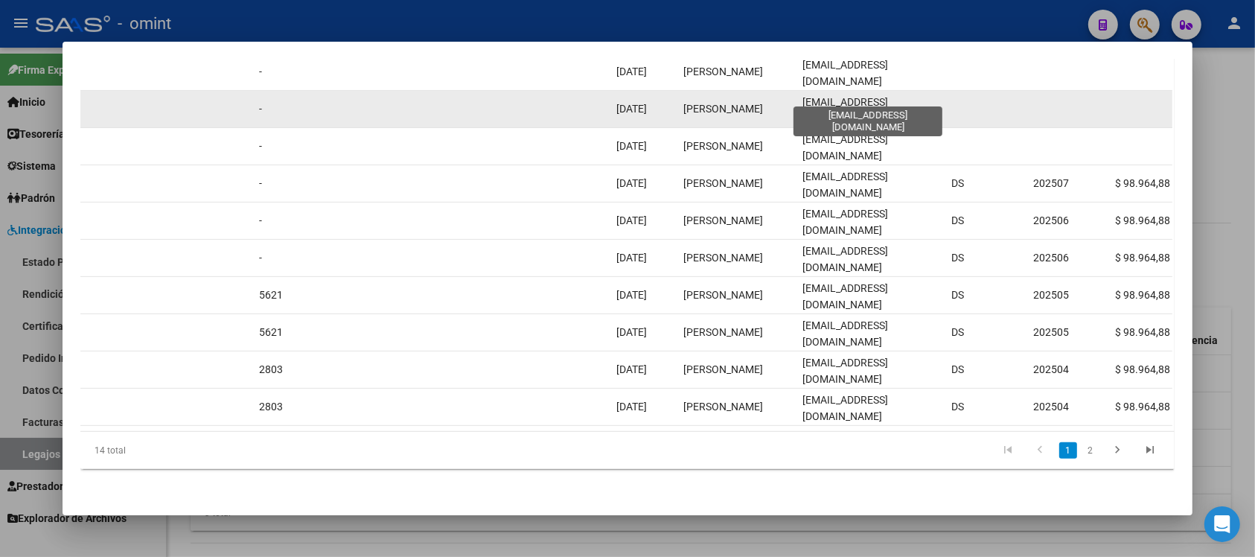
click at [820, 96] on span "andrupelle1@hotmail.com" at bounding box center [845, 110] width 86 height 29
copy span "andrupelle1@hotmail.com"
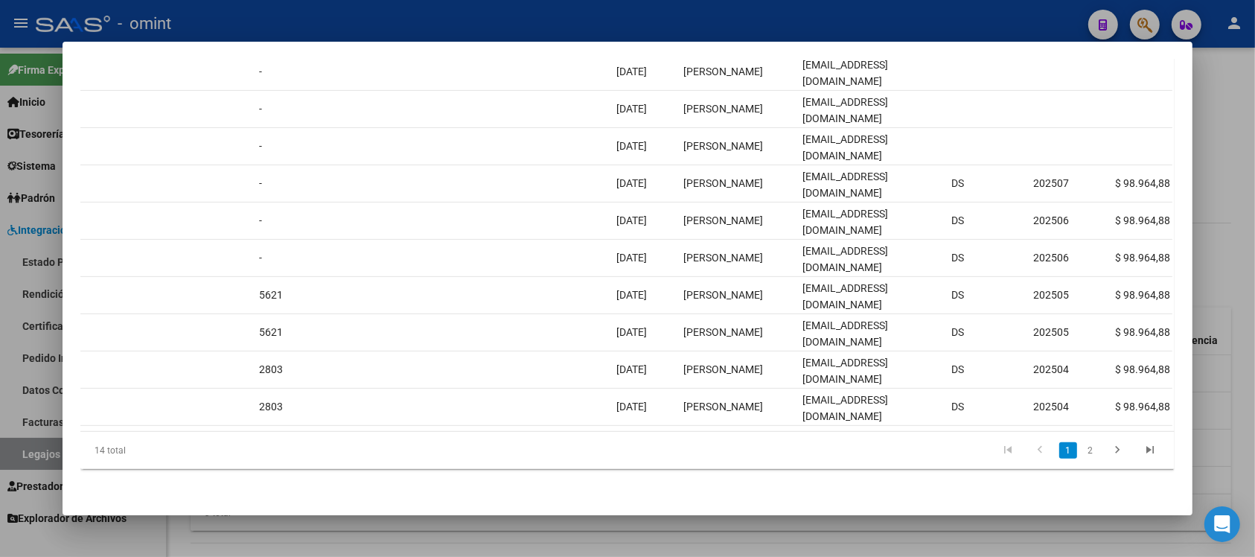
drag, startPoint x: 614, startPoint y: 16, endPoint x: 609, endPoint y: 27, distance: 11.6
click at [614, 16] on div at bounding box center [627, 278] width 1255 height 557
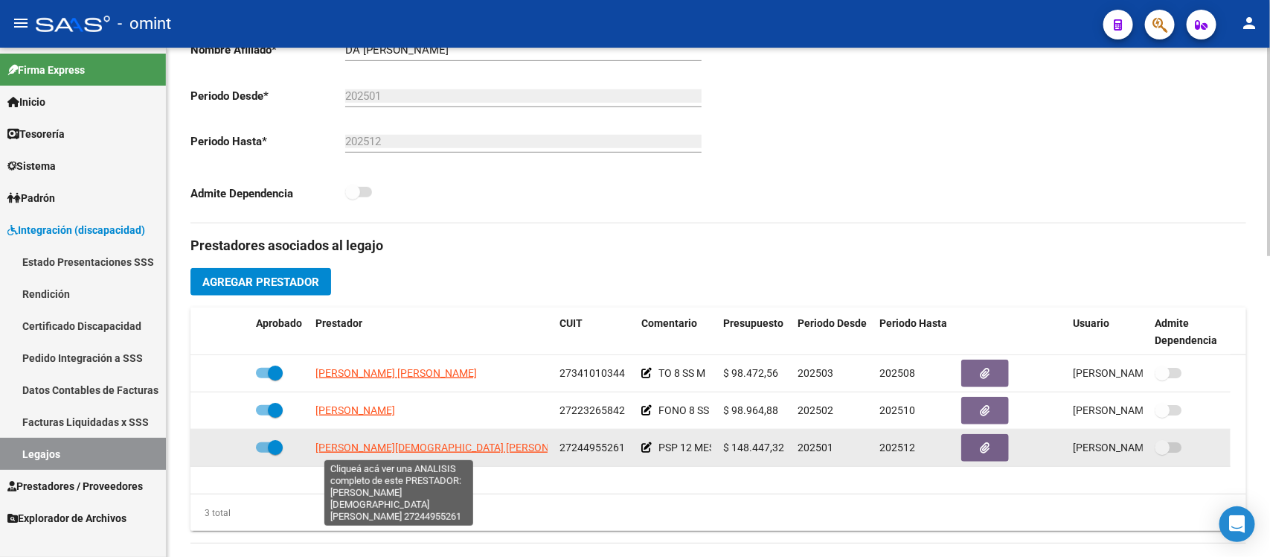
click at [417, 448] on span "CASAL LEZCANO GIMENA NATALIA" at bounding box center [450, 447] width 270 height 12
type textarea "27244955261"
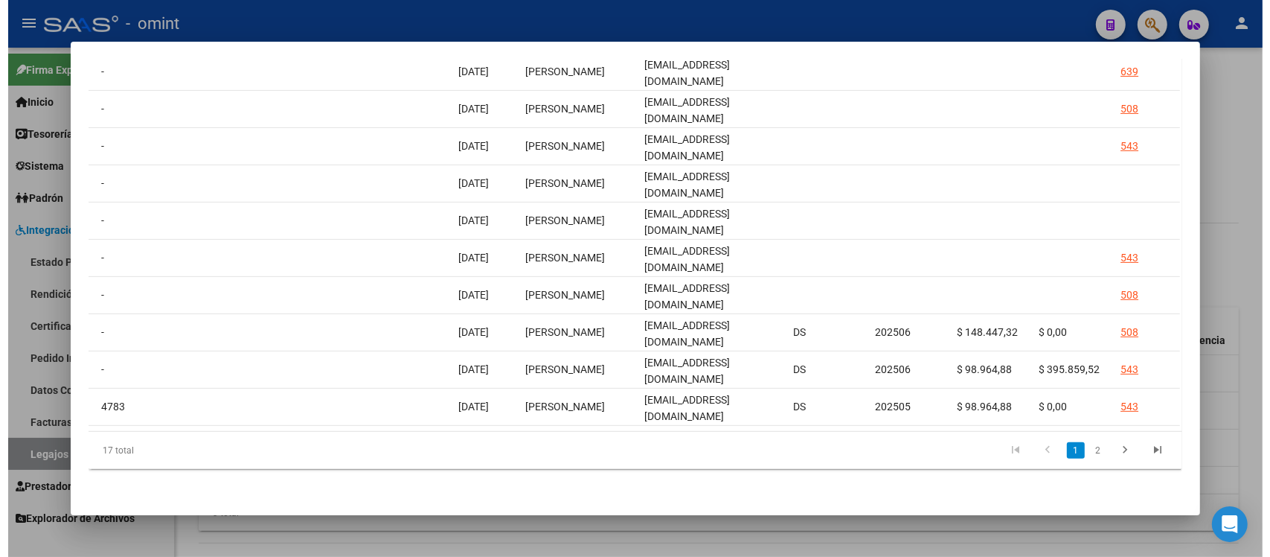
scroll to position [0, 1338]
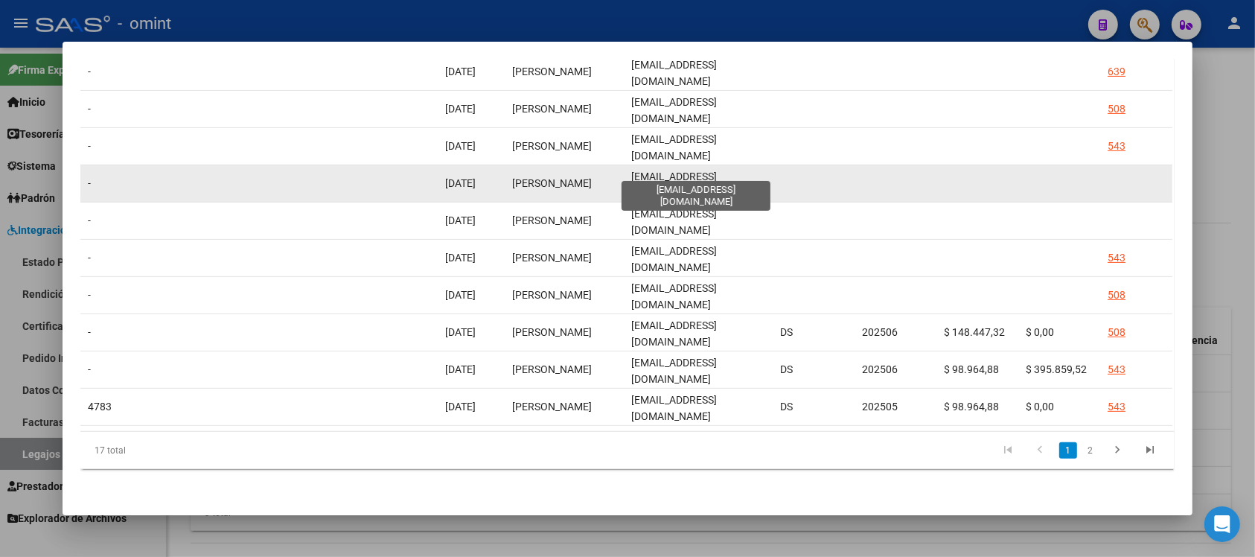
click at [693, 170] on span "nclezcano@hotmail.com" at bounding box center [674, 184] width 86 height 29
copy span "nclezcano@hotmail.com"
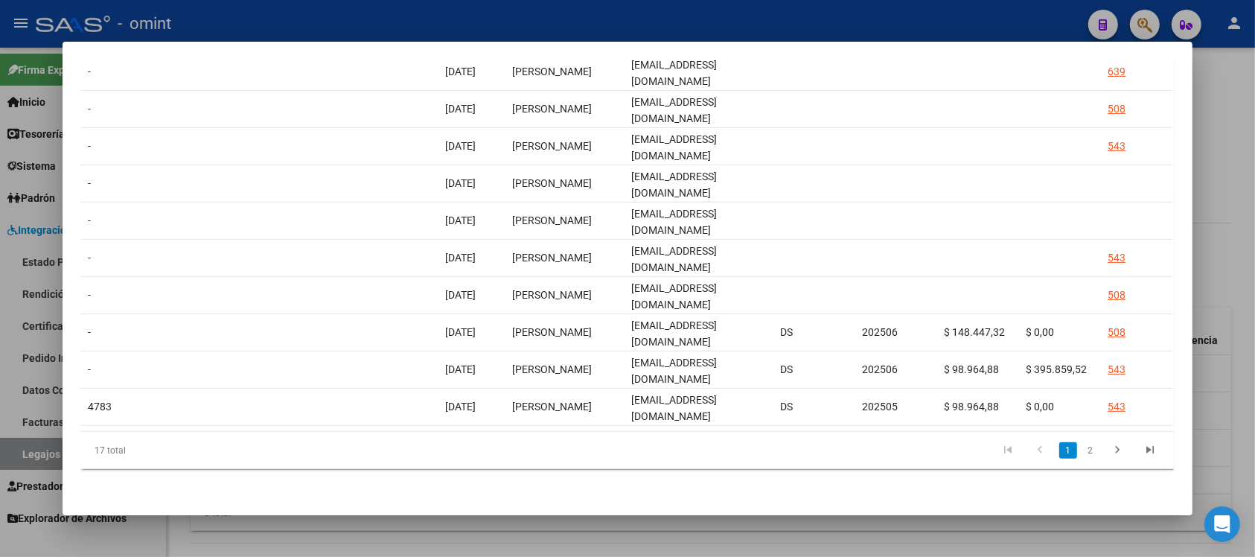
click at [545, 13] on div at bounding box center [627, 278] width 1255 height 557
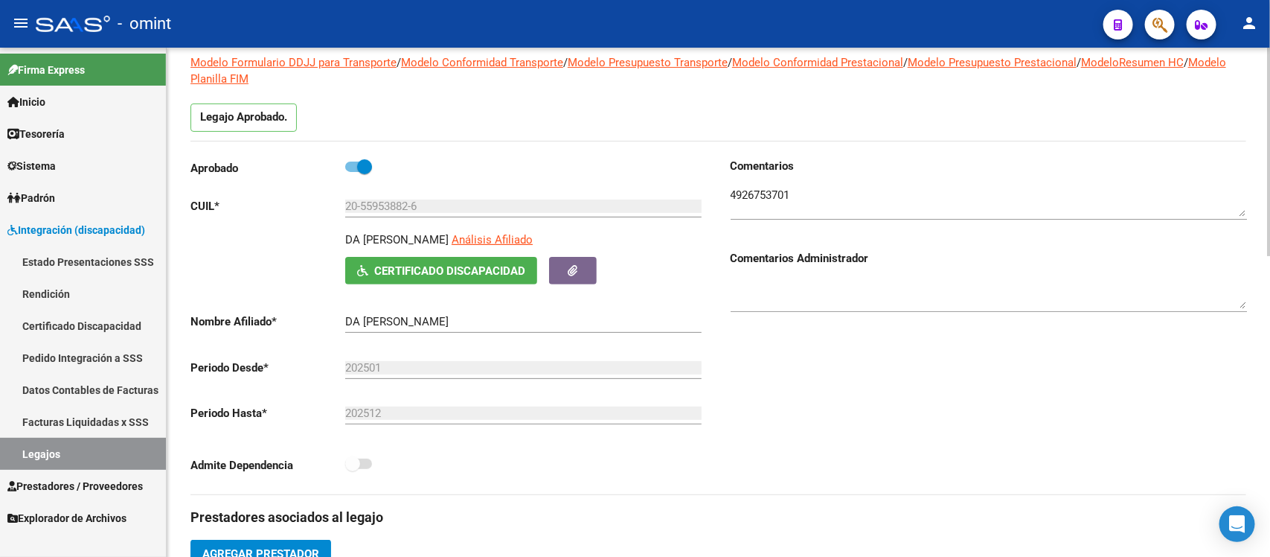
scroll to position [93, 0]
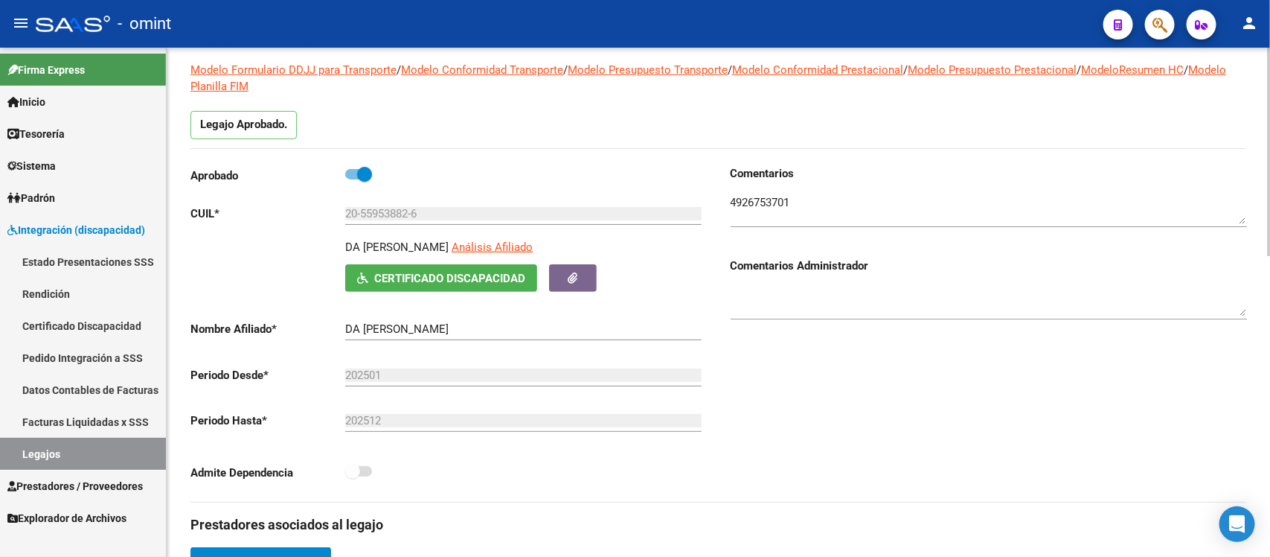
click at [366, 171] on span at bounding box center [364, 174] width 15 height 15
click at [353, 179] on input "checkbox" at bounding box center [352, 179] width 1 height 1
checkbox input "false"
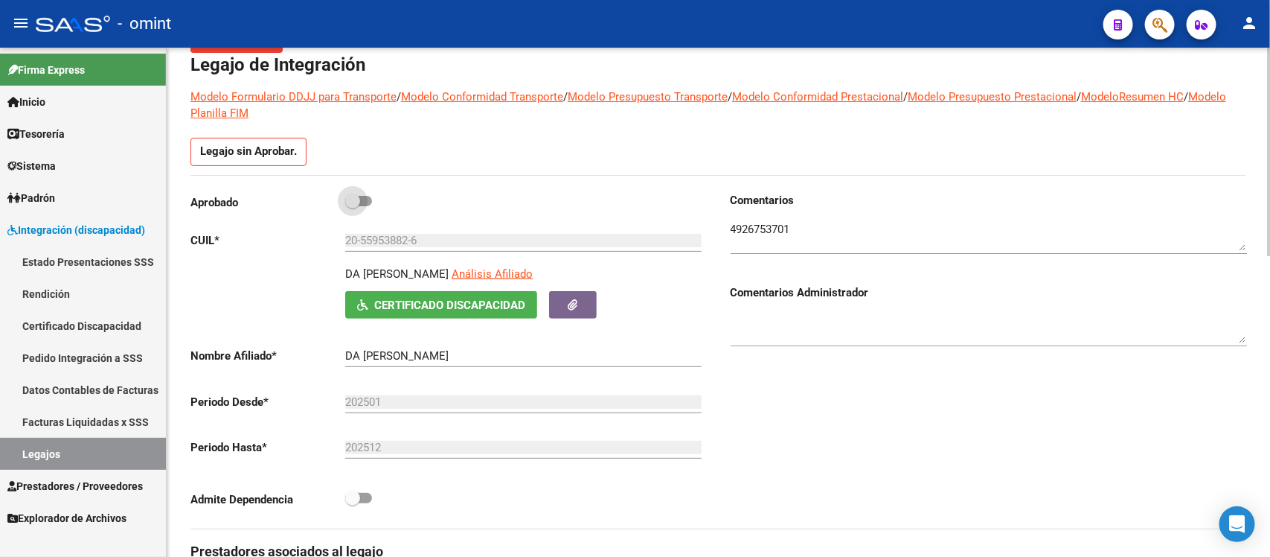
scroll to position [120, 0]
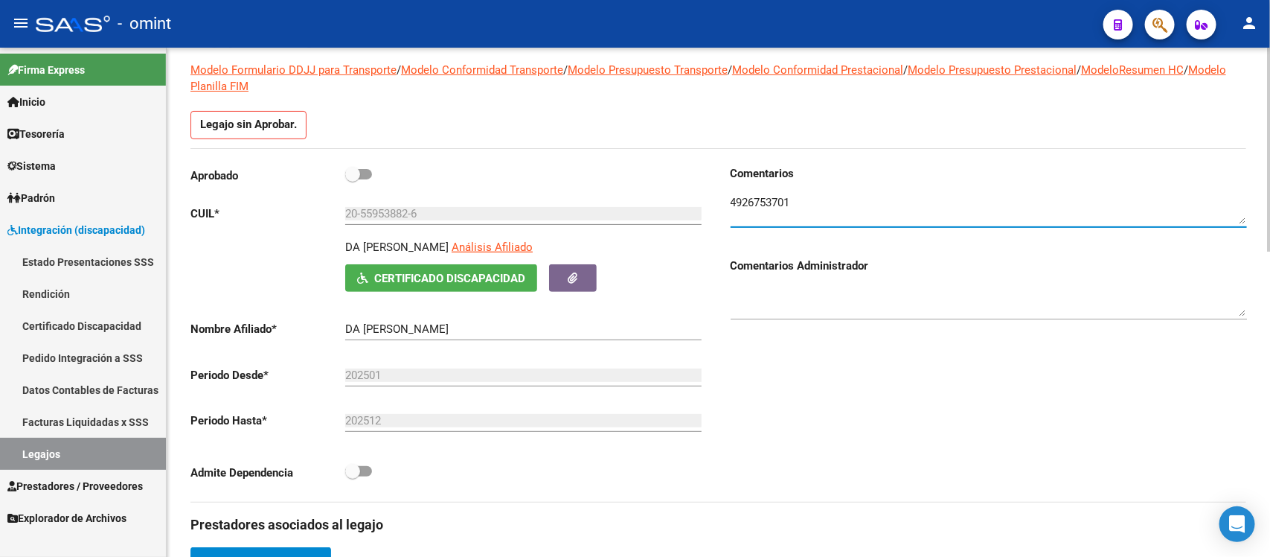
click at [808, 201] on textarea at bounding box center [989, 209] width 516 height 30
click at [834, 398] on div "Comentarios Comentarios Administrador" at bounding box center [983, 333] width 528 height 336
click at [898, 197] on textarea at bounding box center [989, 209] width 516 height 30
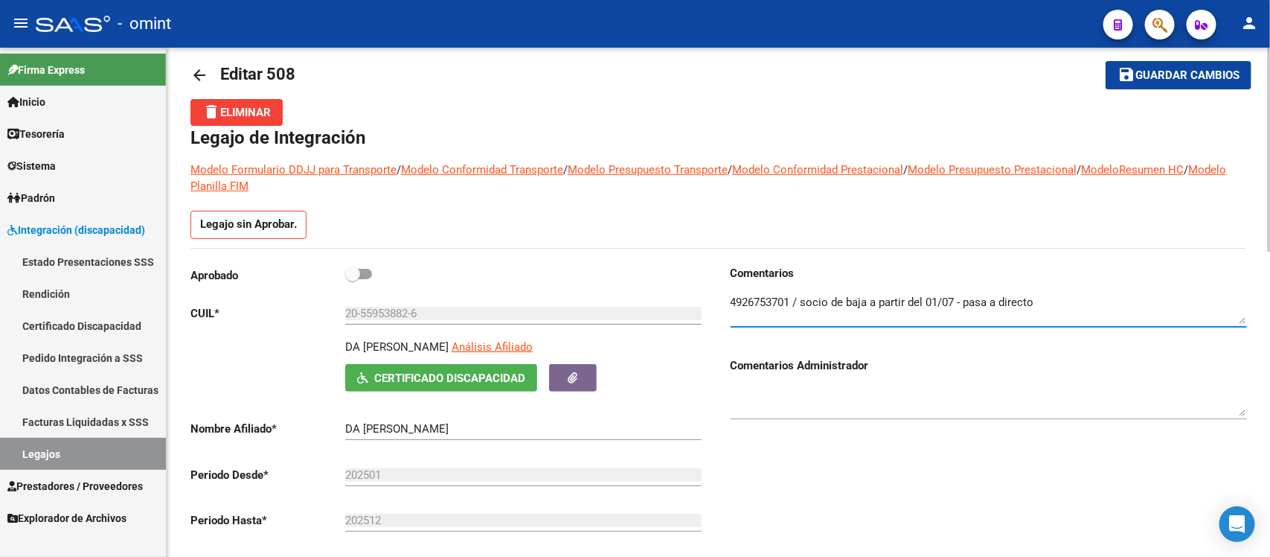
scroll to position [0, 0]
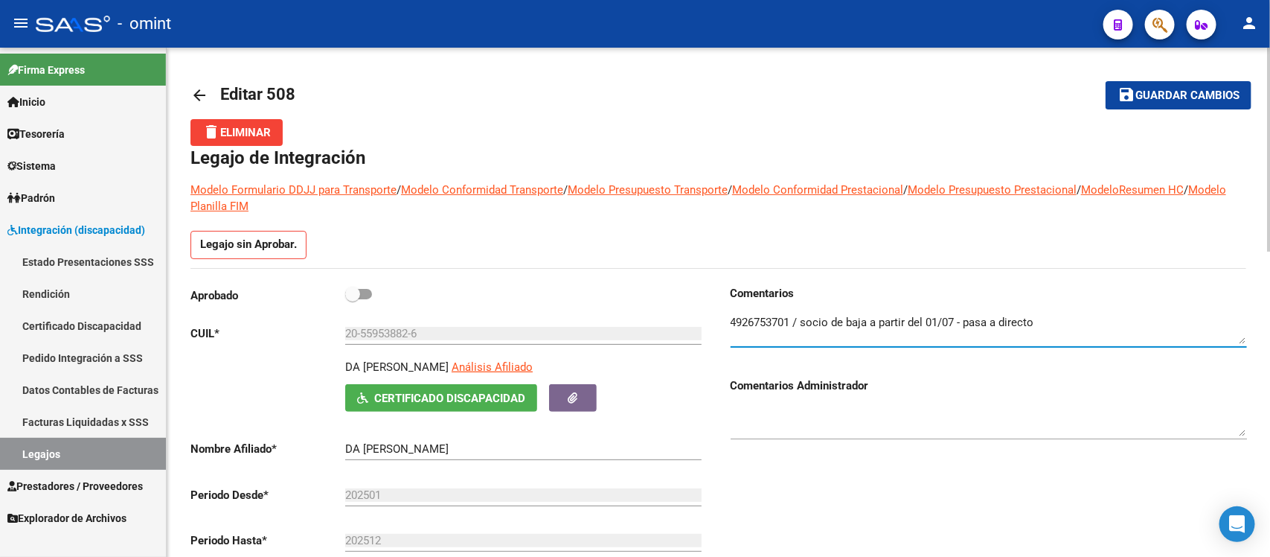
type textarea "4926753701 / socio de baja a partir del 01/07 - pasa a directo"
click at [1172, 86] on button "save Guardar cambios" at bounding box center [1179, 95] width 146 height 28
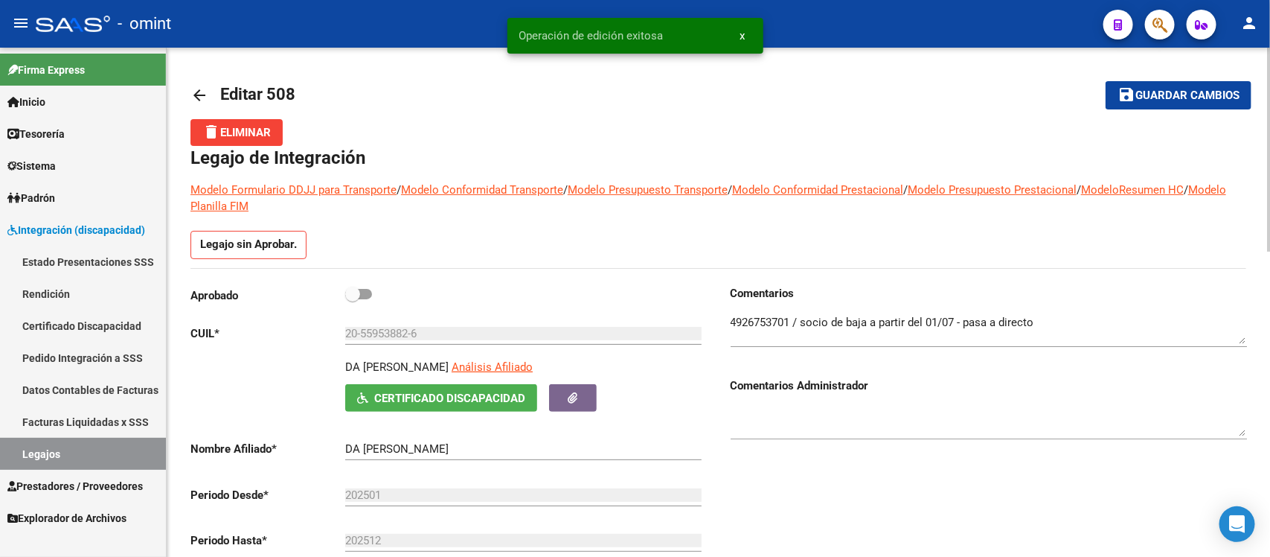
click at [198, 88] on mat-icon "arrow_back" at bounding box center [199, 95] width 18 height 18
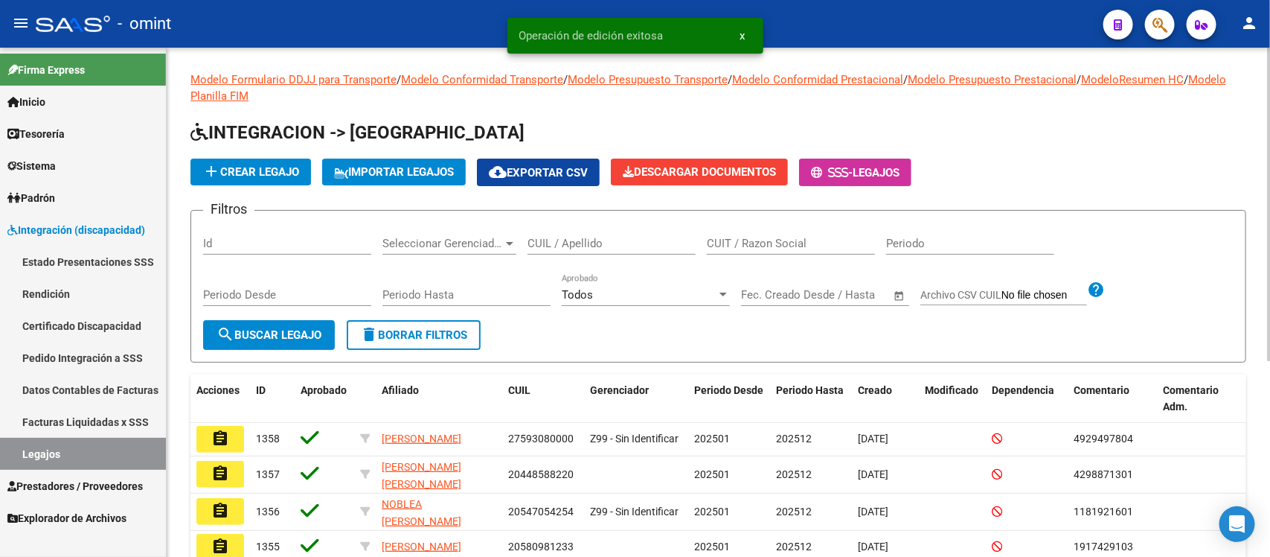
click at [589, 238] on input "CUIL / Apellido" at bounding box center [612, 243] width 168 height 13
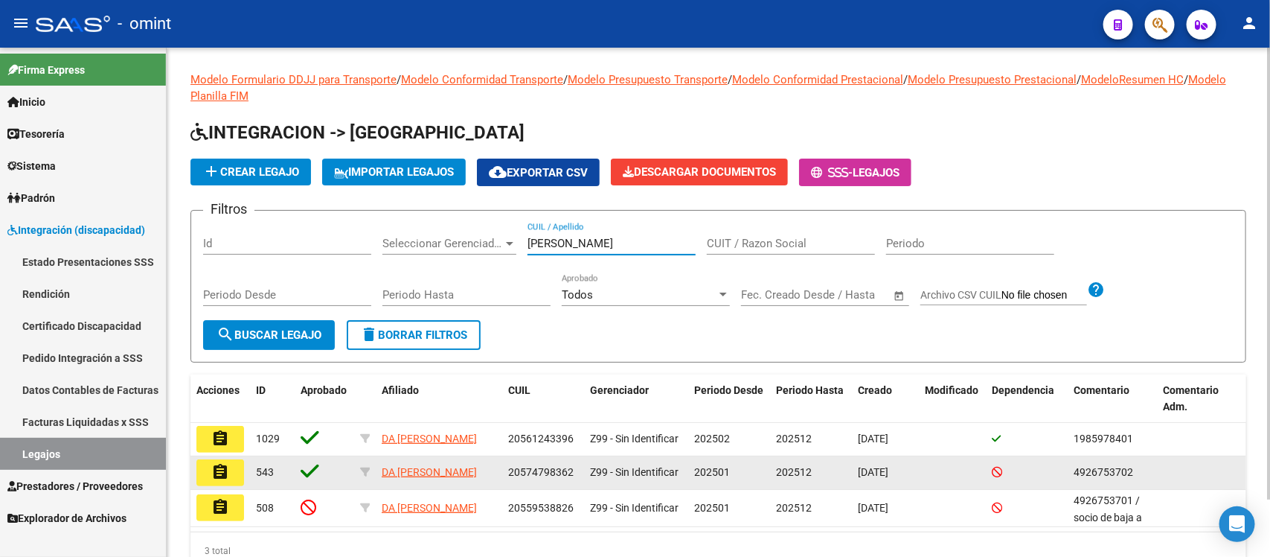
type input "da silva"
click at [232, 473] on button "assignment" at bounding box center [220, 472] width 48 height 27
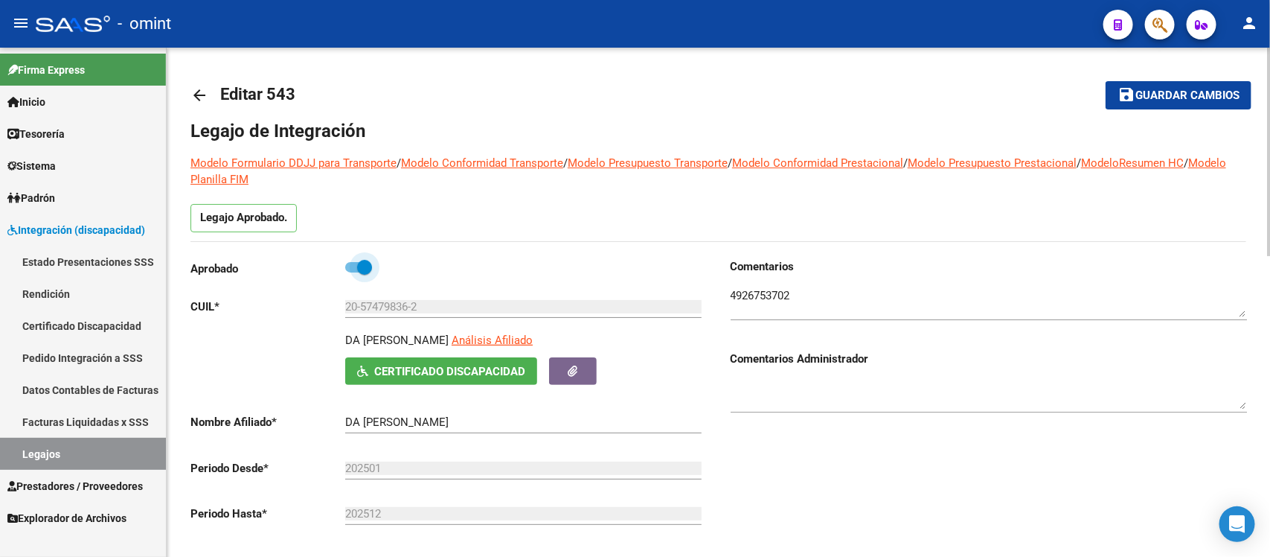
click at [370, 273] on span at bounding box center [364, 267] width 15 height 15
click at [353, 273] on input "checkbox" at bounding box center [352, 272] width 1 height 1
checkbox input "false"
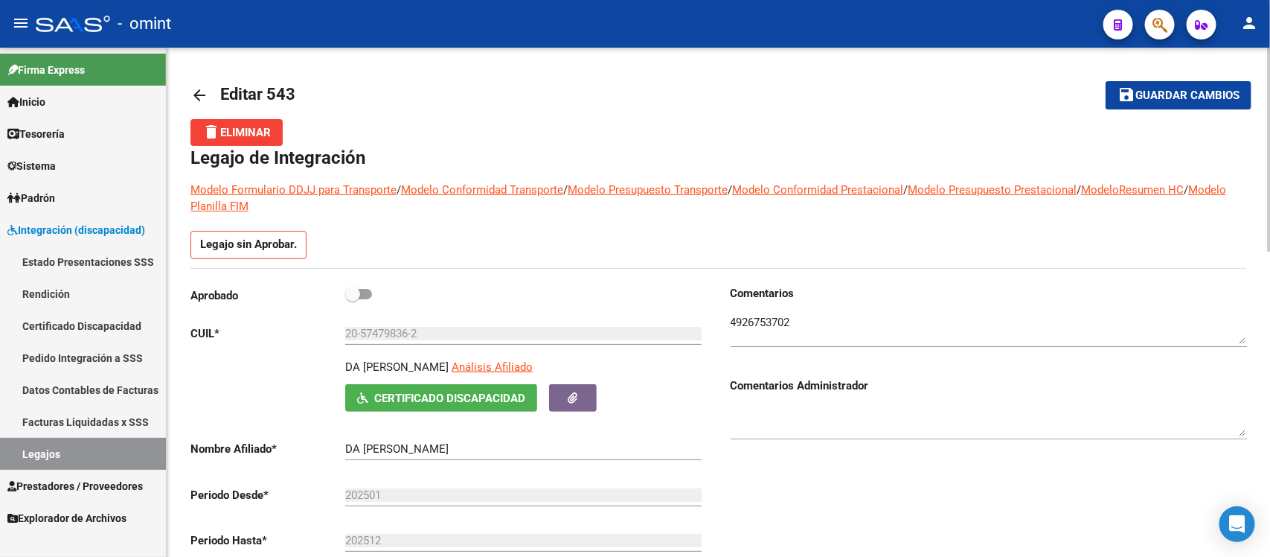
click at [873, 321] on textarea at bounding box center [989, 329] width 516 height 30
type textarea "4926753702 / socio de baja a partir del 01/07 - pasa a directo"
click at [1187, 105] on button "save Guardar cambios" at bounding box center [1179, 95] width 146 height 28
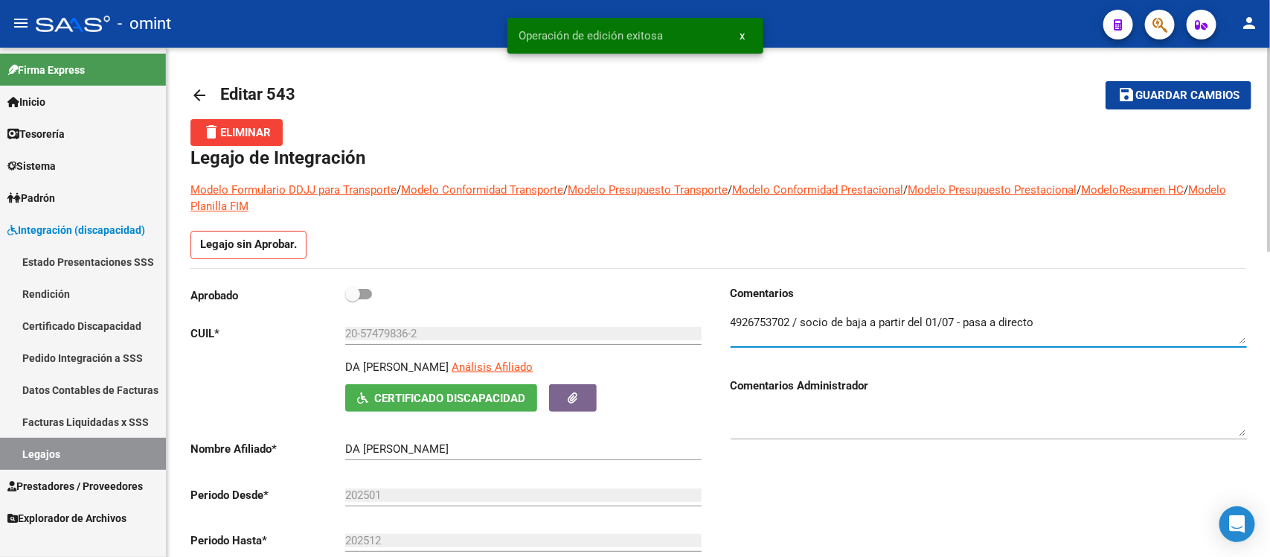
drag, startPoint x: 731, startPoint y: 321, endPoint x: 793, endPoint y: 320, distance: 62.5
click at [793, 320] on textarea at bounding box center [989, 329] width 516 height 30
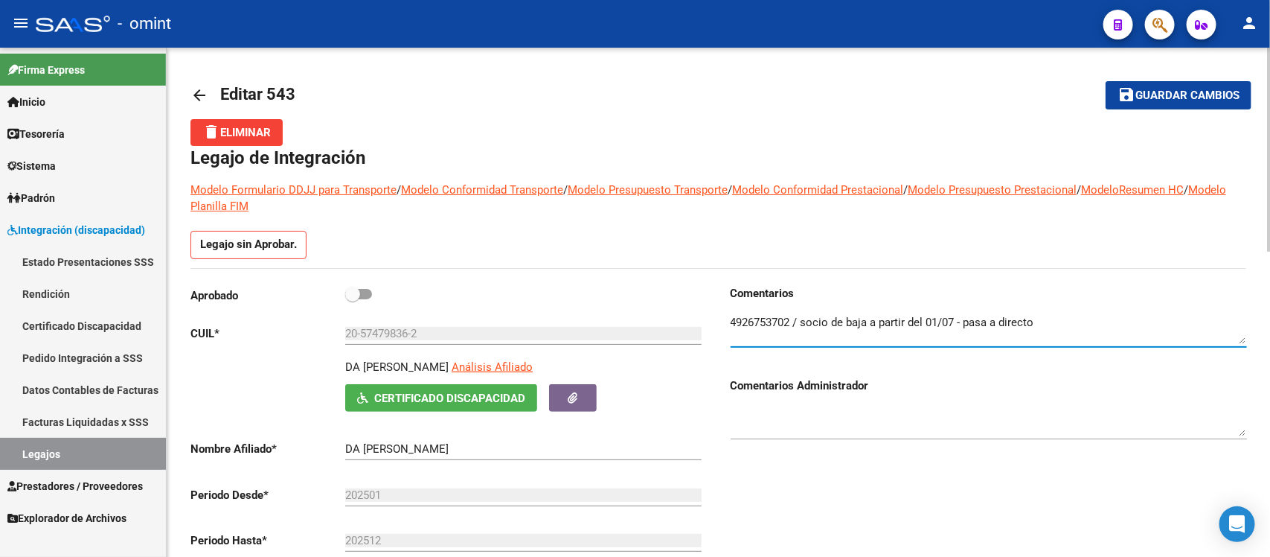
click at [206, 91] on mat-icon "arrow_back" at bounding box center [199, 95] width 18 height 18
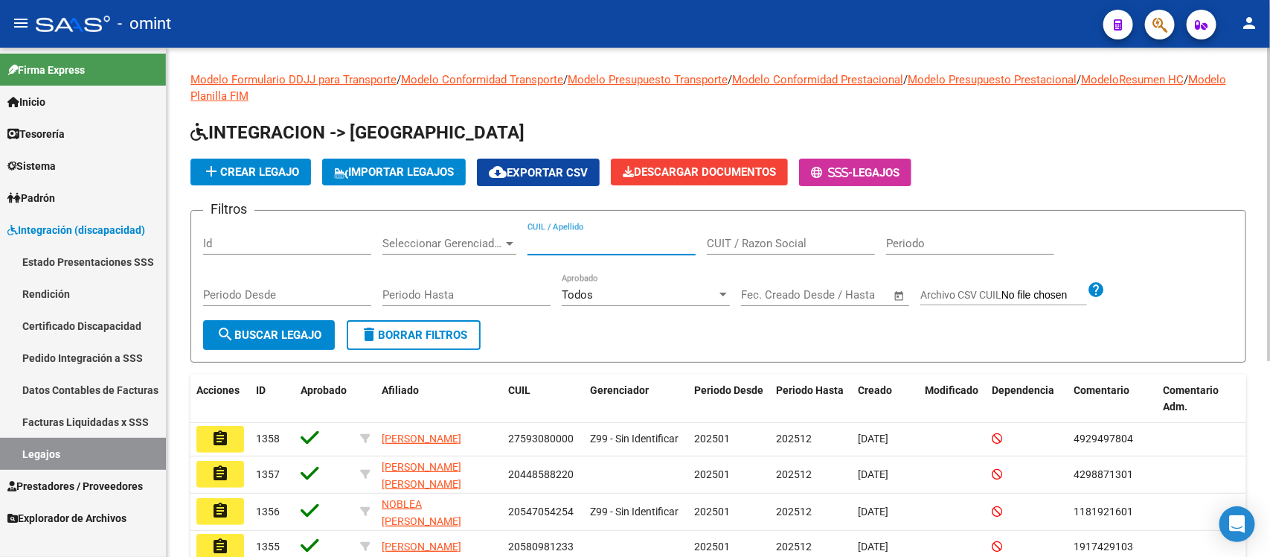
click at [592, 238] on input "CUIL / Apellido" at bounding box center [612, 243] width 168 height 13
type input "s"
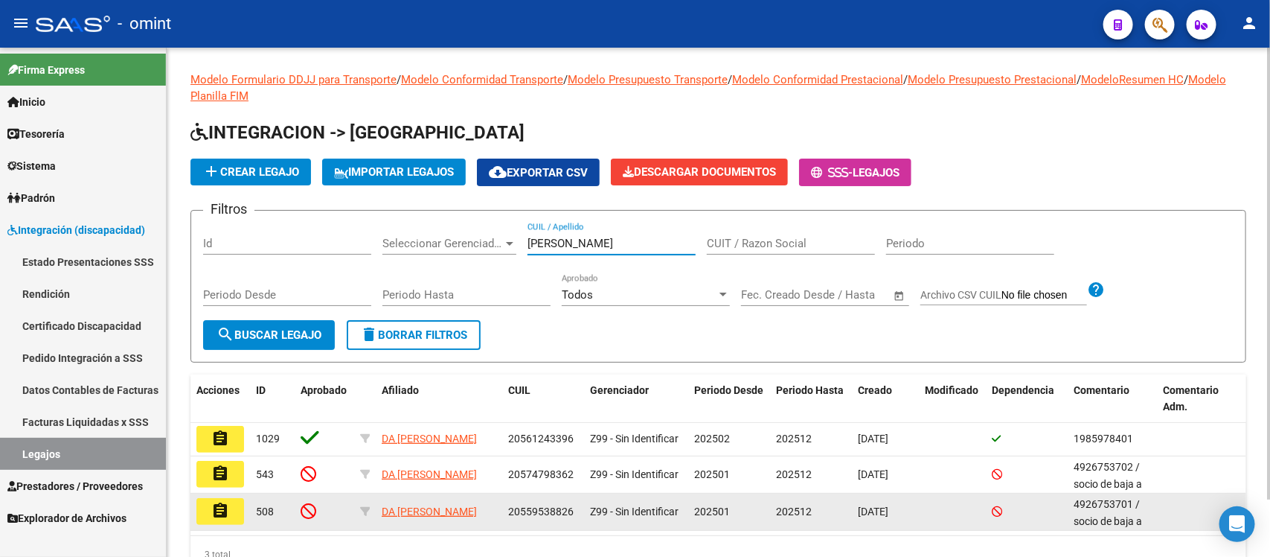
type input "da silva"
click at [236, 521] on button "assignment" at bounding box center [220, 511] width 48 height 27
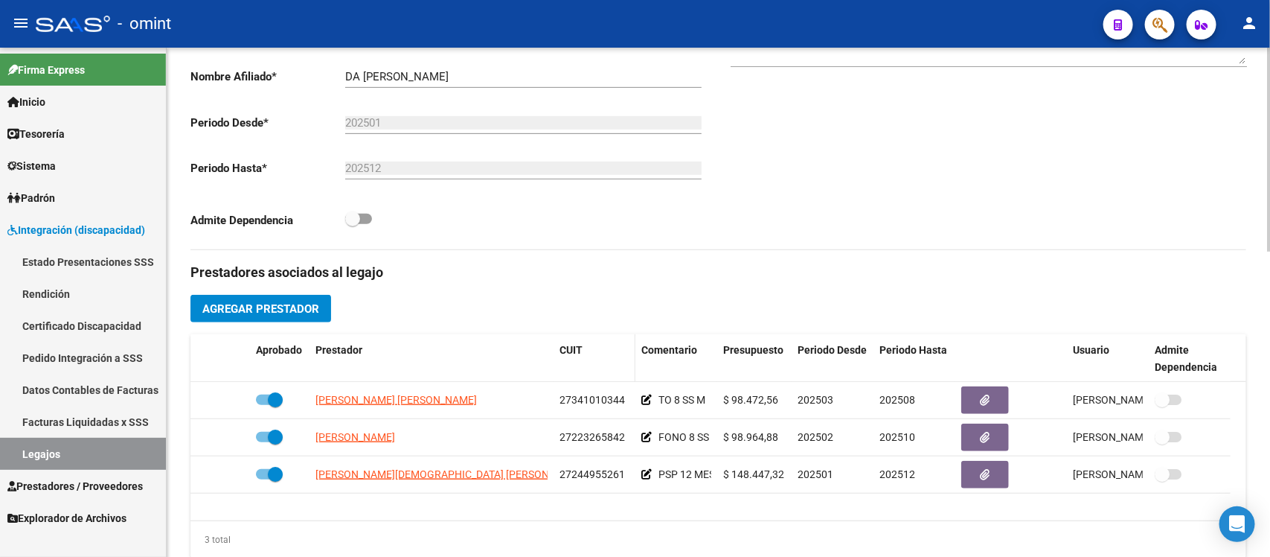
scroll to position [186, 0]
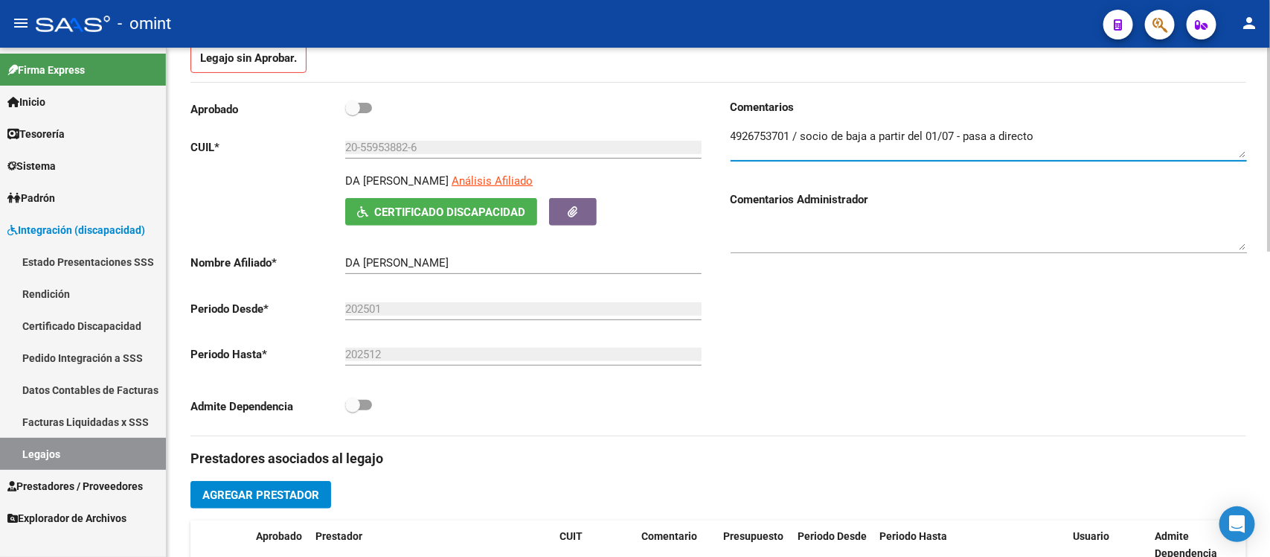
drag, startPoint x: 731, startPoint y: 132, endPoint x: 790, endPoint y: 141, distance: 59.5
click at [790, 141] on textarea at bounding box center [989, 143] width 516 height 30
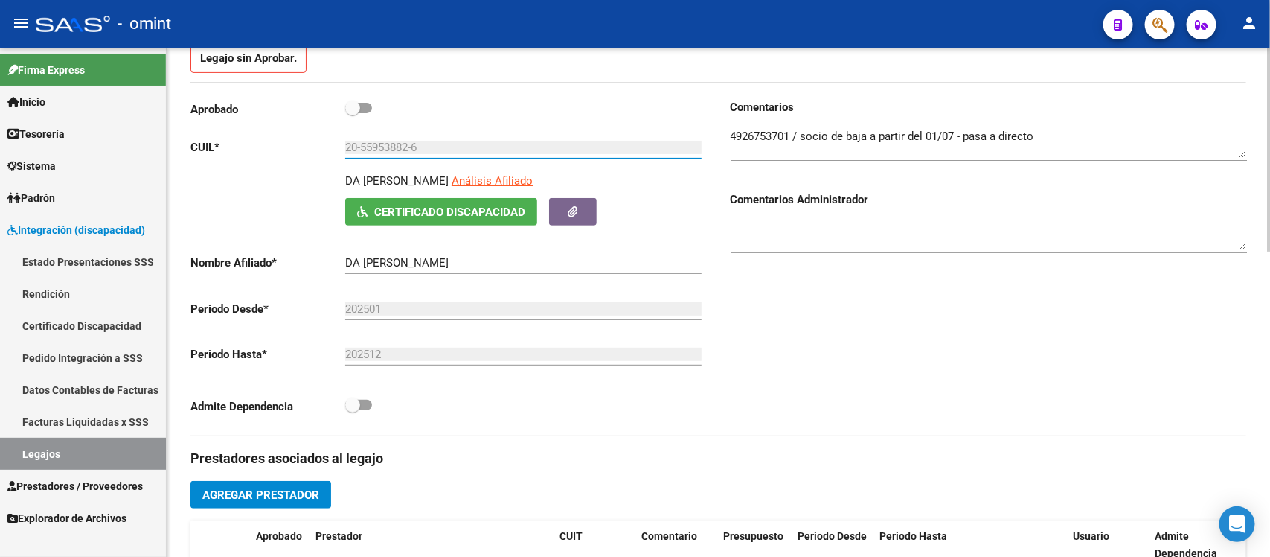
drag, startPoint x: 365, startPoint y: 149, endPoint x: 384, endPoint y: 144, distance: 20.0
click at [385, 146] on input "20-55953882-6" at bounding box center [523, 147] width 356 height 13
drag, startPoint x: 362, startPoint y: 141, endPoint x: 409, endPoint y: 147, distance: 47.2
click at [409, 147] on input "20-55953882-6" at bounding box center [523, 147] width 356 height 13
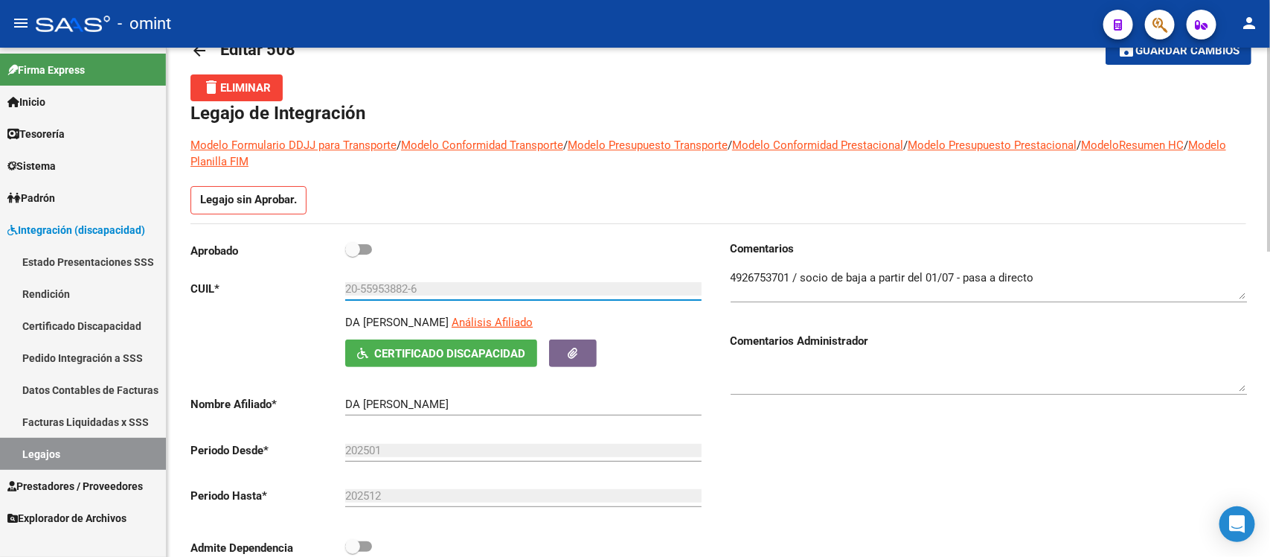
scroll to position [0, 0]
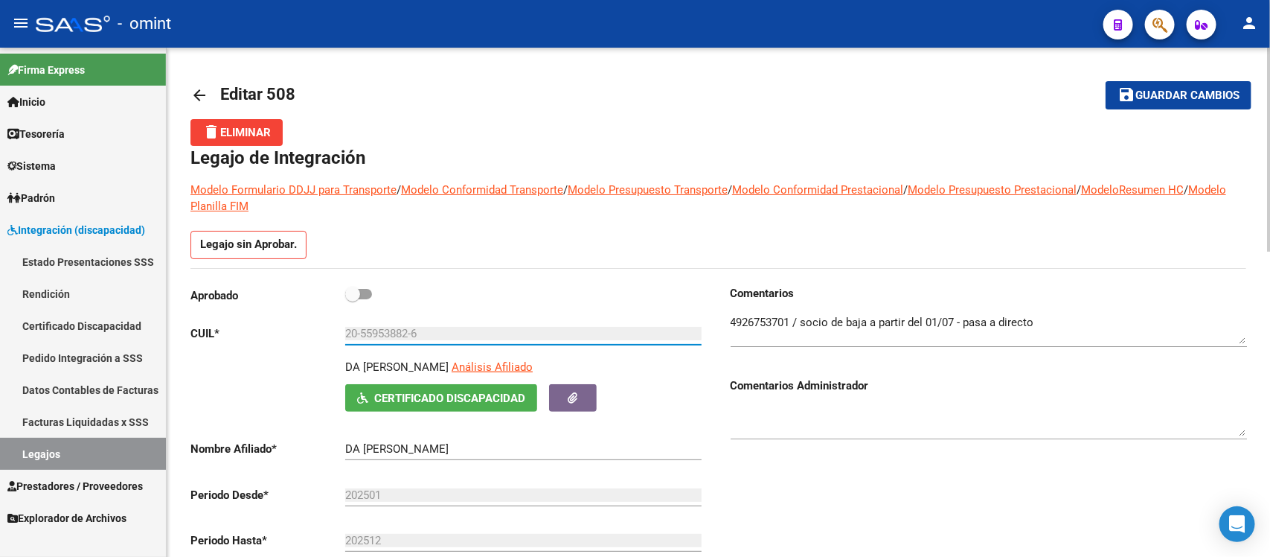
click at [195, 93] on mat-icon "arrow_back" at bounding box center [199, 95] width 18 height 18
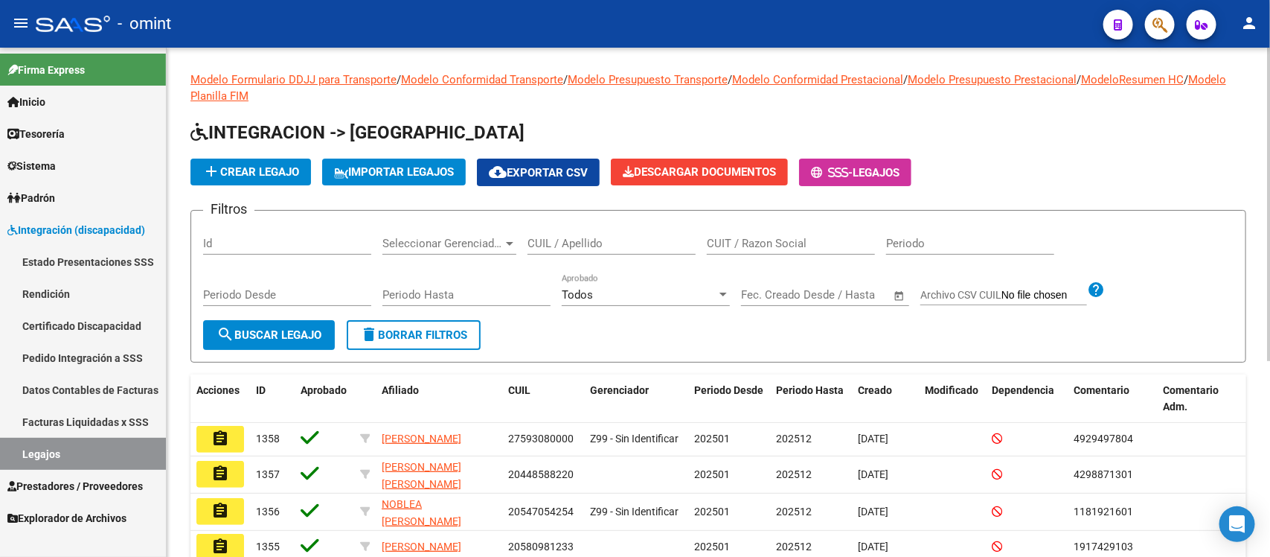
click at [577, 243] on input "CUIL / Apellido" at bounding box center [612, 243] width 168 height 13
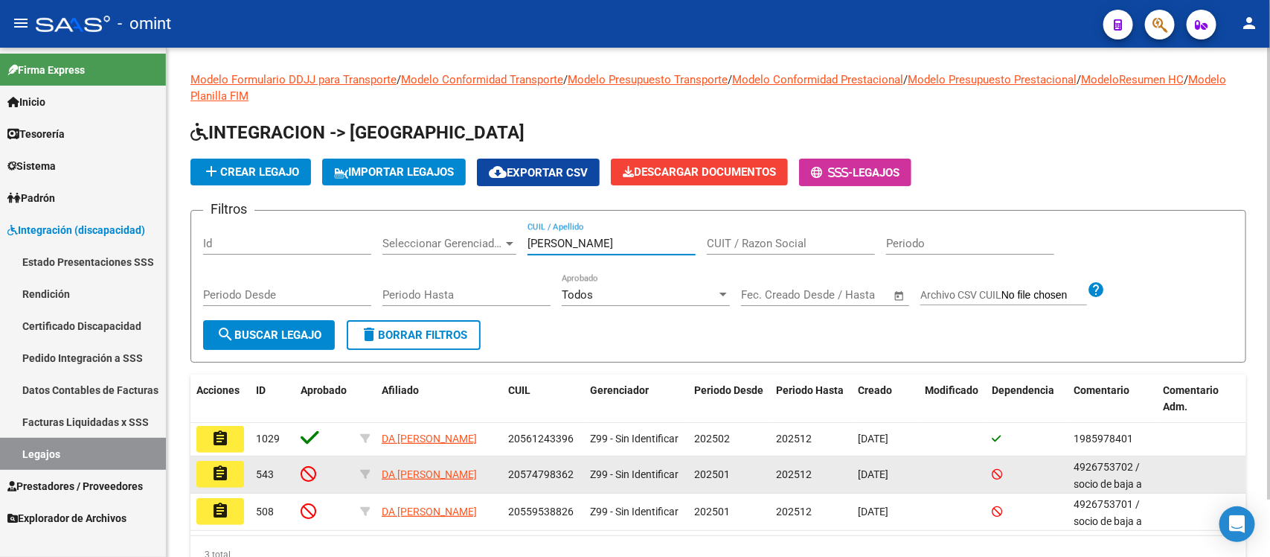
type input "da silva"
click at [218, 470] on mat-icon "assignment" at bounding box center [220, 473] width 18 height 18
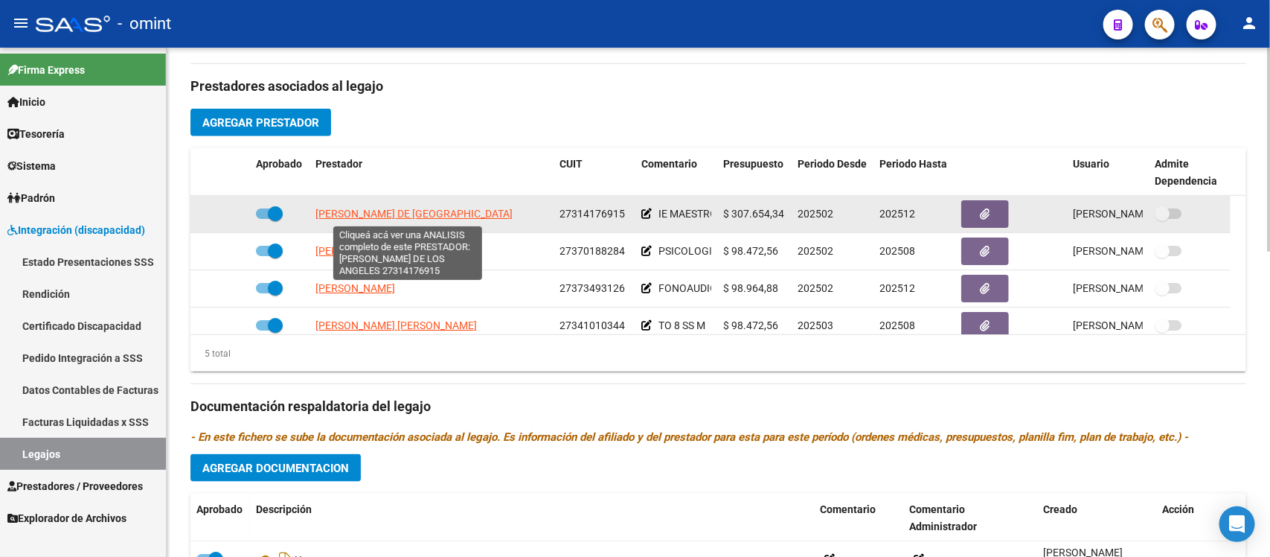
click at [415, 217] on span "CHAZARRETA MARIA DE LOS ANGELES" at bounding box center [413, 214] width 197 height 12
type textarea "27314176915"
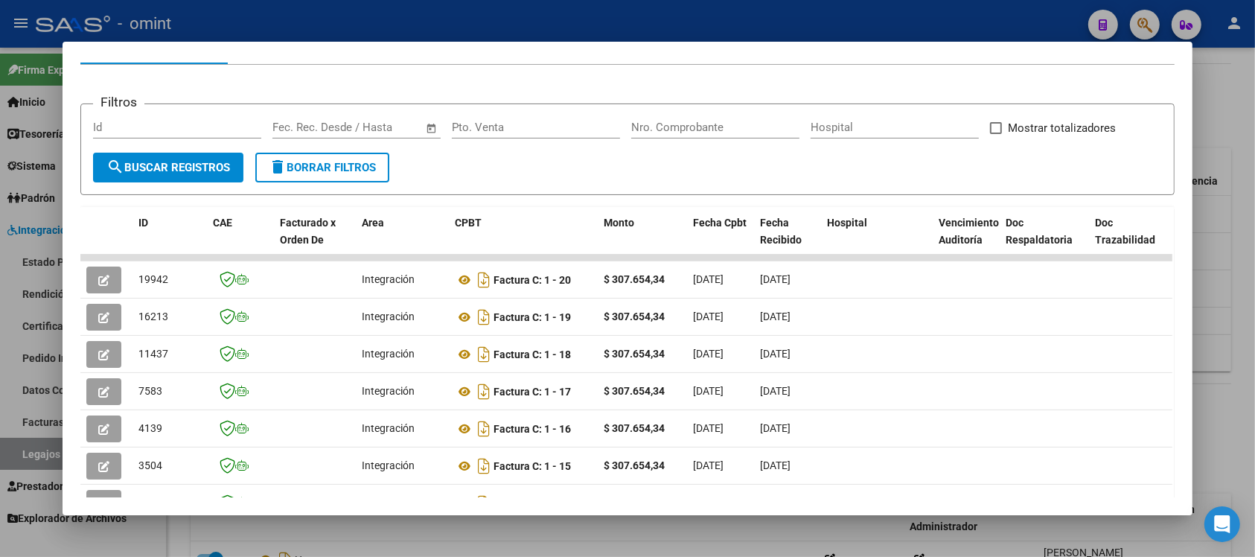
scroll to position [176, 0]
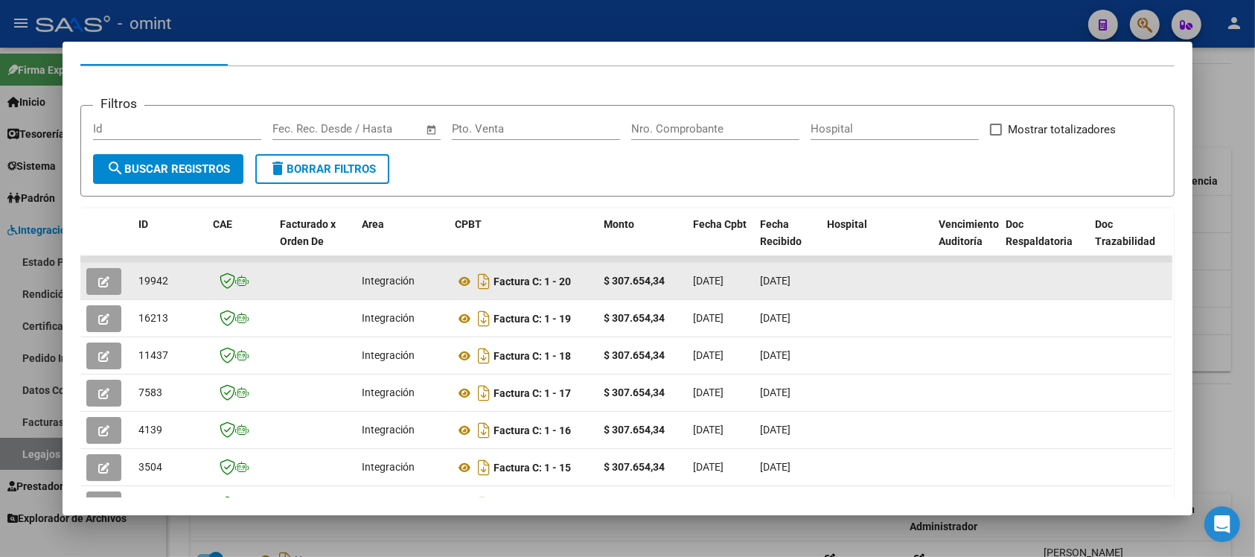
click at [99, 278] on icon "button" at bounding box center [103, 281] width 11 height 11
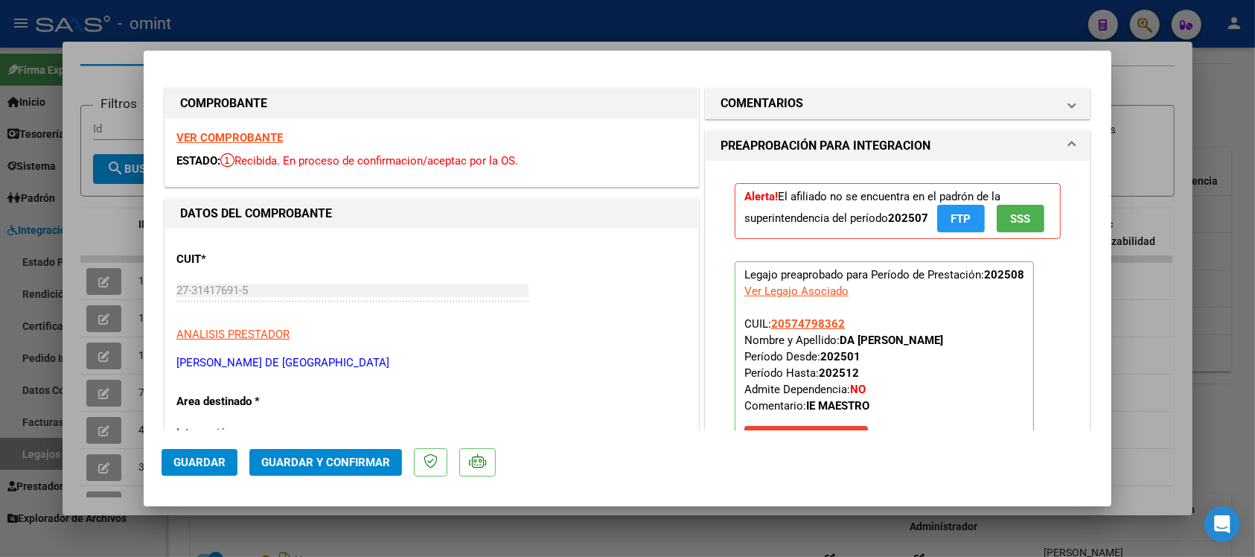
drag, startPoint x: 582, startPoint y: 113, endPoint x: 618, endPoint y: 129, distance: 39.0
click at [582, 113] on div "COMPROBANTE" at bounding box center [431, 104] width 533 height 30
click at [824, 106] on mat-panel-title "COMENTARIOS" at bounding box center [888, 103] width 336 height 18
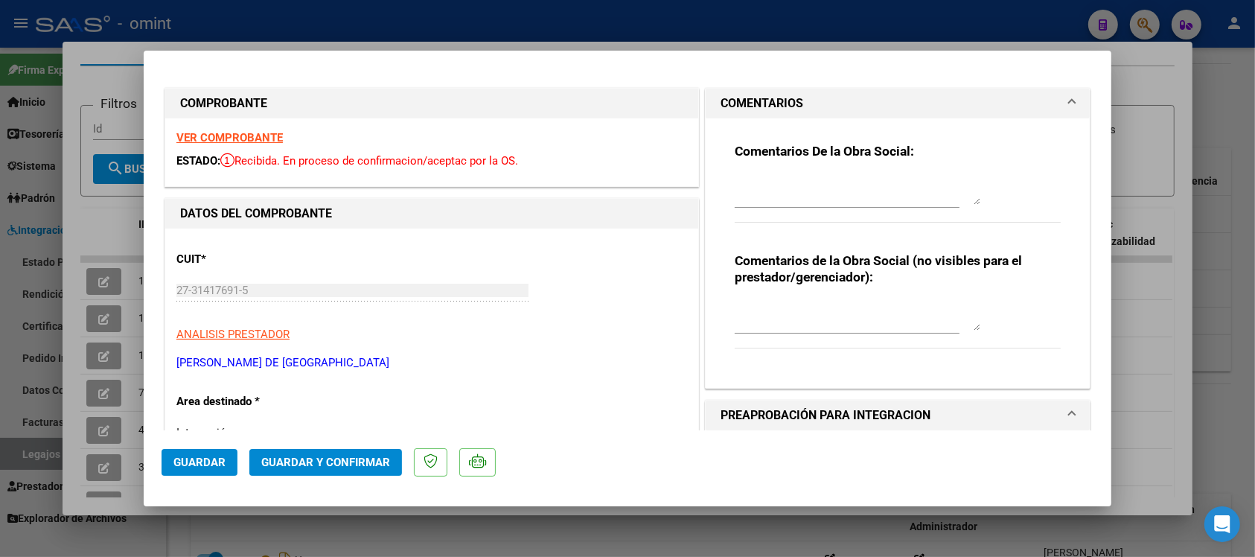
click at [798, 195] on textarea at bounding box center [857, 190] width 246 height 30
paste textarea "El socio se encuentra de baja en la SSS. Debe gestionar su factura desde la web…"
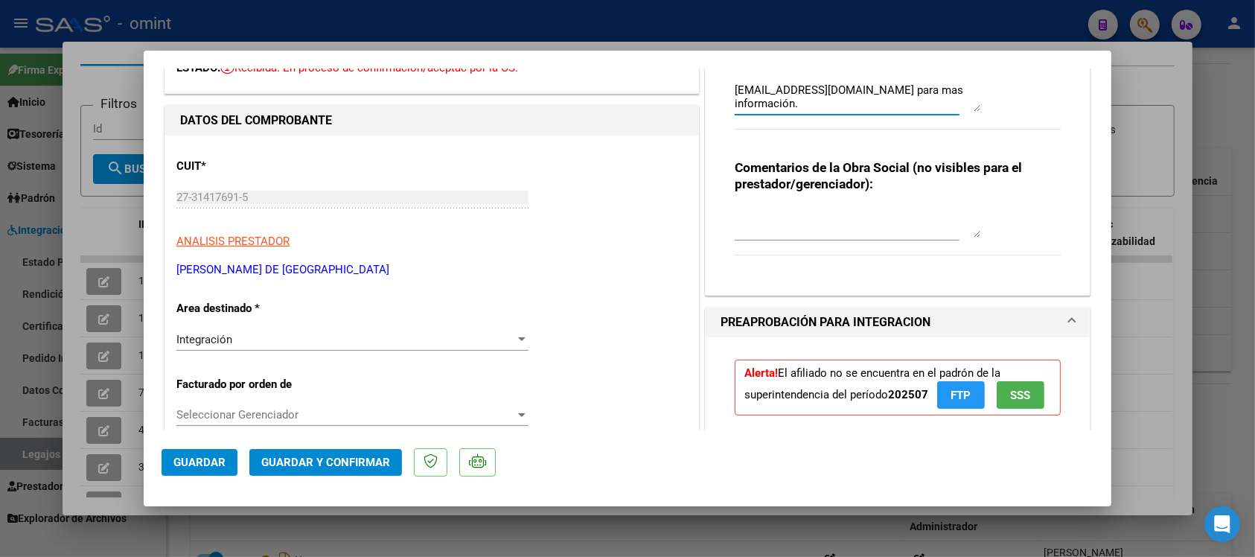
type textarea "El socio se encuentra de baja en la SSS. Debe gestionar su factura desde la web…"
click at [291, 345] on div "Integración" at bounding box center [345, 339] width 339 height 13
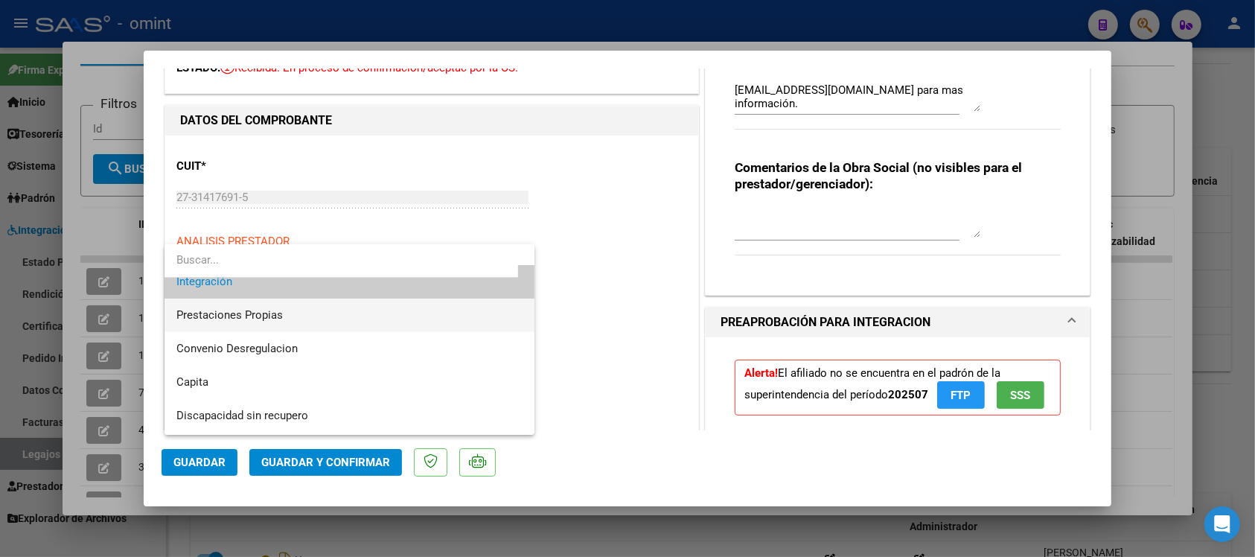
scroll to position [144, 0]
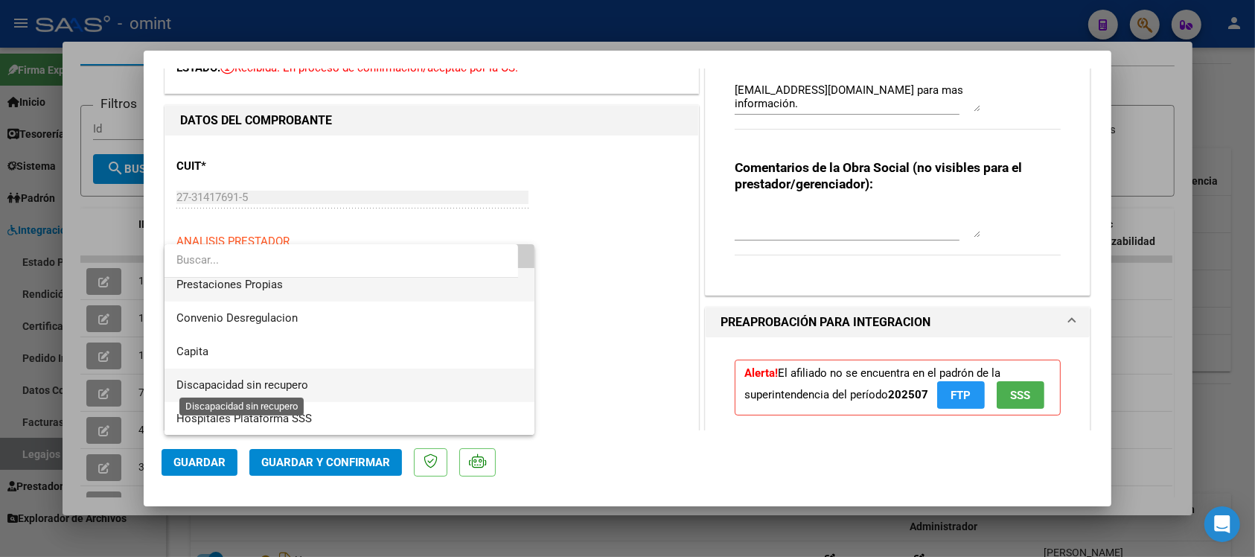
click at [302, 385] on span "Discapacidad sin recupero" at bounding box center [242, 384] width 132 height 13
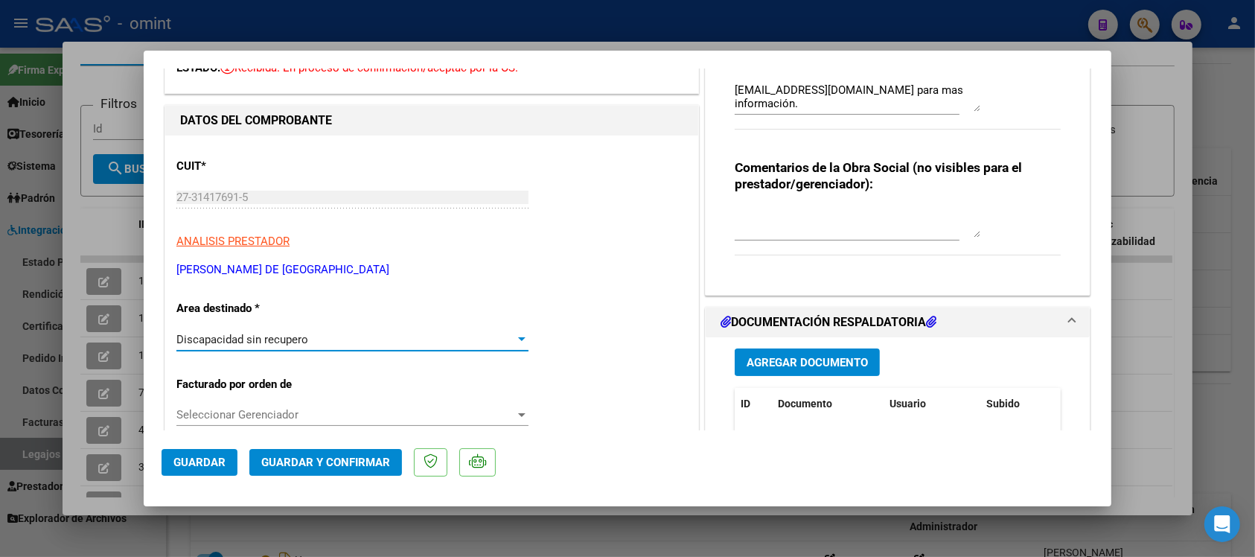
click at [324, 462] on span "Guardar y Confirmar" at bounding box center [325, 461] width 129 height 13
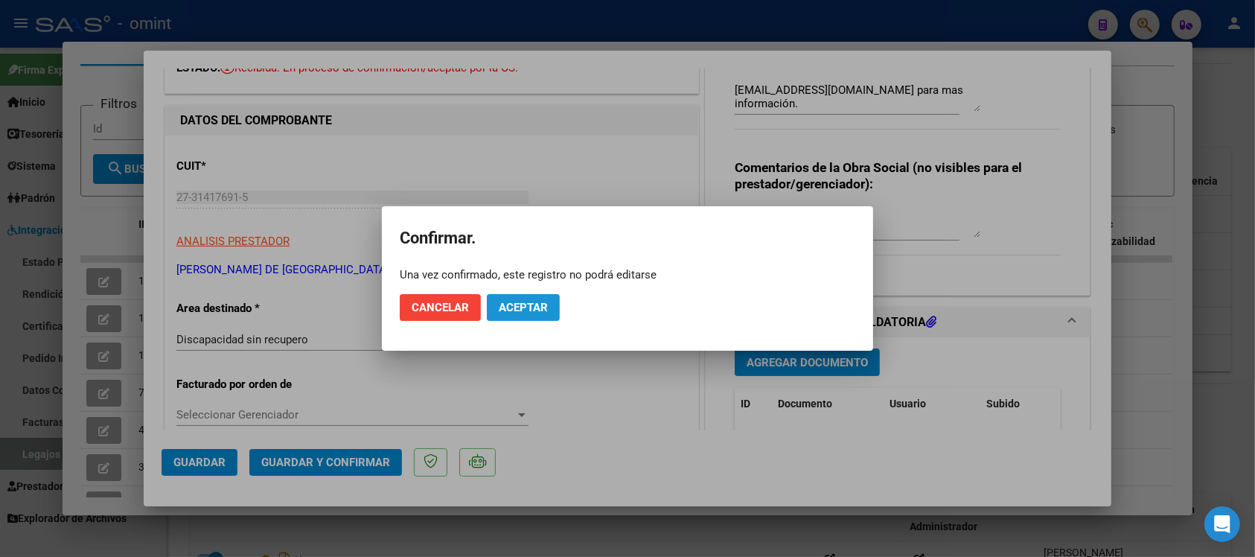
click at [510, 310] on span "Aceptar" at bounding box center [523, 307] width 49 height 13
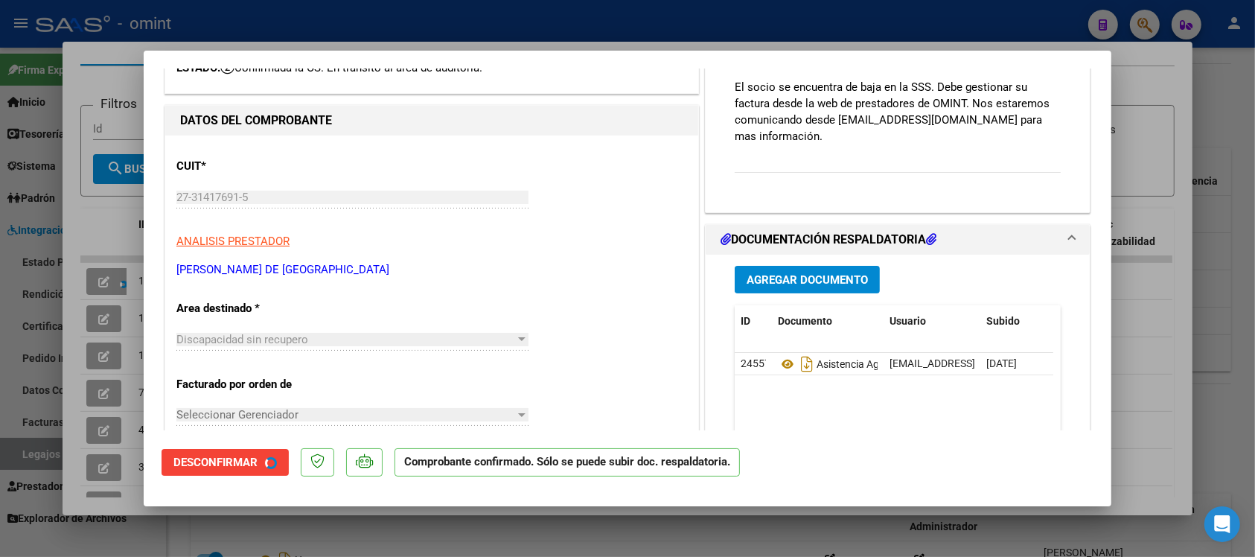
click at [476, 31] on div at bounding box center [627, 278] width 1255 height 557
type input "$ 0,00"
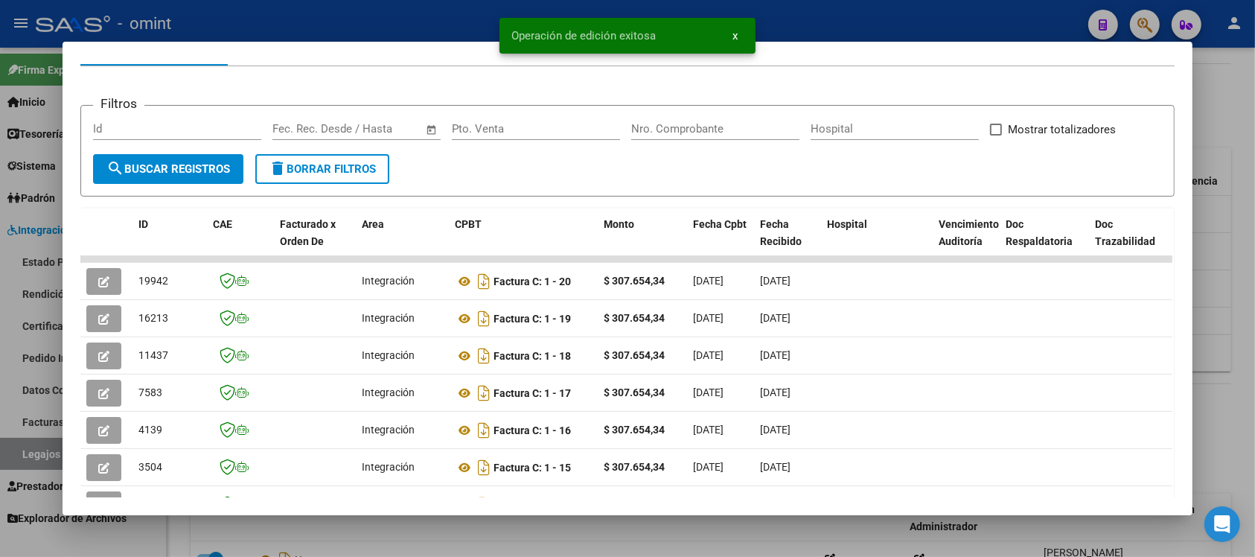
click at [440, 16] on div at bounding box center [627, 278] width 1255 height 557
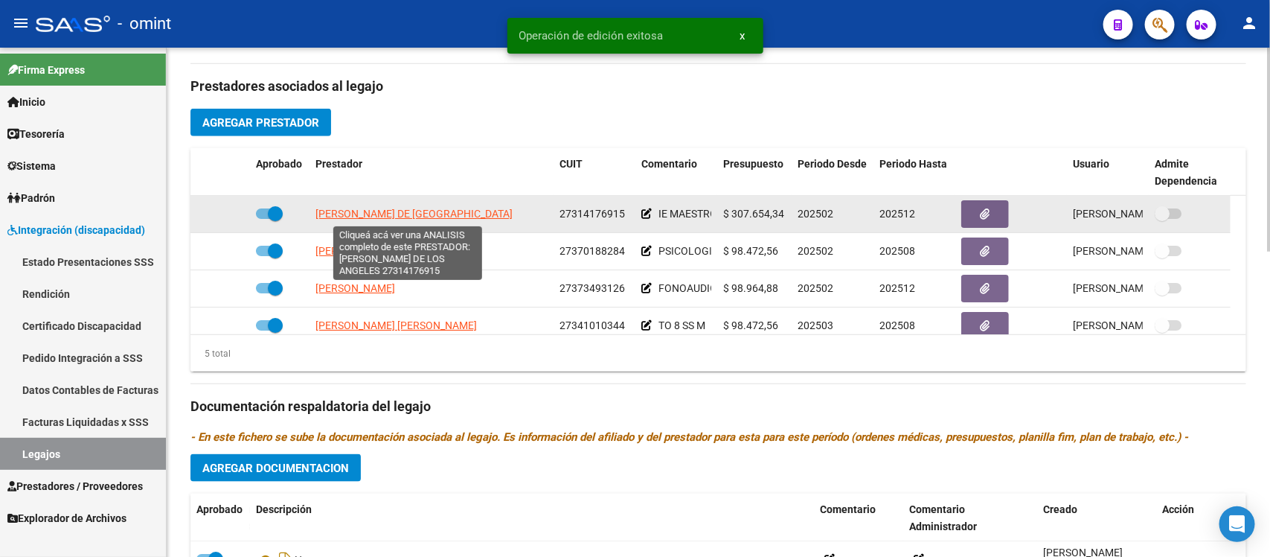
click at [376, 208] on span "CHAZARRETA MARIA DE LOS ANGELES" at bounding box center [413, 214] width 197 height 12
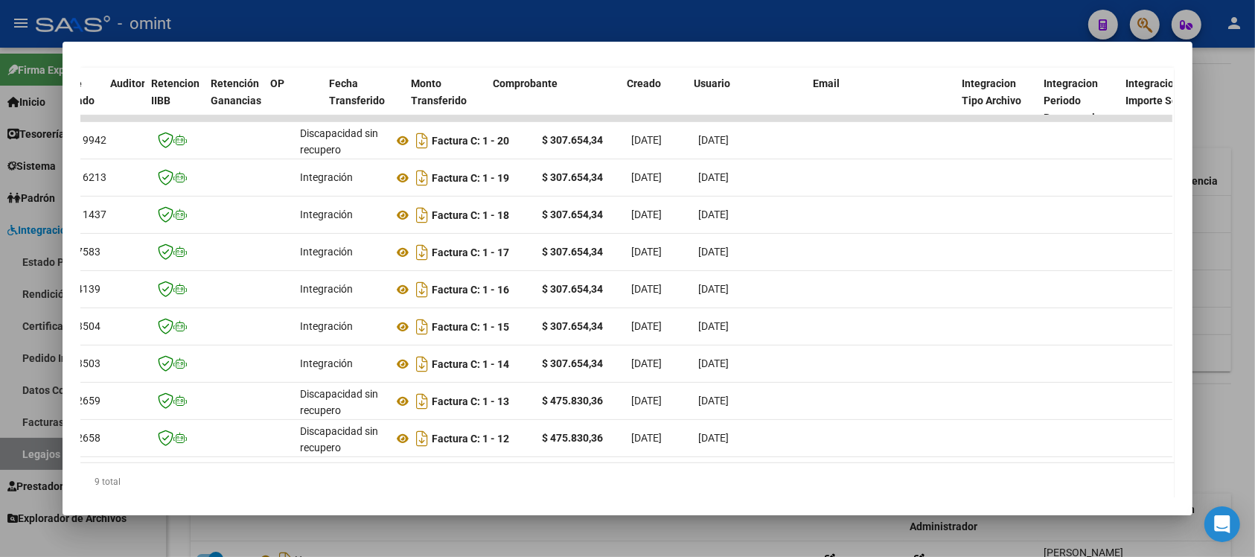
scroll to position [0, 0]
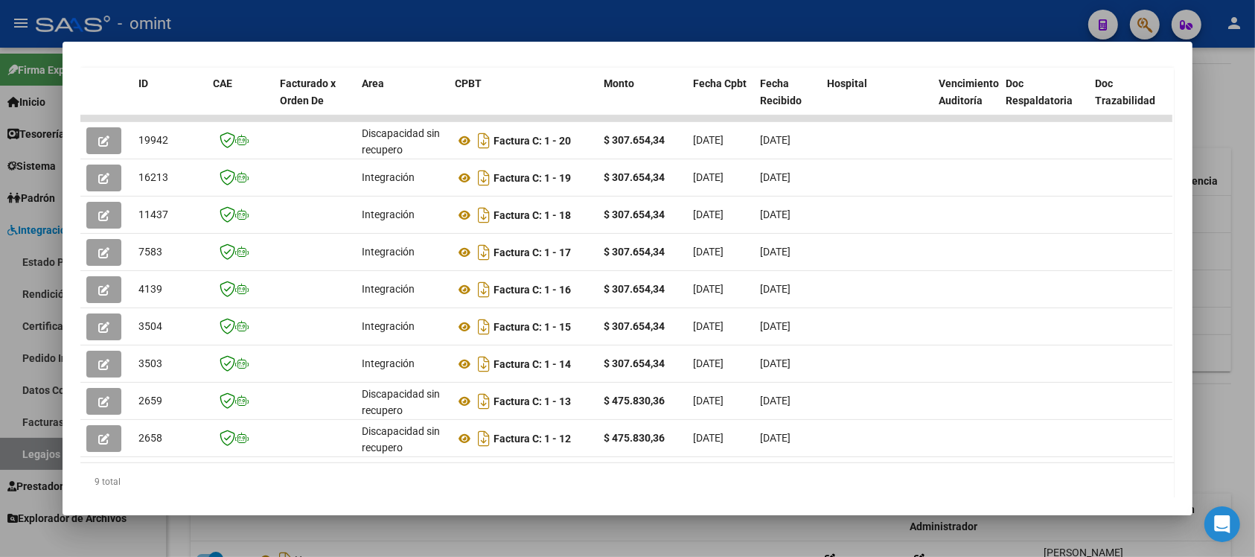
click at [426, 19] on div at bounding box center [627, 278] width 1255 height 557
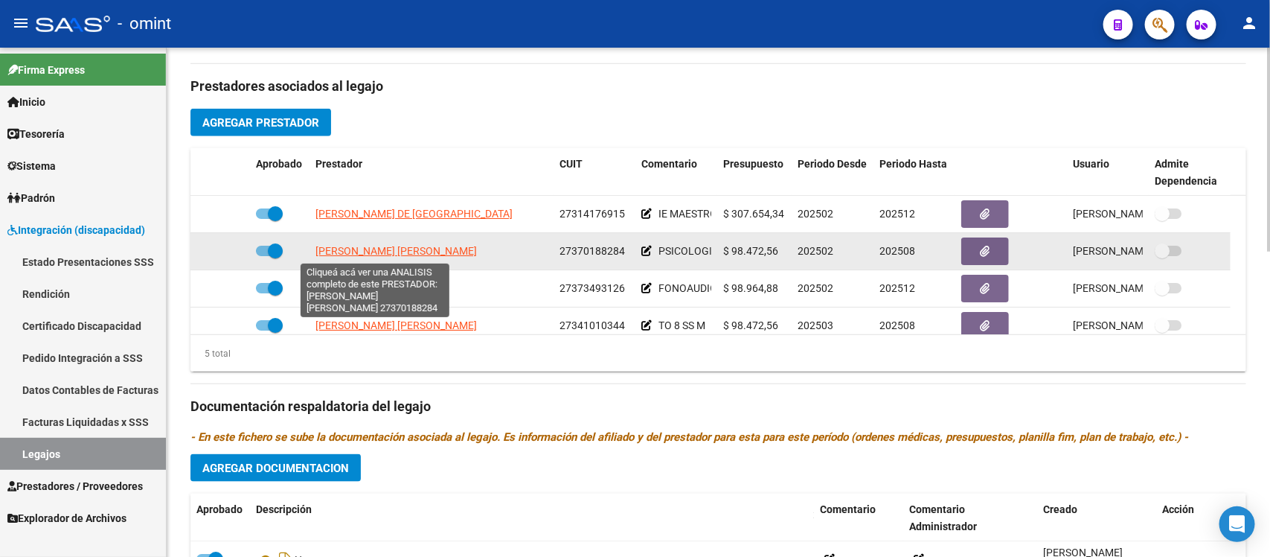
click at [411, 257] on span "FARIELLO MARIA AYELEN" at bounding box center [395, 251] width 161 height 12
type textarea "27370188284"
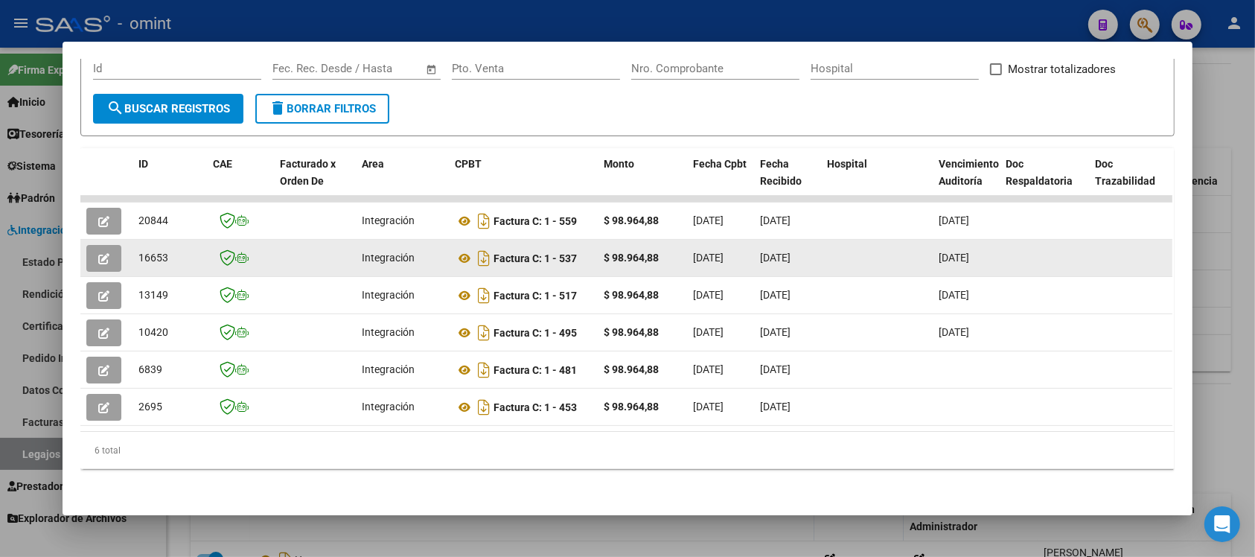
click at [117, 248] on div at bounding box center [106, 258] width 40 height 27
click at [106, 248] on button "button" at bounding box center [103, 258] width 35 height 27
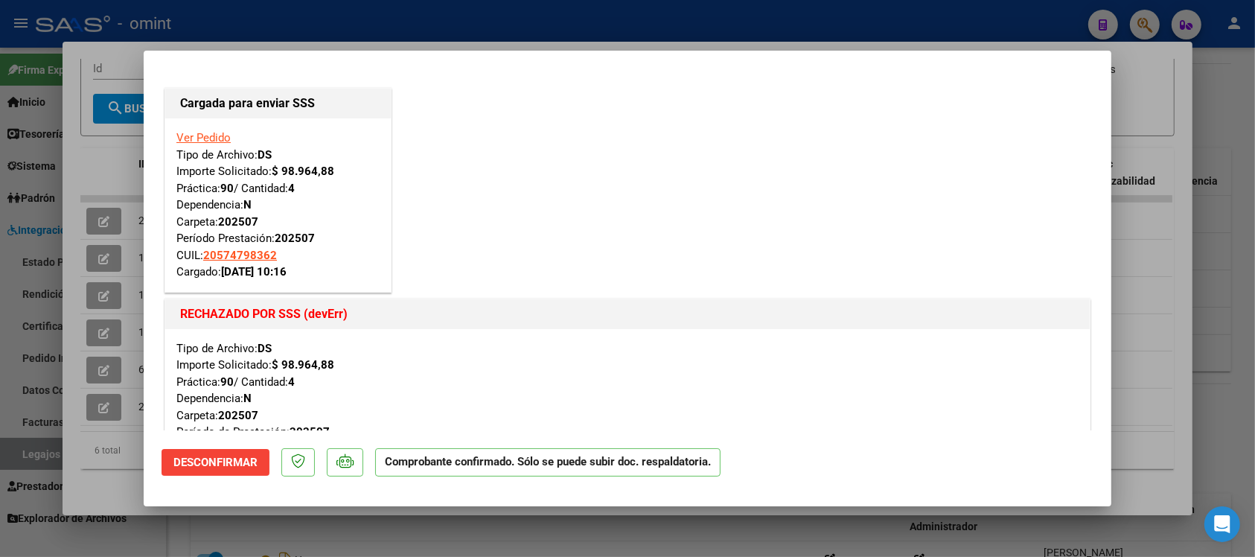
click at [545, 23] on div at bounding box center [627, 278] width 1255 height 557
type input "$ 0,00"
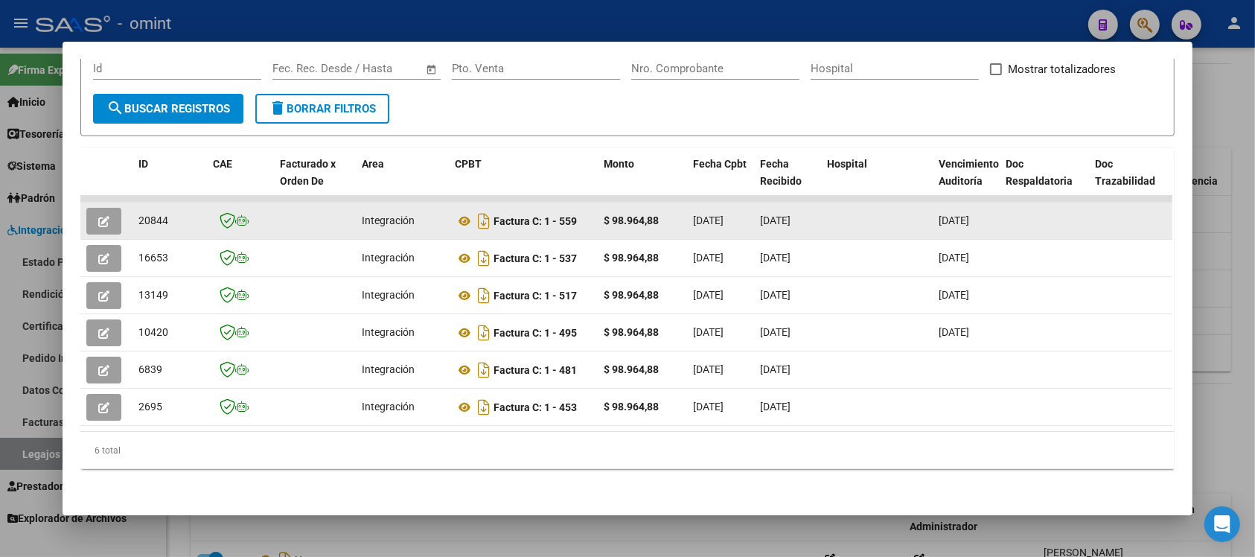
click at [108, 208] on button "button" at bounding box center [103, 221] width 35 height 27
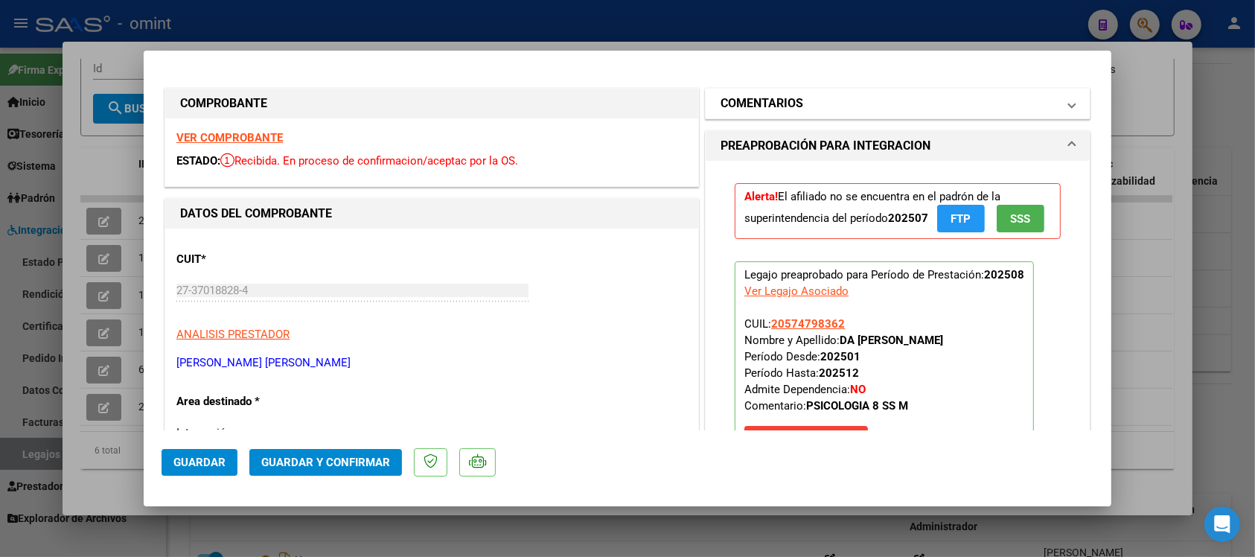
click at [842, 108] on mat-panel-title "COMENTARIOS" at bounding box center [888, 103] width 336 height 18
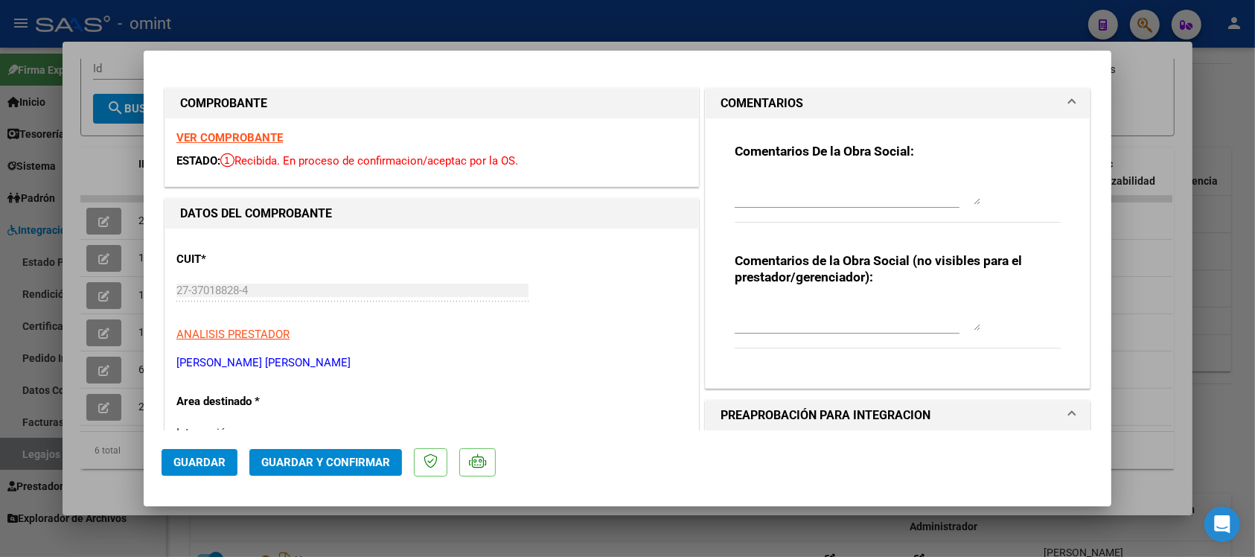
click at [834, 199] on textarea at bounding box center [857, 190] width 246 height 30
paste textarea "27370188284"
click at [600, 128] on div "VER COMPROBANTE ESTADO: Recibida. En proceso de confirmacion/aceptac por la OS." at bounding box center [431, 152] width 533 height 68
drag, startPoint x: 809, startPoint y: 187, endPoint x: 720, endPoint y: 191, distance: 88.7
click at [723, 191] on div "Comentarios De la Obra Social: 27370188284 Comentarios de la Obra Social (no vi…" at bounding box center [897, 246] width 348 height 257
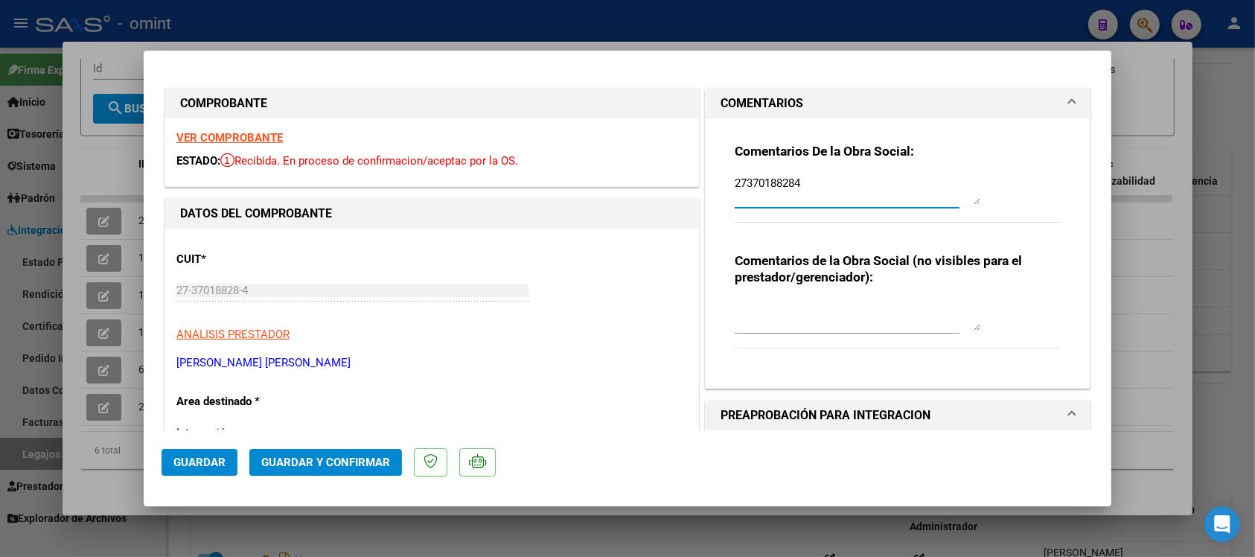
paste textarea "El socio se encuentra de baja en la SSS. Debe gestionar su factura desde la web…"
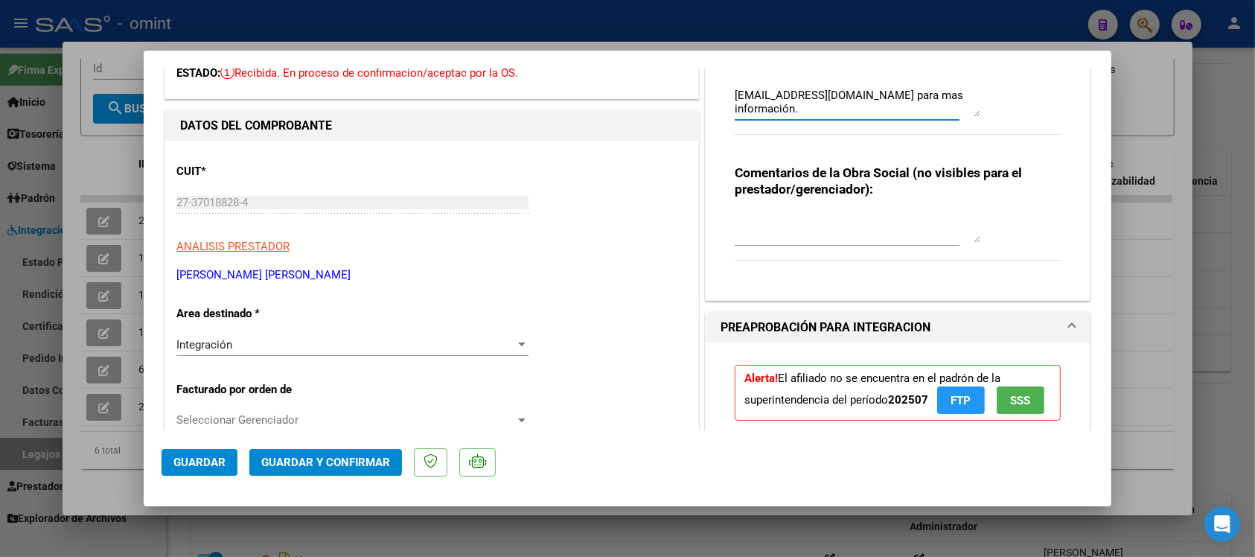
scroll to position [279, 0]
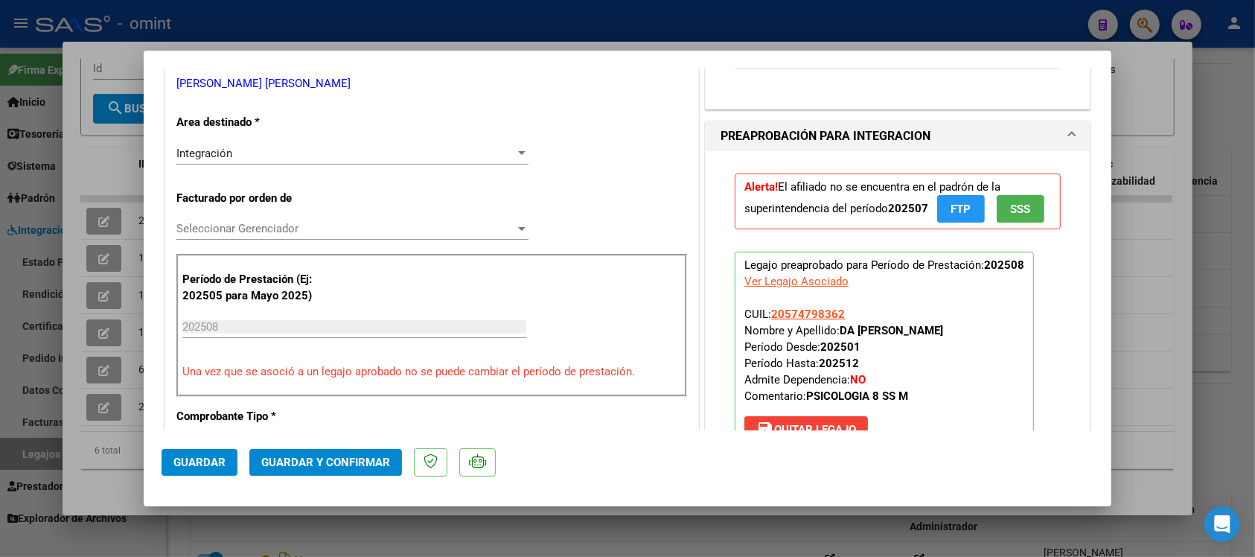
type textarea "El socio se encuentra de baja en la SSS. Debe gestionar su factura desde la web…"
click at [269, 158] on div "Integración" at bounding box center [345, 153] width 339 height 13
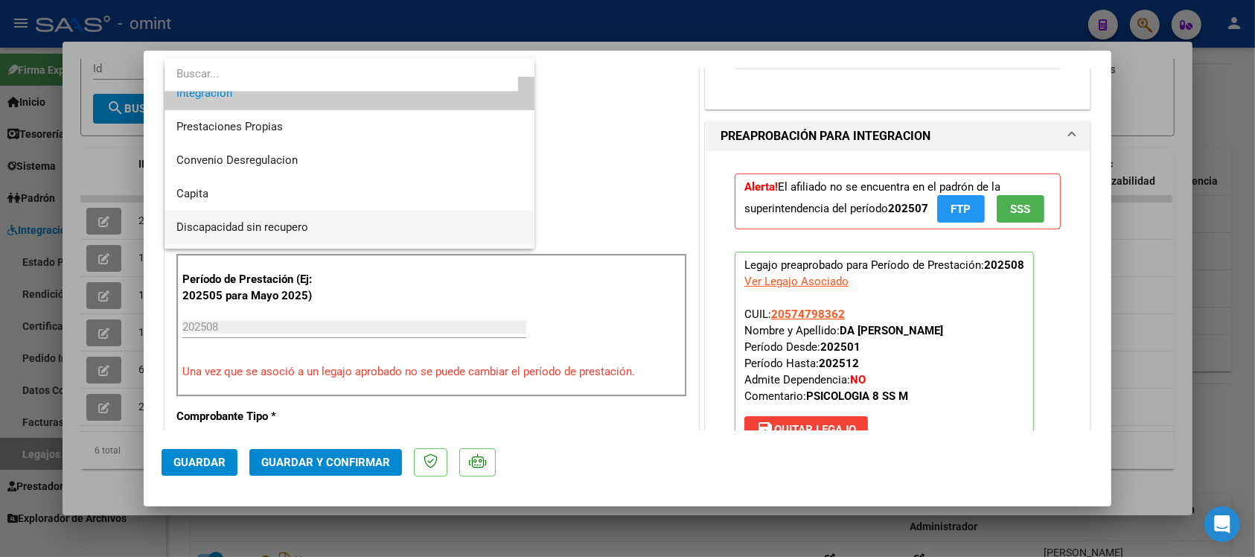
scroll to position [144, 0]
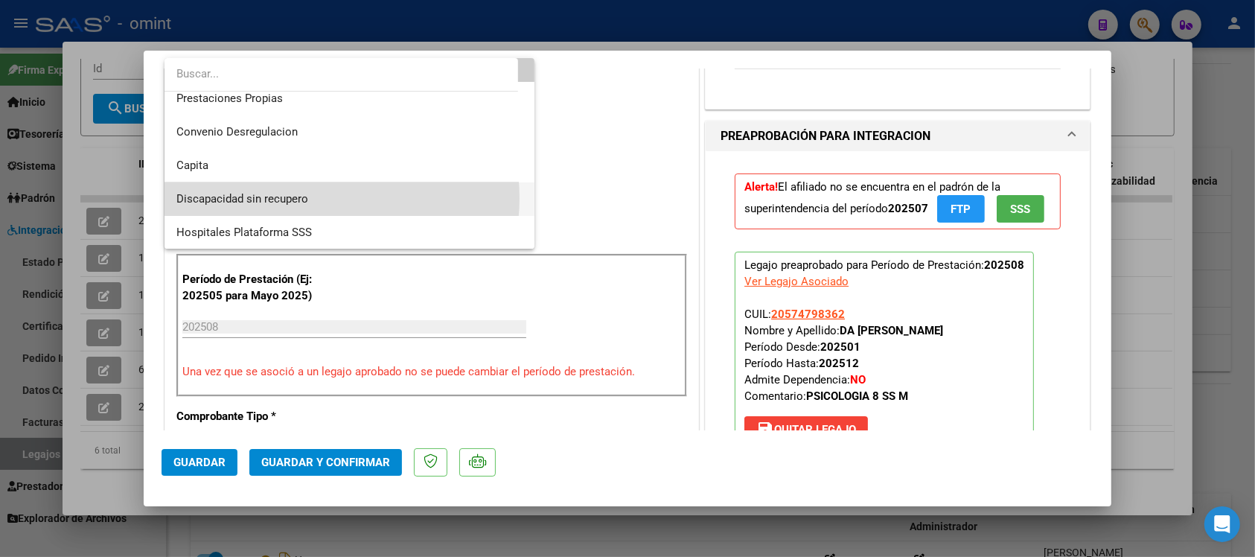
click at [310, 197] on span "Discapacidad sin recupero" at bounding box center [349, 198] width 346 height 33
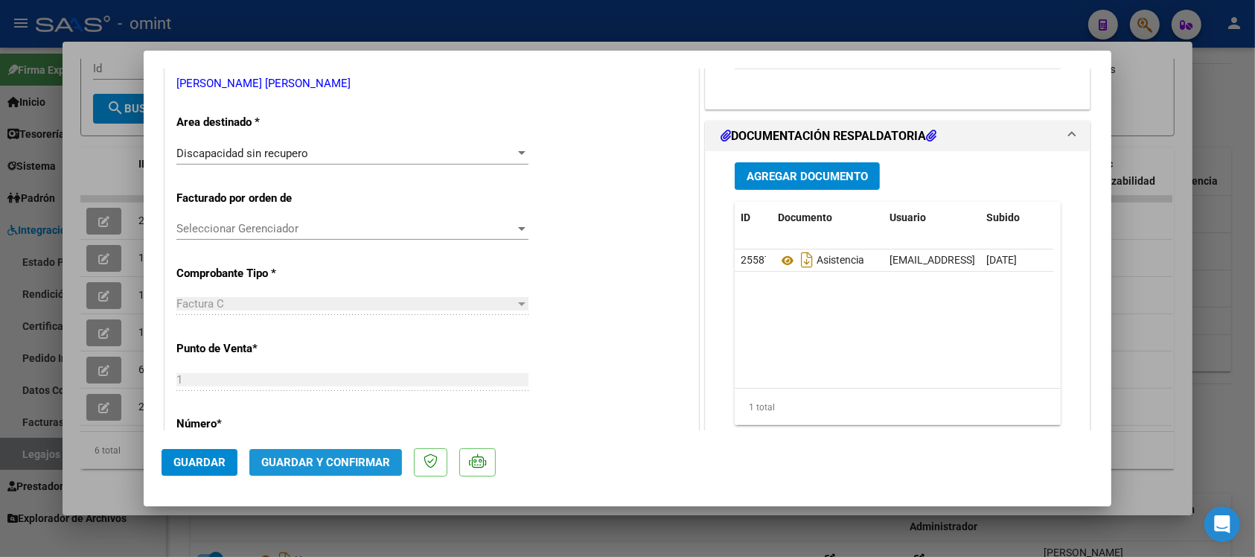
click at [333, 465] on span "Guardar y Confirmar" at bounding box center [325, 461] width 129 height 13
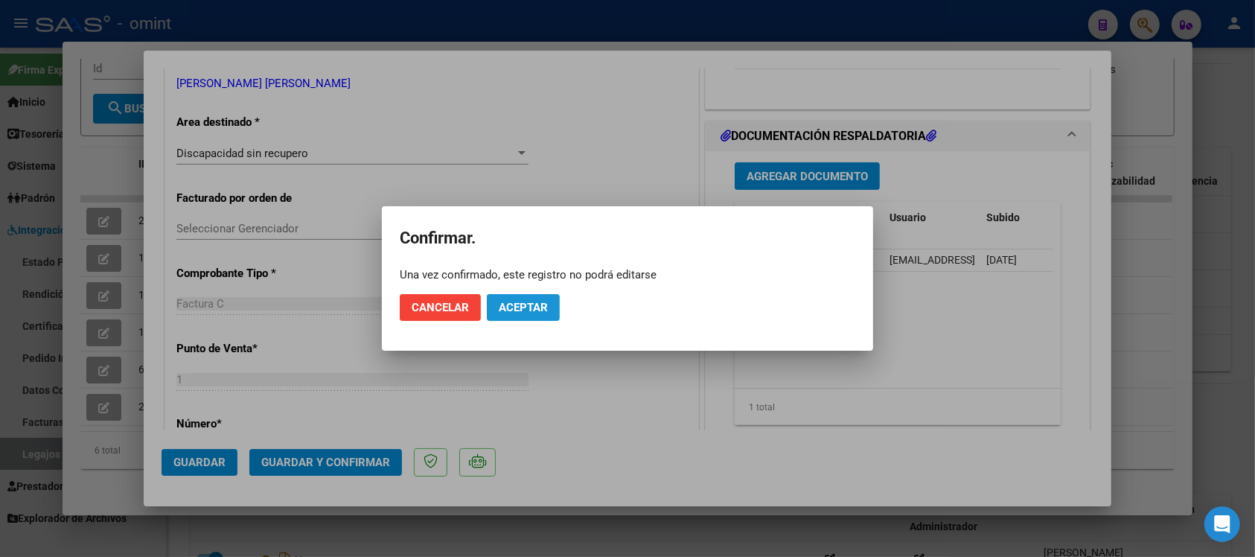
click at [536, 306] on span "Aceptar" at bounding box center [523, 307] width 49 height 13
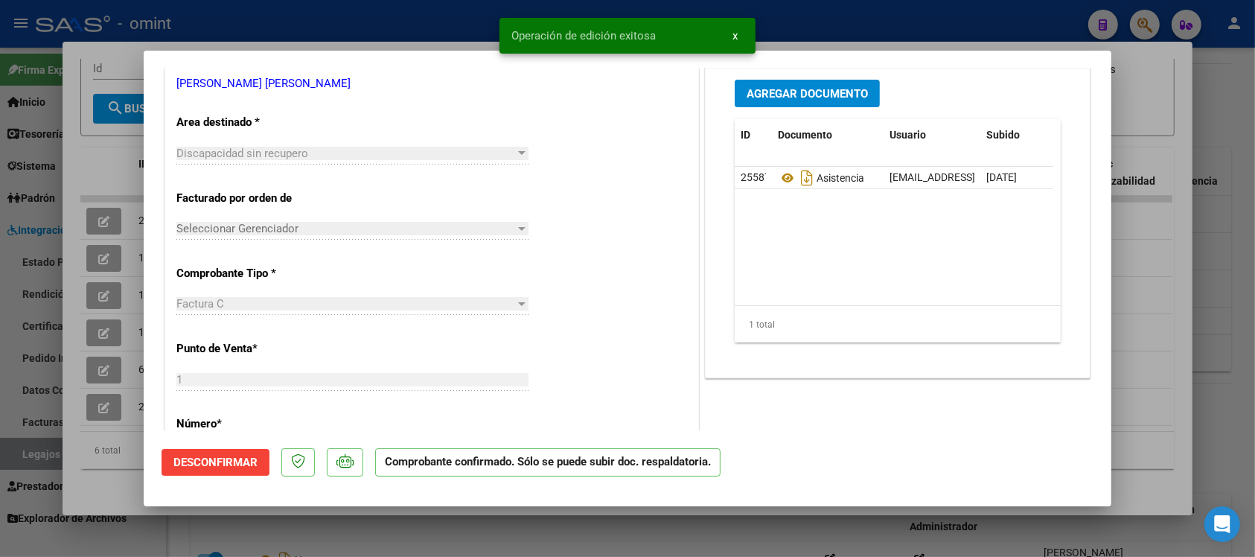
click at [374, 25] on div at bounding box center [627, 278] width 1255 height 557
type input "$ 0,00"
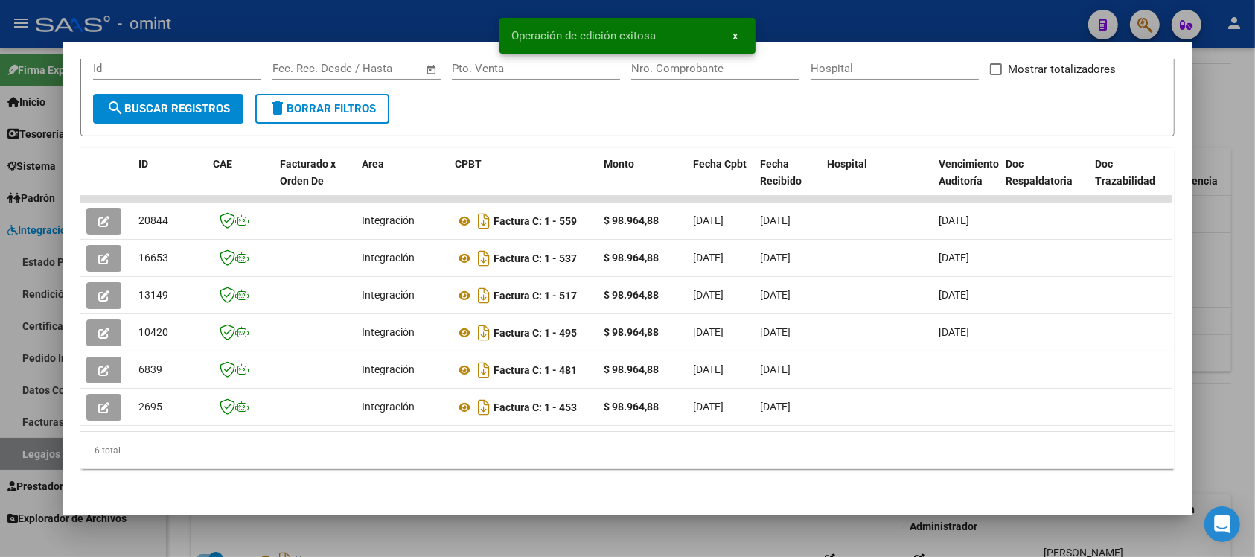
click at [371, 16] on div at bounding box center [627, 278] width 1255 height 557
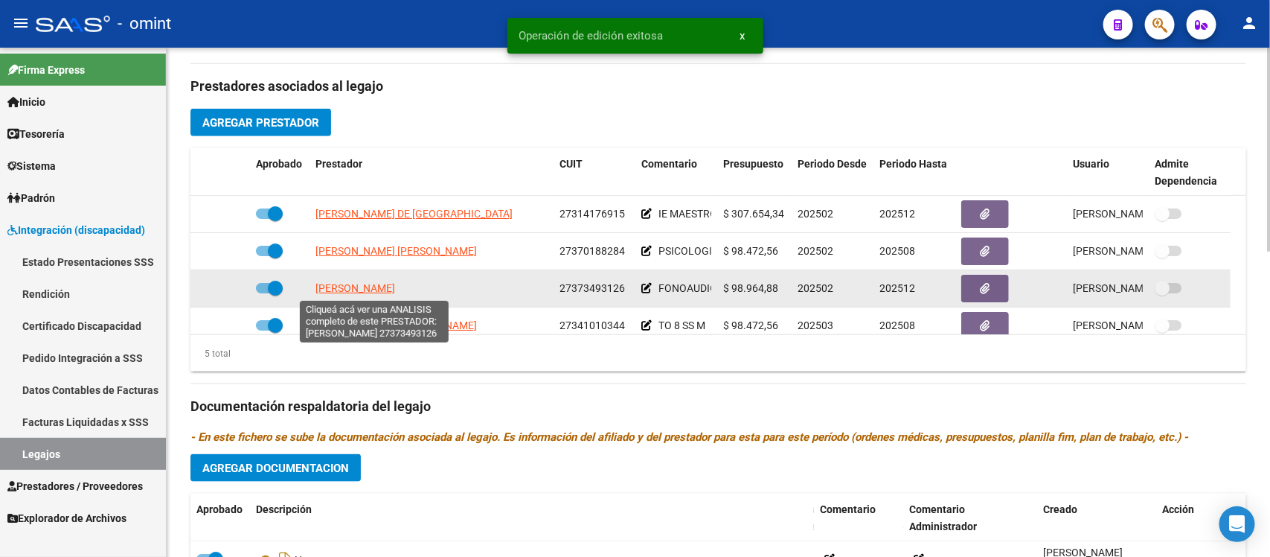
click at [348, 286] on span "FUNKE ROCIO AGUSTINA" at bounding box center [355, 288] width 80 height 12
type textarea "27373493126"
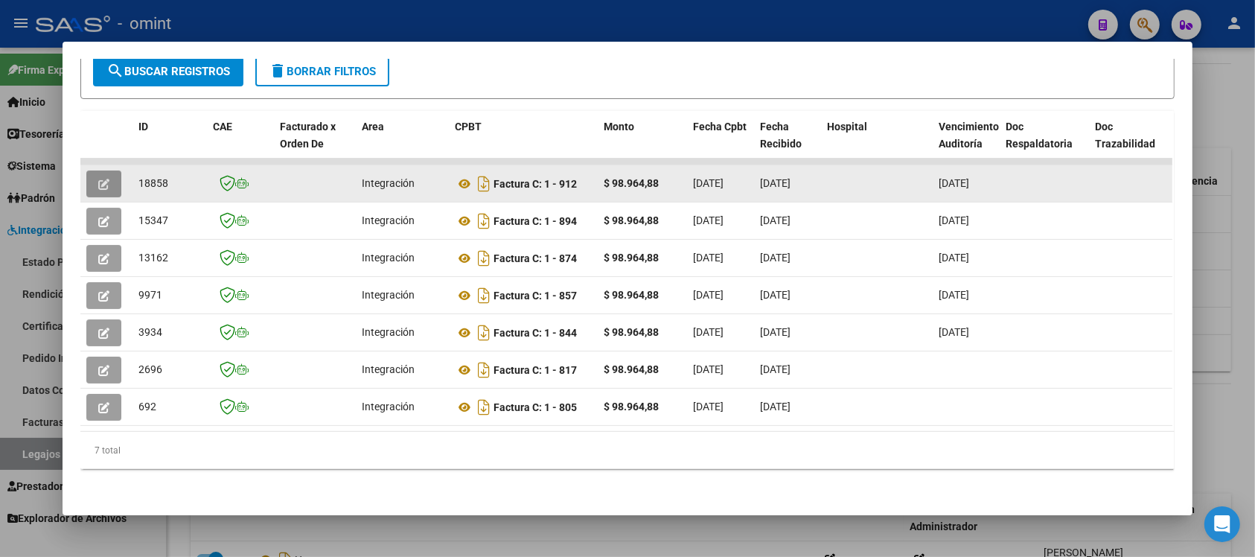
click at [109, 170] on button "button" at bounding box center [103, 183] width 35 height 27
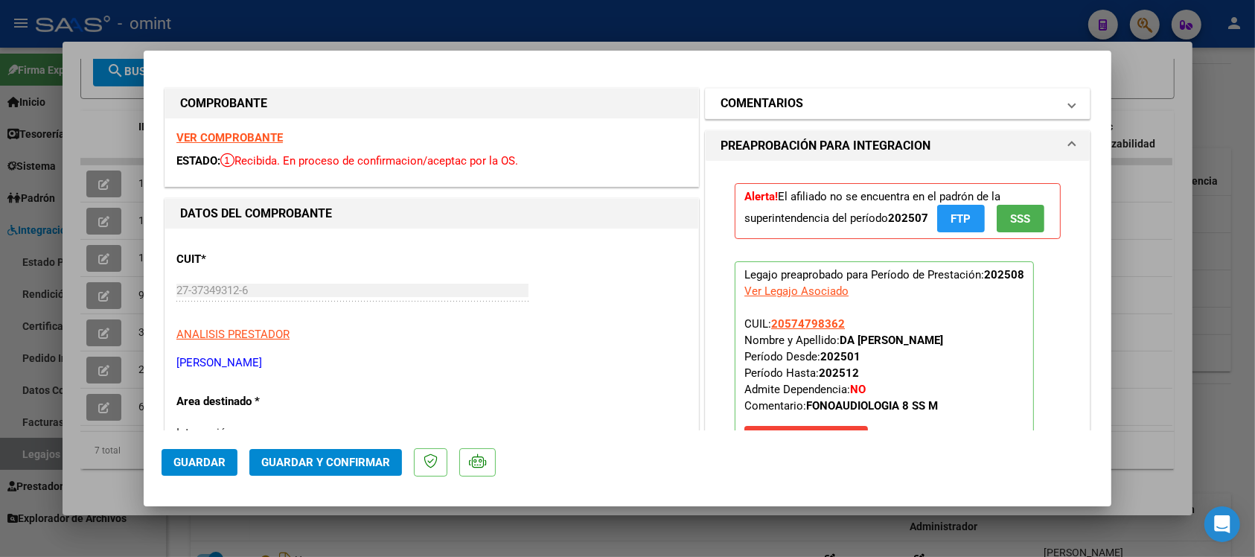
click at [874, 95] on mat-panel-title "COMENTARIOS" at bounding box center [888, 103] width 336 height 18
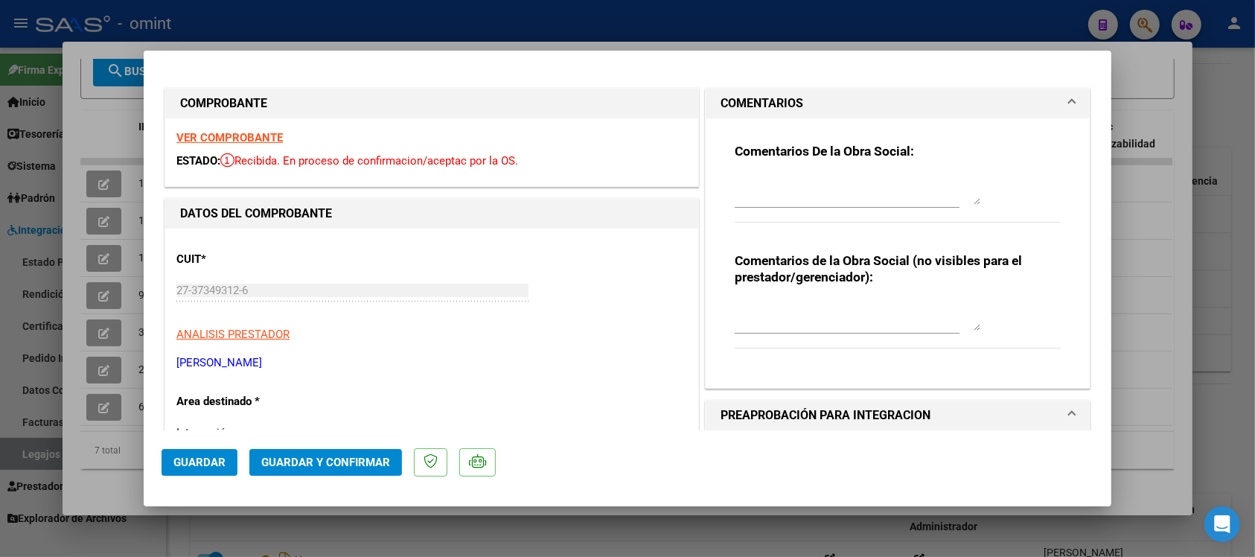
drag, startPoint x: 584, startPoint y: 260, endPoint x: 767, endPoint y: 132, distance: 223.3
click at [584, 260] on div "CUIT * 27-37349312-6 Ingresar CUIT ANALISIS PRESTADOR FUNKE ROCIO AGUSTINA ARCA…" at bounding box center [431, 305] width 510 height 131
click at [793, 180] on textarea at bounding box center [857, 190] width 246 height 30
paste textarea "El socio se encuentra de baja en la SSS. Debe gestionar su factura desde la web…"
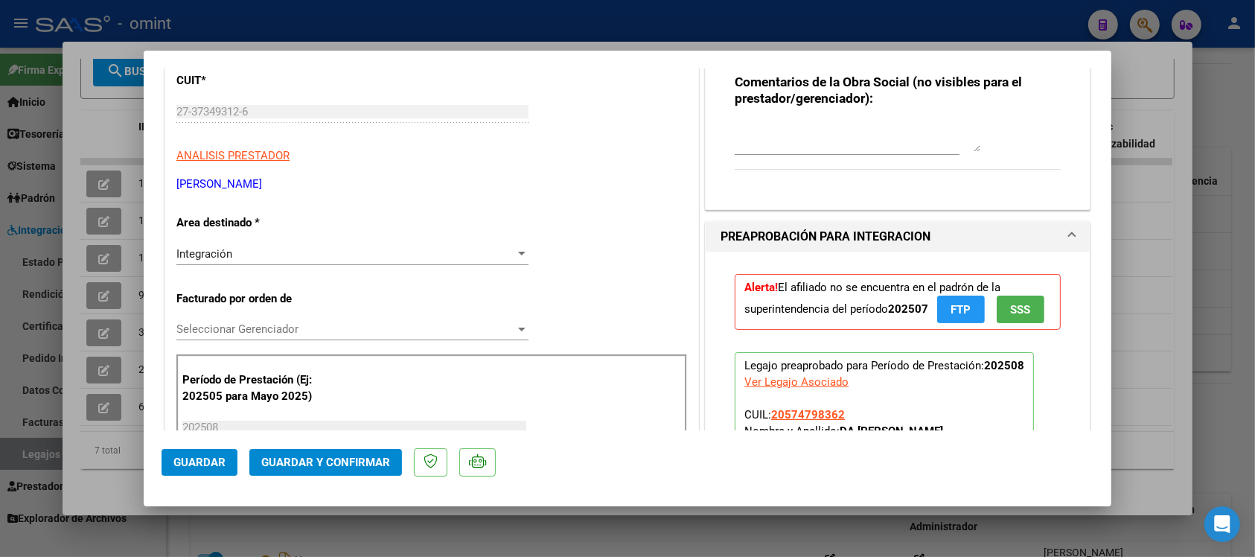
scroll to position [186, 0]
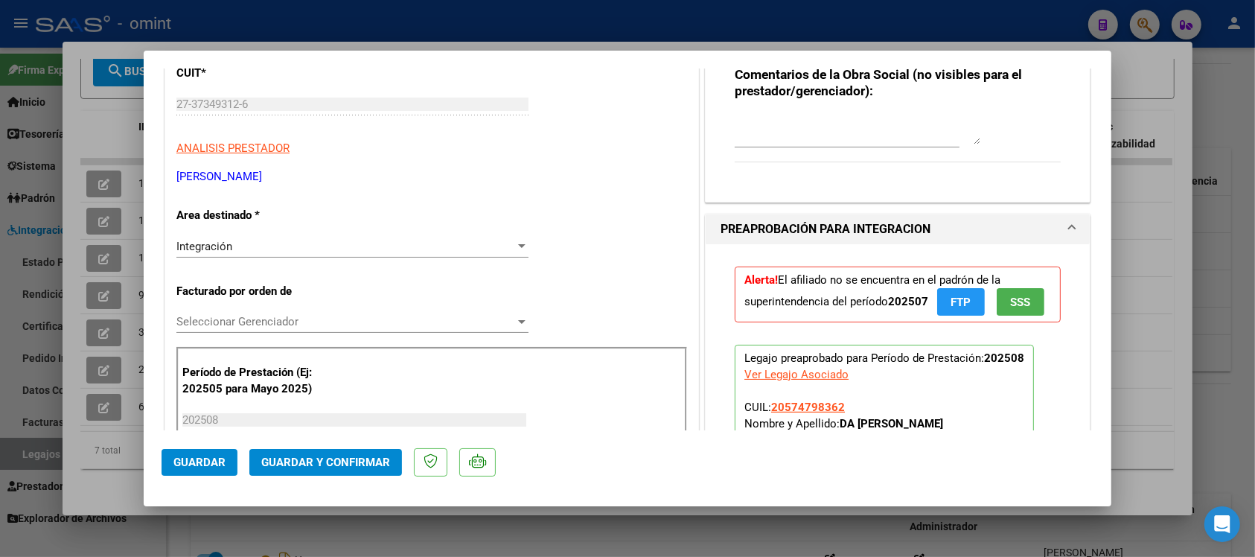
type textarea "El socio se encuentra de baja en la SSS. Debe gestionar su factura desde la web…"
click at [272, 254] on div "Integración Seleccionar Area" at bounding box center [352, 246] width 352 height 22
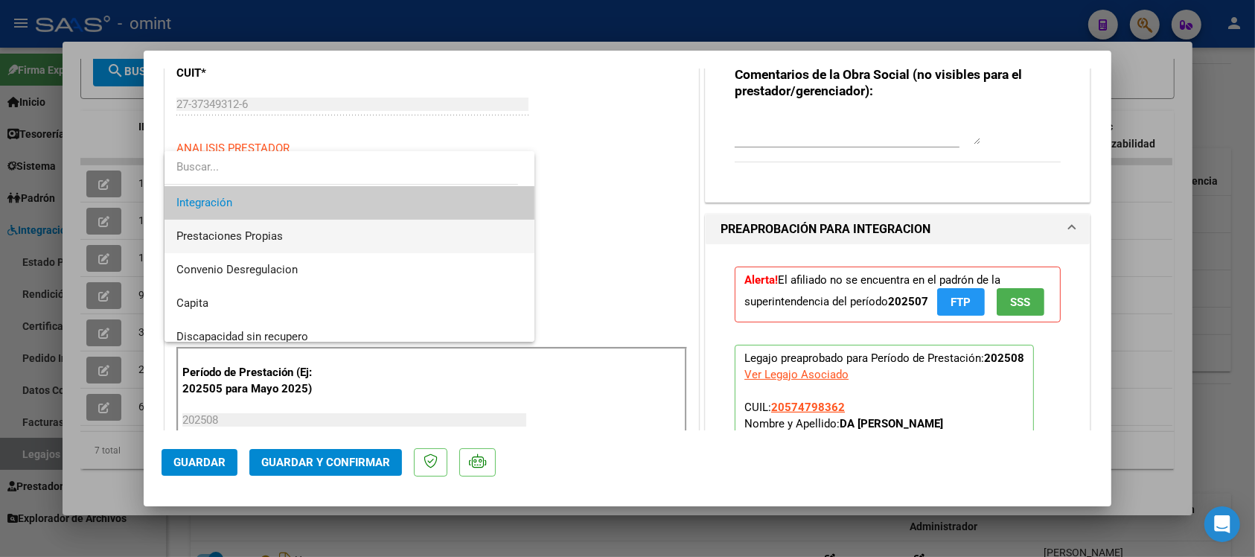
scroll to position [144, 0]
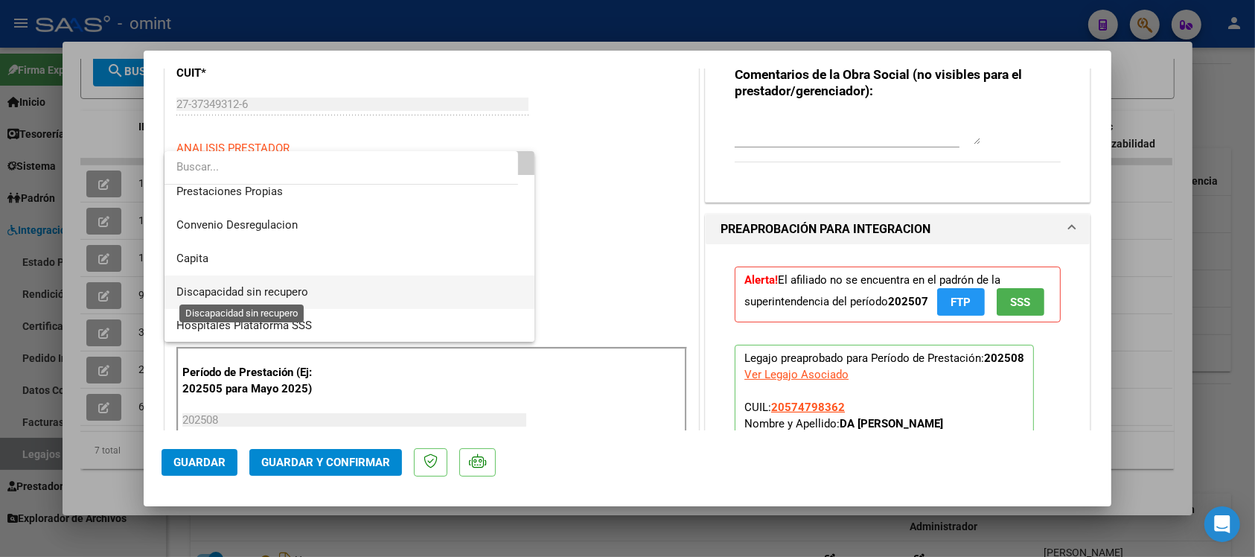
click at [289, 287] on span "Discapacidad sin recupero" at bounding box center [242, 291] width 132 height 13
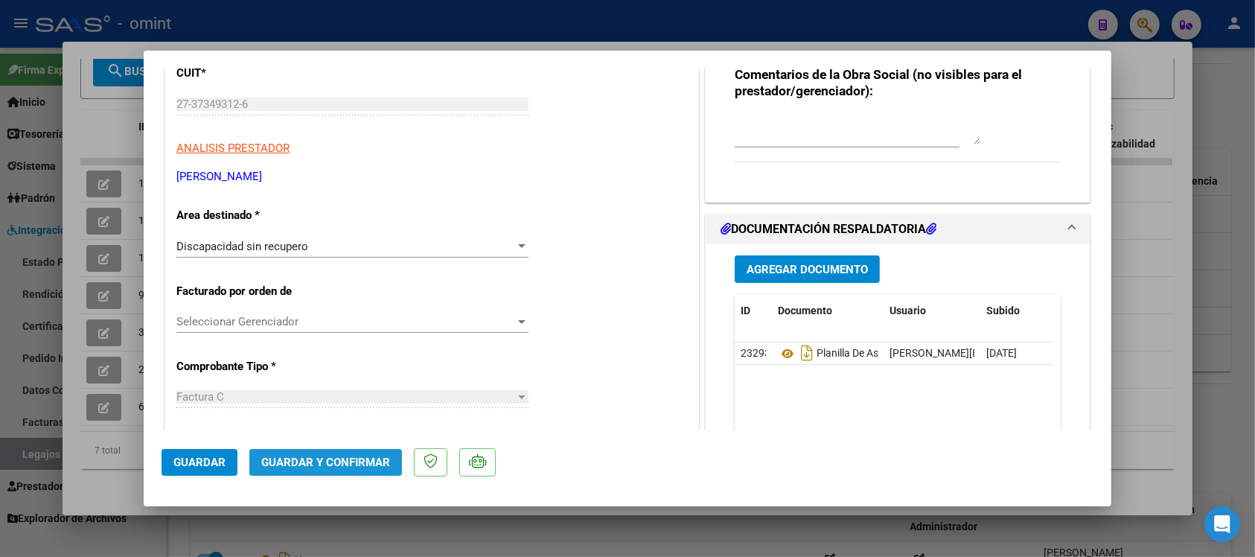
click at [294, 462] on span "Guardar y Confirmar" at bounding box center [325, 461] width 129 height 13
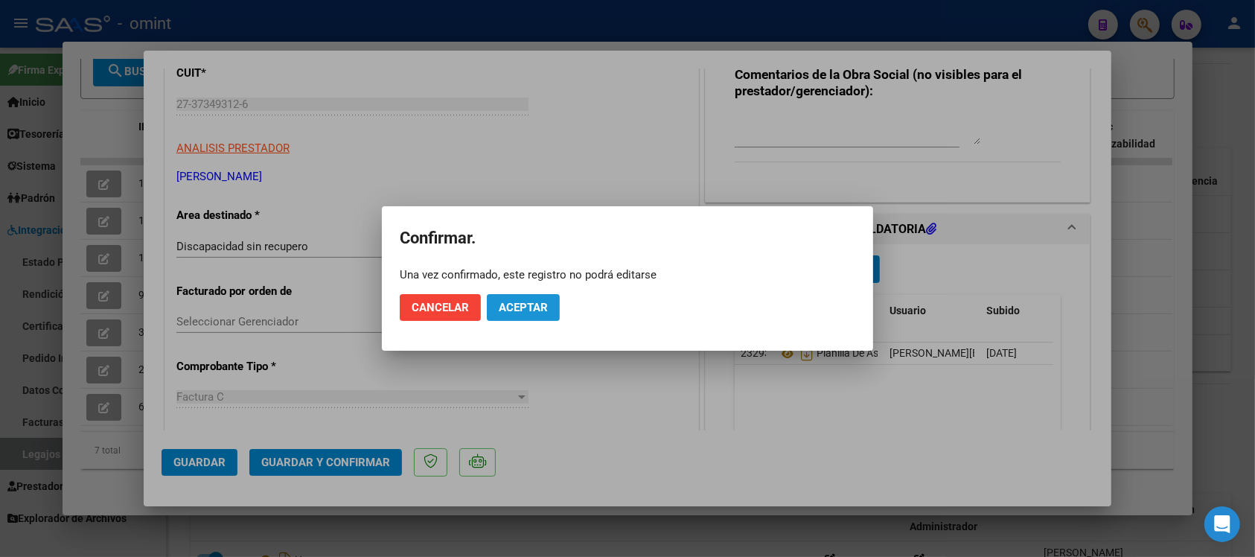
click at [537, 310] on span "Aceptar" at bounding box center [523, 307] width 49 height 13
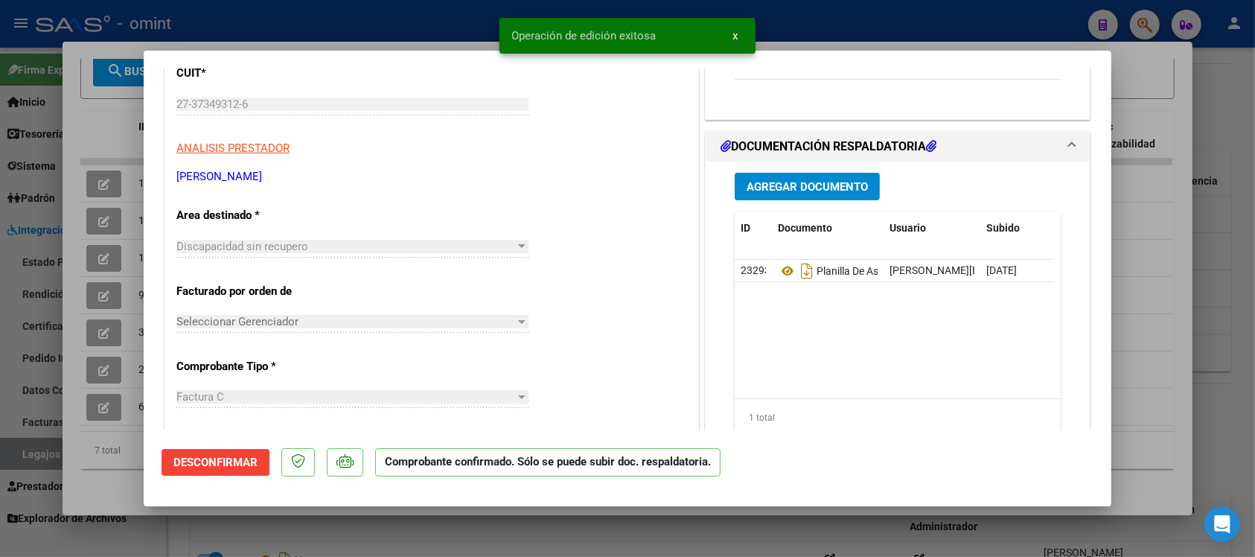
click at [324, 25] on div at bounding box center [627, 278] width 1255 height 557
type input "$ 0,00"
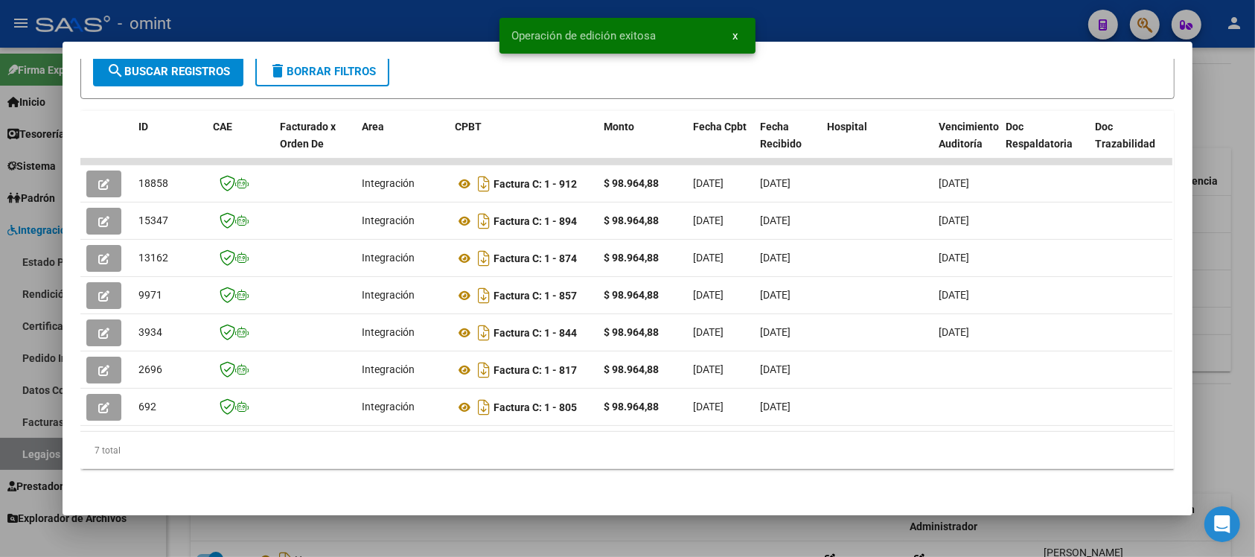
click at [324, 25] on div at bounding box center [627, 278] width 1255 height 557
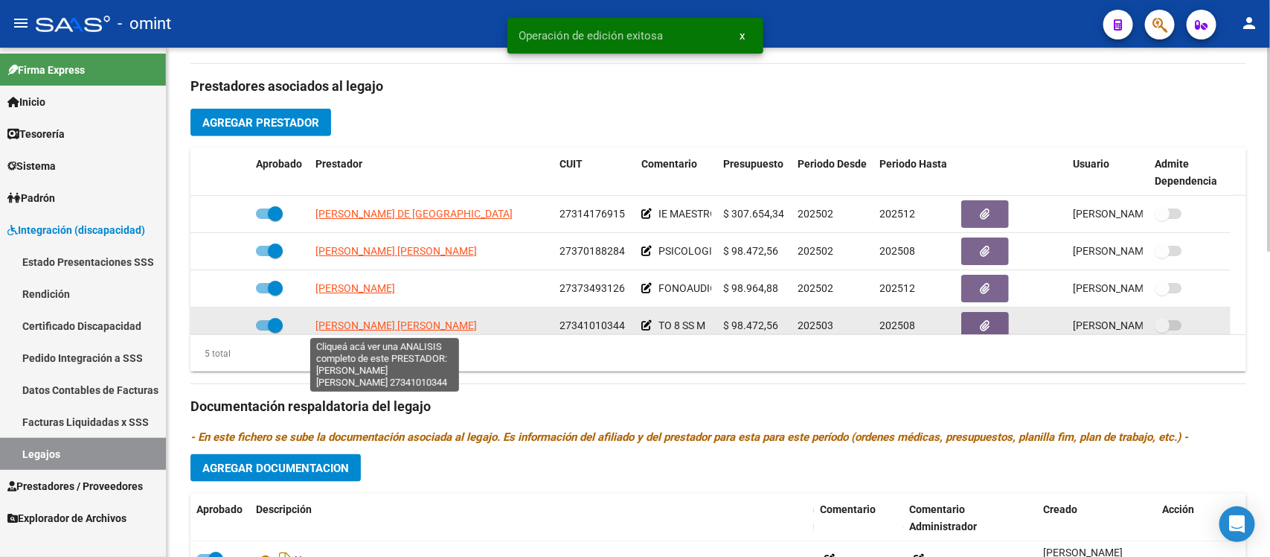
click at [418, 319] on span "DEL PINO JULIANA CANDELA" at bounding box center [395, 325] width 161 height 12
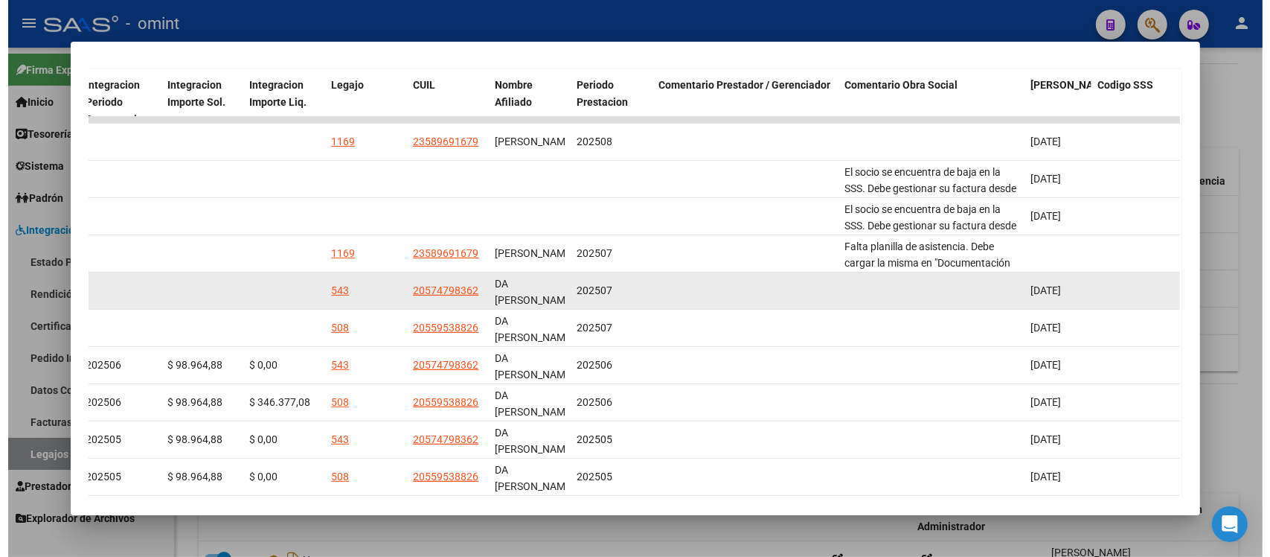
scroll to position [283, 0]
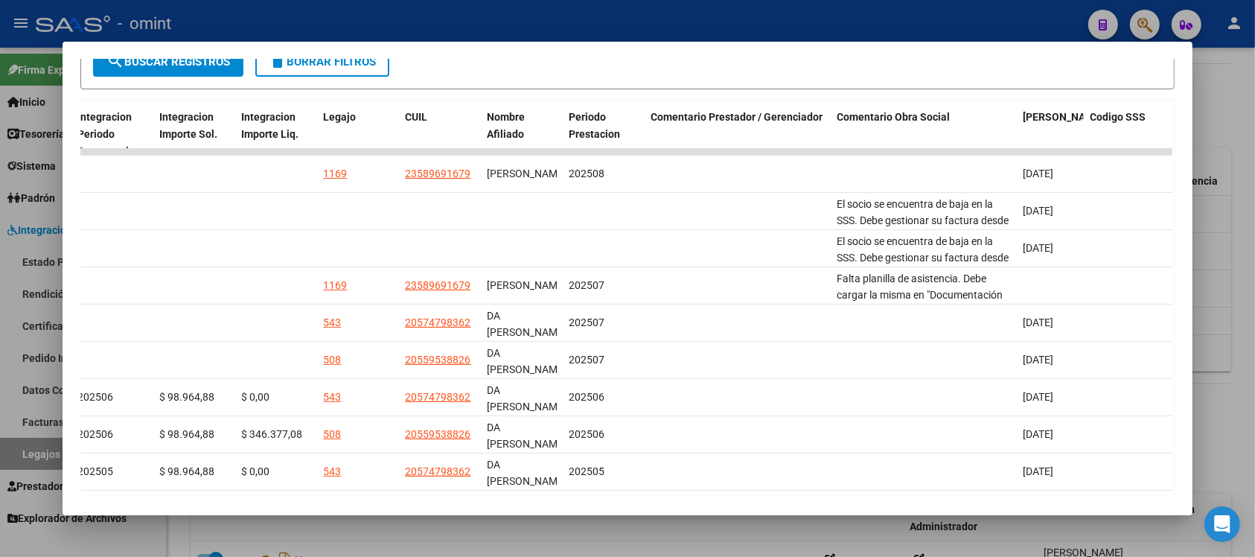
click at [804, 27] on div at bounding box center [627, 278] width 1255 height 557
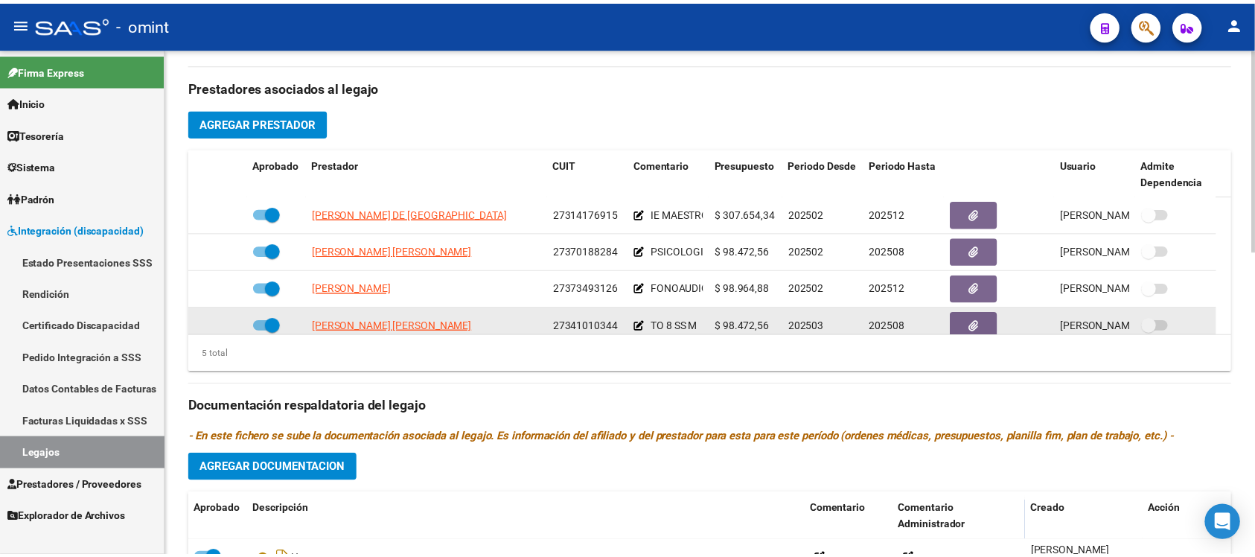
scroll to position [53, 0]
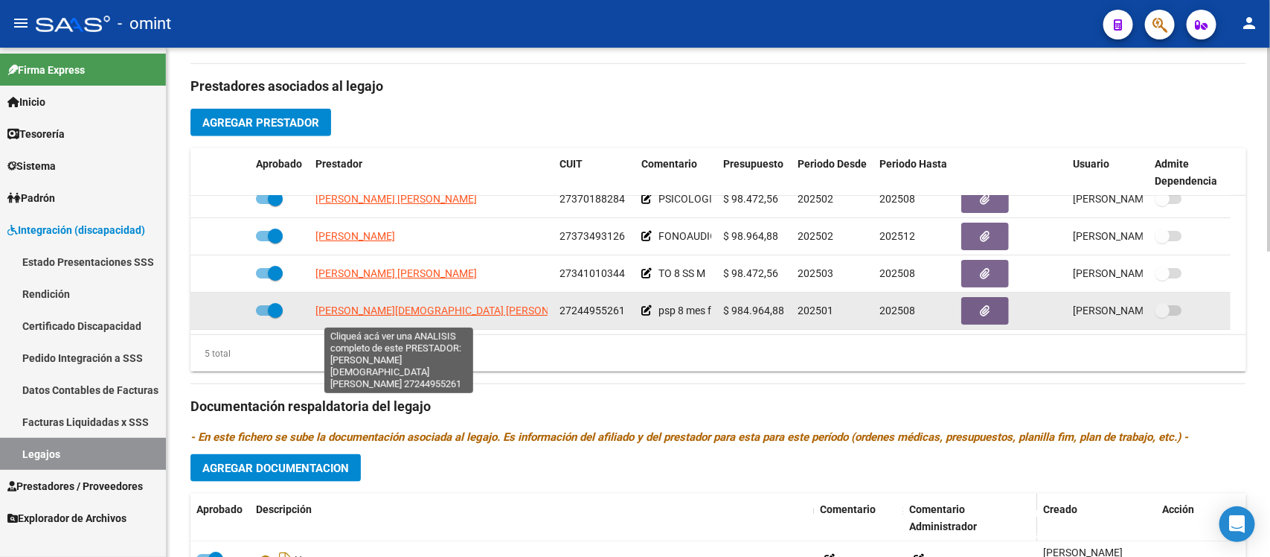
click at [435, 307] on span "CASAL LEZCANO GIMENA NATALIA" at bounding box center [450, 310] width 270 height 12
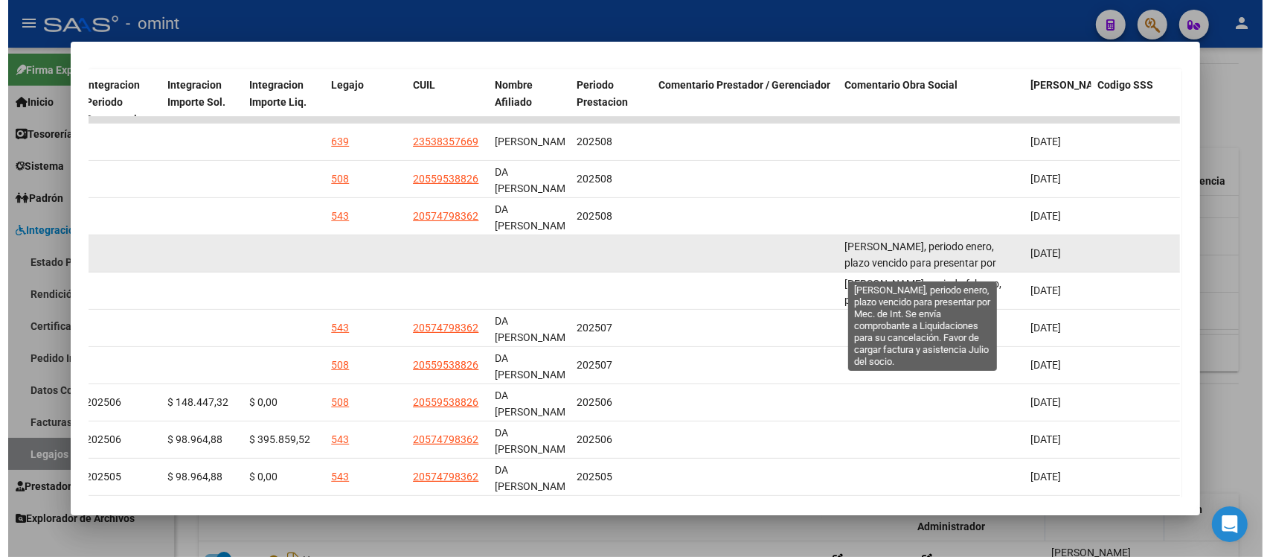
scroll to position [283, 0]
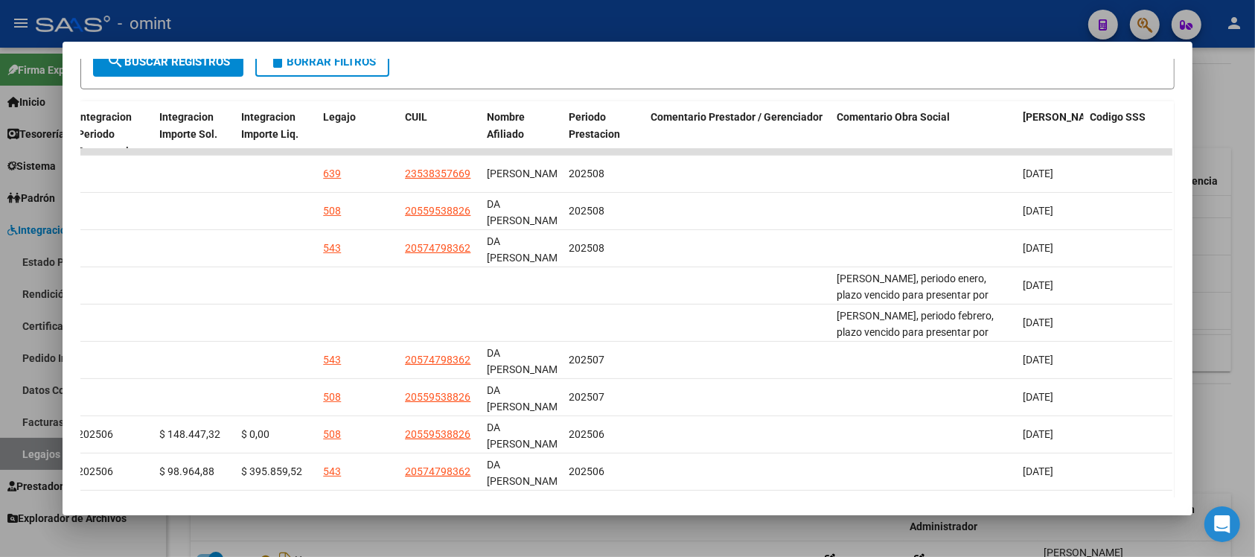
click at [545, 25] on div at bounding box center [627, 278] width 1255 height 557
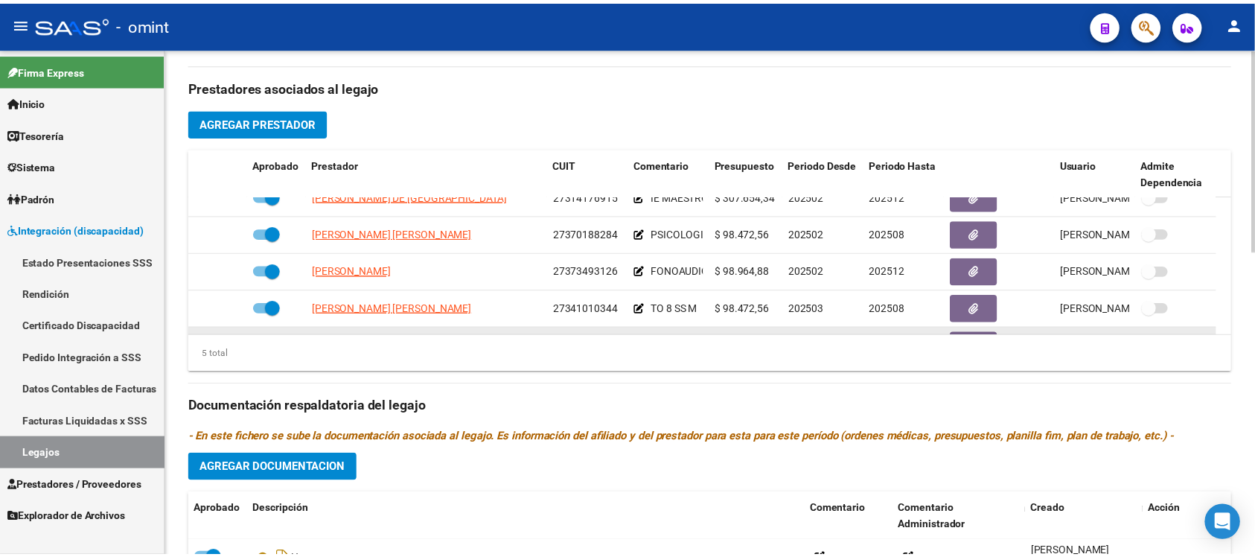
scroll to position [0, 0]
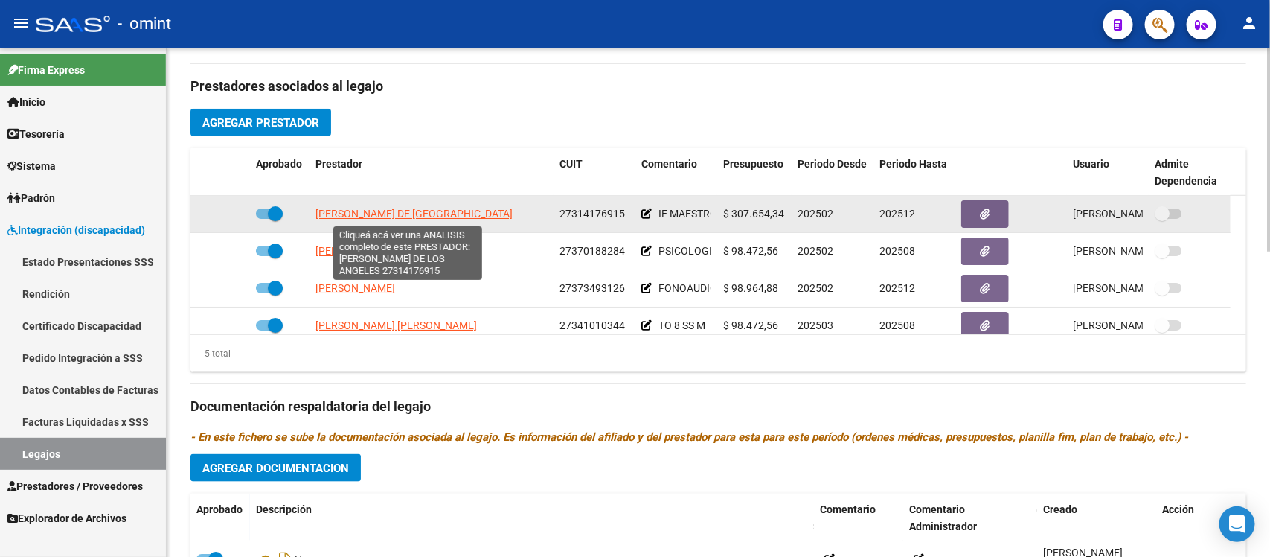
click at [429, 208] on span "CHAZARRETA MARIA DE LOS ANGELES" at bounding box center [413, 214] width 197 height 12
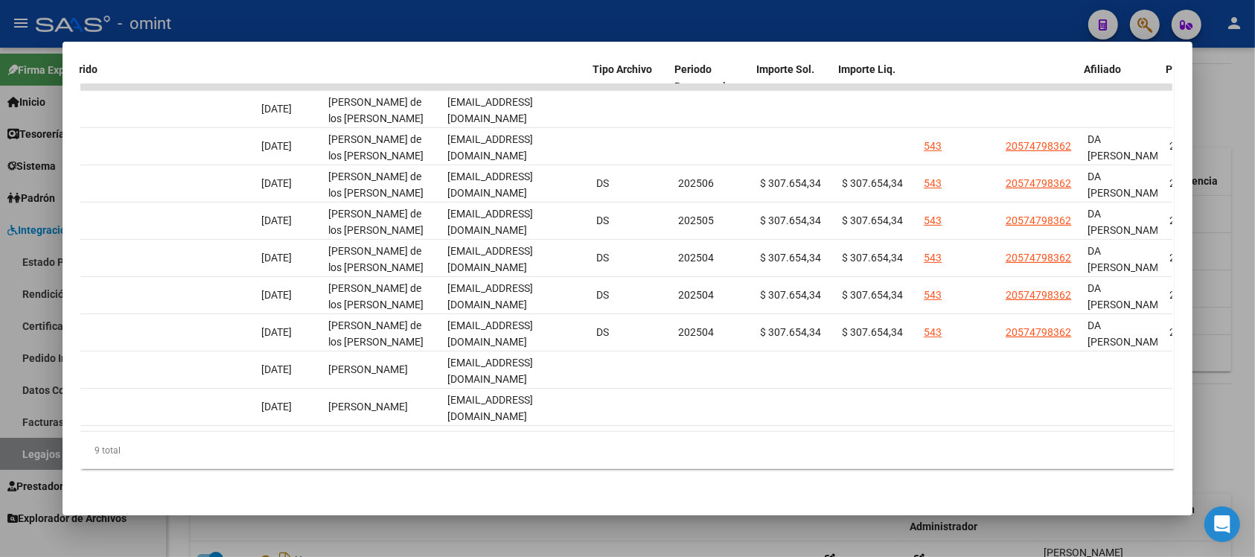
scroll to position [0, 1525]
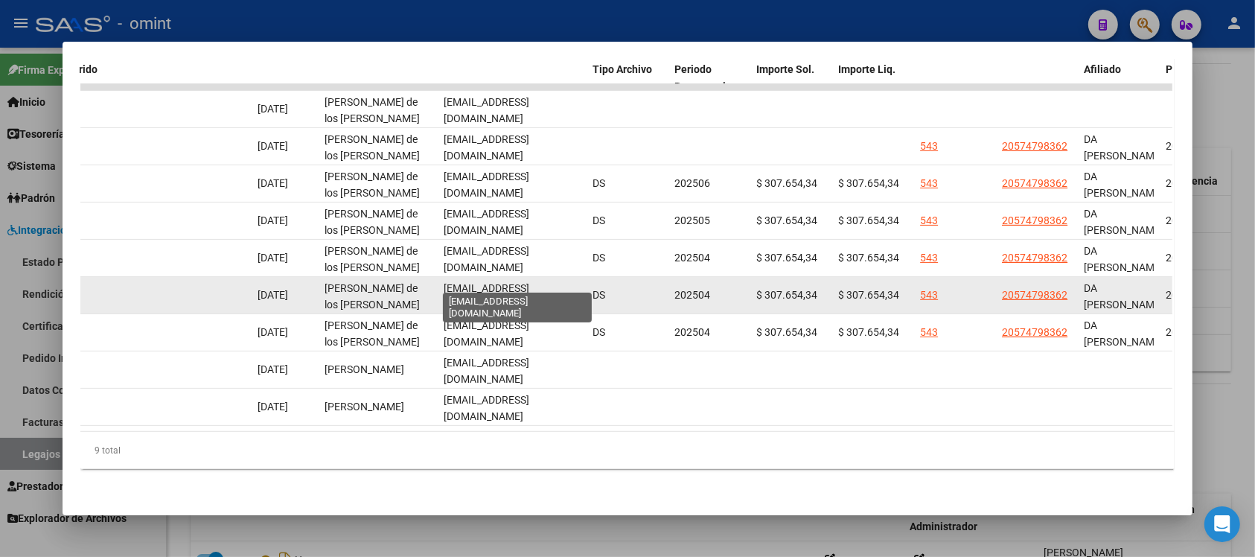
click at [496, 282] on span "angelesch.inclusioncv@gmail.com" at bounding box center [486, 296] width 86 height 29
copy span "angelesch.inclusioncv@gmail.com"
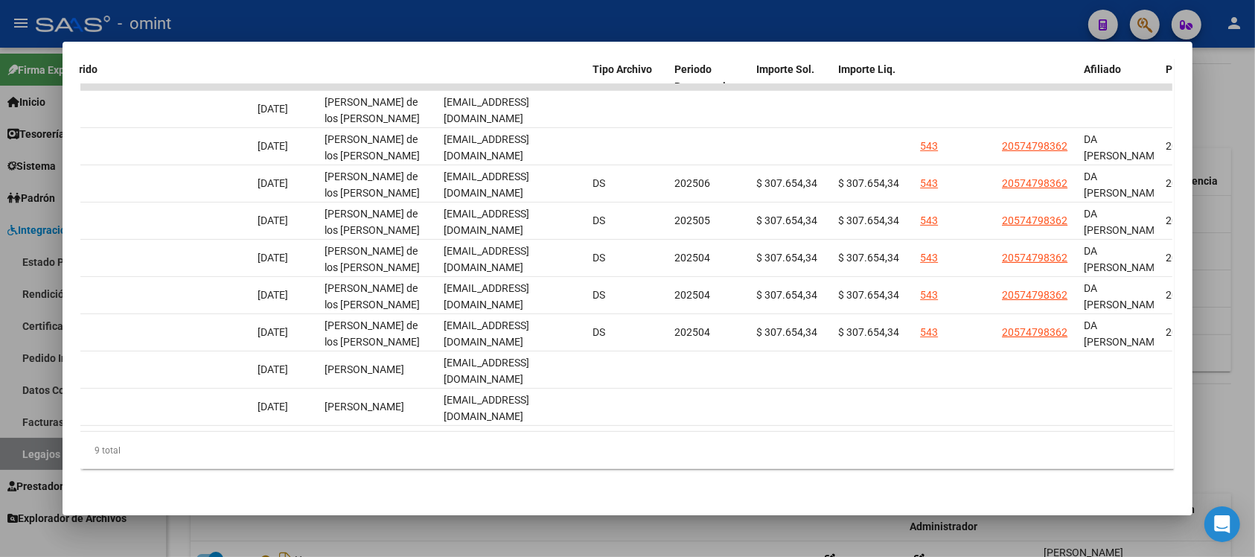
click at [542, 24] on div at bounding box center [627, 278] width 1255 height 557
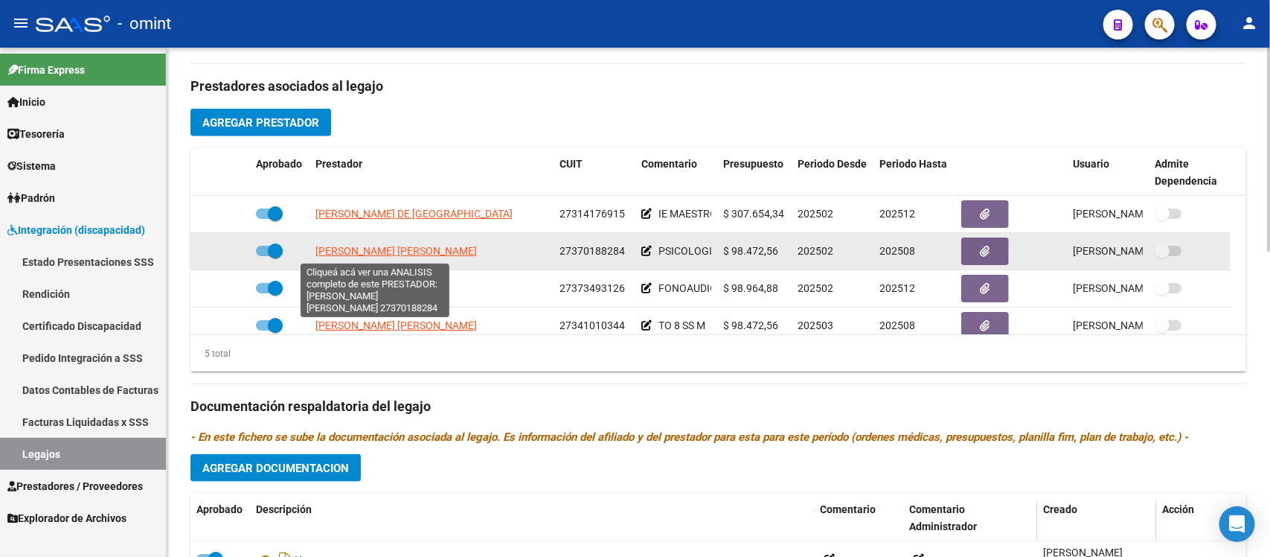
click at [387, 255] on span "FARIELLO MARIA AYELEN" at bounding box center [395, 251] width 161 height 12
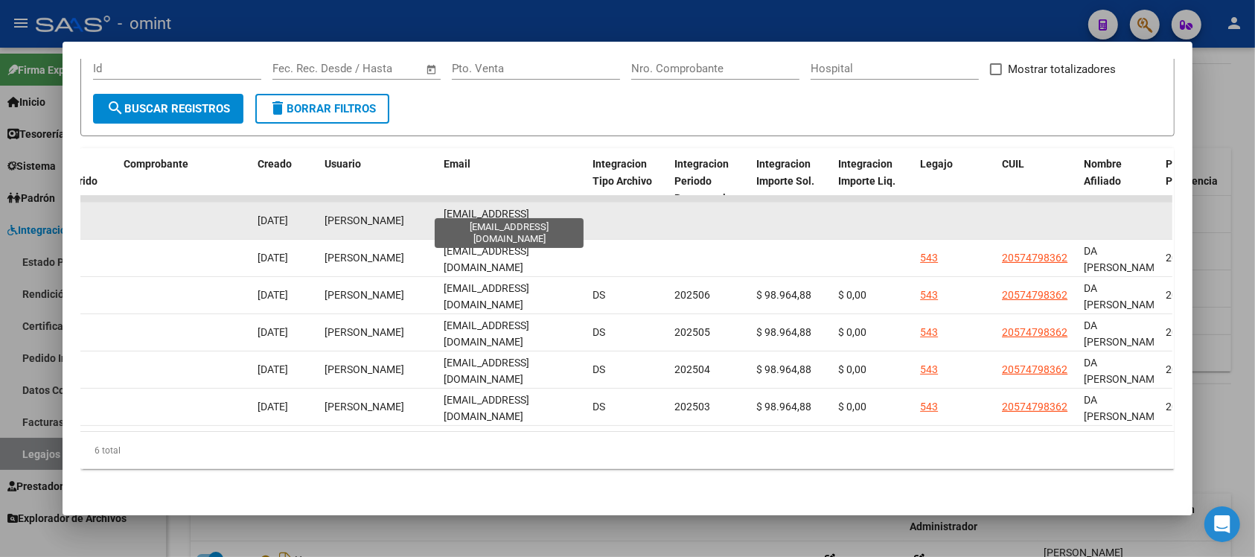
click at [497, 210] on span "ayelenfariello@gmail.com" at bounding box center [486, 222] width 86 height 29
copy span "ayelenfariello@gmail.com"
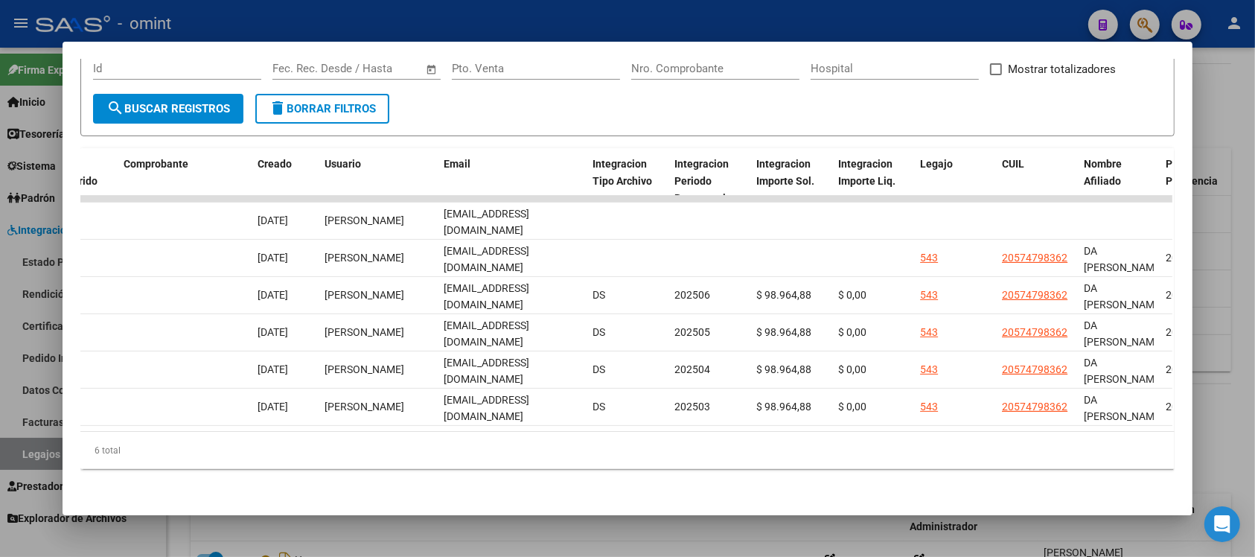
click at [482, 21] on div at bounding box center [627, 278] width 1255 height 557
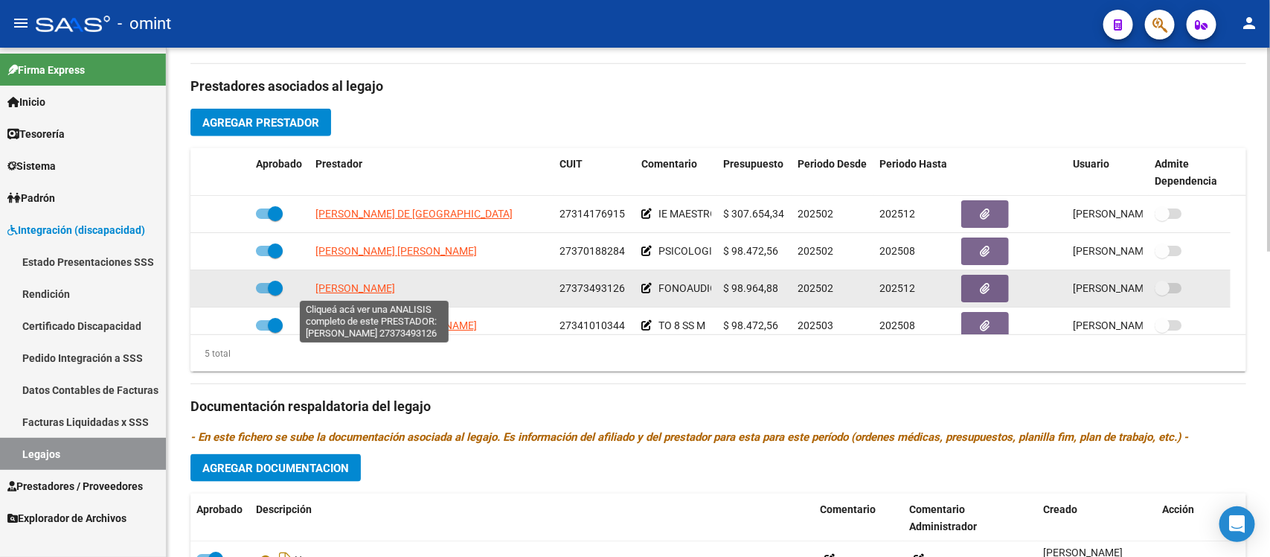
click at [384, 287] on span "FUNKE ROCIO AGUSTINA" at bounding box center [355, 288] width 80 height 12
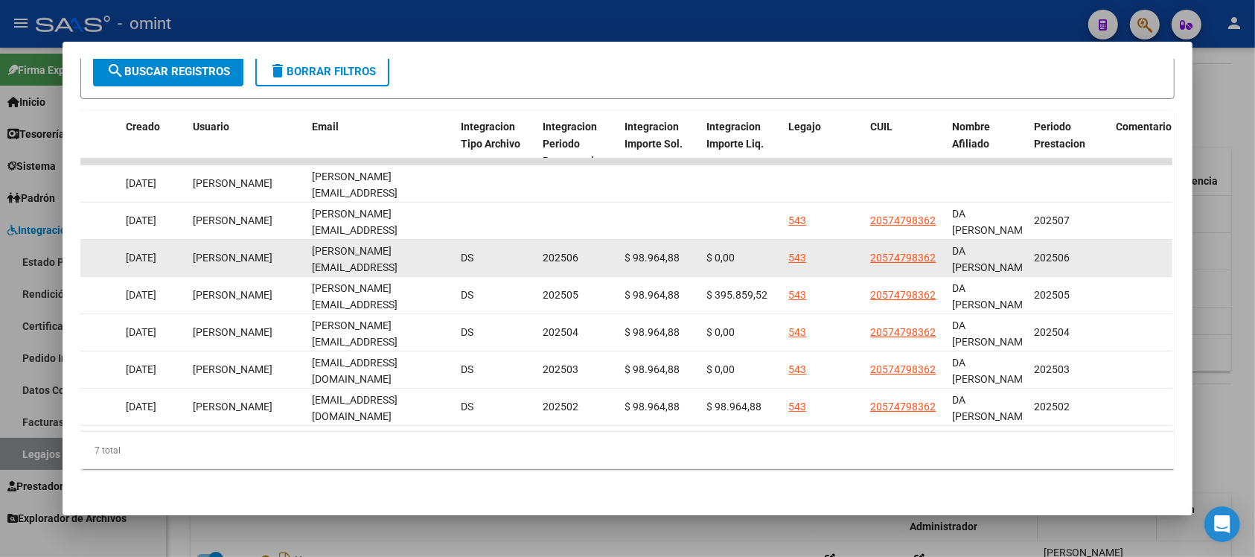
scroll to position [0, 1654]
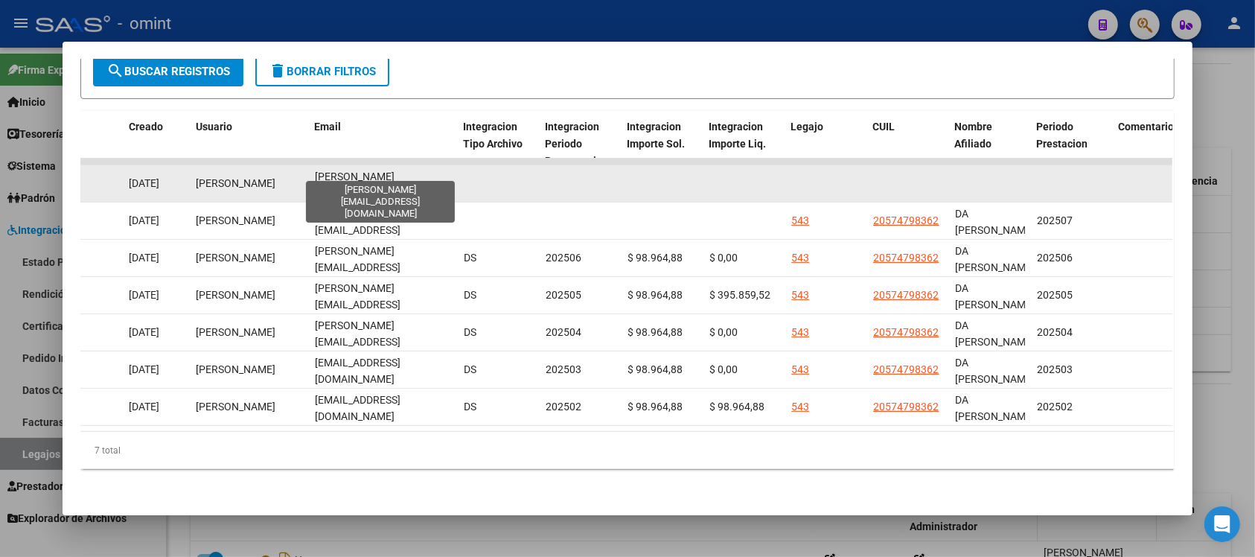
click at [396, 170] on span "rocio.funke18@gmail.com" at bounding box center [358, 193] width 86 height 46
copy span "rocio.funke18@gmail.com"
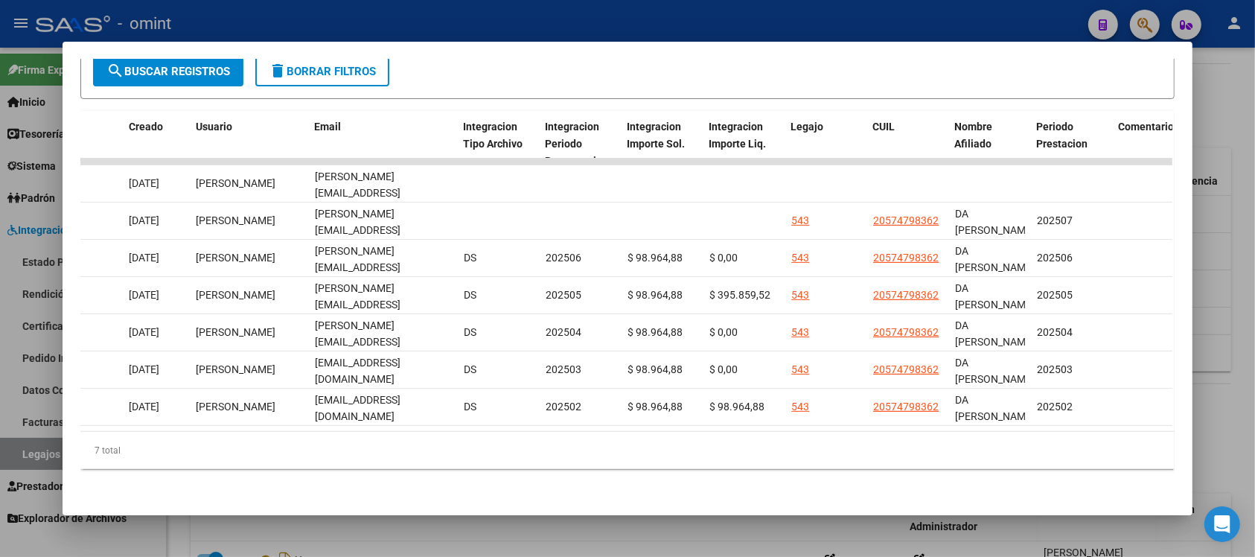
click at [557, 4] on div at bounding box center [627, 278] width 1255 height 557
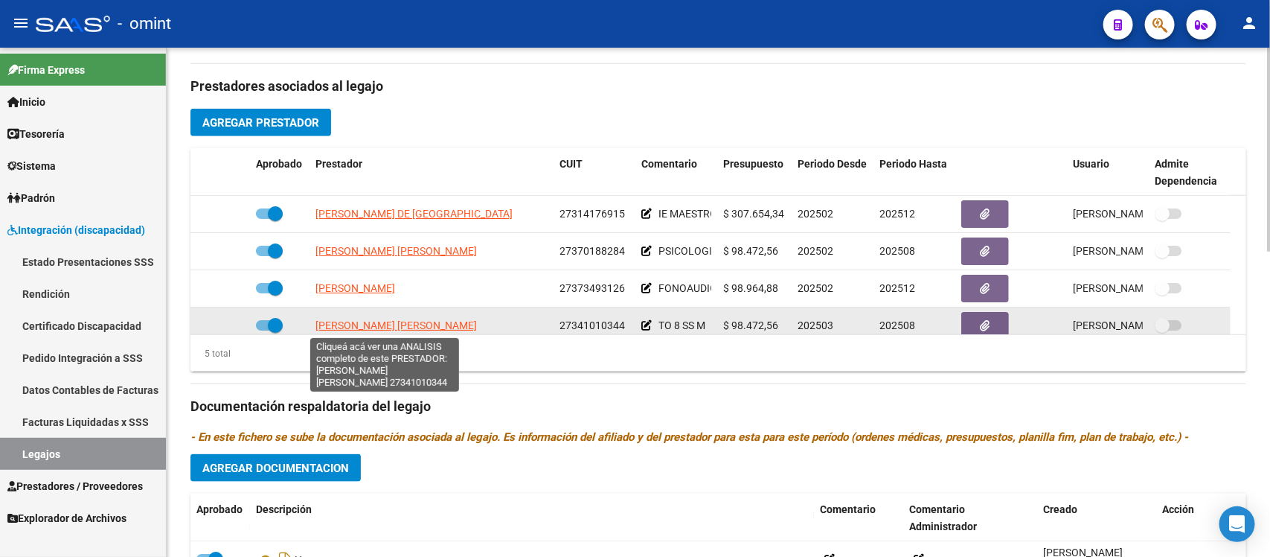
click at [393, 321] on span "DEL PINO JULIANA CANDELA" at bounding box center [395, 325] width 161 height 12
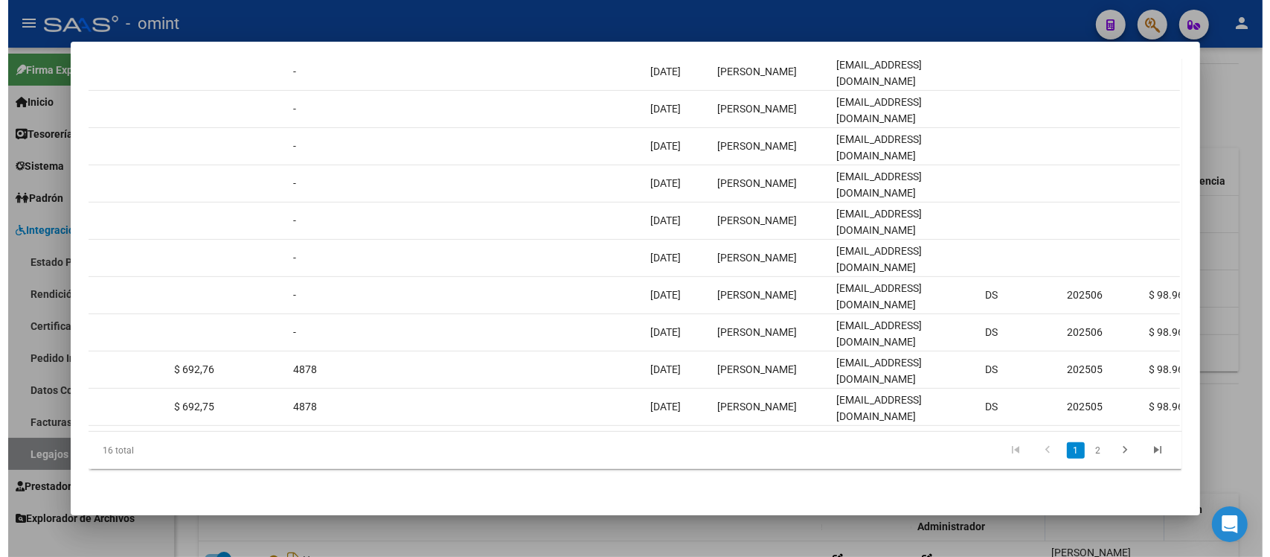
scroll to position [0, 1150]
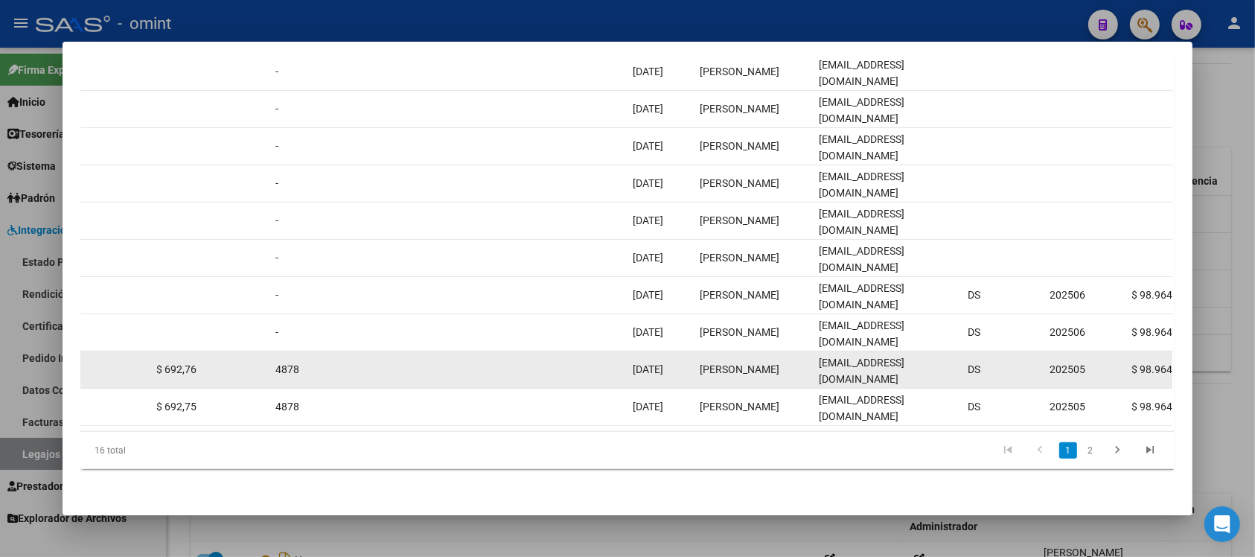
click at [832, 354] on div "julianadelpino@live.com" at bounding box center [886, 369] width 137 height 31
copy span "julianadelpino@live.com"
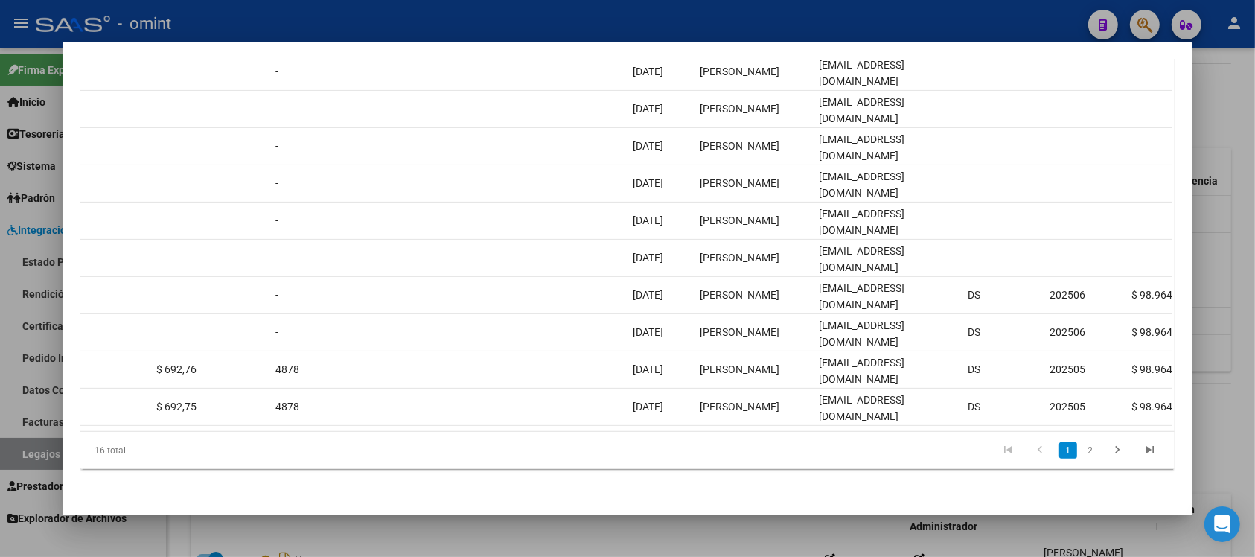
click at [544, 9] on div at bounding box center [627, 278] width 1255 height 557
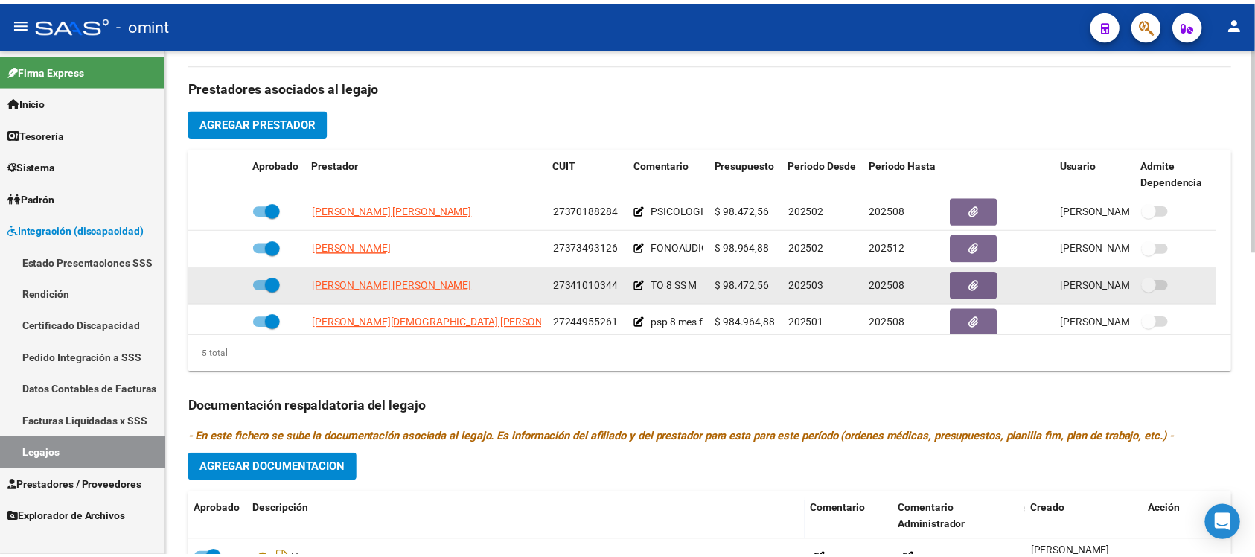
scroll to position [53, 0]
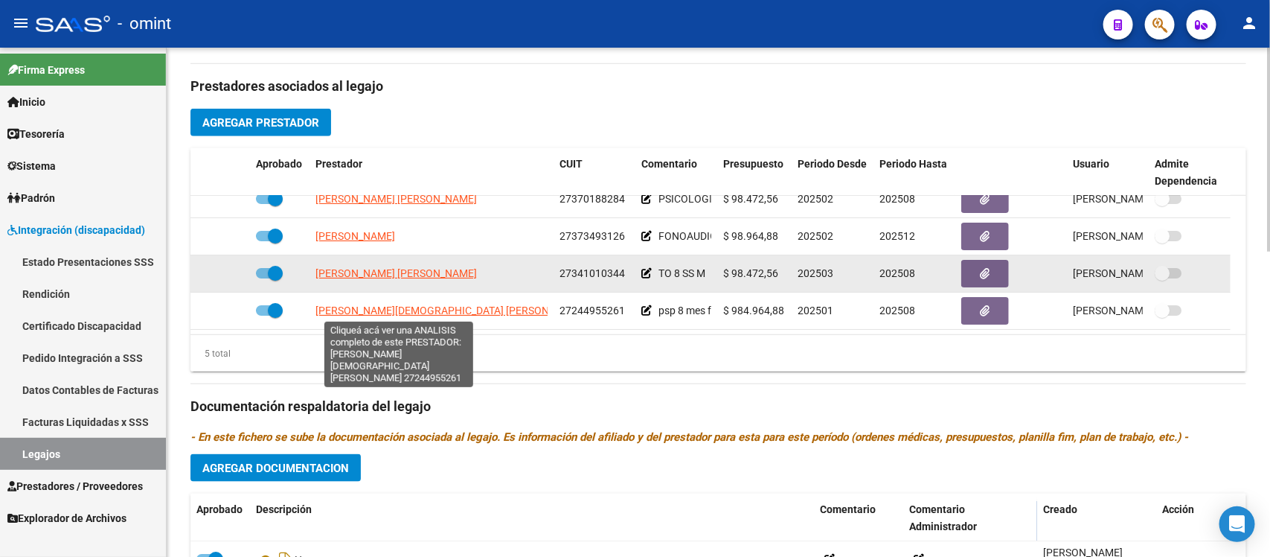
click at [389, 306] on span "CASAL LEZCANO GIMENA NATALIA" at bounding box center [450, 310] width 270 height 12
type textarea "27244955261"
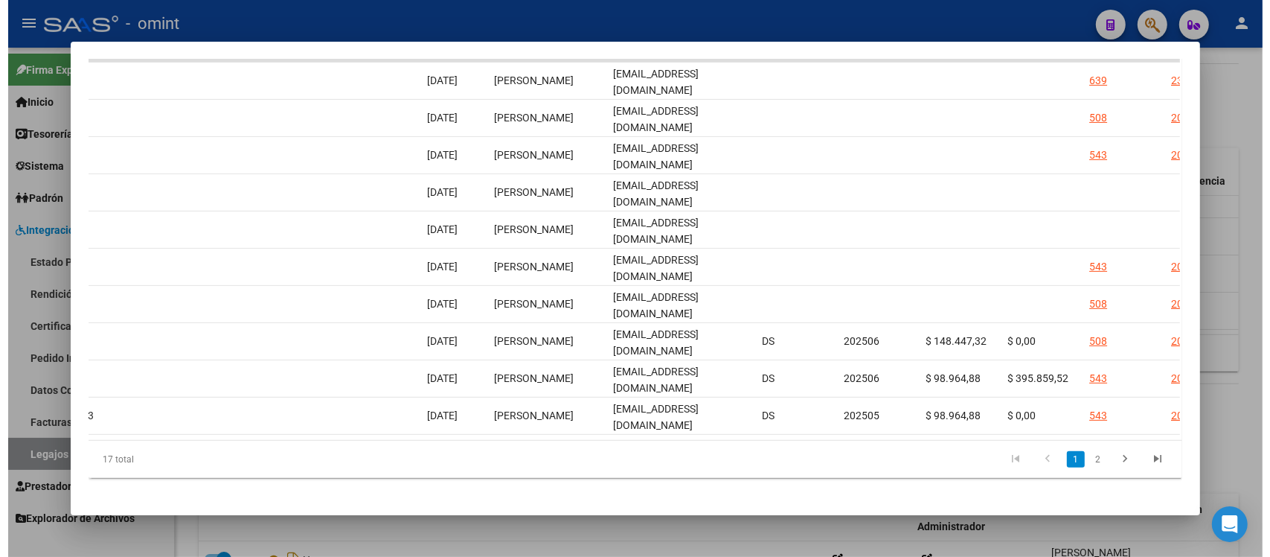
scroll to position [0, 1367]
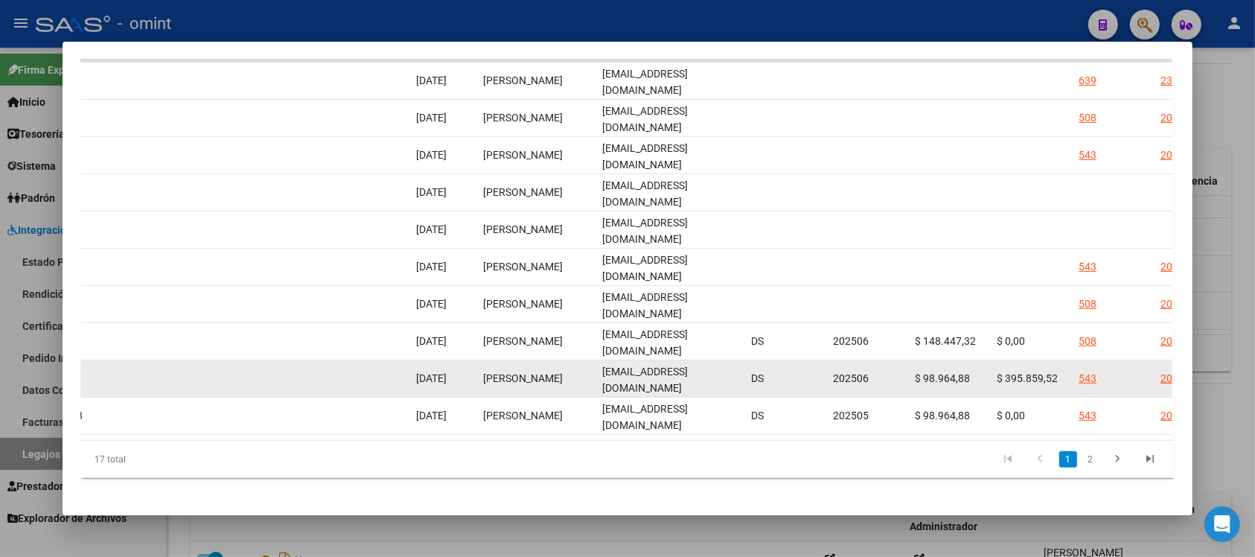
click at [685, 368] on div "nclezcano@hotmail.com" at bounding box center [670, 378] width 137 height 31
copy span "nclezcano@hotmail.com"
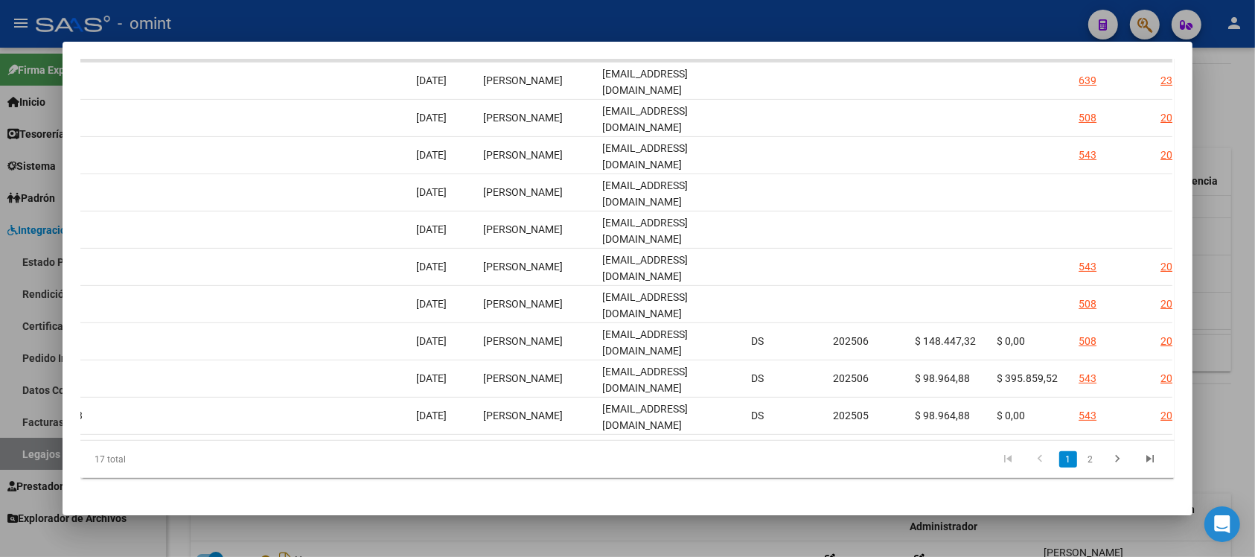
click at [490, 1] on div at bounding box center [627, 278] width 1255 height 557
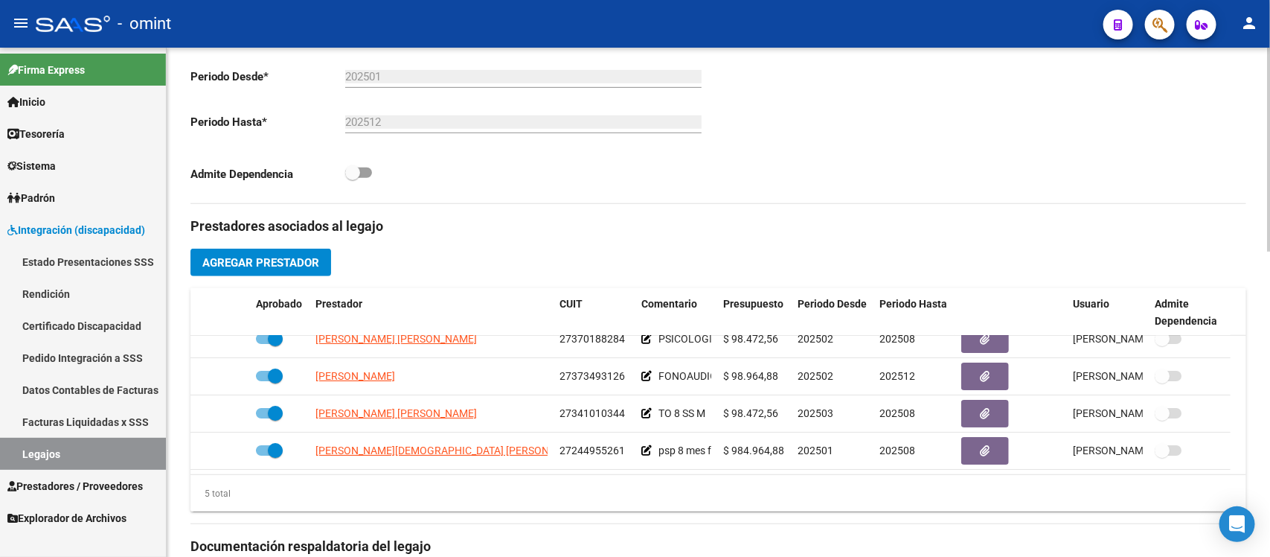
scroll to position [186, 0]
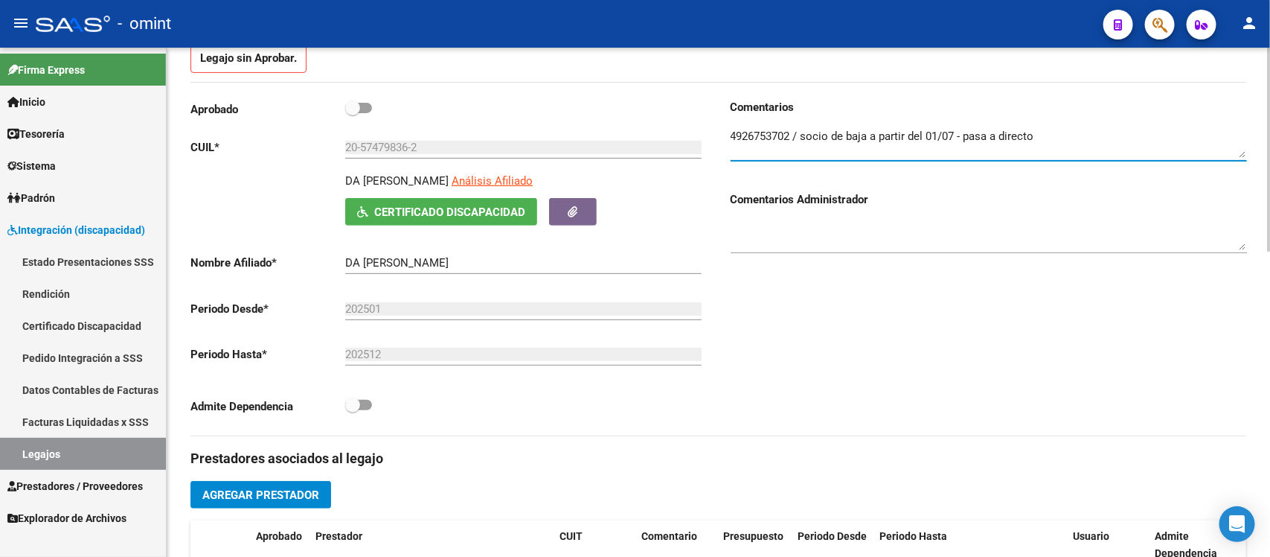
drag, startPoint x: 731, startPoint y: 134, endPoint x: 790, endPoint y: 135, distance: 58.8
click at [790, 135] on textarea at bounding box center [989, 143] width 516 height 30
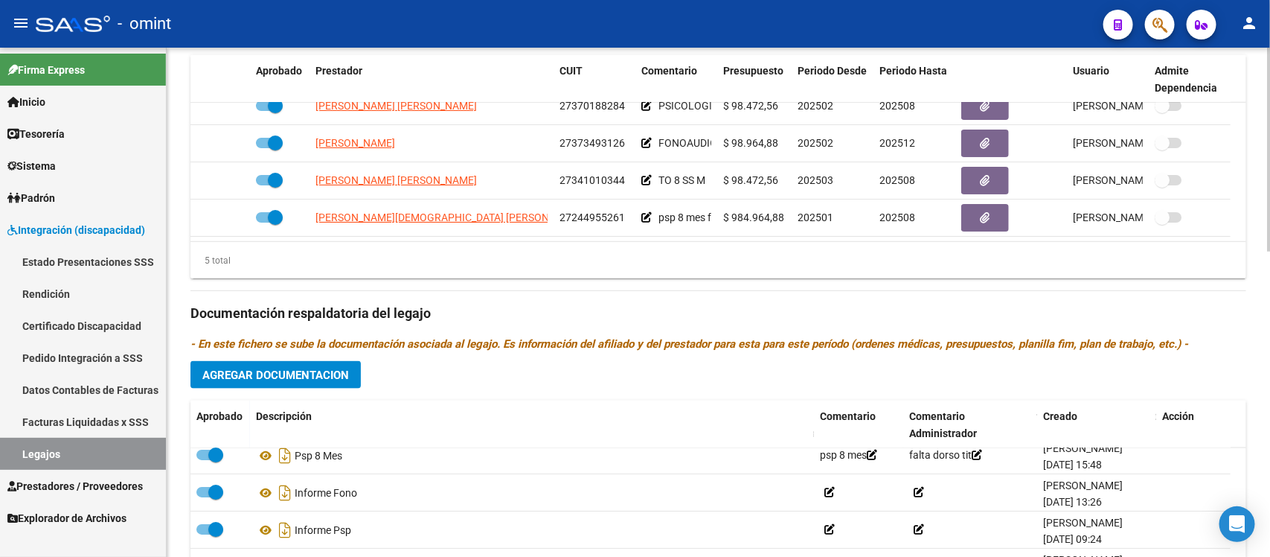
scroll to position [202, 0]
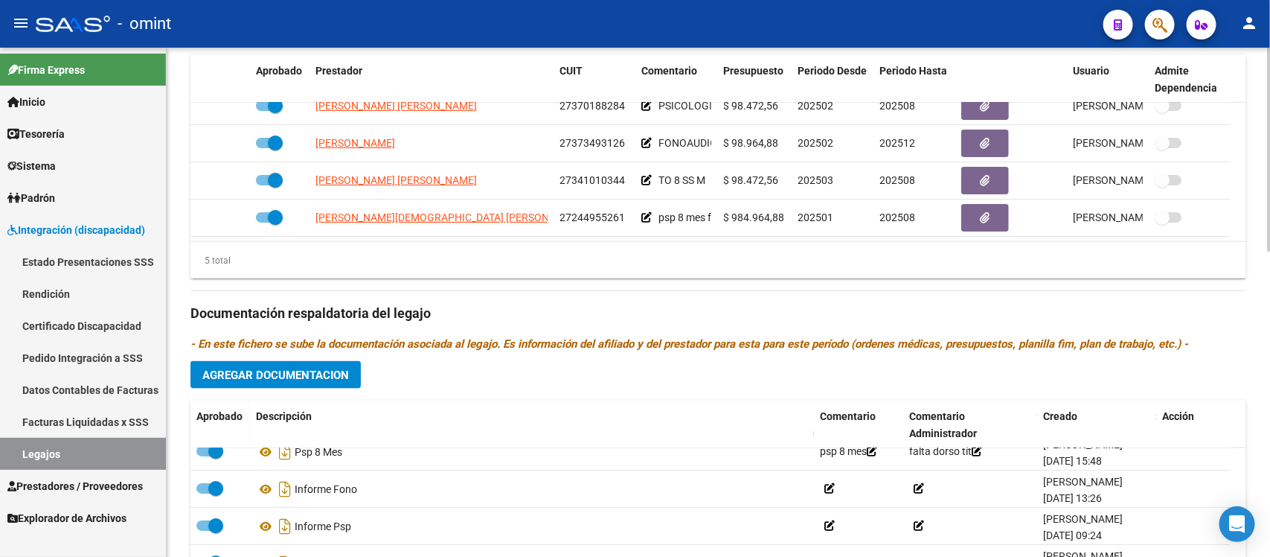
click at [862, 370] on div "Prestadores asociados al legajo Agregar Prestador Aprobado Prestador CUIT Comen…" at bounding box center [718, 303] width 1056 height 664
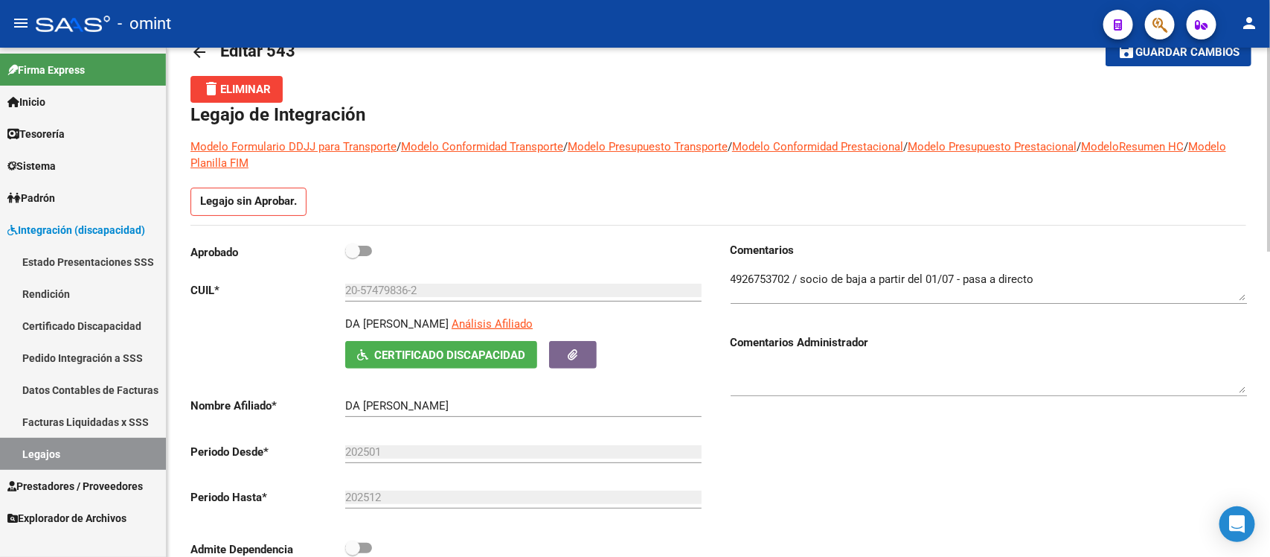
scroll to position [20, 0]
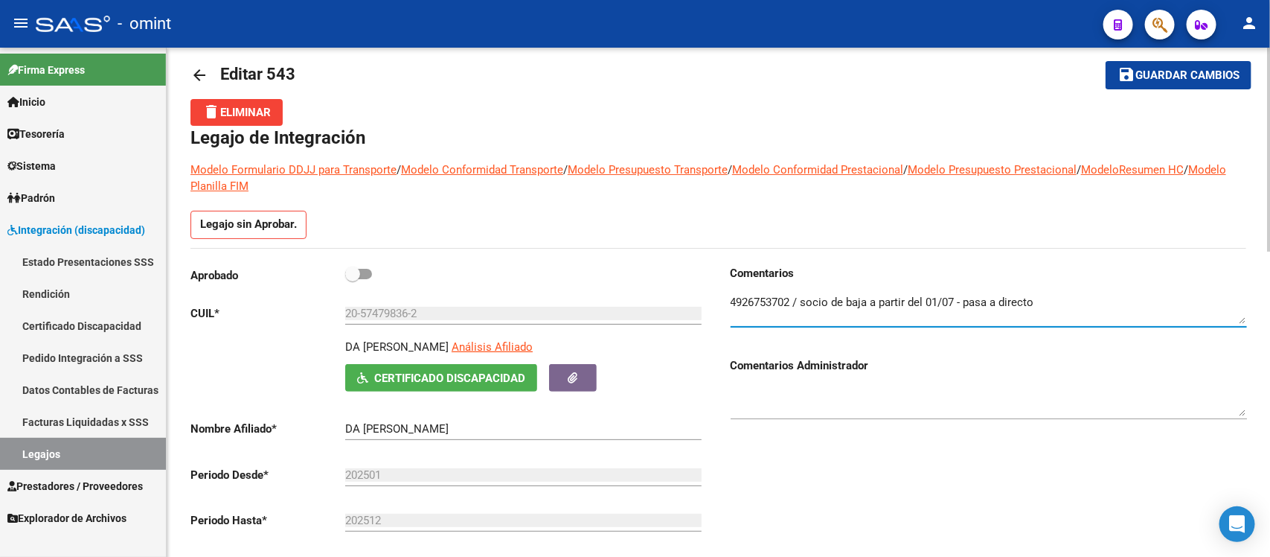
drag, startPoint x: 731, startPoint y: 295, endPoint x: 793, endPoint y: 298, distance: 61.8
click at [793, 298] on textarea at bounding box center [989, 309] width 516 height 30
click at [201, 72] on mat-icon "arrow_back" at bounding box center [199, 75] width 18 height 18
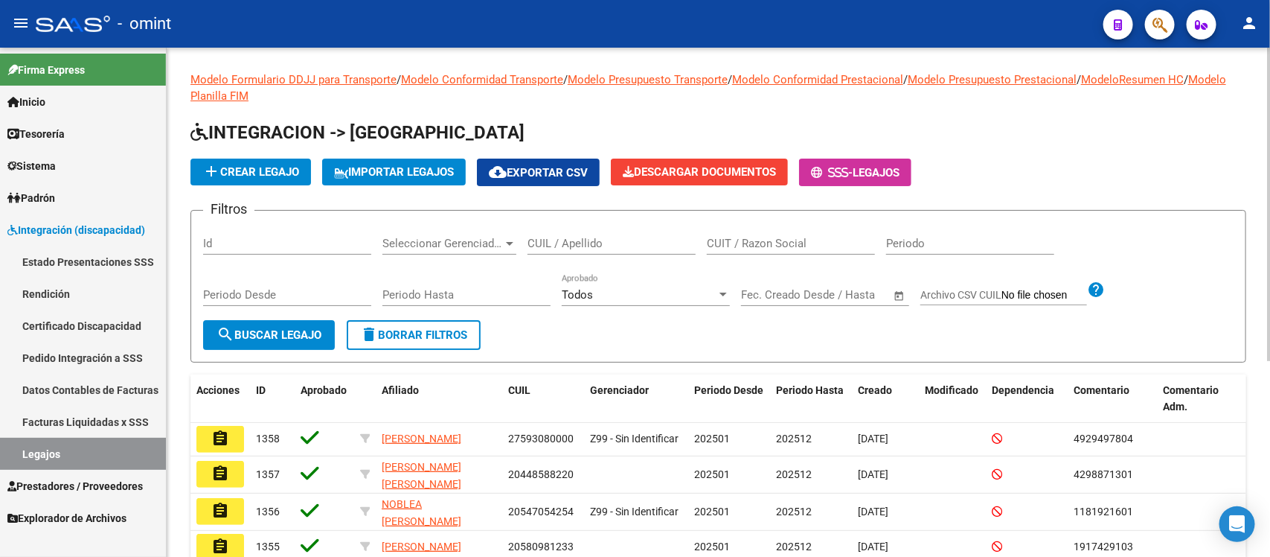
click at [638, 243] on input "CUIL / Apellido" at bounding box center [612, 243] width 168 height 13
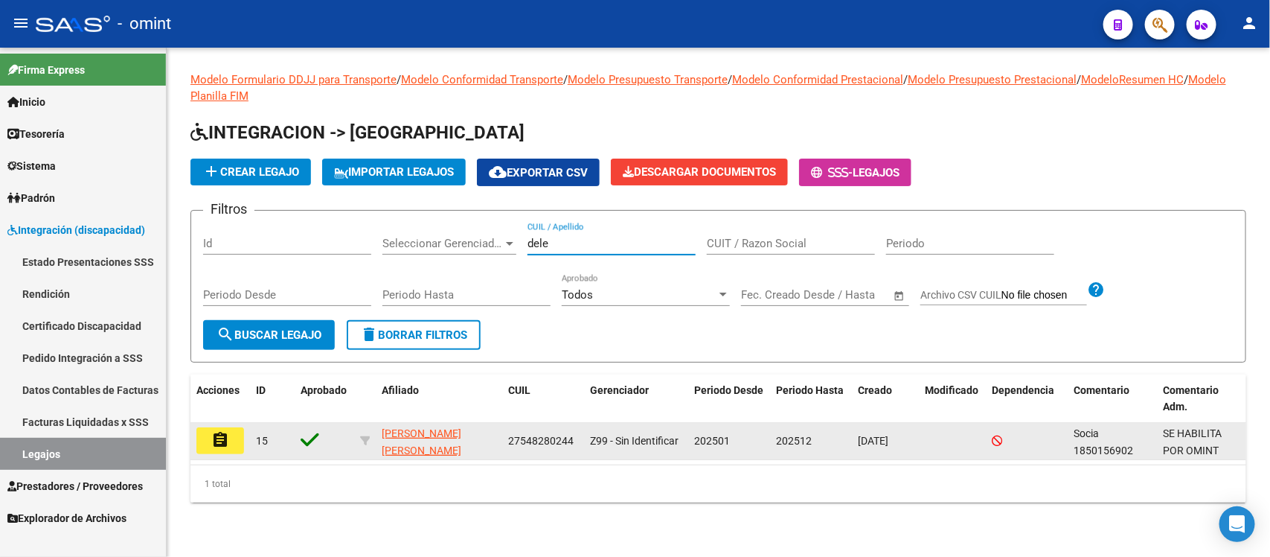
type input "dele"
click at [221, 452] on datatable-body-cell "assignment" at bounding box center [220, 441] width 60 height 36
click at [218, 446] on button "assignment" at bounding box center [220, 440] width 48 height 27
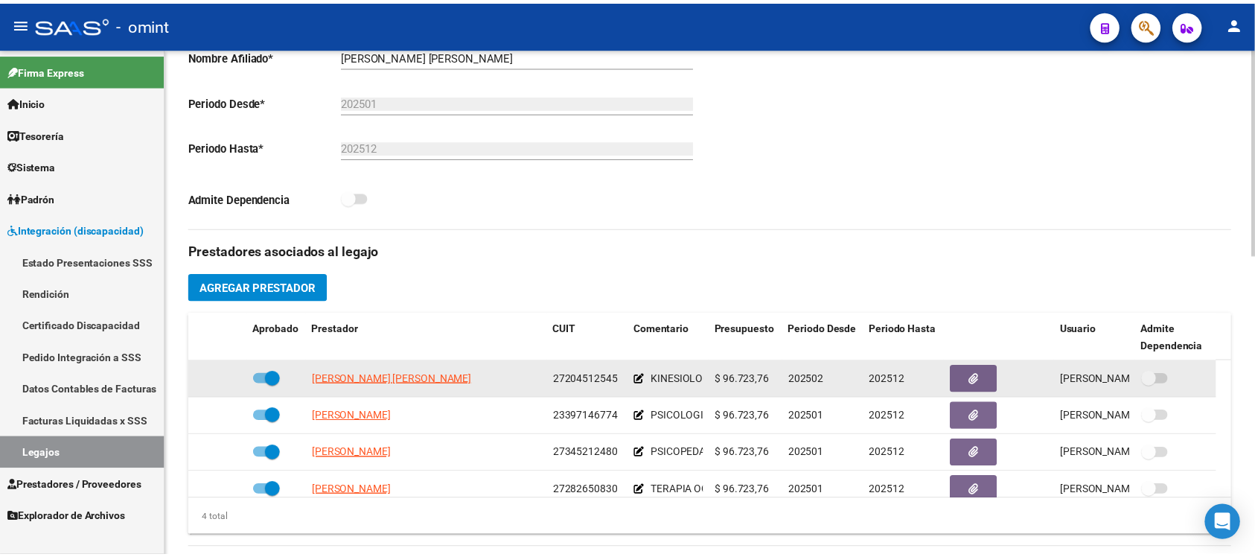
scroll to position [372, 0]
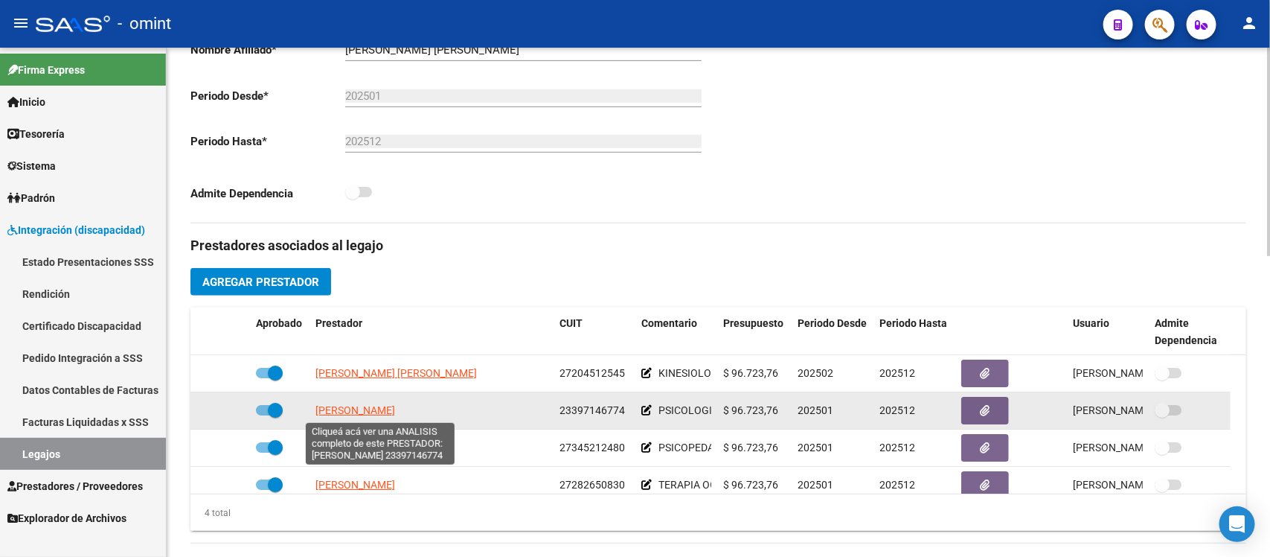
click at [361, 414] on span "SANCHEZ MAGALI MARINA" at bounding box center [355, 410] width 80 height 12
type textarea "23397146774"
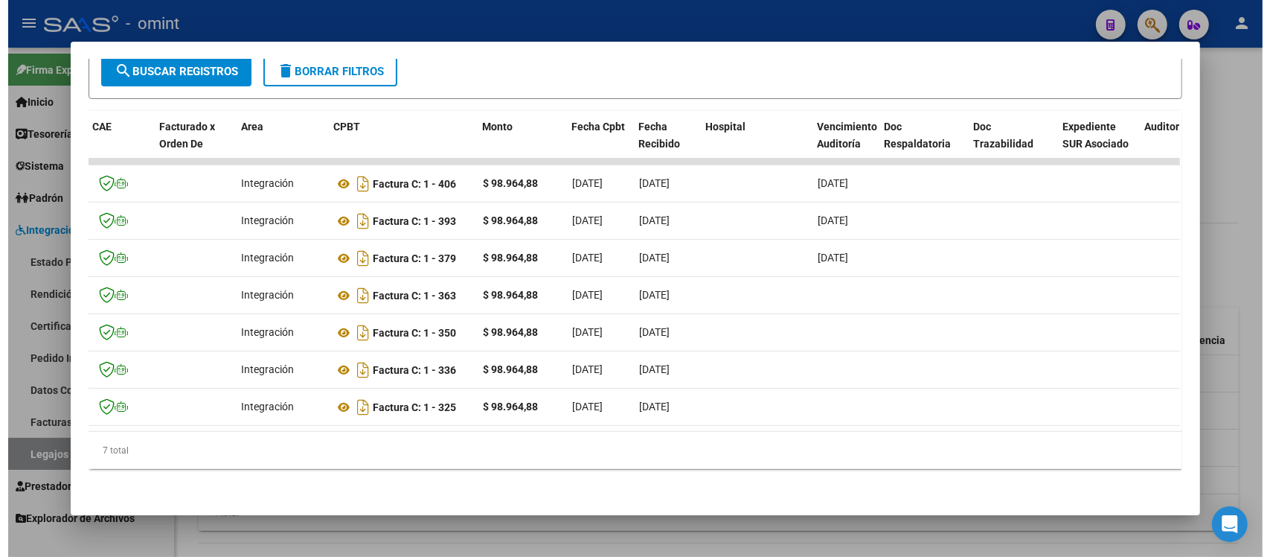
scroll to position [0, 76]
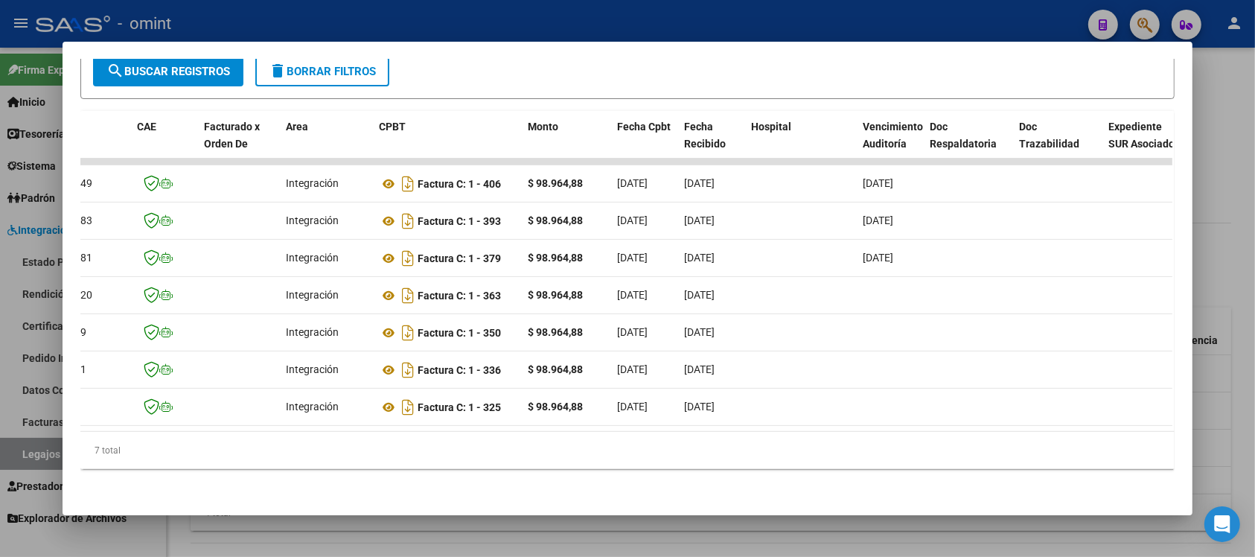
click at [557, 20] on div at bounding box center [627, 278] width 1255 height 557
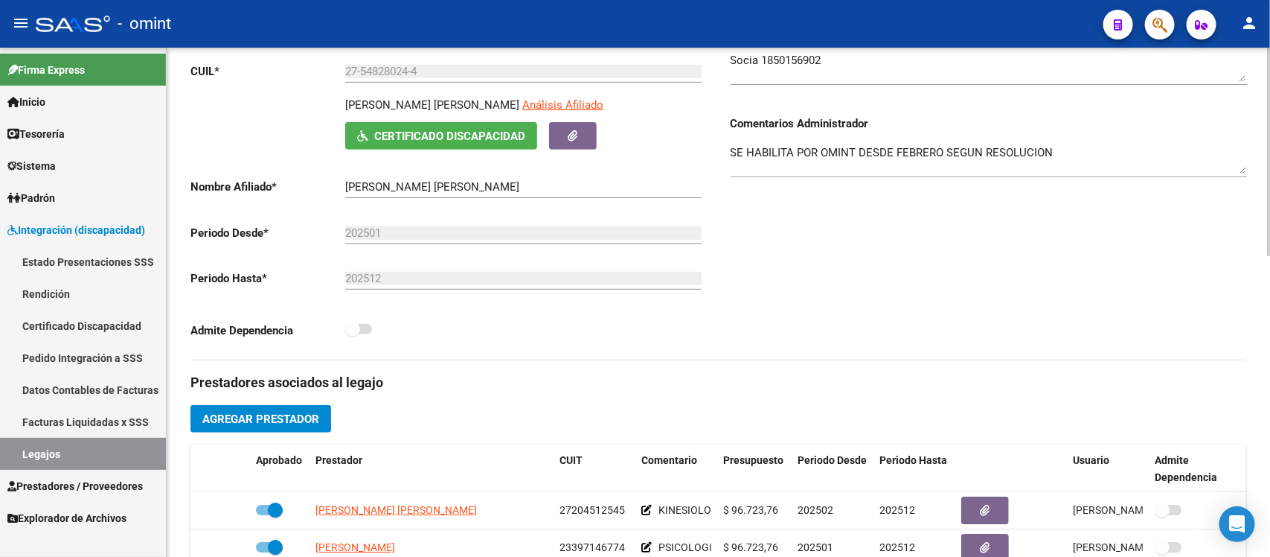
scroll to position [0, 0]
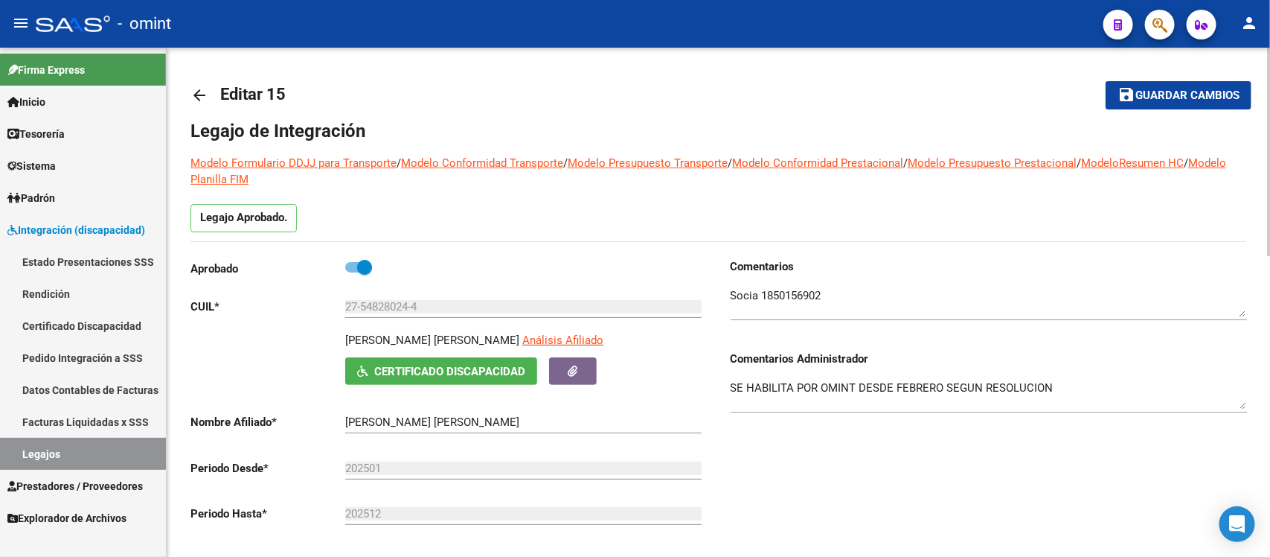
click at [201, 93] on mat-icon "arrow_back" at bounding box center [199, 95] width 18 height 18
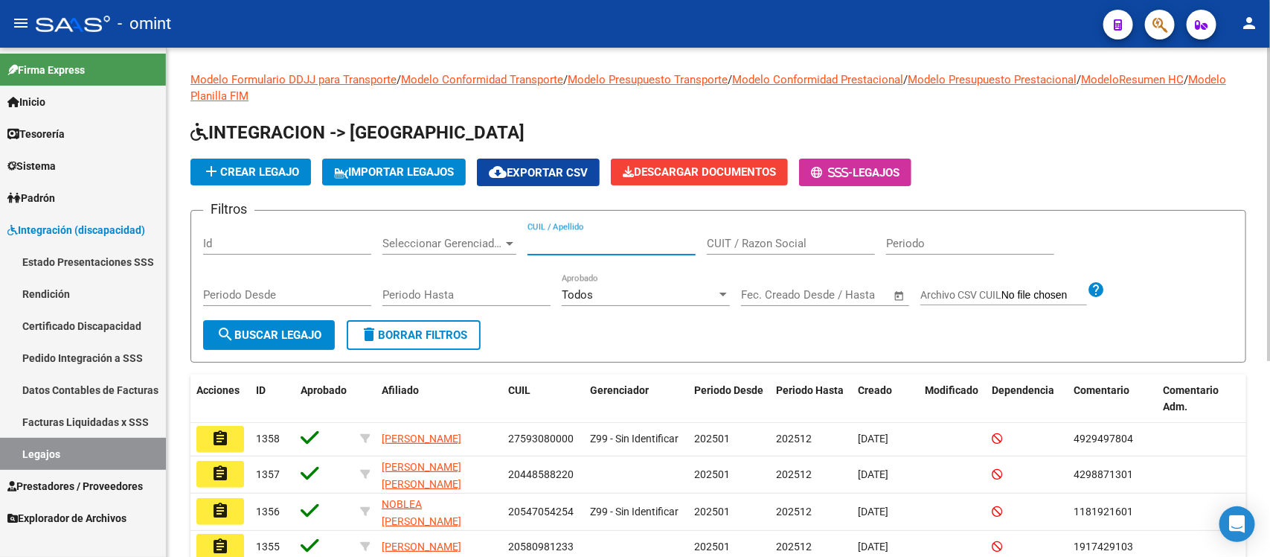
click at [644, 237] on input "CUIL / Apellido" at bounding box center [612, 243] width 168 height 13
paste input "52021371"
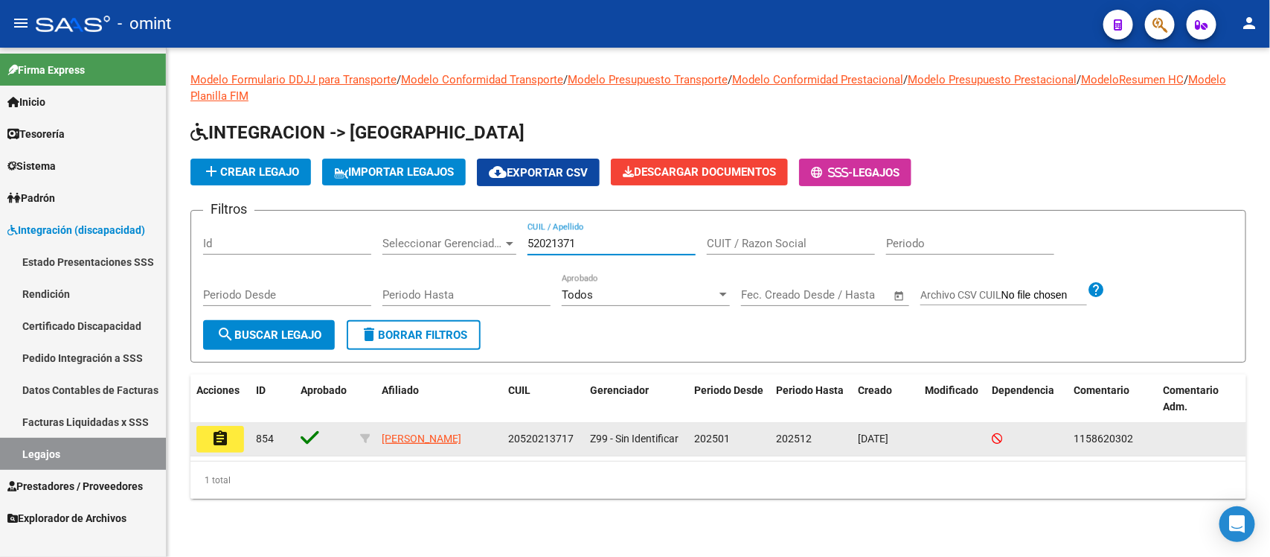
type input "52021371"
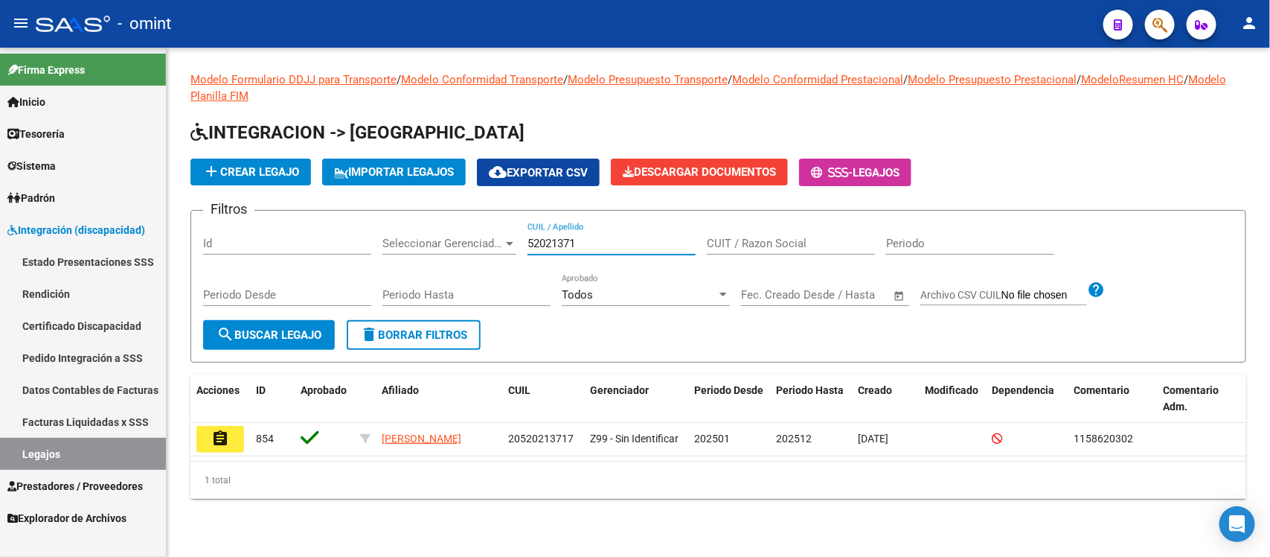
click at [222, 439] on mat-icon "assignment" at bounding box center [220, 438] width 18 height 18
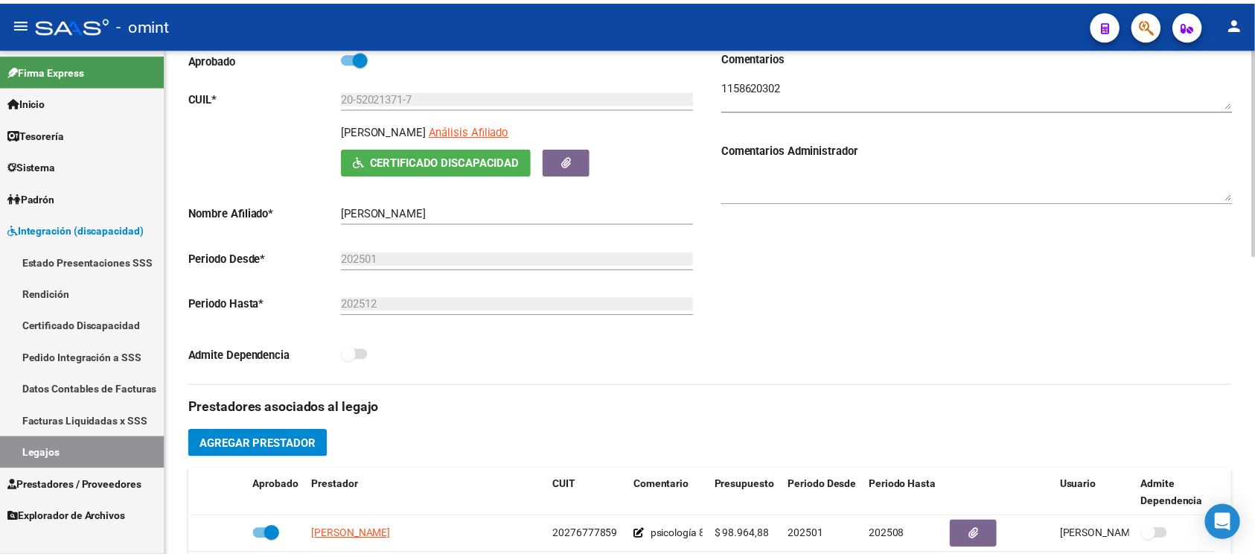
scroll to position [465, 0]
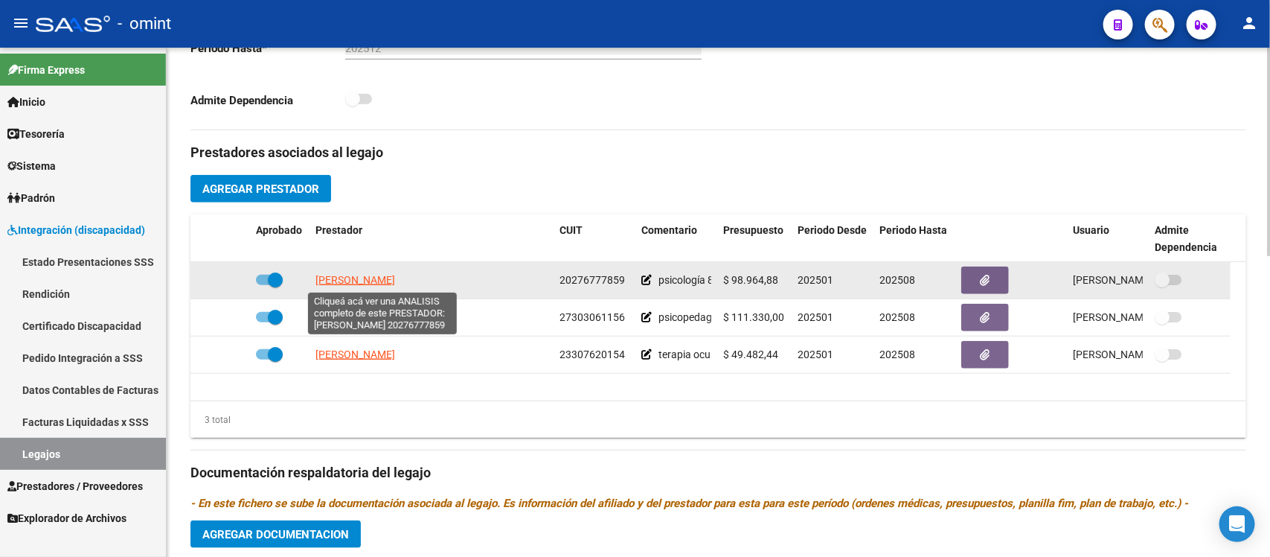
click at [365, 278] on span "PEREYRA ESTEBAN DAMIAN" at bounding box center [355, 280] width 80 height 12
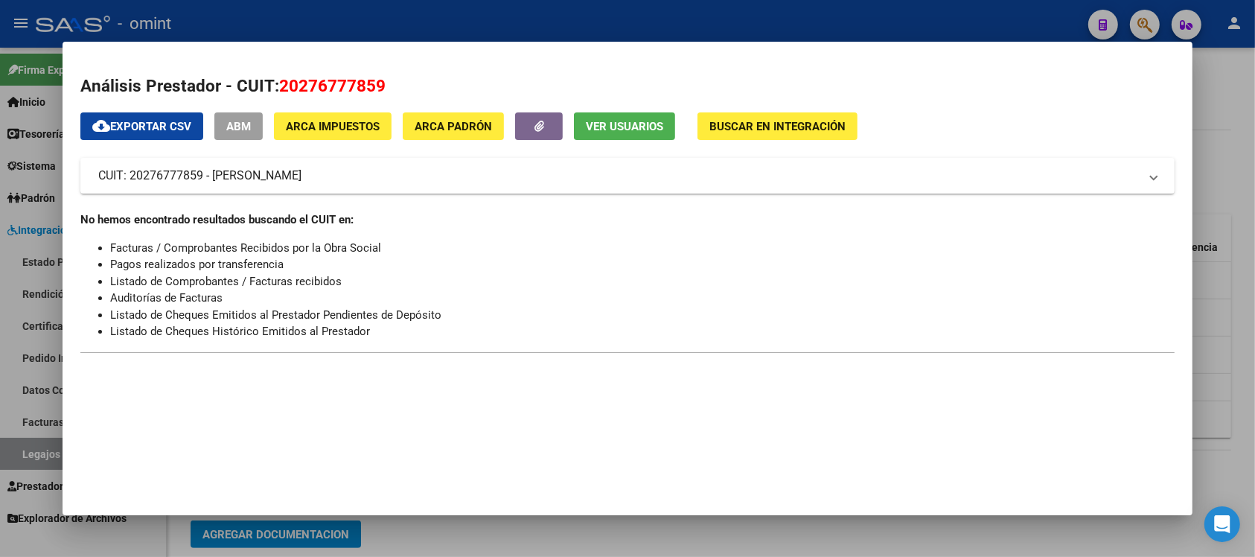
click at [408, 23] on div at bounding box center [627, 278] width 1255 height 557
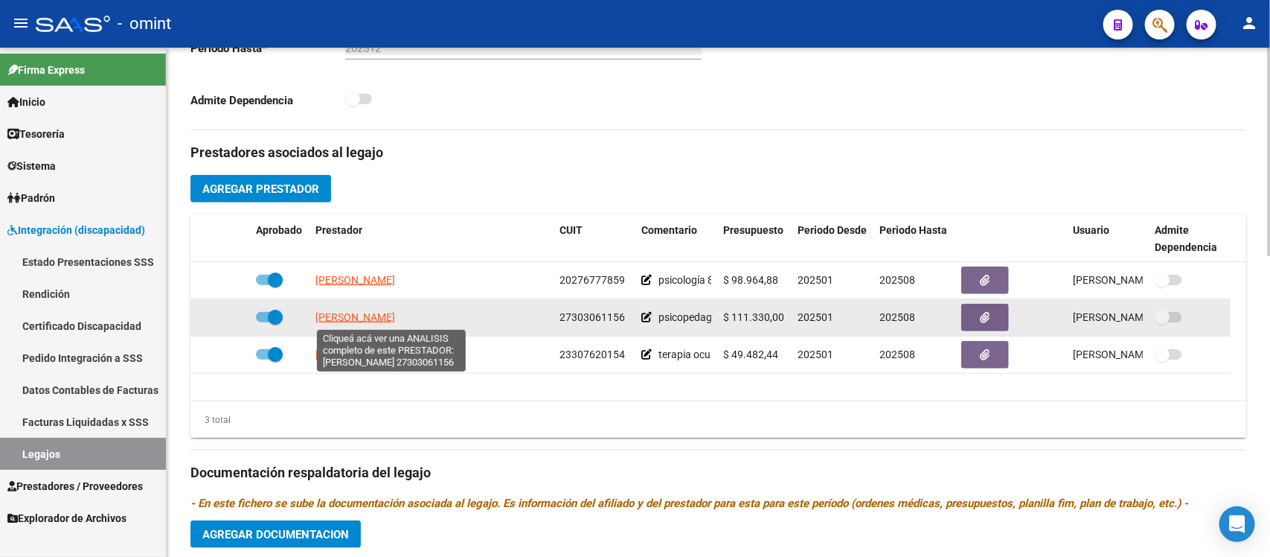
click at [395, 317] on span "FIORENTINO MICAELA MARIELA" at bounding box center [355, 317] width 80 height 12
type textarea "27303061156"
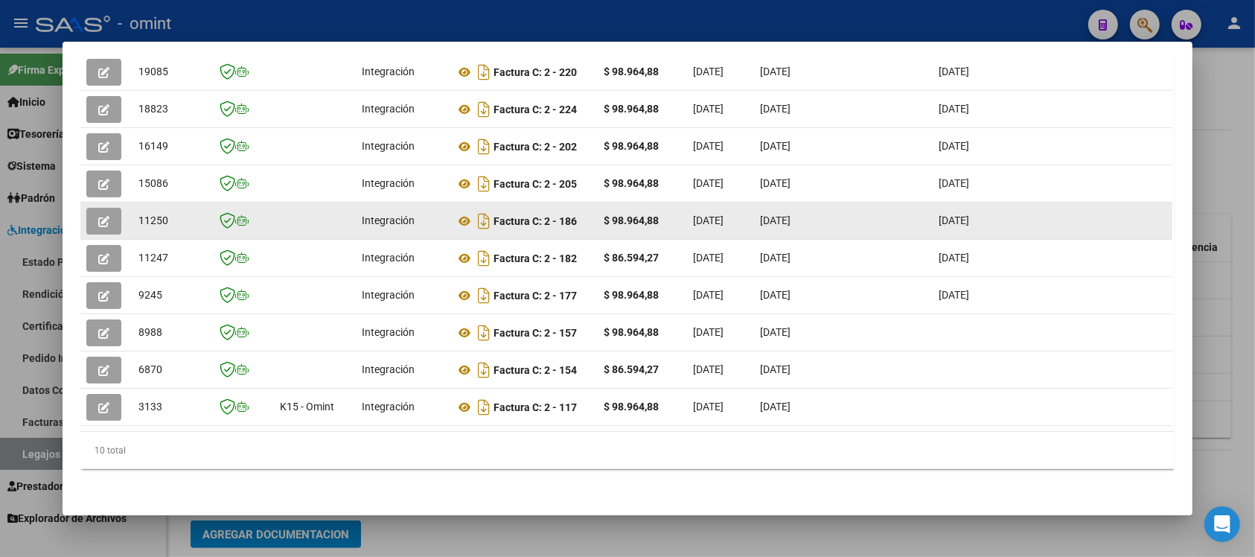
scroll to position [213, 0]
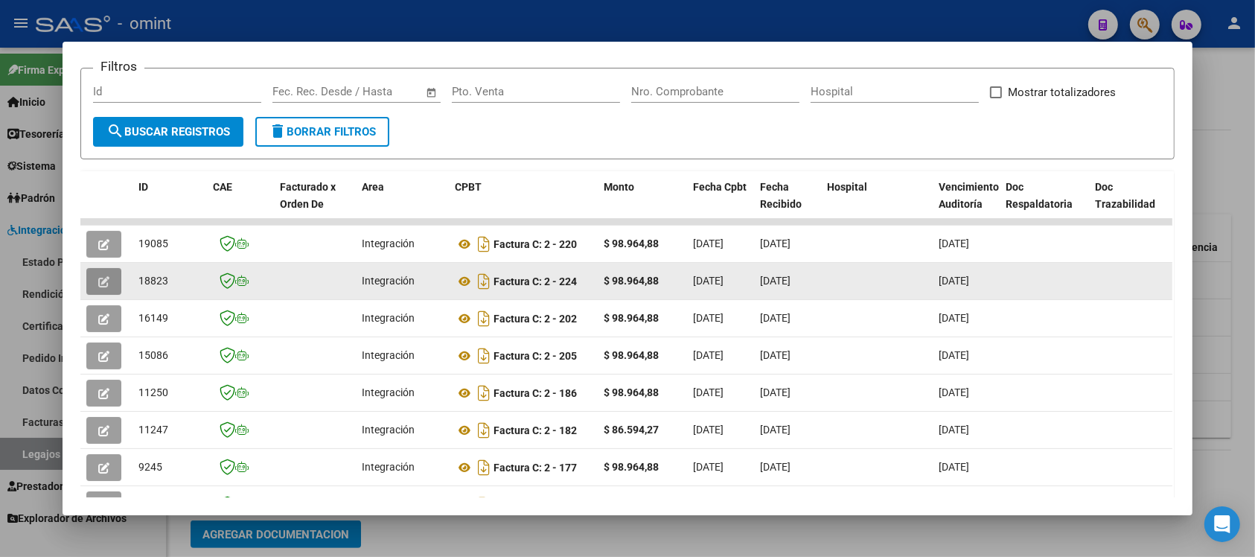
click at [91, 279] on button "button" at bounding box center [103, 281] width 35 height 27
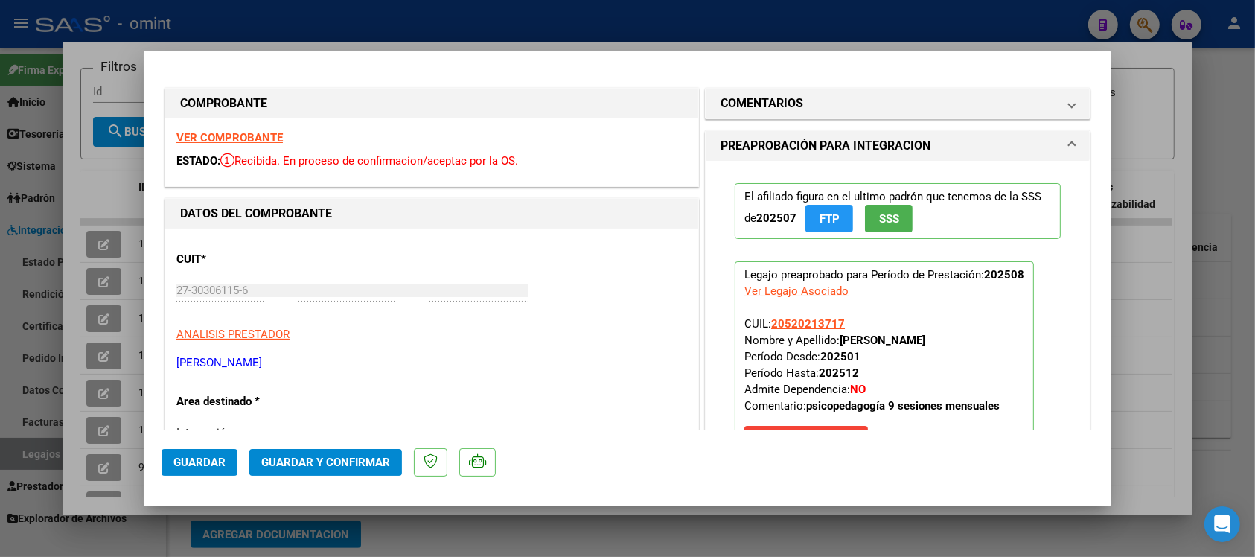
click at [269, 132] on strong "VER COMPROBANTE" at bounding box center [229, 137] width 106 height 13
click at [329, 464] on span "Guardar y Confirmar" at bounding box center [325, 461] width 129 height 13
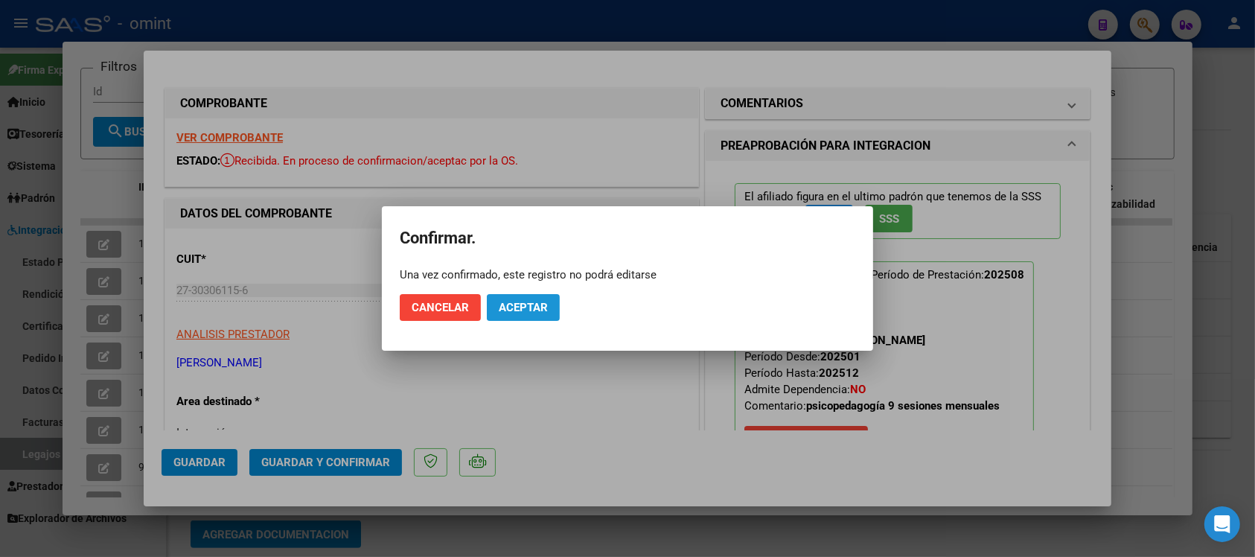
click at [504, 309] on span "Aceptar" at bounding box center [523, 307] width 49 height 13
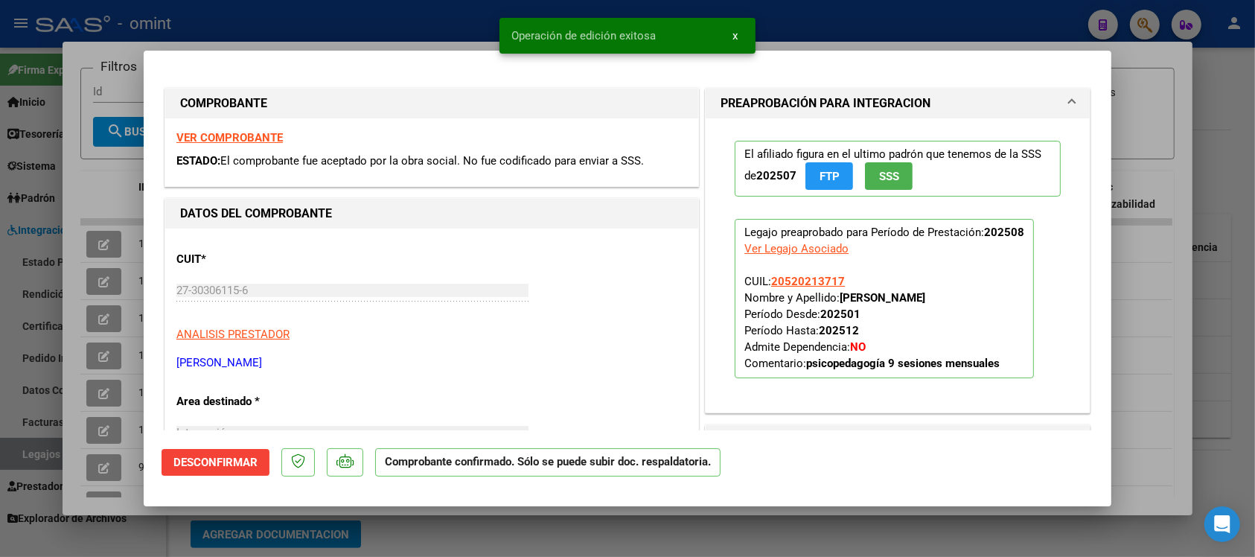
click at [432, 19] on div at bounding box center [627, 278] width 1255 height 557
type input "$ 0,00"
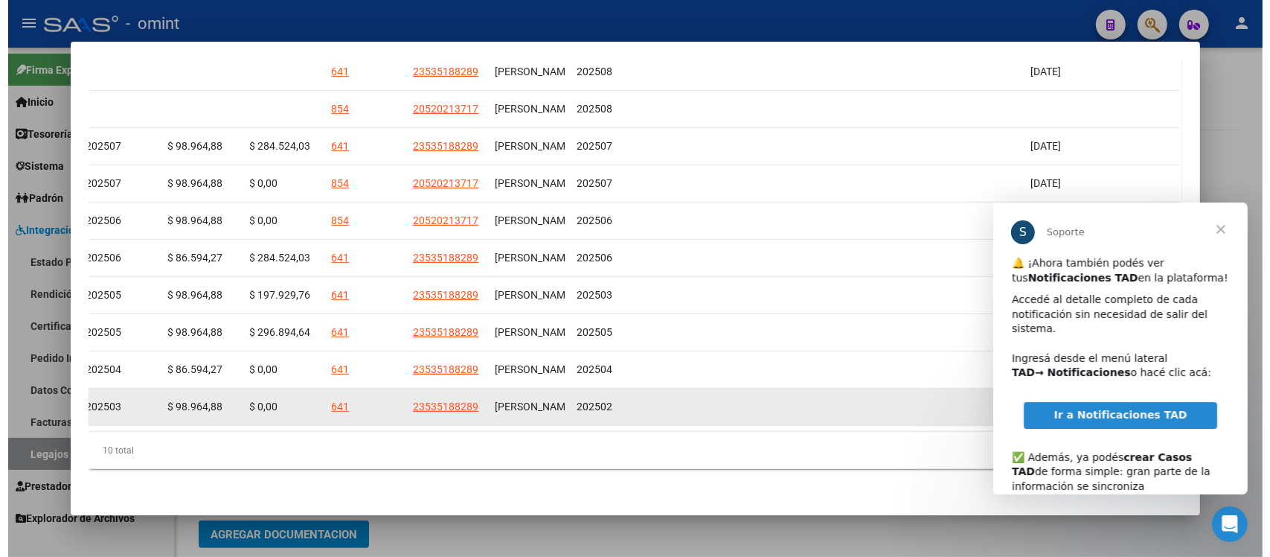
scroll to position [0, 0]
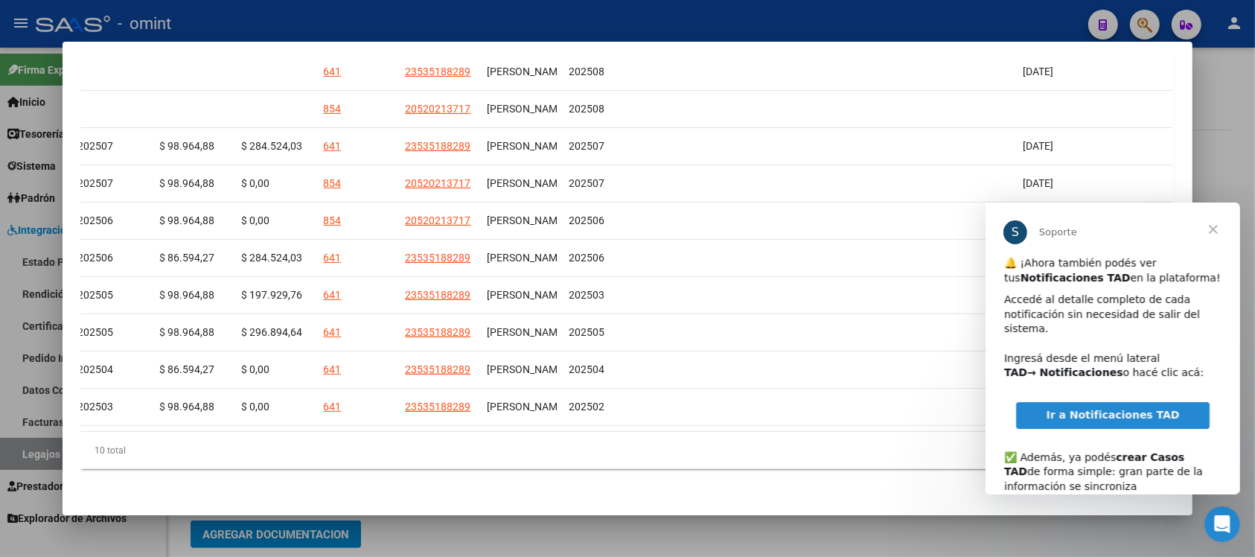
click at [626, 16] on div at bounding box center [627, 278] width 1255 height 557
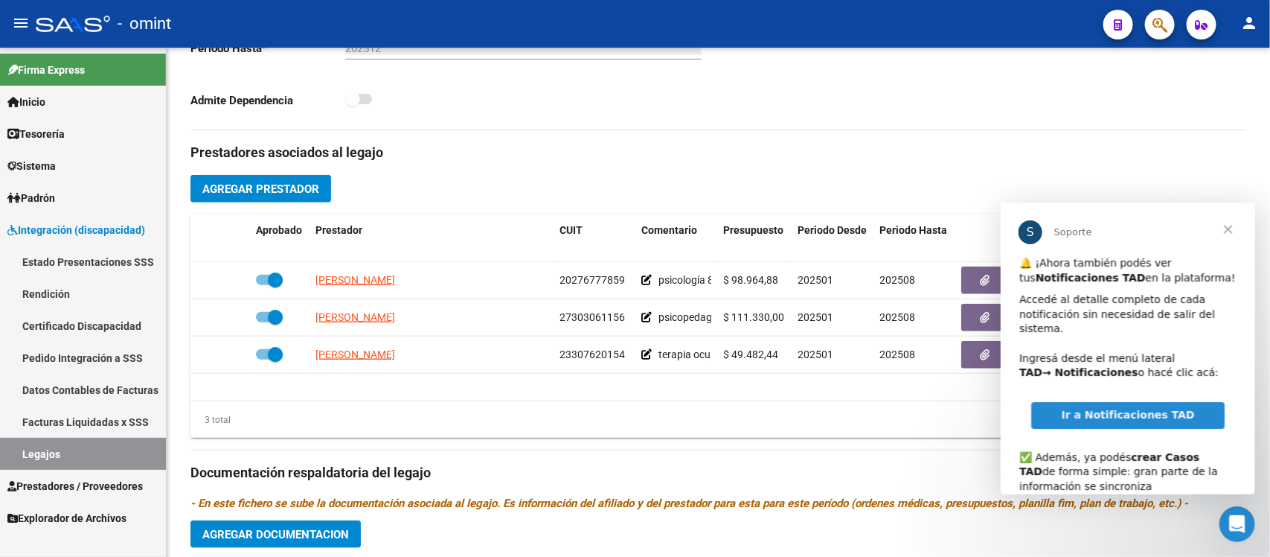
click at [1222, 225] on span "Cerrar" at bounding box center [1228, 229] width 54 height 54
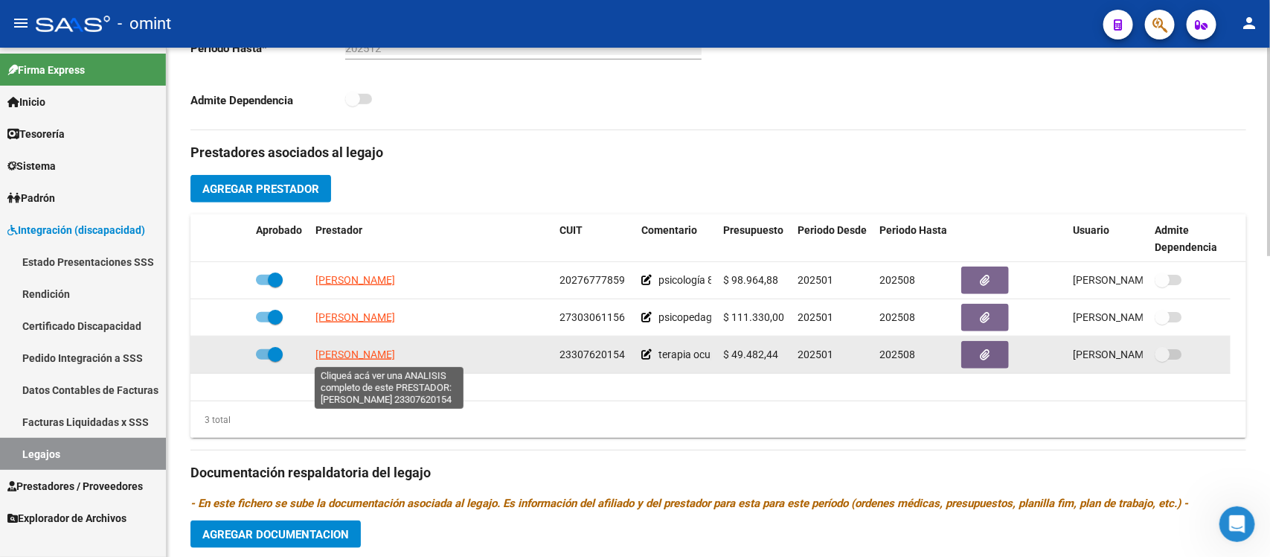
click at [395, 353] on span "MARENGO FLORENCIA LILIANA" at bounding box center [355, 354] width 80 height 12
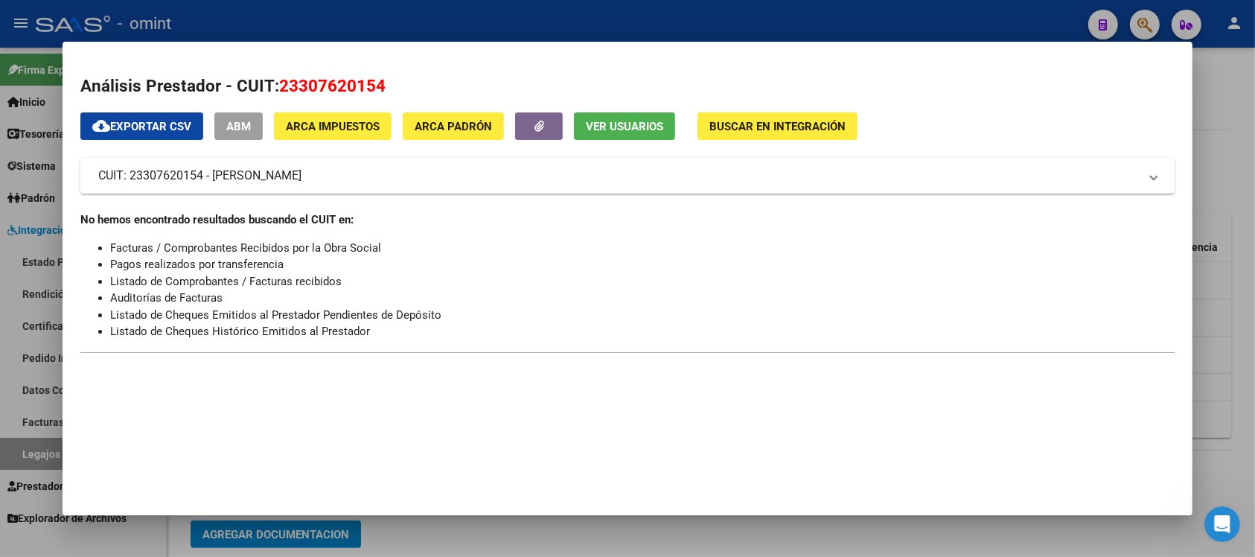
click at [435, 31] on div at bounding box center [627, 278] width 1255 height 557
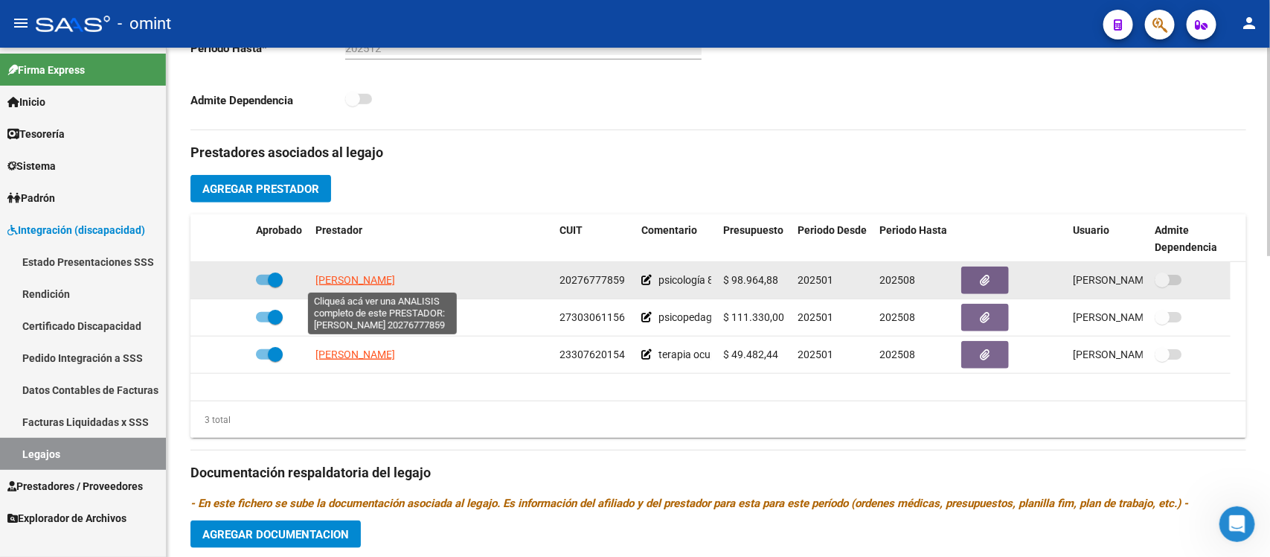
click at [395, 275] on span "PEREYRA ESTEBAN DAMIAN" at bounding box center [355, 280] width 80 height 12
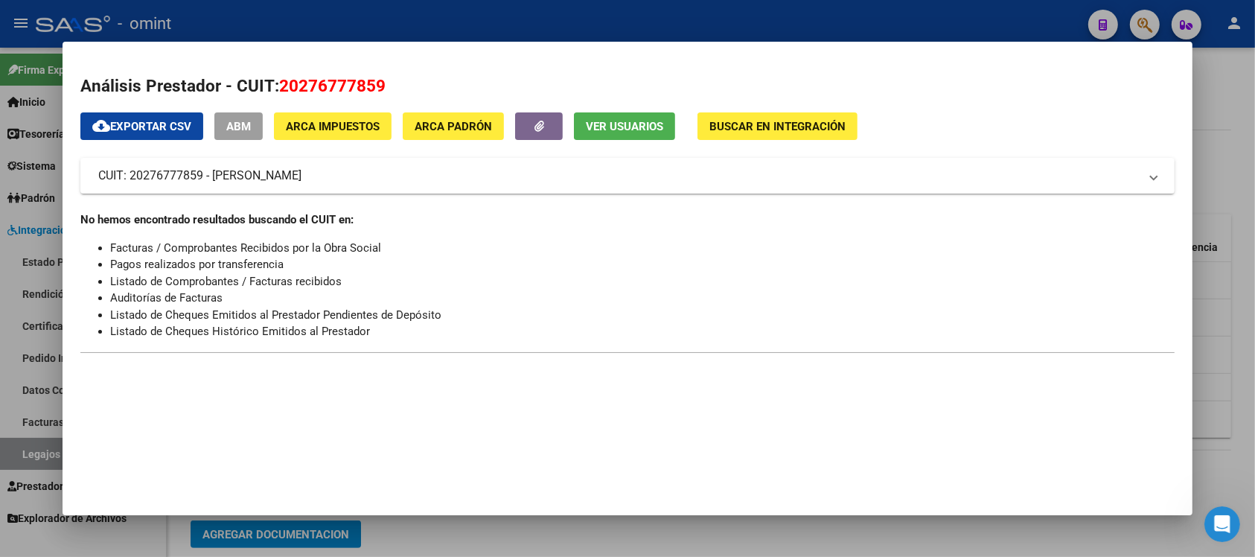
click at [426, 1] on div at bounding box center [627, 278] width 1255 height 557
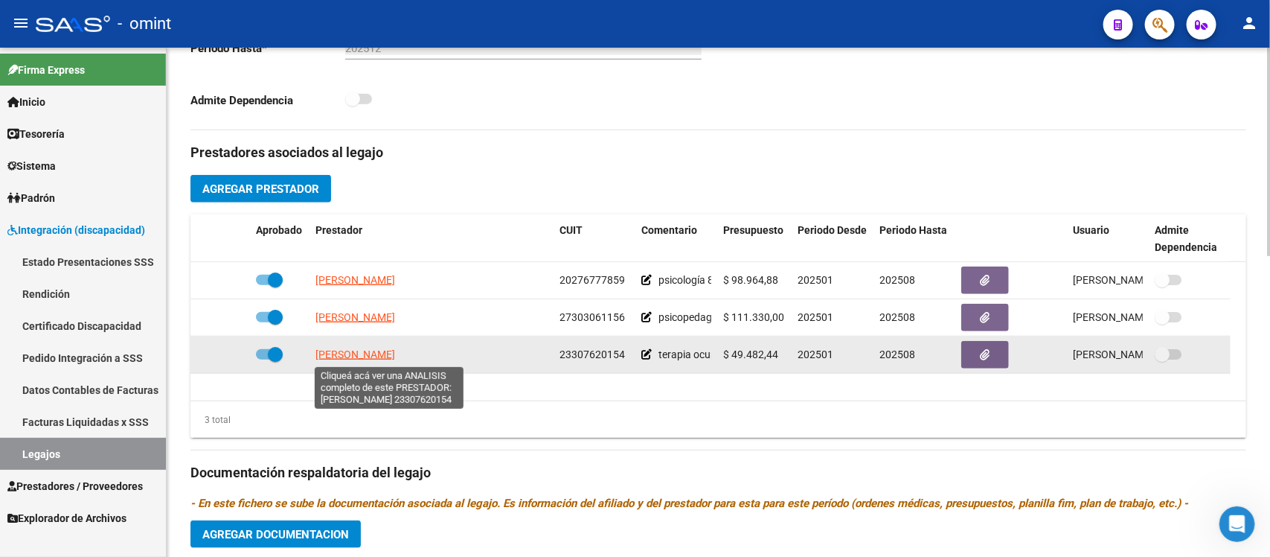
click at [395, 350] on span "MARENGO FLORENCIA LILIANA" at bounding box center [355, 354] width 80 height 12
type textarea "23307620154"
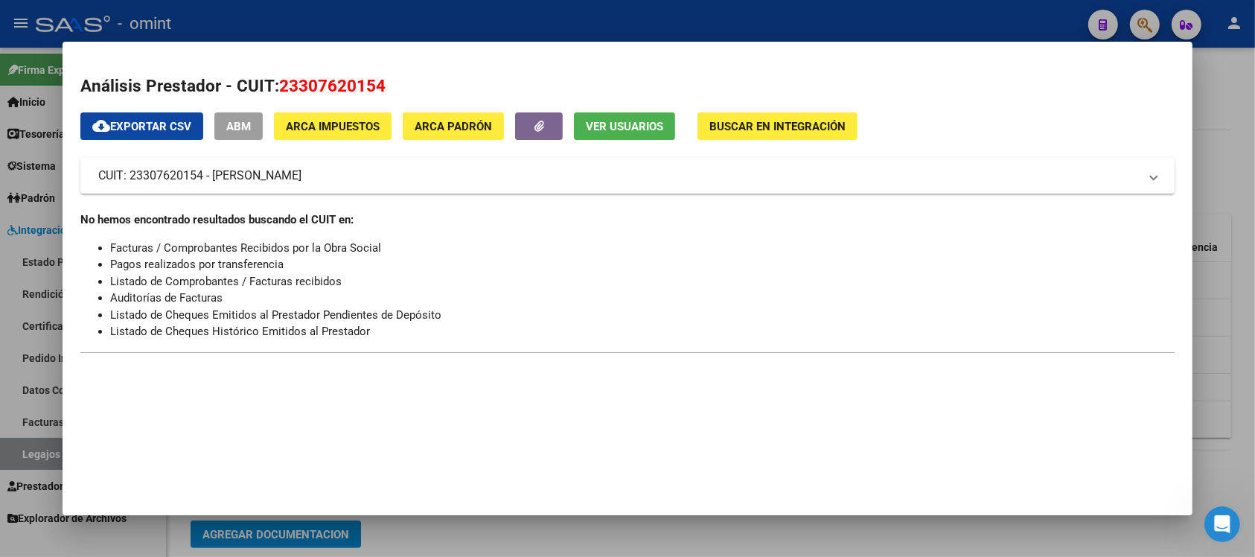
click at [404, 11] on div at bounding box center [627, 278] width 1255 height 557
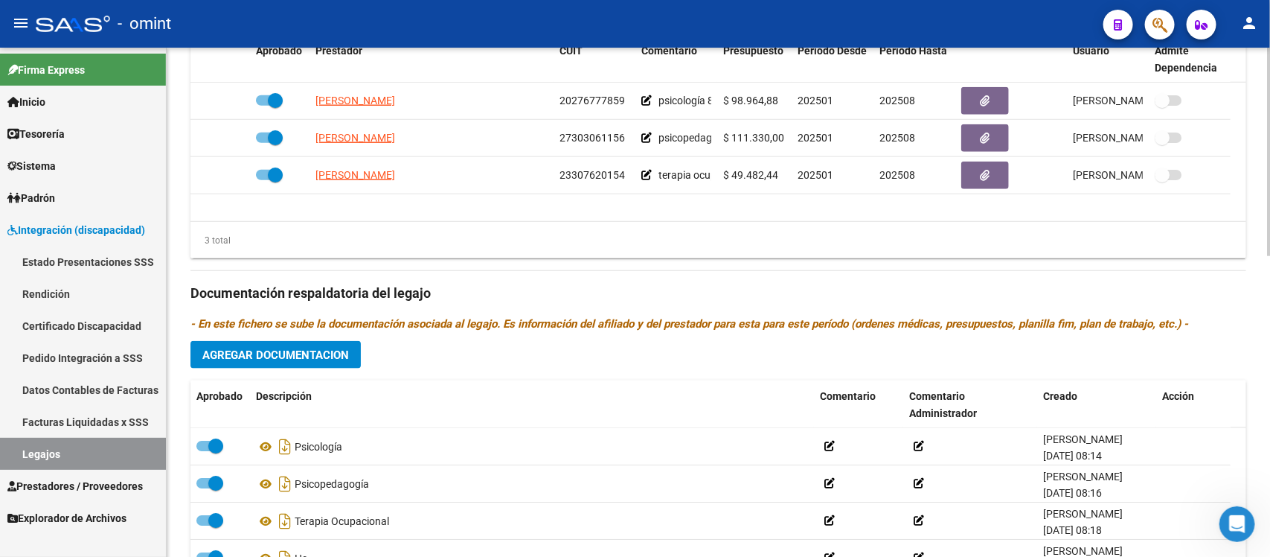
scroll to position [737, 0]
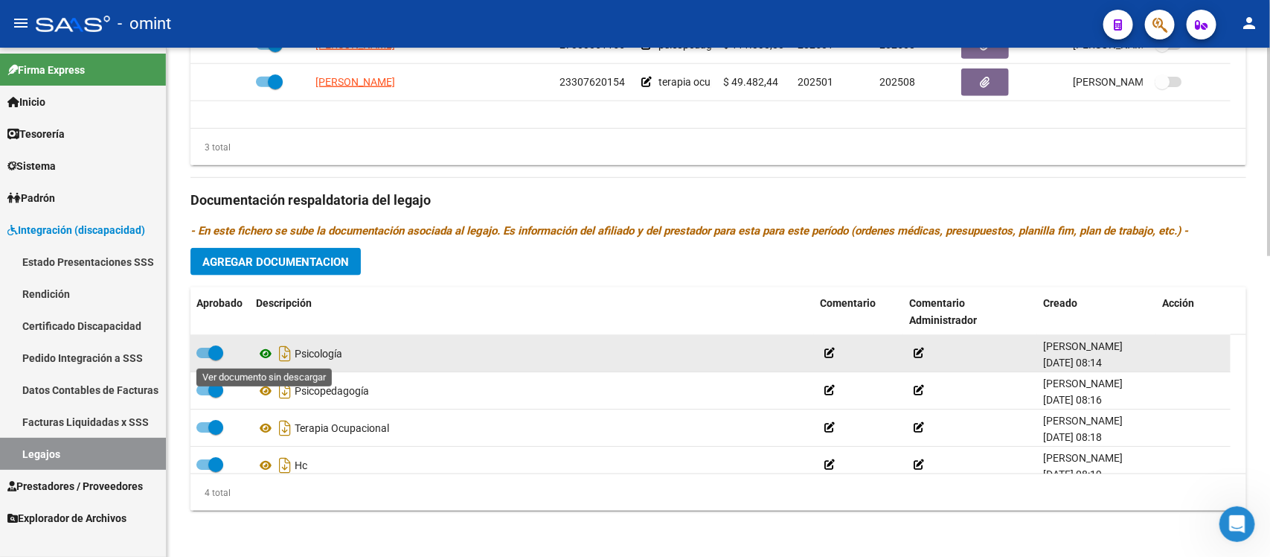
click at [266, 354] on icon at bounding box center [265, 354] width 19 height 18
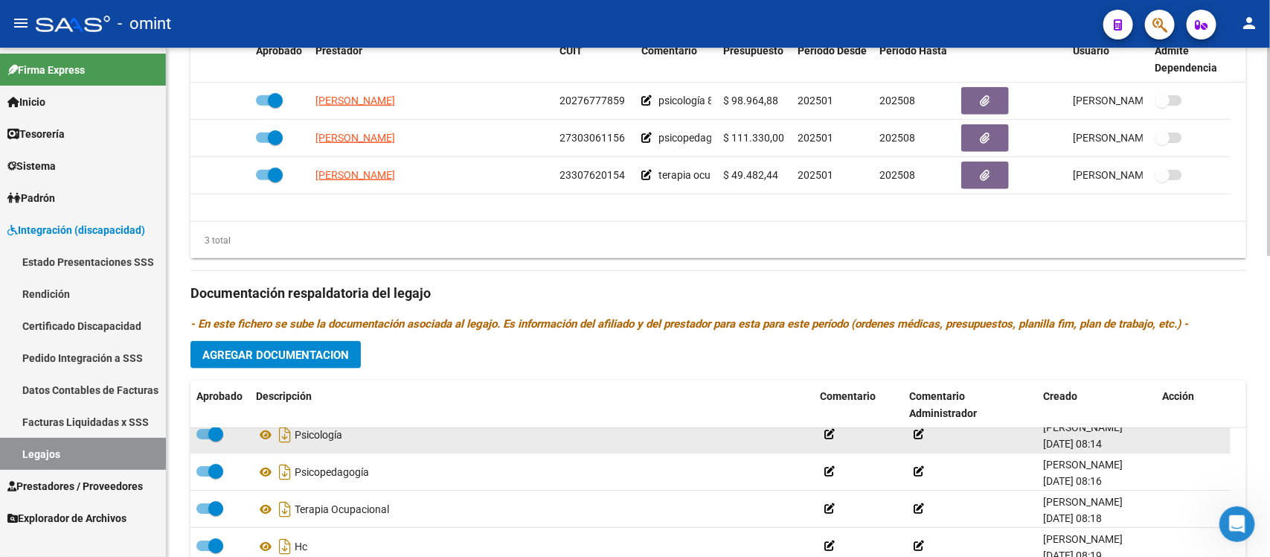
scroll to position [16, 0]
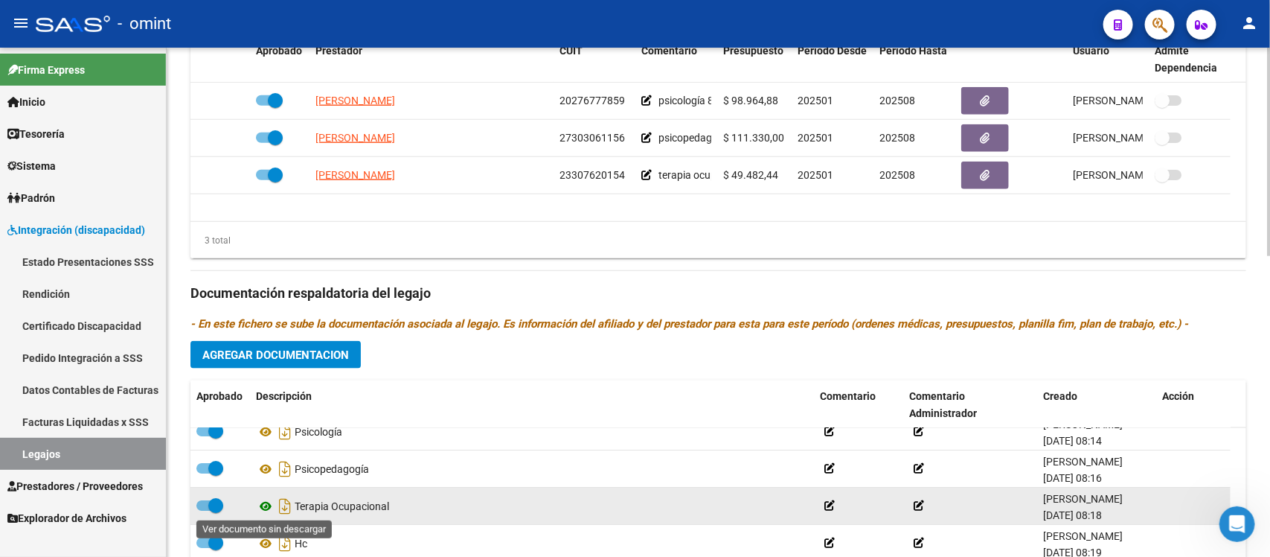
click at [268, 499] on icon at bounding box center [265, 506] width 19 height 18
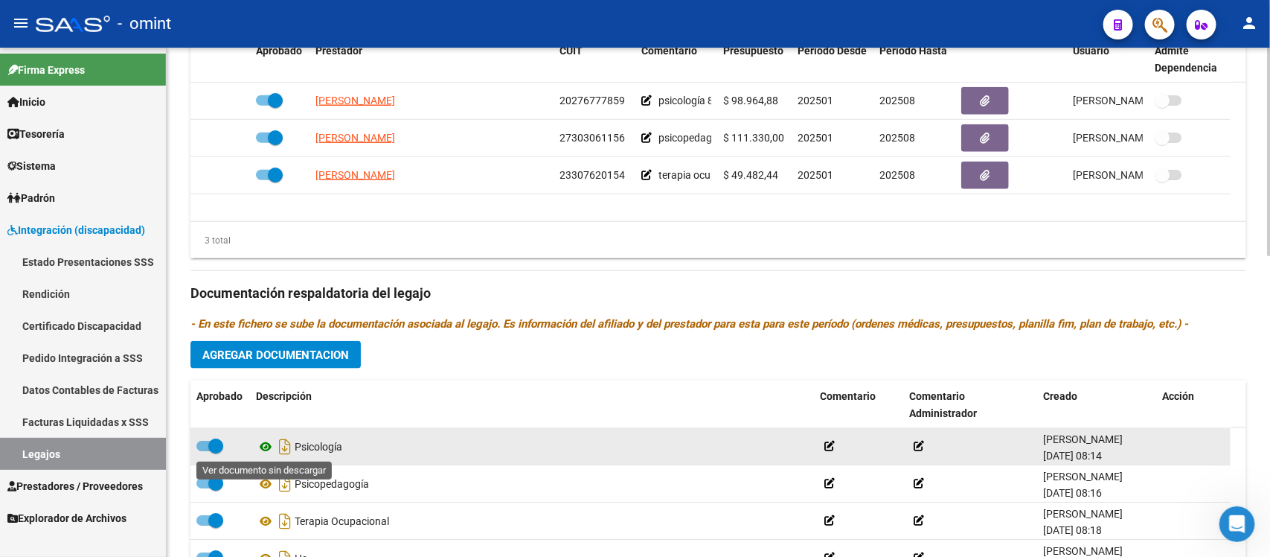
click at [269, 443] on icon at bounding box center [265, 447] width 19 height 18
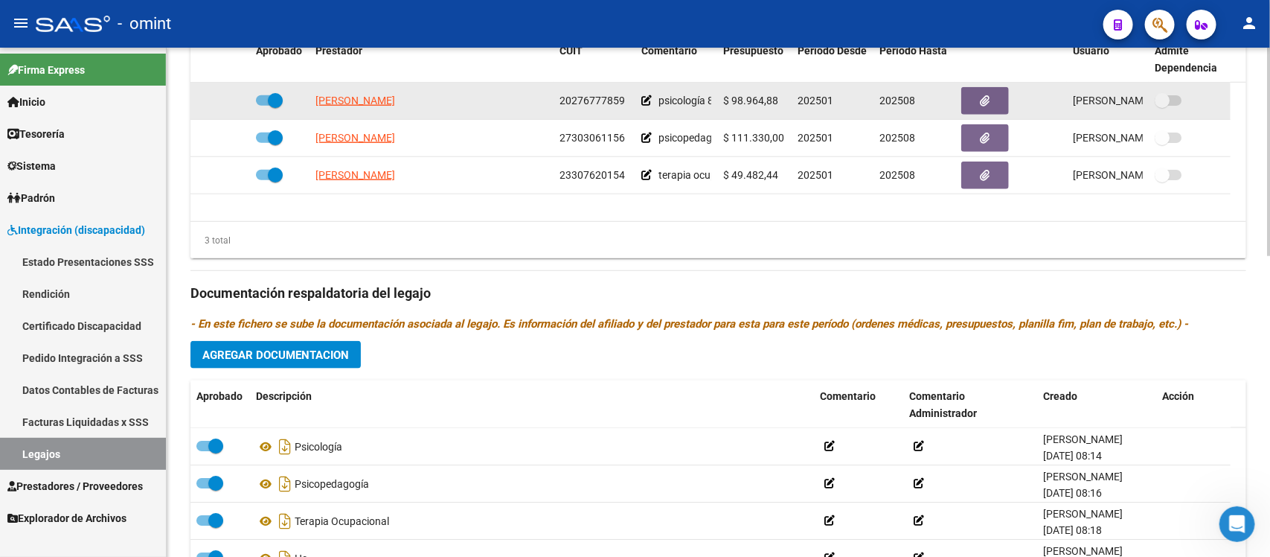
drag, startPoint x: 467, startPoint y: 91, endPoint x: 298, endPoint y: 98, distance: 169.1
click at [298, 98] on div "PEREYRA ESTEBAN DAMIAN 20276777859 psicología 8 sesiones mensuales $ 98.964,88 …" at bounding box center [710, 101] width 1040 height 37
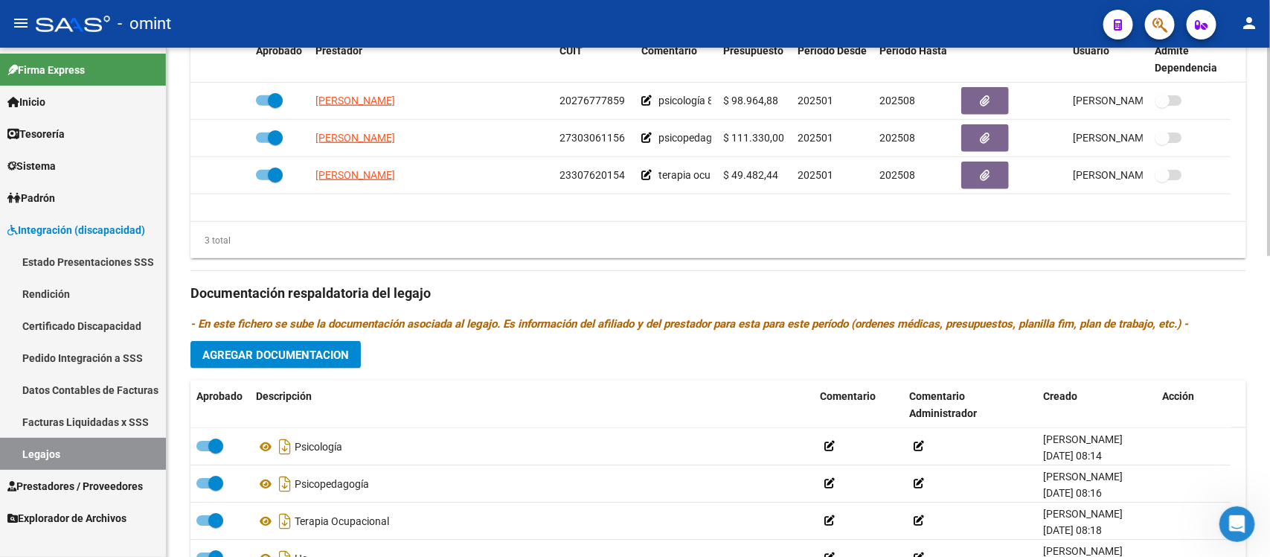
copy span "PEREYRA ESTEBAN DAMIAN"
click at [519, 217] on datatable-body "PEREYRA ESTEBAN DAMIAN 20276777859 psicología 8 sesiones mensuales $ 98.964,88 …" at bounding box center [718, 152] width 1056 height 138
